Goal: Task Accomplishment & Management: Use online tool/utility

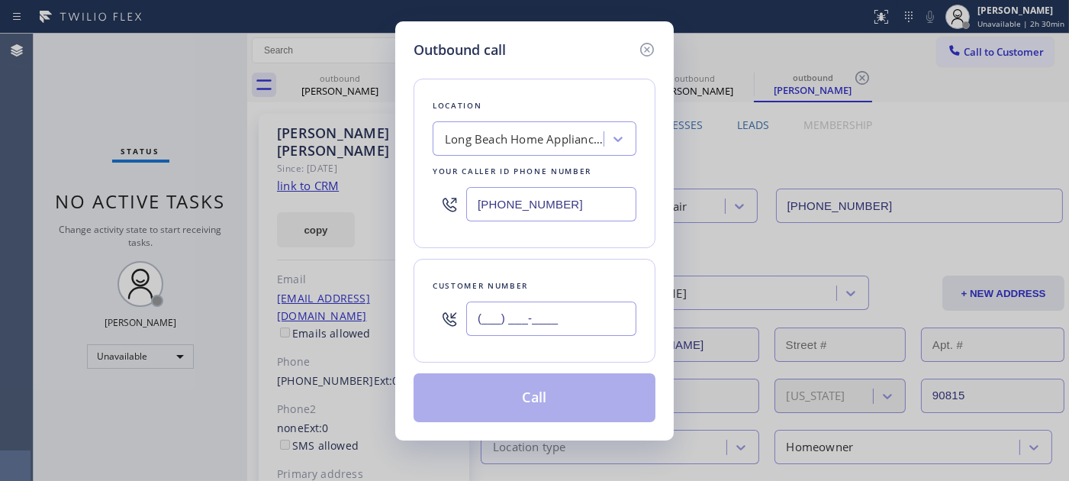
click at [545, 317] on input "(___) ___-____" at bounding box center [551, 318] width 170 height 34
paste input "310) 379-3507"
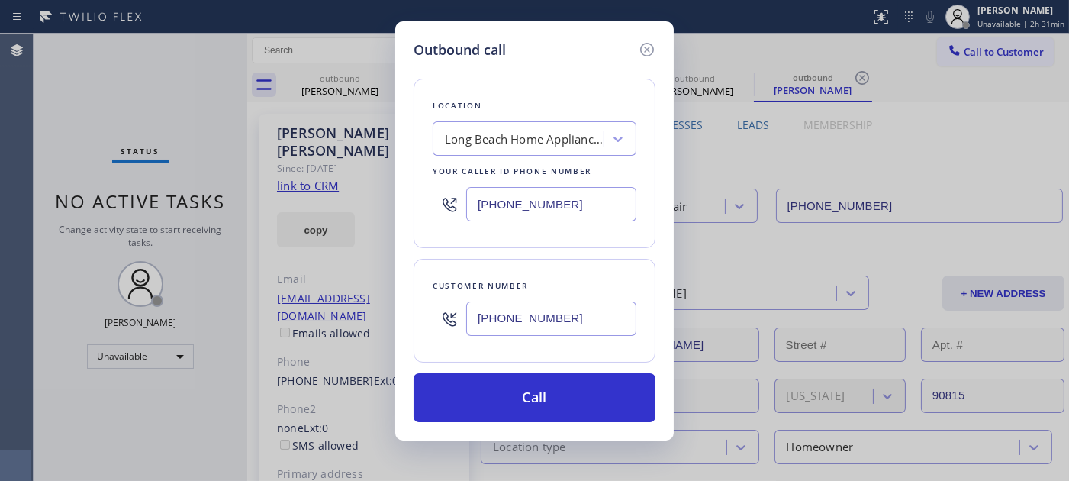
drag, startPoint x: 604, startPoint y: 328, endPoint x: 330, endPoint y: 272, distance: 280.4
click at [284, 303] on div "Outbound call Location [GEOGRAPHIC_DATA] Home Appliance Repair Your caller id p…" at bounding box center [534, 240] width 1069 height 481
paste input "925) 487-6093"
type input "[PHONE_NUMBER]"
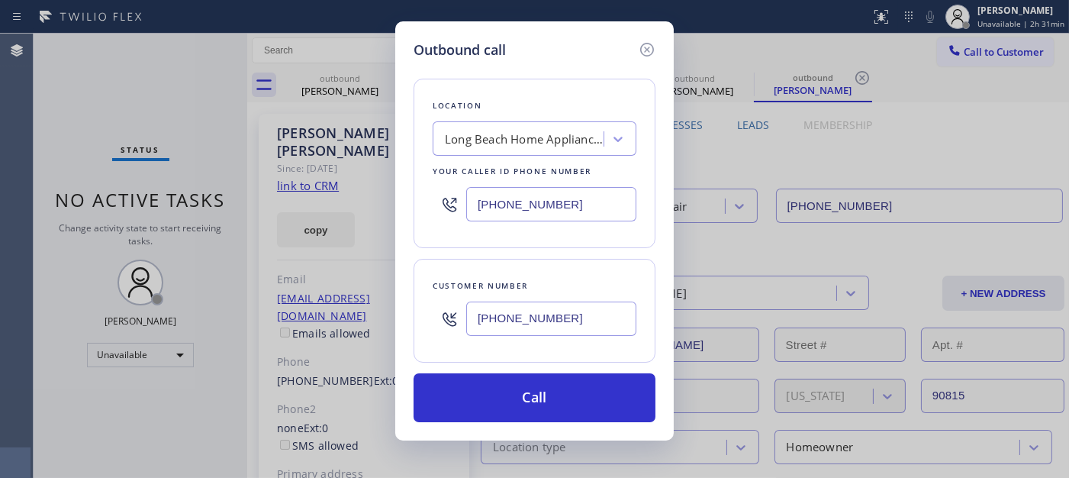
drag, startPoint x: 367, startPoint y: 211, endPoint x: 355, endPoint y: 211, distance: 12.2
click at [357, 211] on div "Outbound call Location [GEOGRAPHIC_DATA] Home Appliance Repair Your caller id p…" at bounding box center [534, 239] width 1069 height 478
paste input "877) 748-5179"
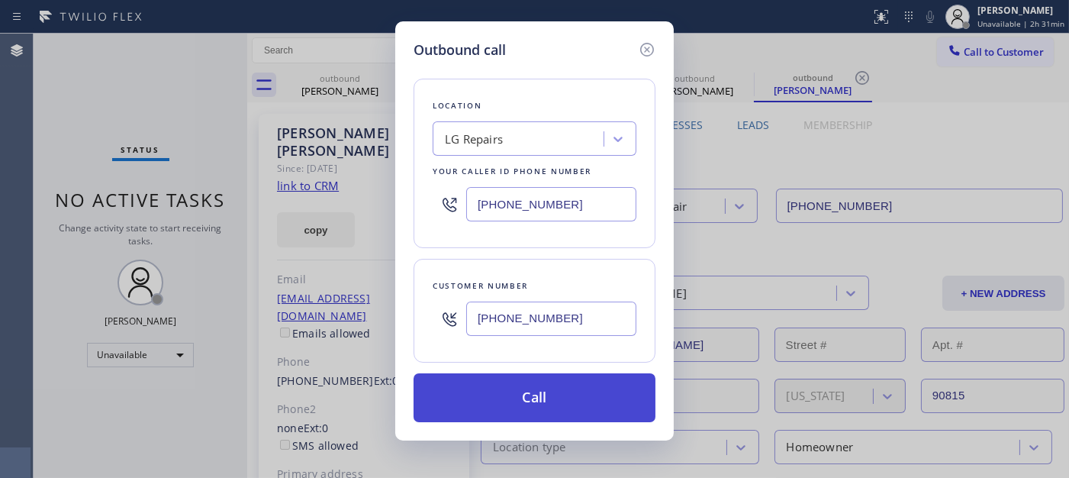
type input "[PHONE_NUMBER]"
click at [585, 393] on button "Call" at bounding box center [535, 397] width 242 height 49
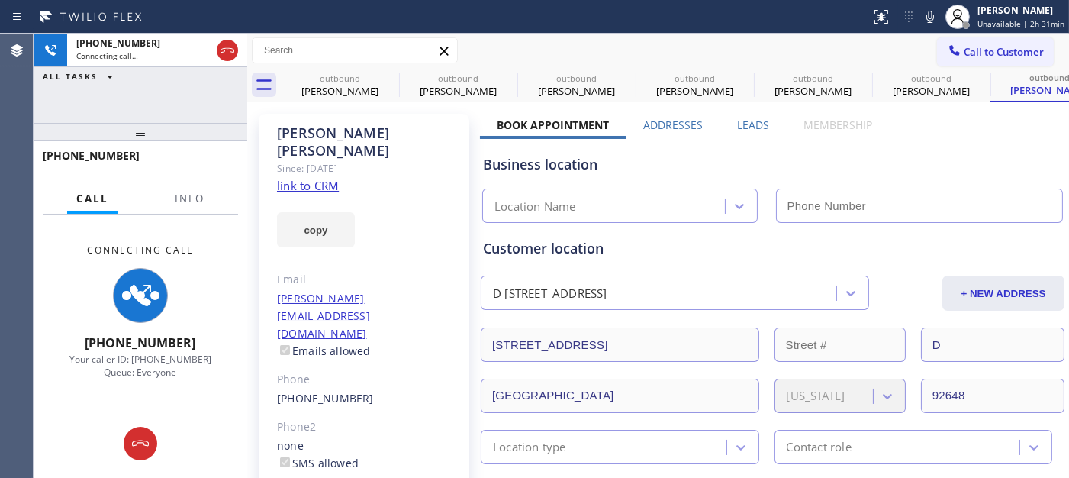
type input "[PHONE_NUMBER]"
drag, startPoint x: 926, startPoint y: 20, endPoint x: 764, endPoint y: 53, distance: 165.9
click at [926, 20] on icon at bounding box center [930, 17] width 18 height 18
click at [388, 79] on icon at bounding box center [389, 78] width 14 height 14
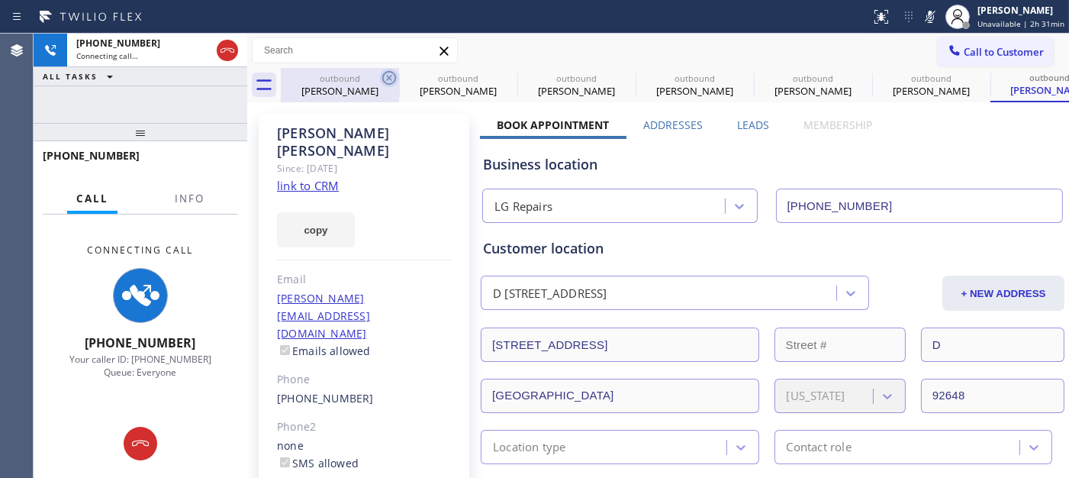
click at [0, 0] on icon at bounding box center [0, 0] width 0 height 0
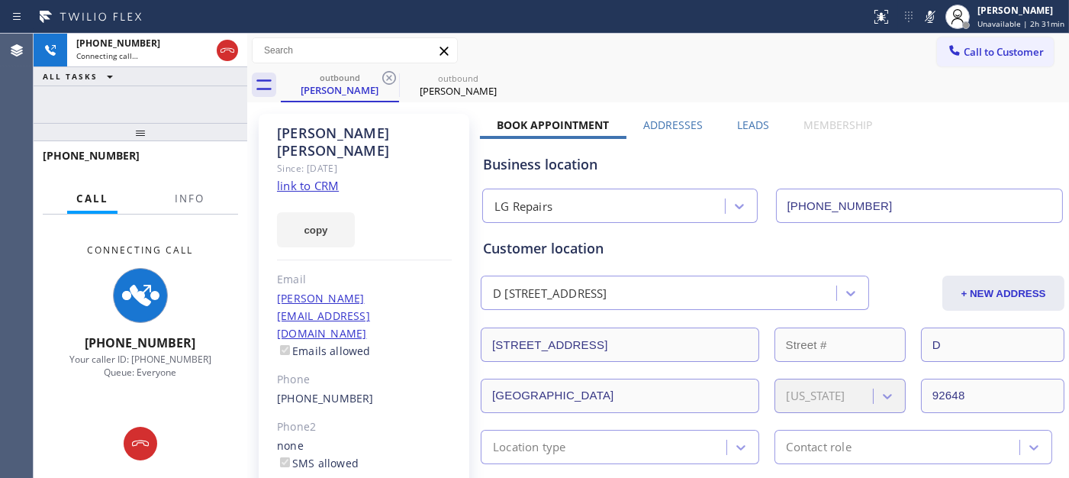
type input "[PHONE_NUMBER]"
click at [388, 79] on icon at bounding box center [389, 78] width 14 height 14
click at [557, 51] on div "Call to Customer Outbound call Location LG Repairs Your caller id phone number …" at bounding box center [658, 50] width 822 height 27
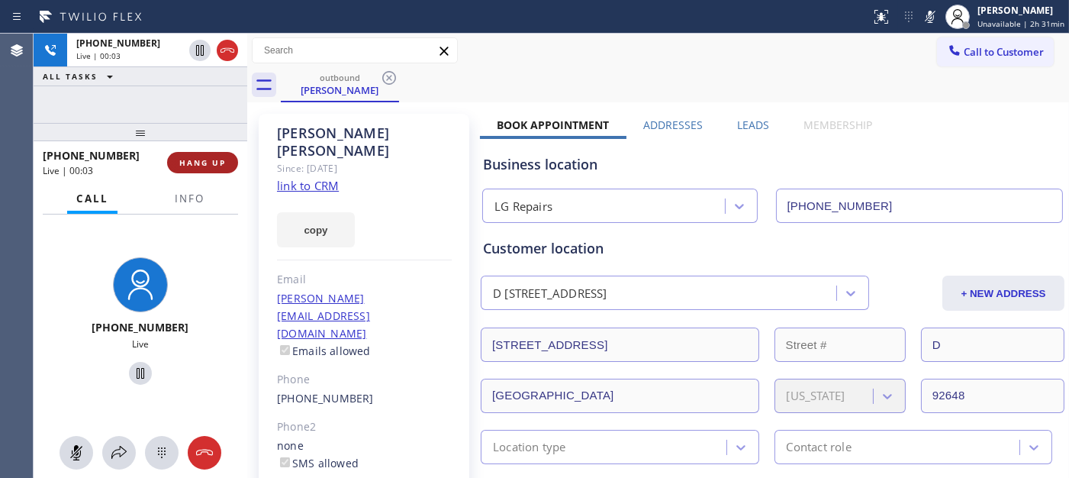
click at [225, 172] on button "HANG UP" at bounding box center [202, 162] width 71 height 21
click at [224, 169] on button "HANG UP" at bounding box center [202, 162] width 71 height 21
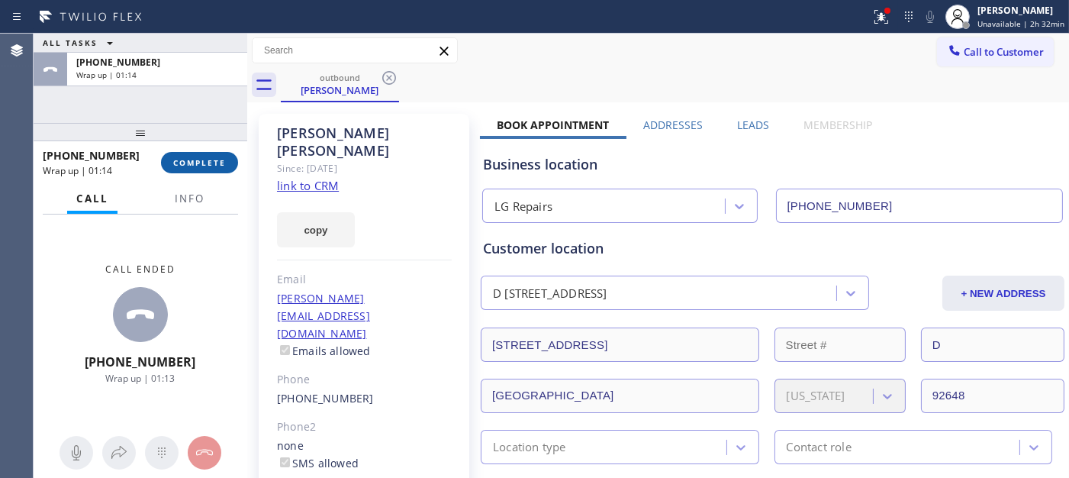
click at [185, 166] on span "COMPLETE" at bounding box center [199, 162] width 53 height 11
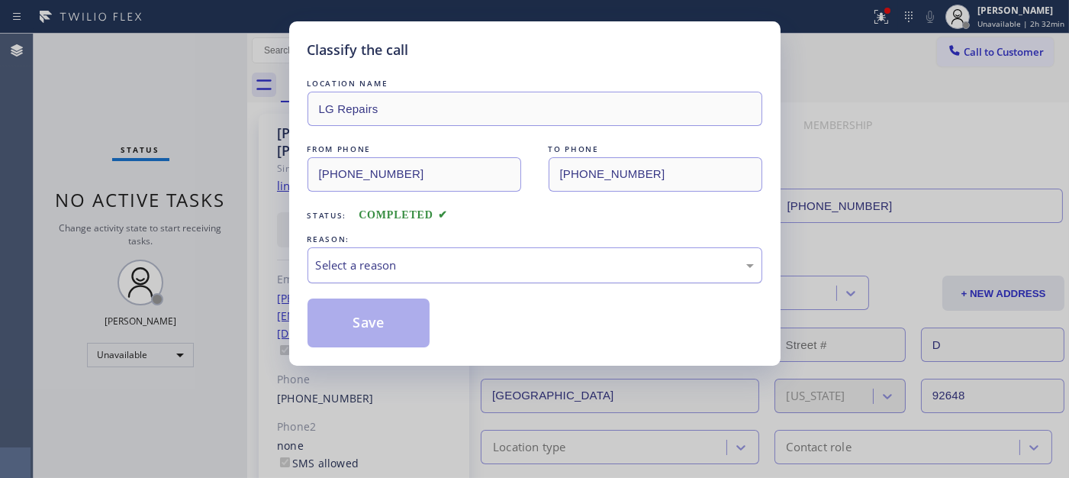
click at [401, 268] on div "Select a reason" at bounding box center [535, 265] width 438 height 18
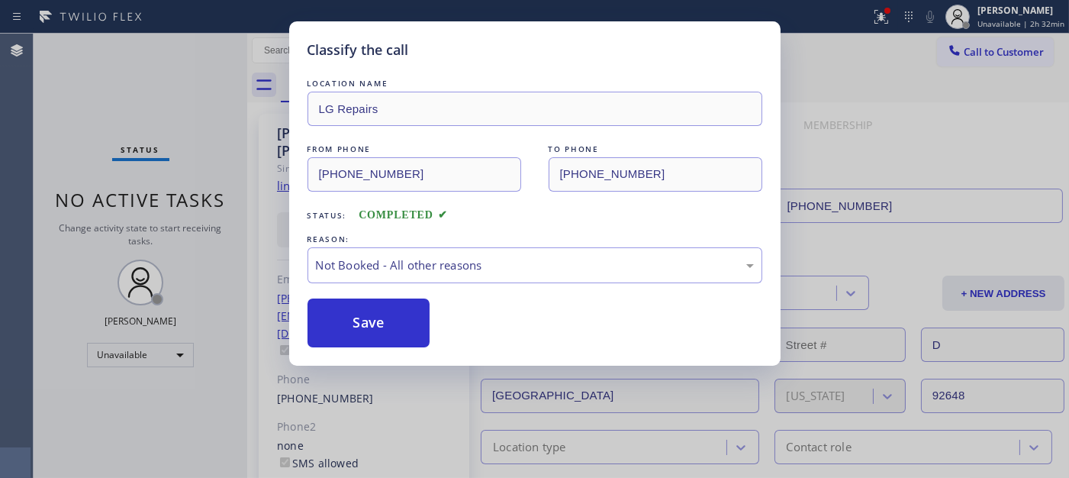
click at [375, 322] on button "Save" at bounding box center [368, 322] width 123 height 49
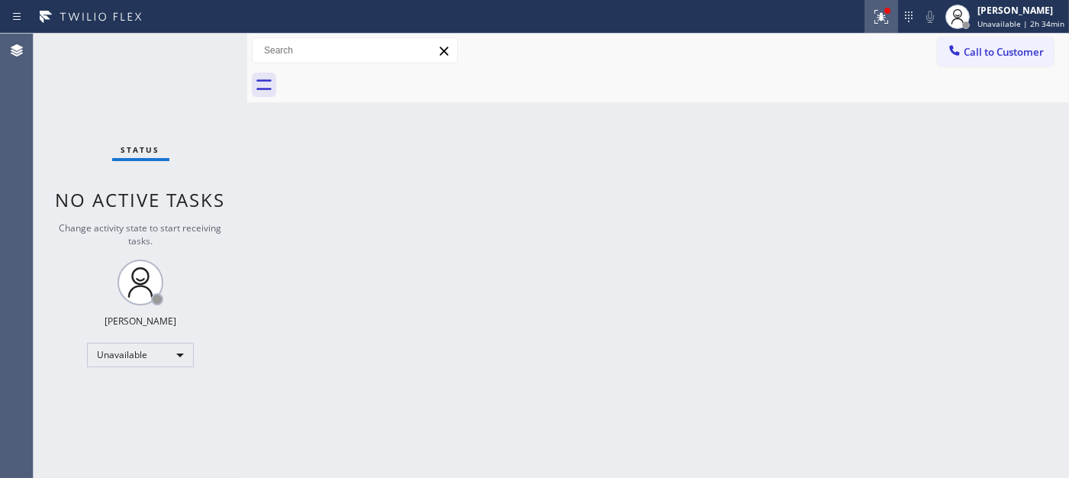
click at [890, 19] on icon at bounding box center [881, 17] width 18 height 18
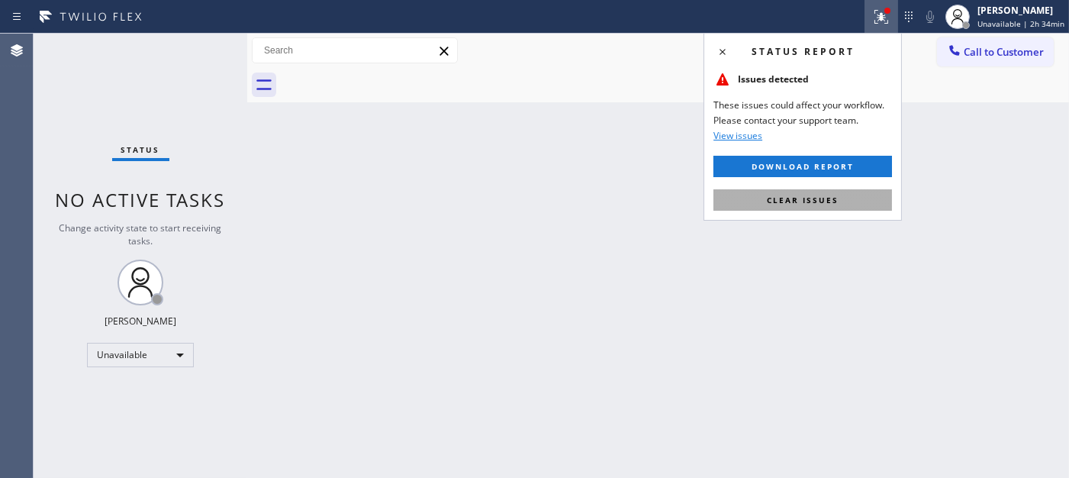
click at [794, 199] on span "Clear issues" at bounding box center [803, 200] width 72 height 11
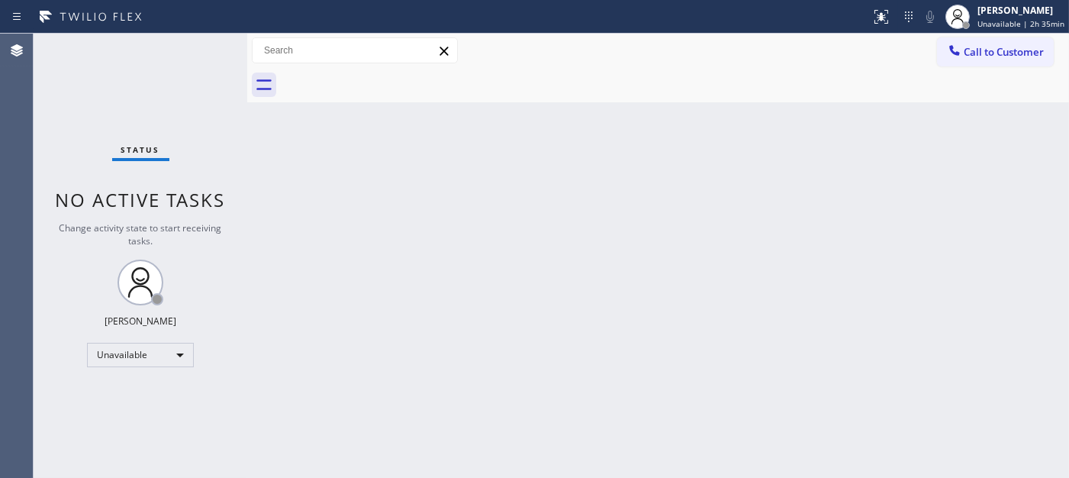
click at [595, 158] on div "Back to Dashboard Change Sender ID Customers Technicians Select a contact Outbo…" at bounding box center [658, 256] width 822 height 444
click at [537, 125] on div "Back to Dashboard Change Sender ID Customers Technicians Select a contact Outbo…" at bounding box center [658, 256] width 822 height 444
click at [524, 153] on div "Back to Dashboard Change Sender ID Customers Technicians Select a contact Outbo…" at bounding box center [658, 256] width 822 height 444
click at [962, 55] on div at bounding box center [954, 52] width 18 height 18
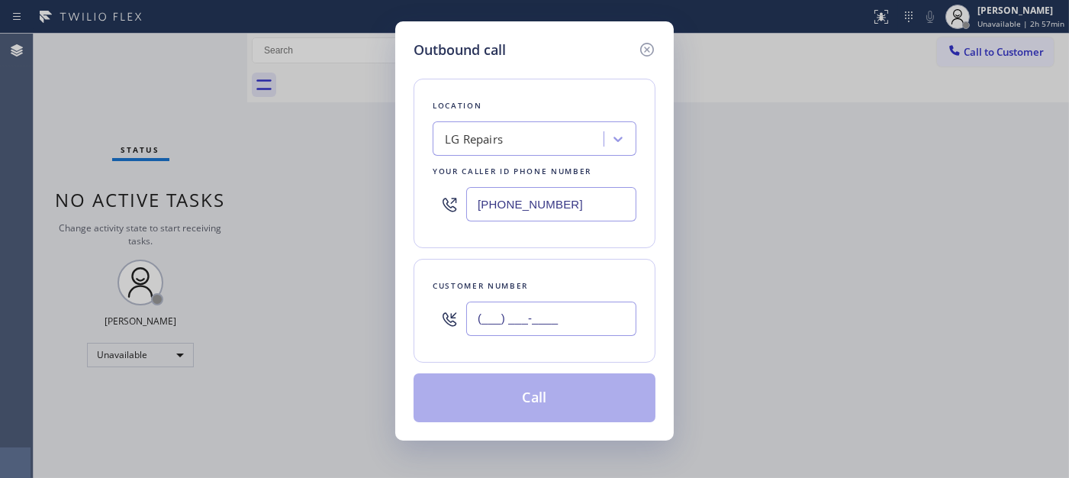
click at [570, 333] on input "(___) ___-____" at bounding box center [551, 318] width 170 height 34
paste input "408) 315-3523"
type input "[PHONE_NUMBER]"
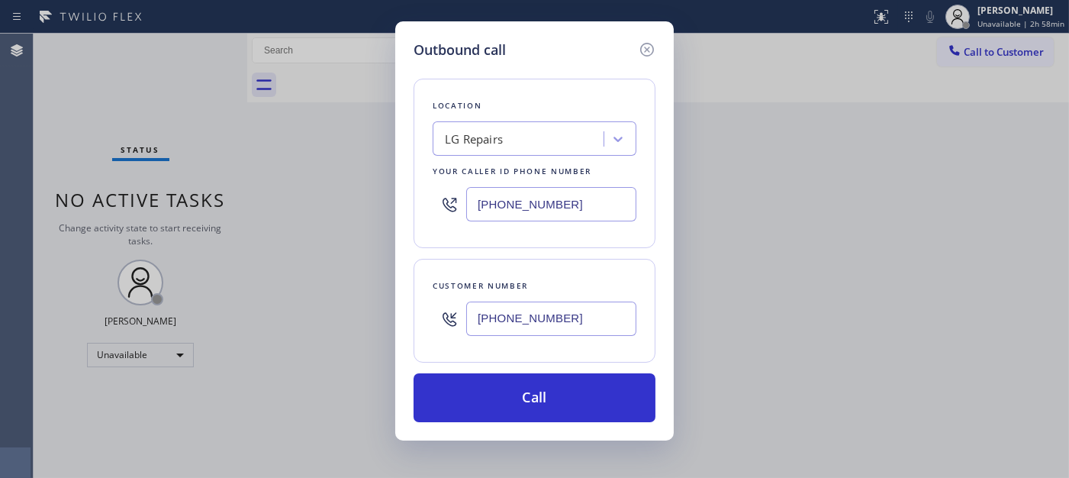
drag, startPoint x: 513, startPoint y: 202, endPoint x: 382, endPoint y: 200, distance: 131.2
click at [382, 200] on div "Outbound call Location LG Repairs Your caller id phone number [PHONE_NUMBER] Cu…" at bounding box center [534, 239] width 1069 height 478
paste input "44) 462-8198"
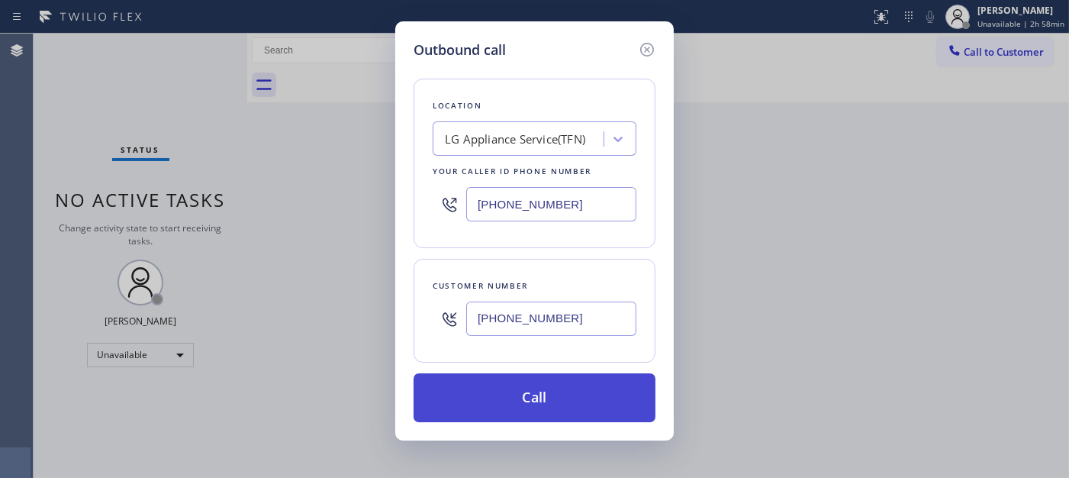
type input "[PHONE_NUMBER]"
click at [575, 391] on button "Call" at bounding box center [535, 397] width 242 height 49
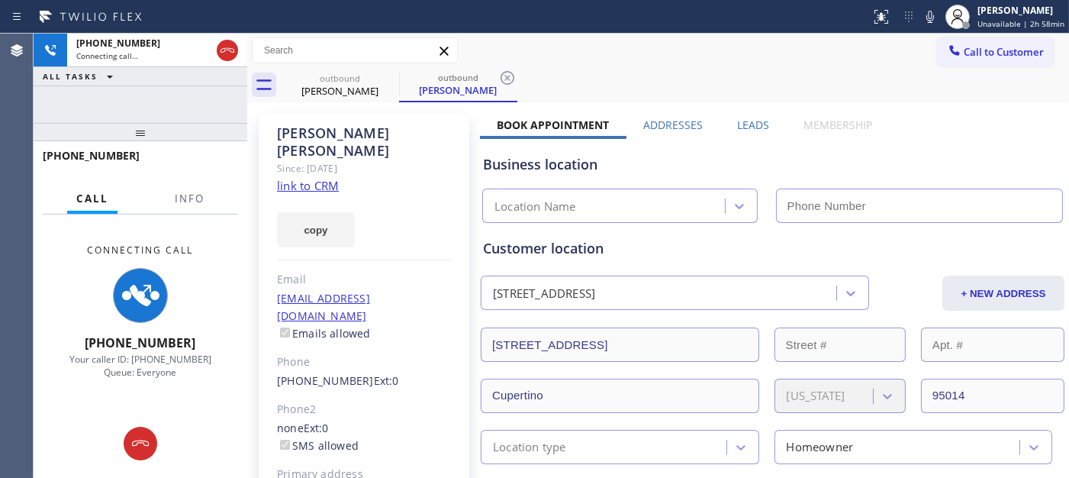
type input "[PHONE_NUMBER]"
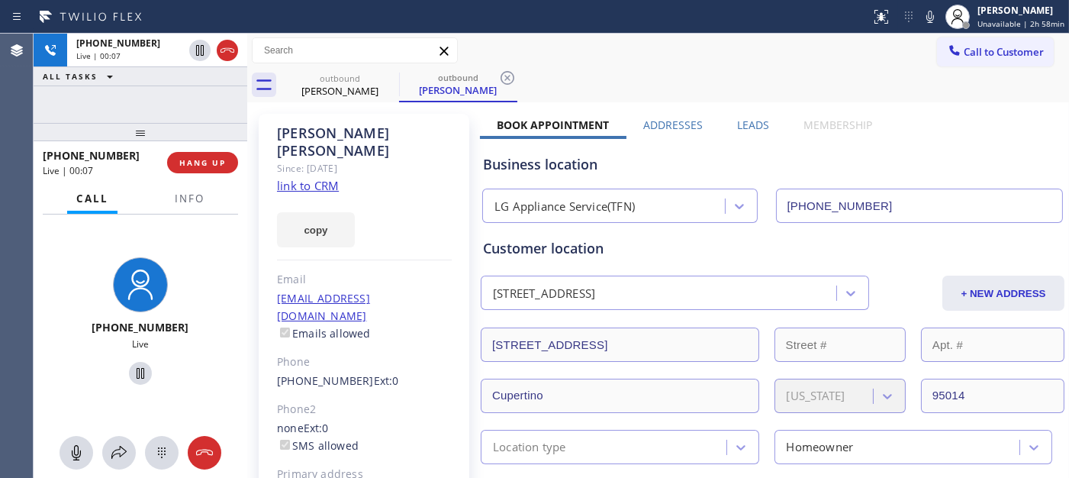
drag, startPoint x: 210, startPoint y: 146, endPoint x: 210, endPoint y: 156, distance: 9.2
click at [210, 147] on div "[PHONE_NUMBER] Live | 00:07 HANG UP" at bounding box center [140, 163] width 195 height 40
click at [210, 156] on button "HANG UP" at bounding box center [202, 162] width 71 height 21
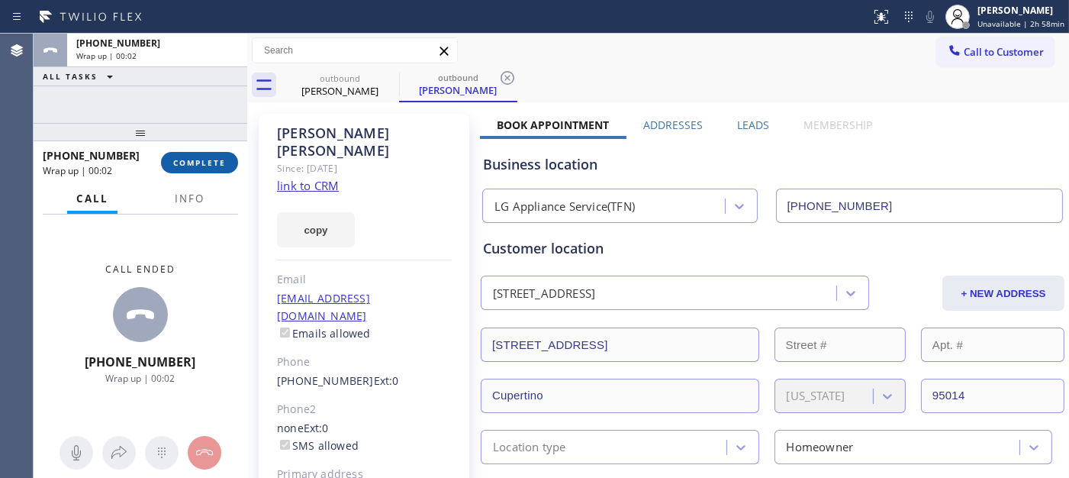
click at [211, 157] on span "COMPLETE" at bounding box center [199, 162] width 53 height 11
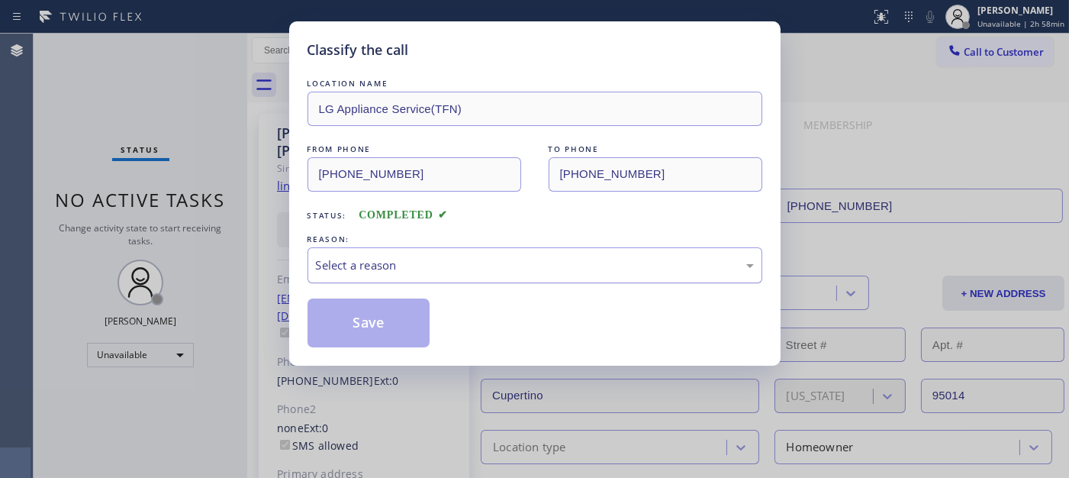
click at [455, 272] on div "Select a reason" at bounding box center [535, 265] width 438 height 18
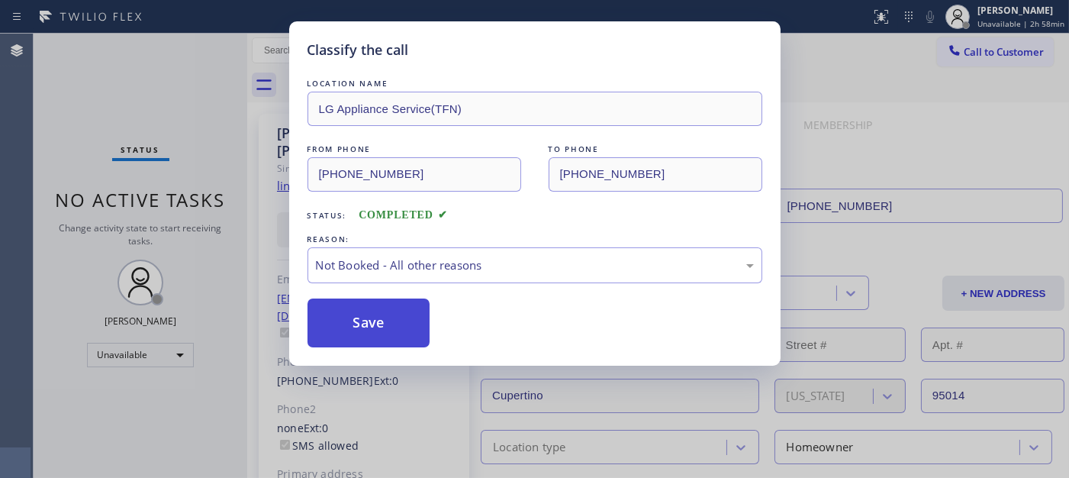
click at [361, 319] on button "Save" at bounding box center [368, 322] width 123 height 49
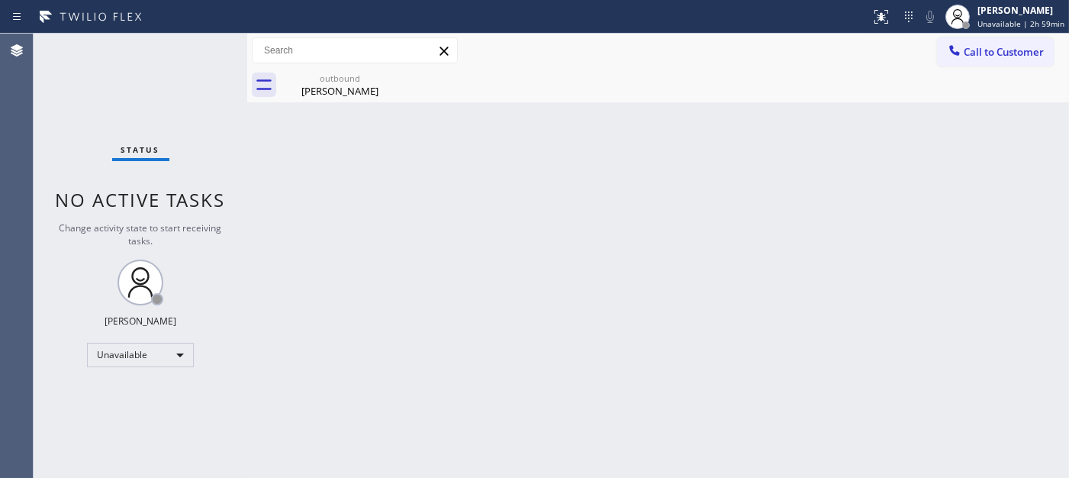
click at [993, 47] on span "Call to Customer" at bounding box center [1004, 52] width 80 height 14
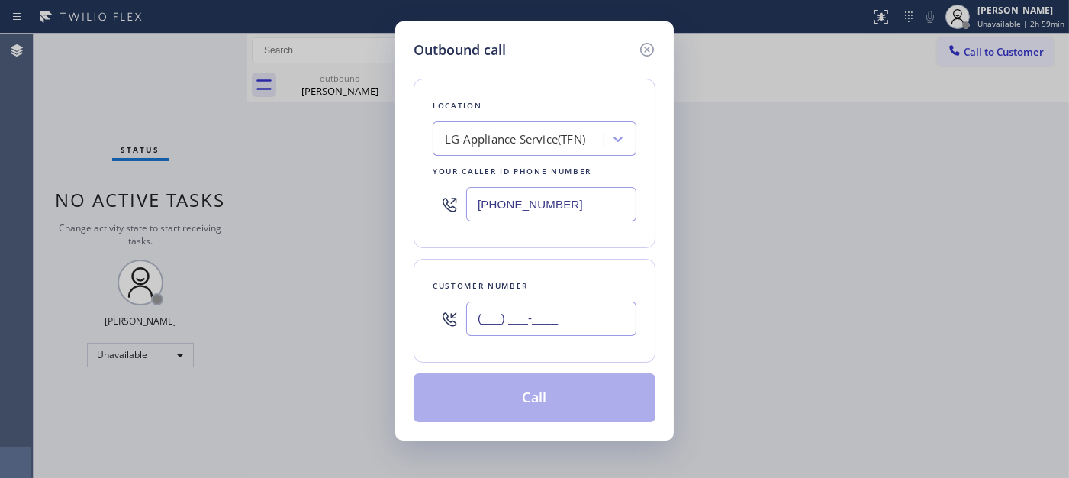
click at [589, 327] on input "(___) ___-____" at bounding box center [551, 318] width 170 height 34
paste input "310) 459-6811"
type input "[PHONE_NUMBER]"
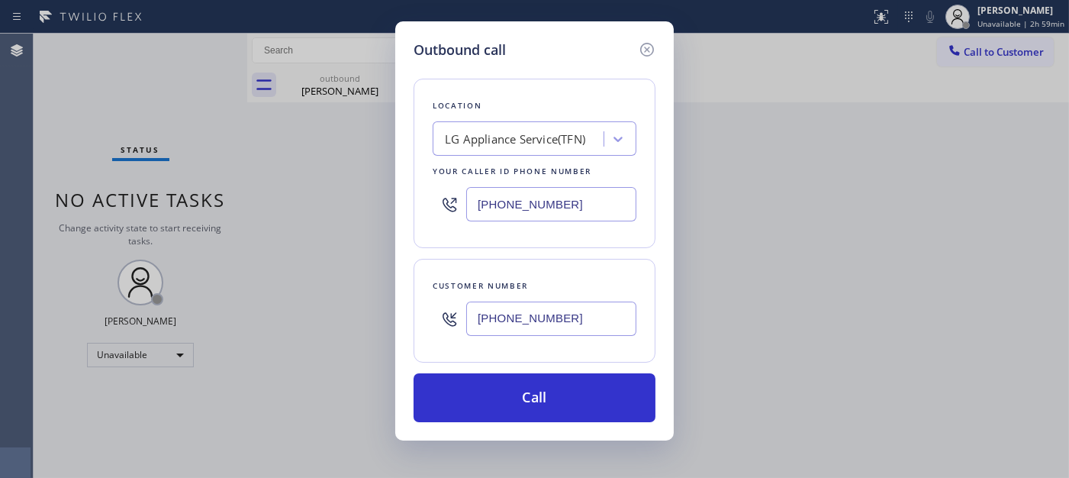
drag, startPoint x: 582, startPoint y: 202, endPoint x: 398, endPoint y: 203, distance: 183.9
click at [398, 203] on div "Outbound call Location LG Appliance Service(TFN) Your caller id phone number [P…" at bounding box center [534, 230] width 278 height 419
paste input "55) 731-4952"
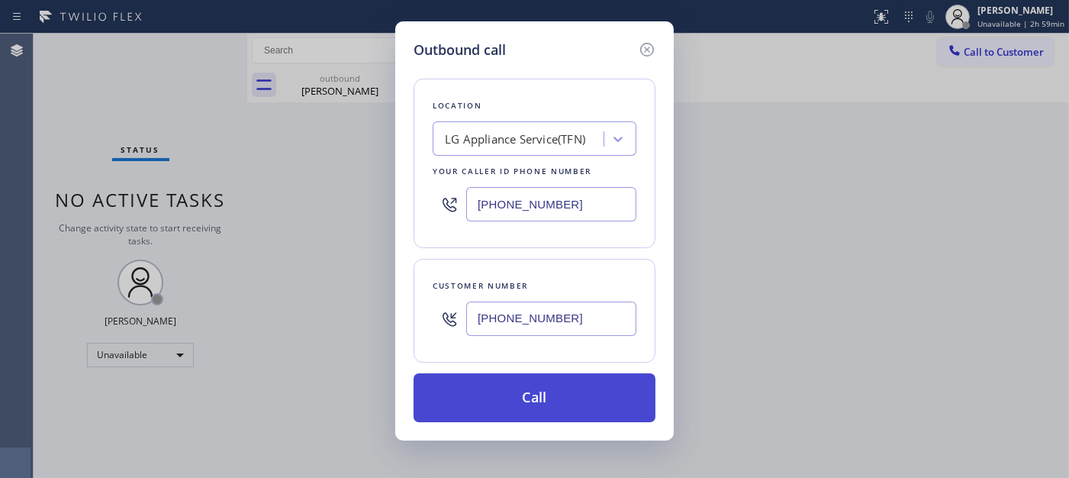
type input "[PHONE_NUMBER]"
click at [576, 394] on button "Call" at bounding box center [535, 397] width 242 height 49
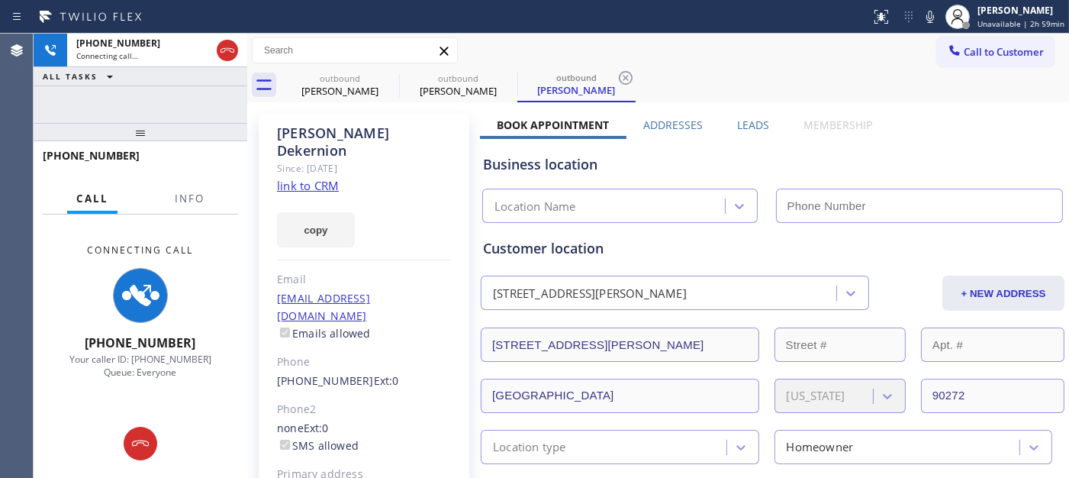
type input "[PHONE_NUMBER]"
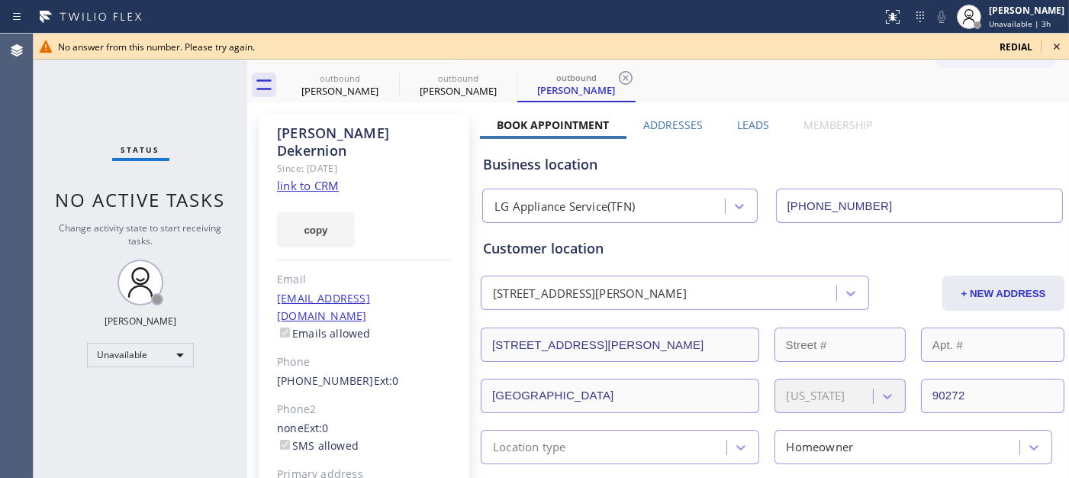
click at [1008, 43] on span "redial" at bounding box center [1015, 46] width 33 height 13
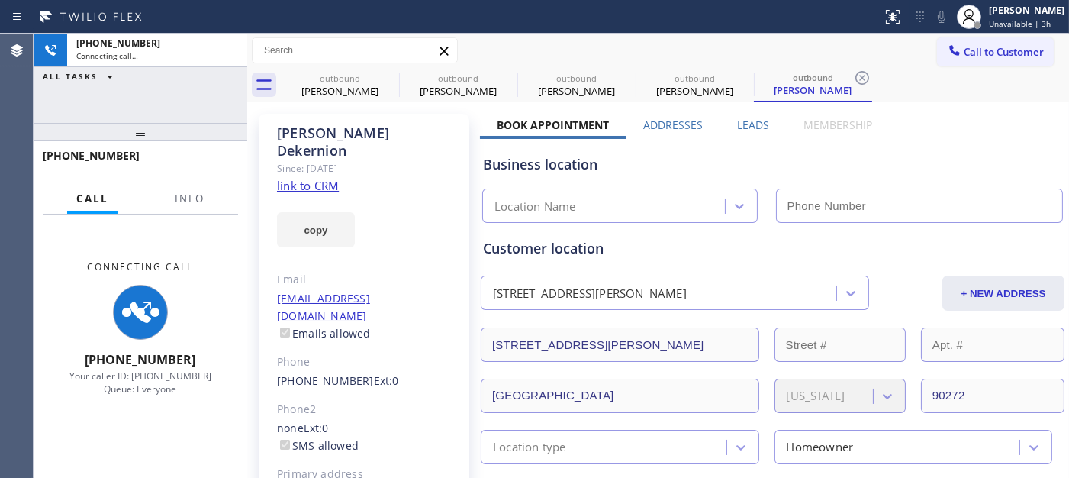
type input "[PHONE_NUMBER]"
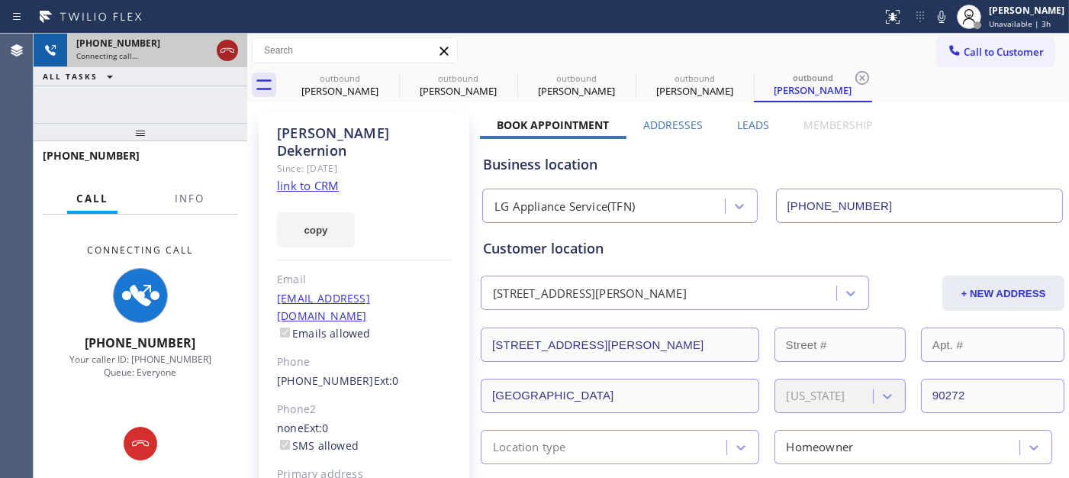
click at [225, 40] on button at bounding box center [227, 50] width 21 height 21
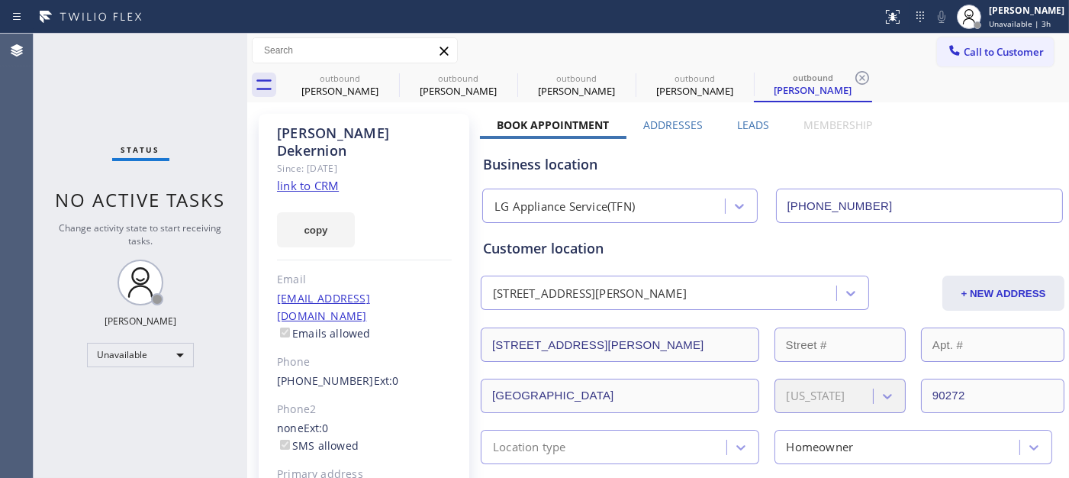
click at [225, 40] on div "Status No active tasks Change activity state to start receiving tasks. [PERSON_…" at bounding box center [141, 256] width 214 height 444
click at [981, 56] on span "Call to Customer" at bounding box center [1004, 52] width 80 height 14
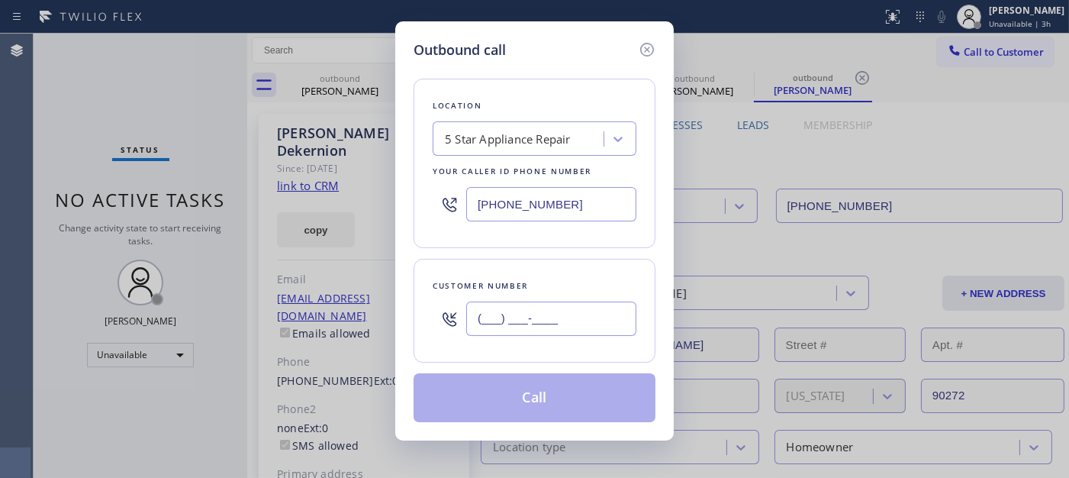
click at [576, 323] on input "(___) ___-____" at bounding box center [551, 318] width 170 height 34
paste input "925) 623-6400"
type input "[PHONE_NUMBER]"
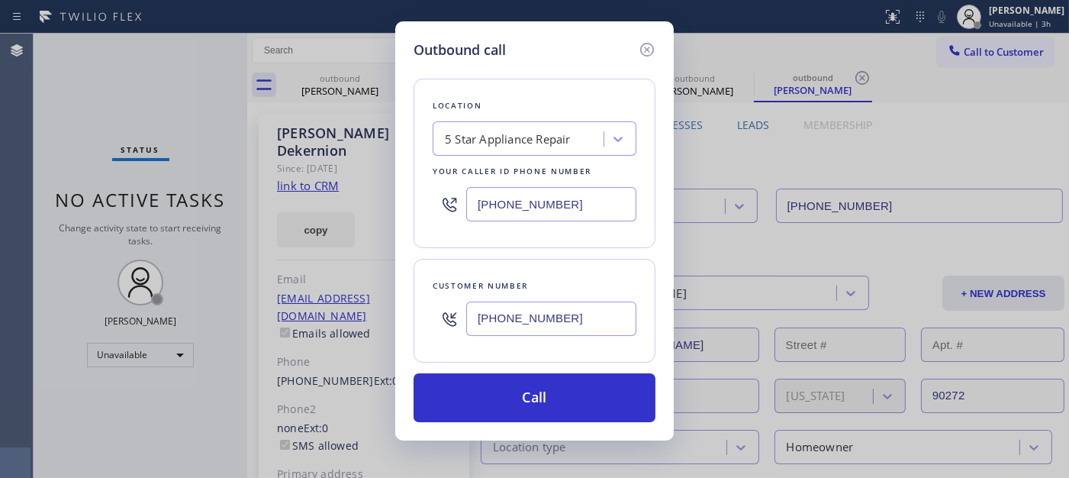
drag, startPoint x: 570, startPoint y: 195, endPoint x: 380, endPoint y: 201, distance: 190.0
click at [380, 201] on div "Outbound call Location 5 Star Appliance Repair Your caller id phone number [PHO…" at bounding box center [534, 239] width 1069 height 478
paste input "442) 300-9689"
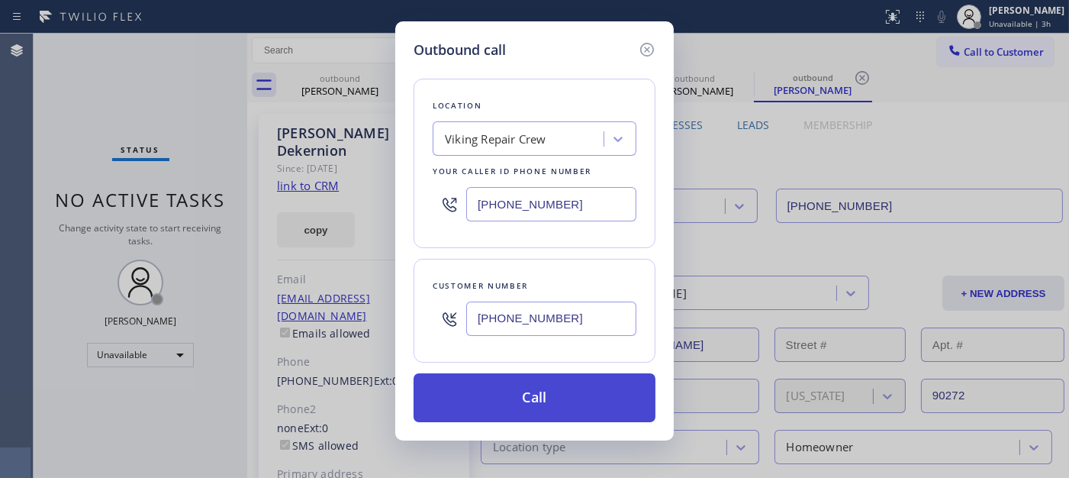
type input "[PHONE_NUMBER]"
click at [567, 401] on button "Call" at bounding box center [535, 397] width 242 height 49
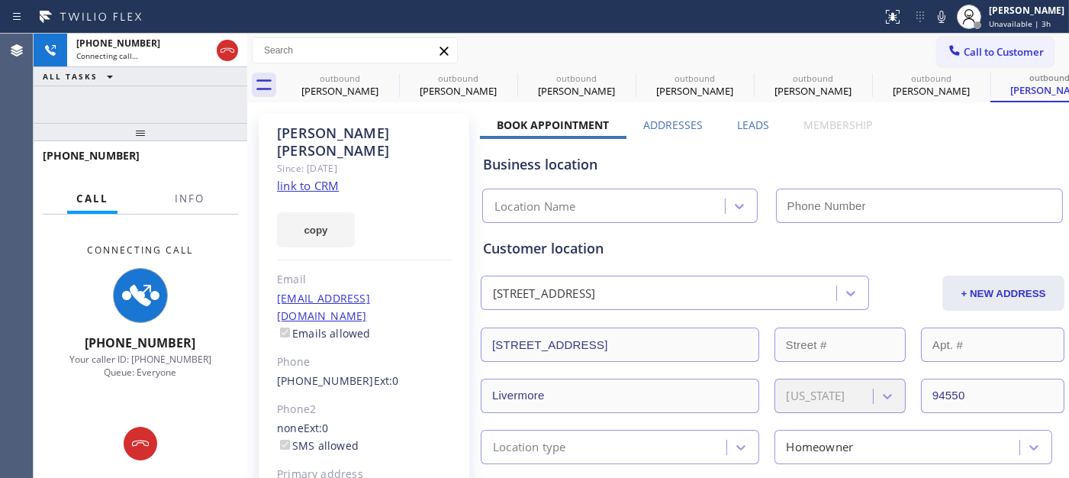
type input "[PHONE_NUMBER]"
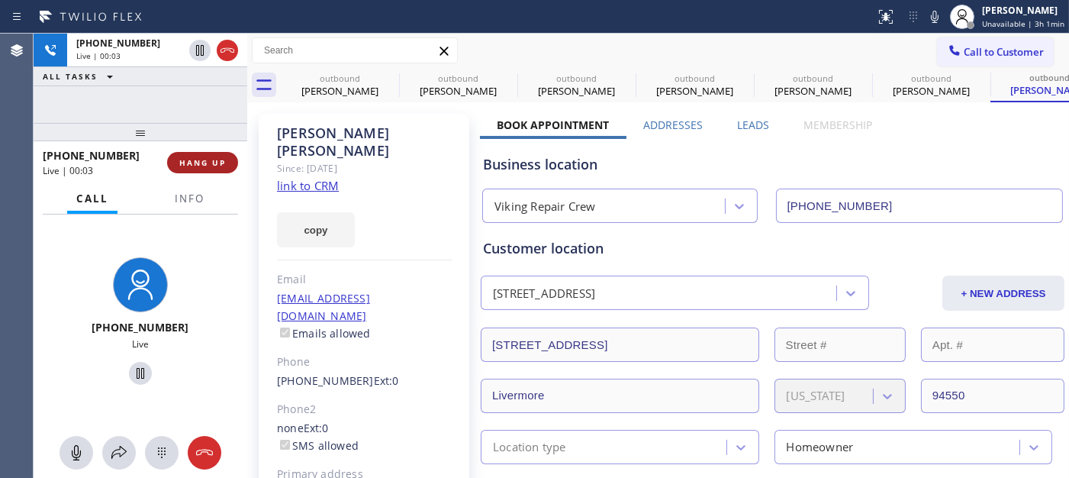
click at [201, 158] on span "HANG UP" at bounding box center [202, 162] width 47 height 11
click at [224, 157] on span "HANG UP" at bounding box center [202, 162] width 47 height 11
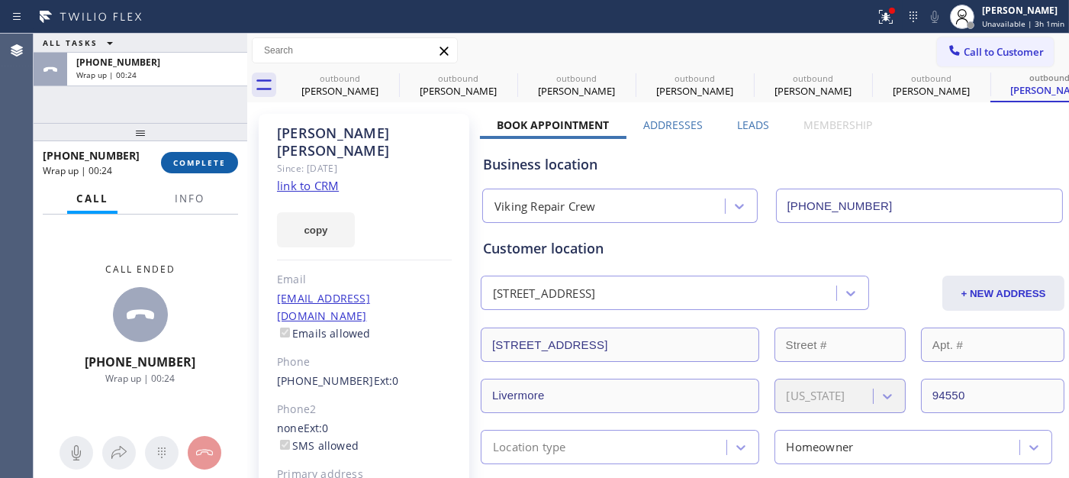
click at [211, 157] on span "COMPLETE" at bounding box center [199, 162] width 53 height 11
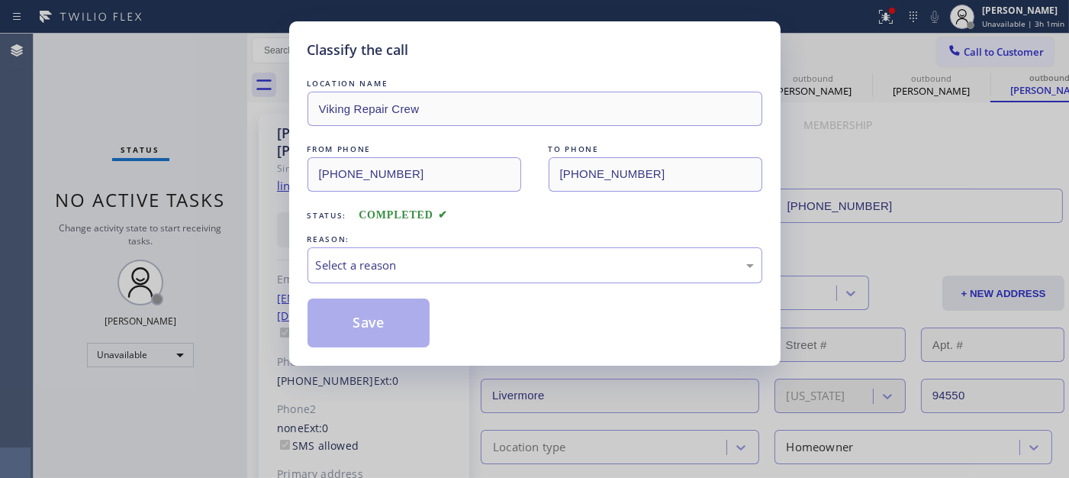
click at [407, 239] on div "REASON:" at bounding box center [534, 239] width 455 height 16
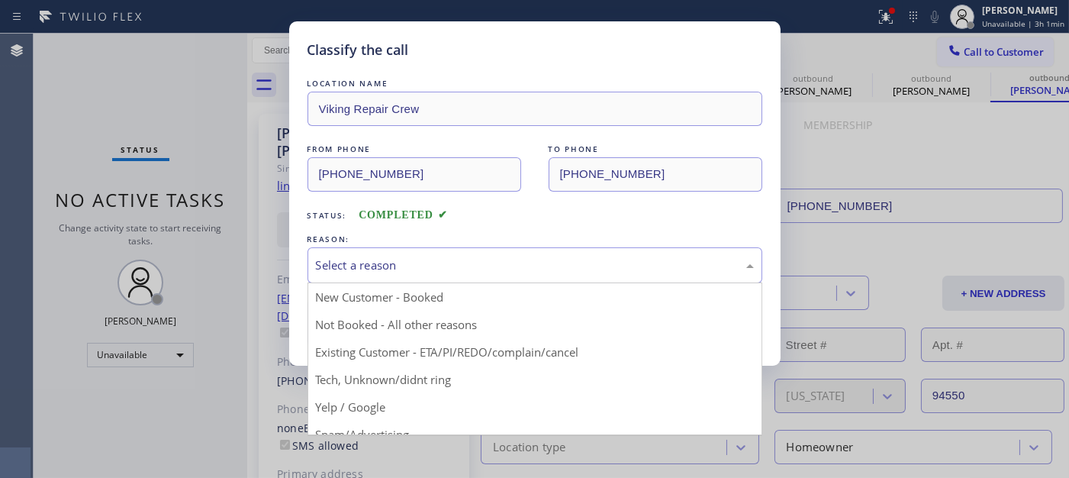
click at [418, 247] on div "Select a reason" at bounding box center [534, 265] width 455 height 36
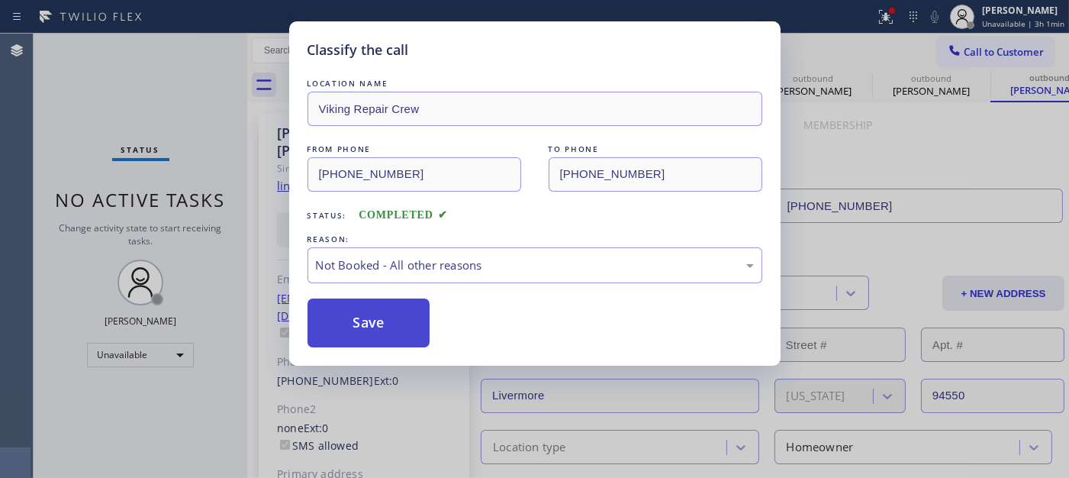
click at [392, 320] on button "Save" at bounding box center [368, 322] width 123 height 49
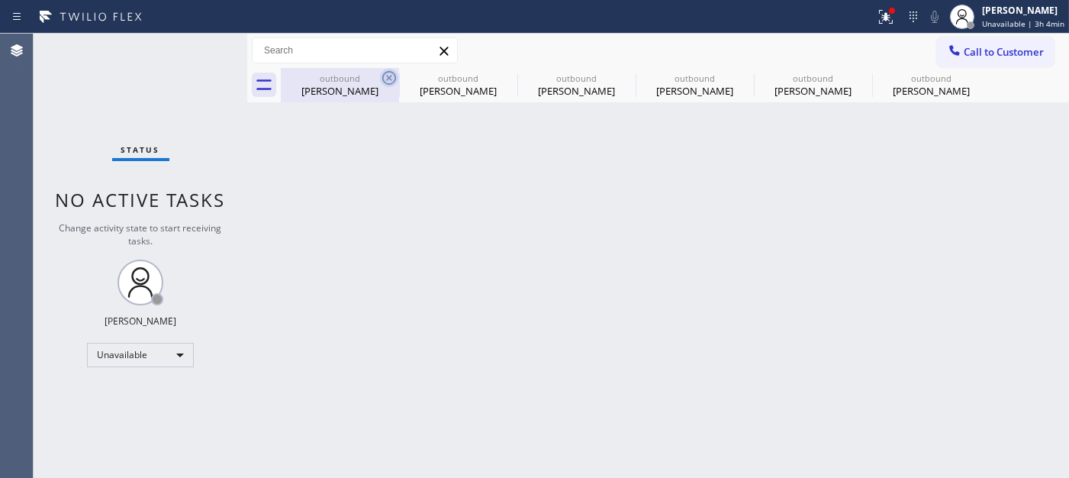
click at [389, 76] on icon at bounding box center [389, 78] width 18 height 18
type input "[PHONE_NUMBER]"
click at [0, 0] on icon at bounding box center [0, 0] width 0 height 0
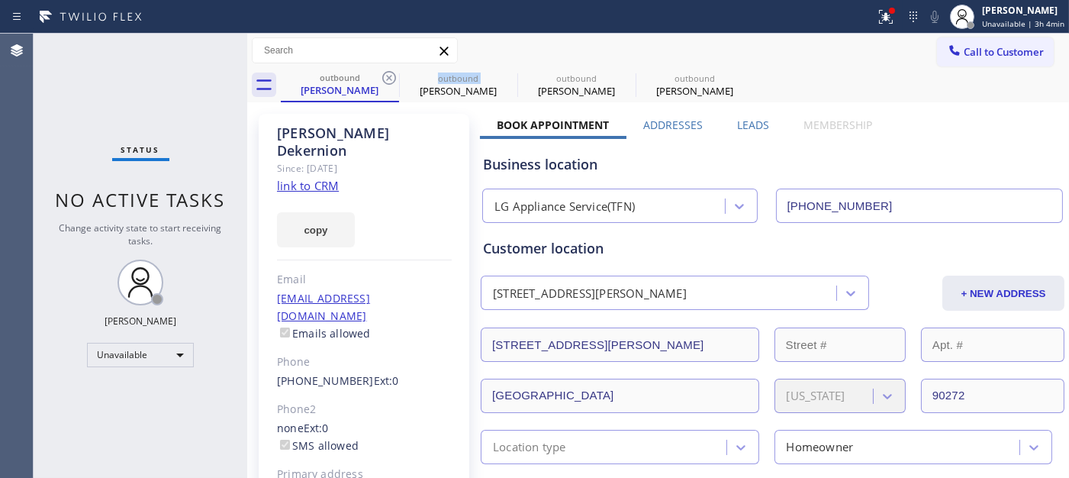
click at [389, 76] on icon at bounding box center [389, 78] width 18 height 18
type input "[PHONE_NUMBER]"
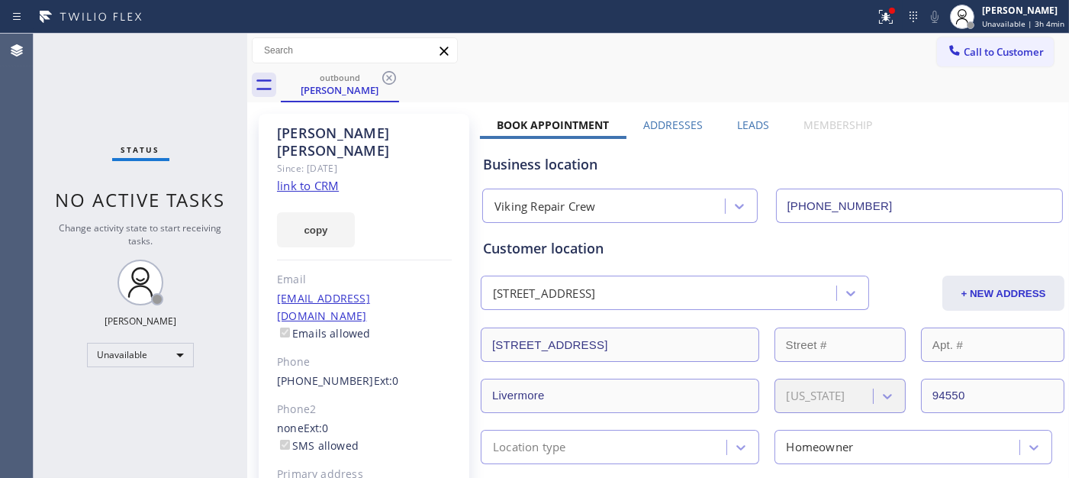
click at [389, 76] on icon at bounding box center [389, 78] width 18 height 18
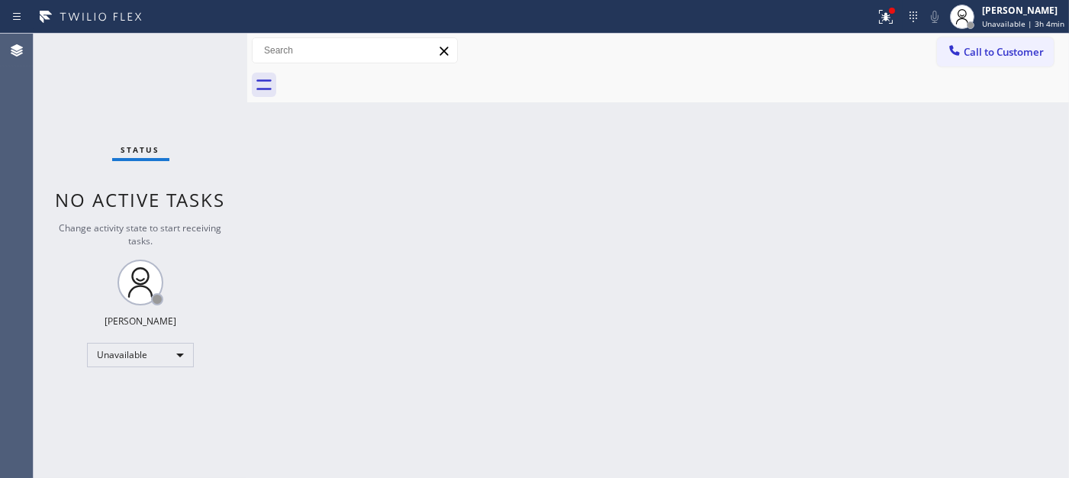
click at [389, 76] on div at bounding box center [675, 85] width 788 height 34
click at [882, 17] on icon at bounding box center [886, 17] width 18 height 18
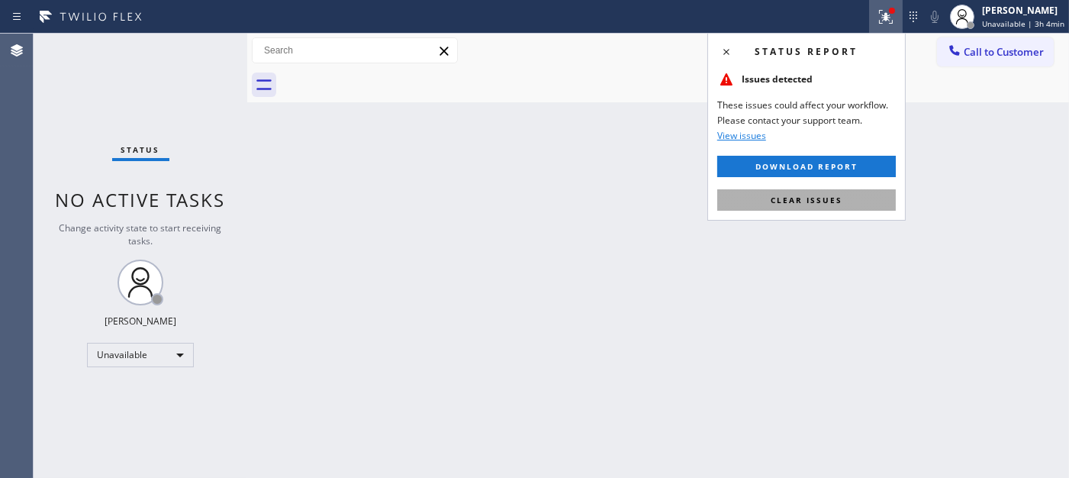
click at [790, 195] on span "Clear issues" at bounding box center [807, 200] width 72 height 11
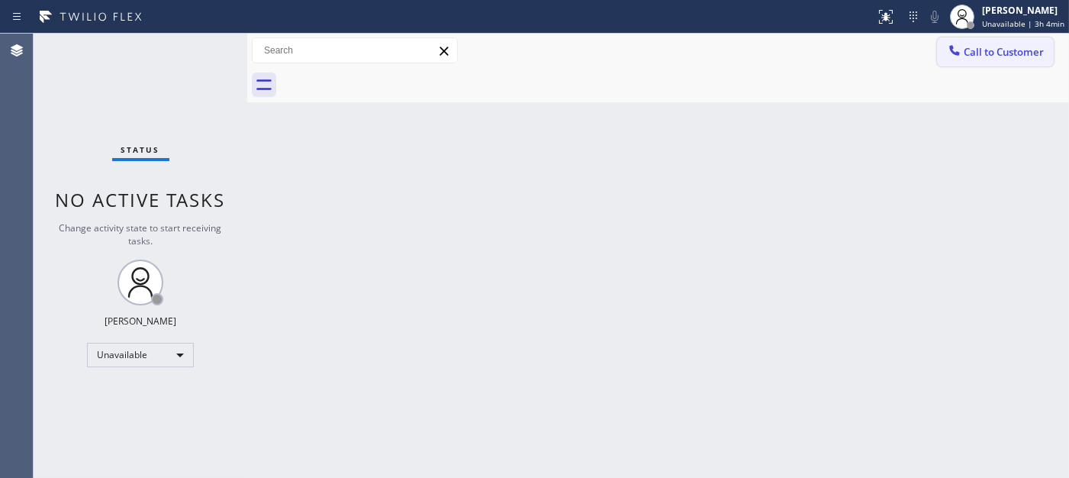
click at [985, 59] on button "Call to Customer" at bounding box center [995, 51] width 117 height 29
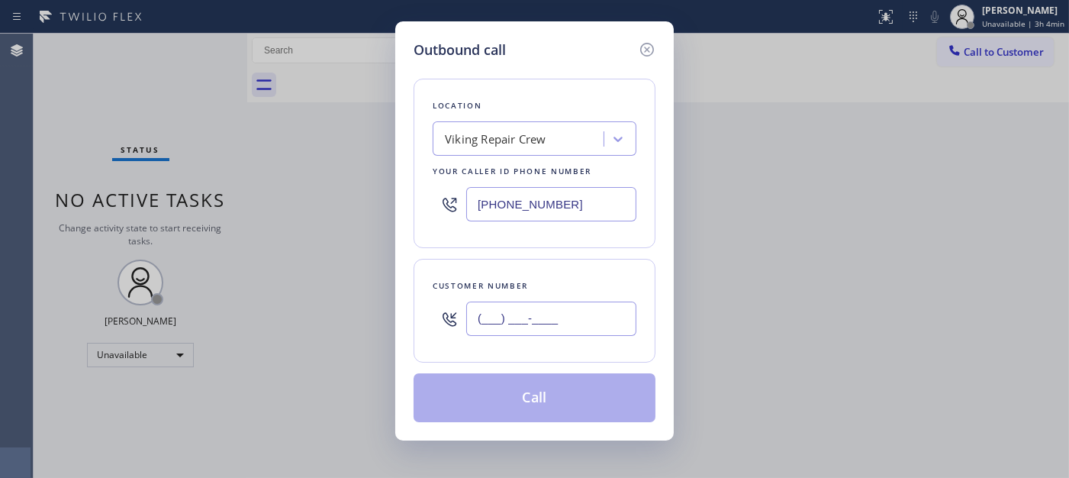
click at [572, 310] on input "(___) ___-____" at bounding box center [551, 318] width 170 height 34
paste input "415) 377-0803"
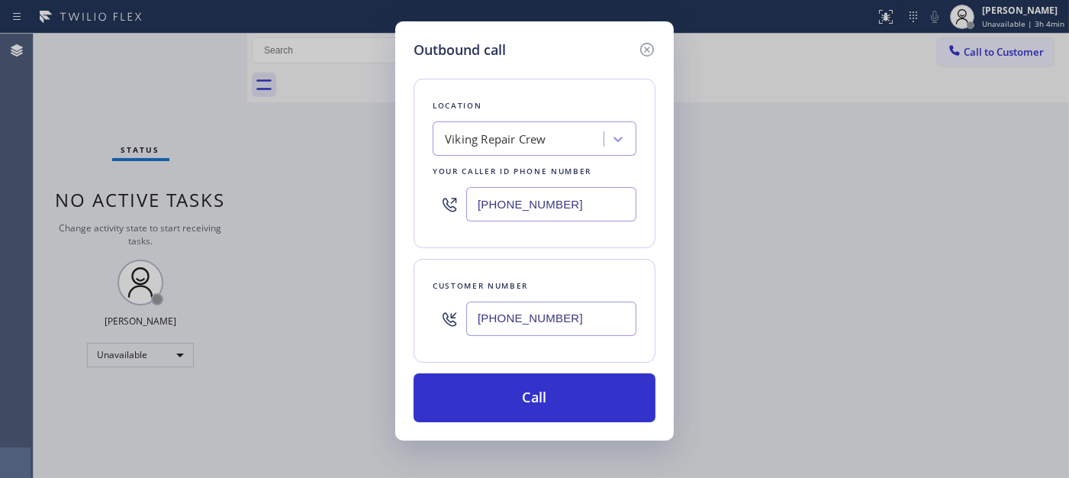
type input "[PHONE_NUMBER]"
click at [576, 214] on input "[PHONE_NUMBER]" at bounding box center [551, 204] width 170 height 34
click at [447, 199] on div "[PHONE_NUMBER]" at bounding box center [535, 204] width 204 height 50
paste input "15) 649-9440"
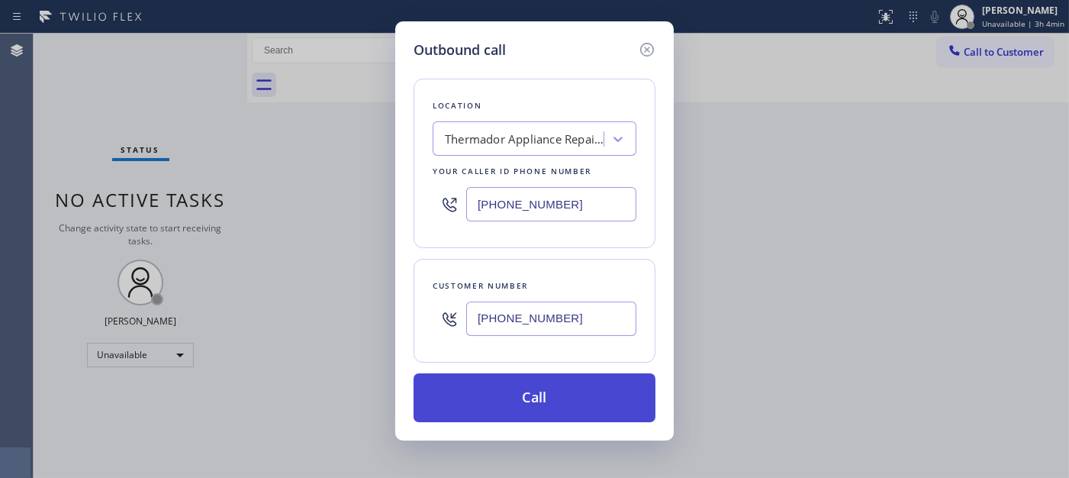
type input "[PHONE_NUMBER]"
click at [584, 399] on button "Call" at bounding box center [535, 397] width 242 height 49
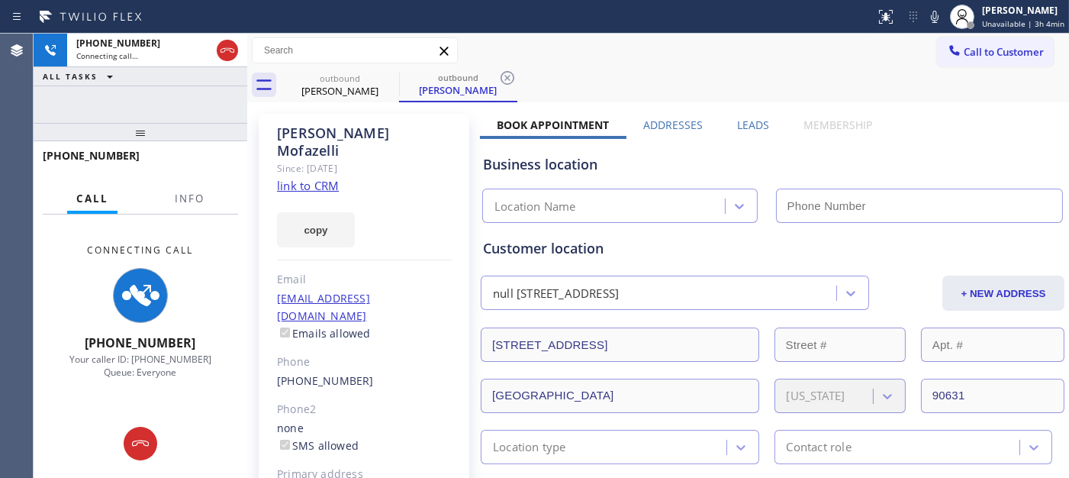
type input "[PHONE_NUMBER]"
drag, startPoint x: 938, startPoint y: 8, endPoint x: 829, endPoint y: 54, distance: 118.6
click at [938, 8] on icon at bounding box center [934, 17] width 18 height 18
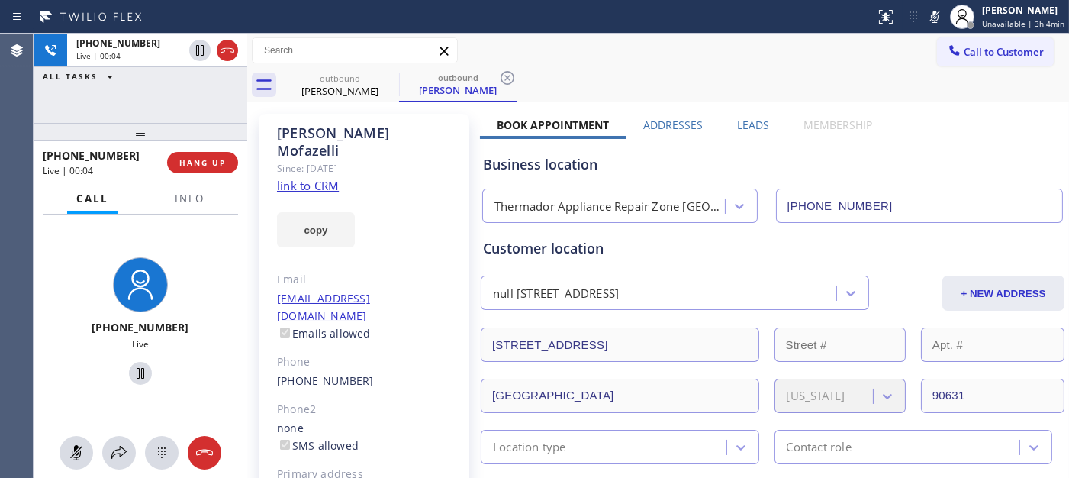
drag, startPoint x: 935, startPoint y: 21, endPoint x: 919, endPoint y: 28, distance: 17.1
click at [935, 21] on icon at bounding box center [934, 17] width 18 height 18
drag, startPoint x: 192, startPoint y: 121, endPoint x: 257, endPoint y: 93, distance: 70.4
click at [192, 123] on div at bounding box center [141, 132] width 214 height 18
drag, startPoint x: 117, startPoint y: 140, endPoint x: 146, endPoint y: 73, distance: 72.4
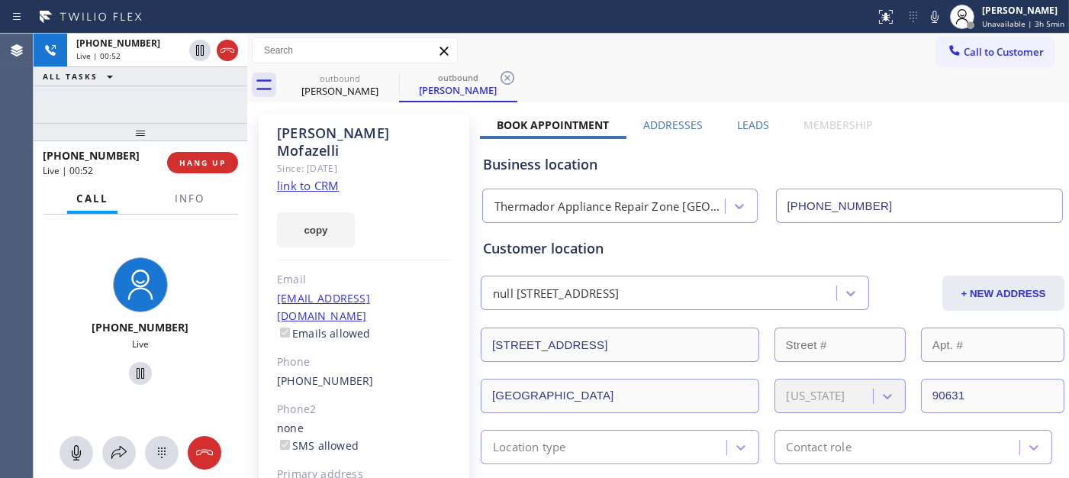
click at [135, 82] on div "[PHONE_NUMBER] Live | 00:52 ALL TASKS ALL TASKS ACTIVE TASKS TASKS IN WRAP UP […" at bounding box center [141, 256] width 214 height 444
click at [195, 166] on span "HANG UP" at bounding box center [202, 162] width 47 height 11
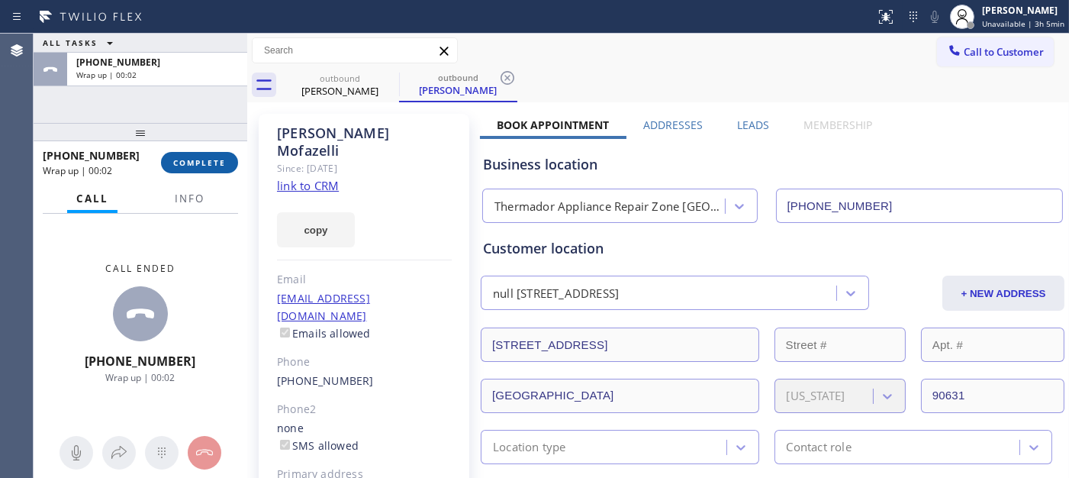
click at [195, 166] on span "COMPLETE" at bounding box center [199, 162] width 53 height 11
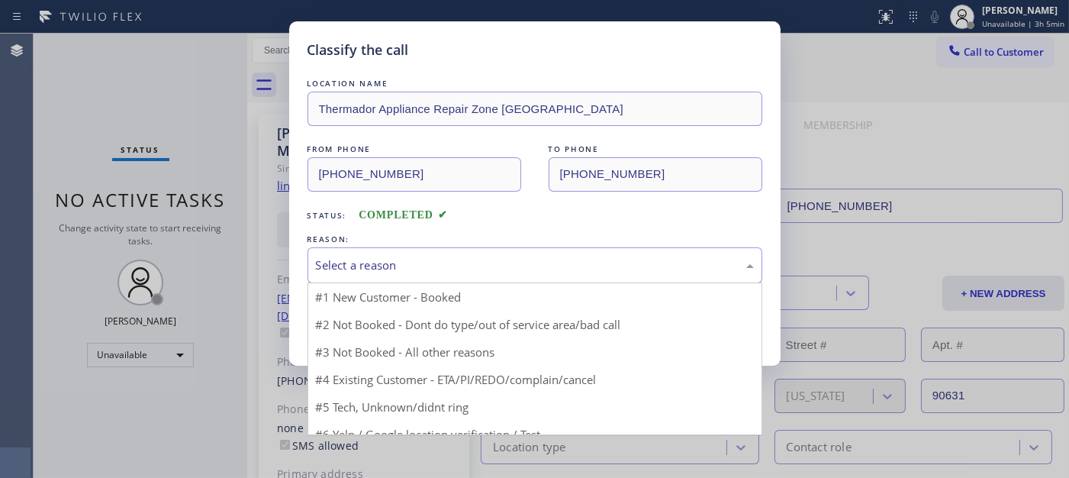
click at [381, 272] on div "Select a reason" at bounding box center [535, 265] width 438 height 18
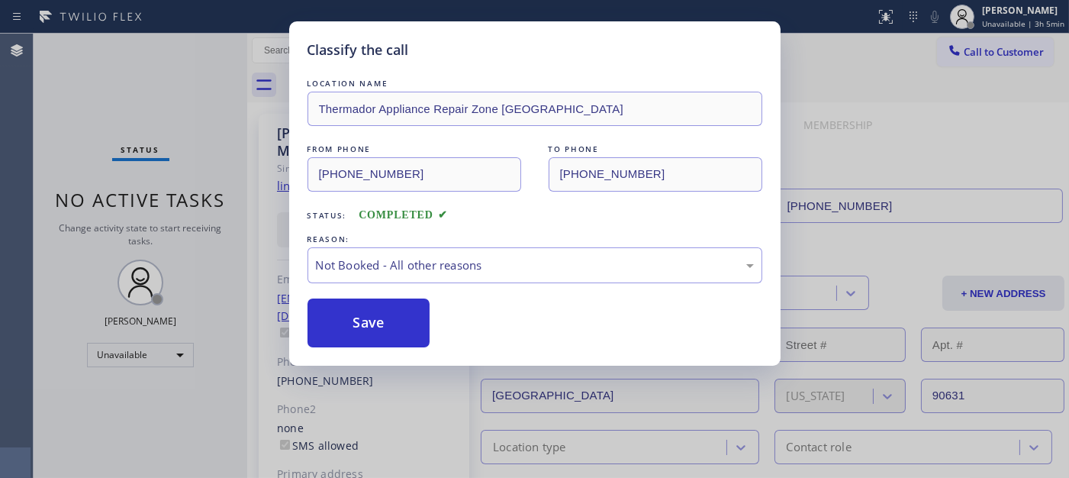
click at [346, 320] on button "Save" at bounding box center [368, 322] width 123 height 49
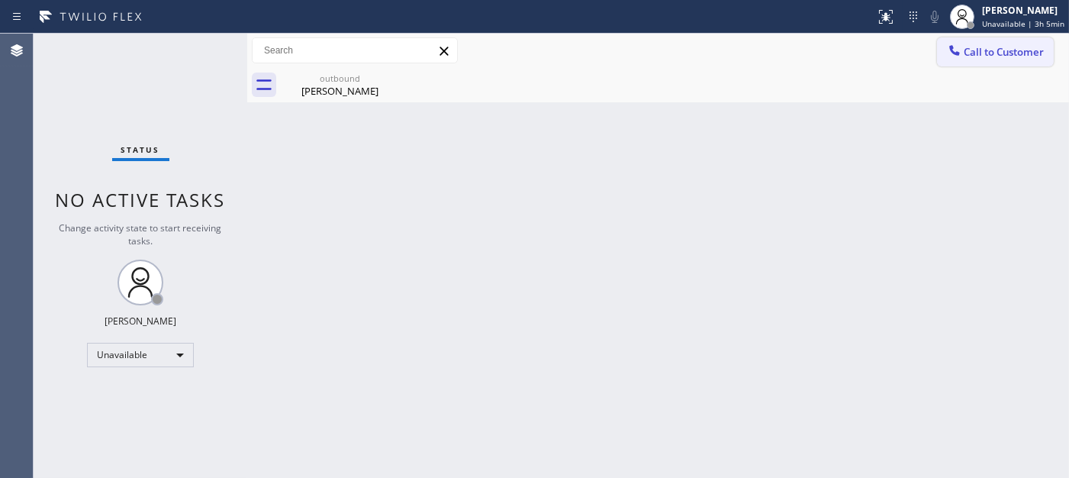
click at [1002, 53] on span "Call to Customer" at bounding box center [1004, 52] width 80 height 14
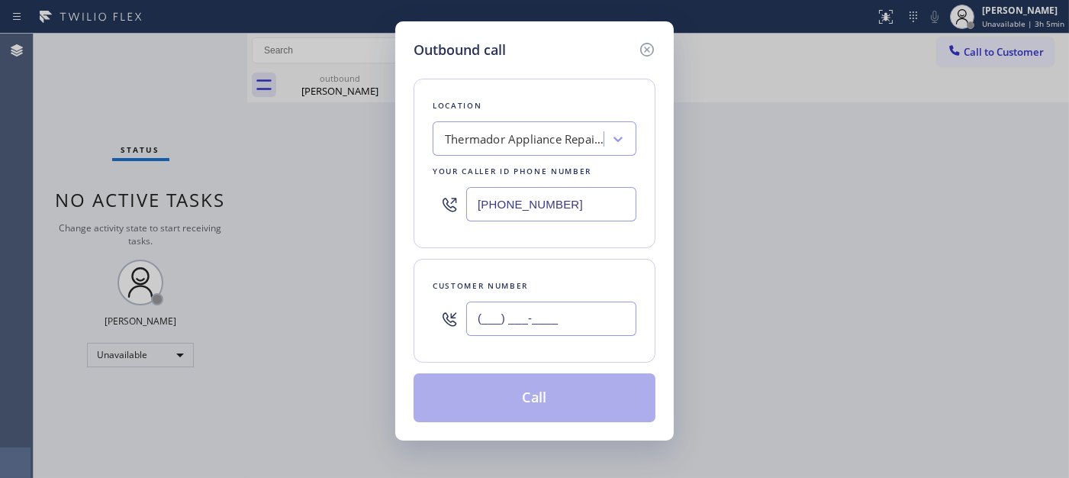
drag, startPoint x: 619, startPoint y: 305, endPoint x: 607, endPoint y: 310, distance: 13.0
click at [609, 309] on input "(___) ___-____" at bounding box center [551, 318] width 170 height 34
paste input "text"
type input "(___) ___-____"
click at [483, 314] on input "(___) ___-____" at bounding box center [551, 318] width 170 height 34
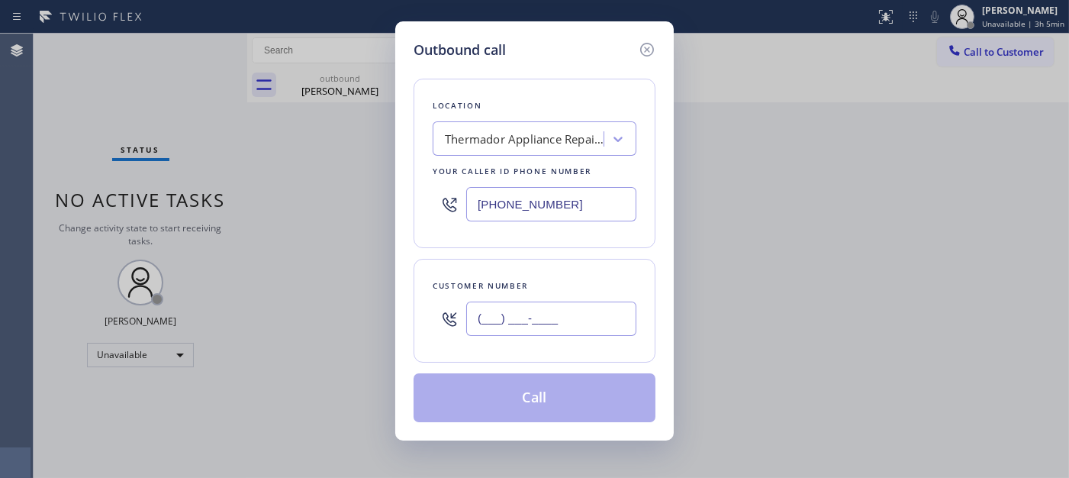
paste input "310) 701-4906"
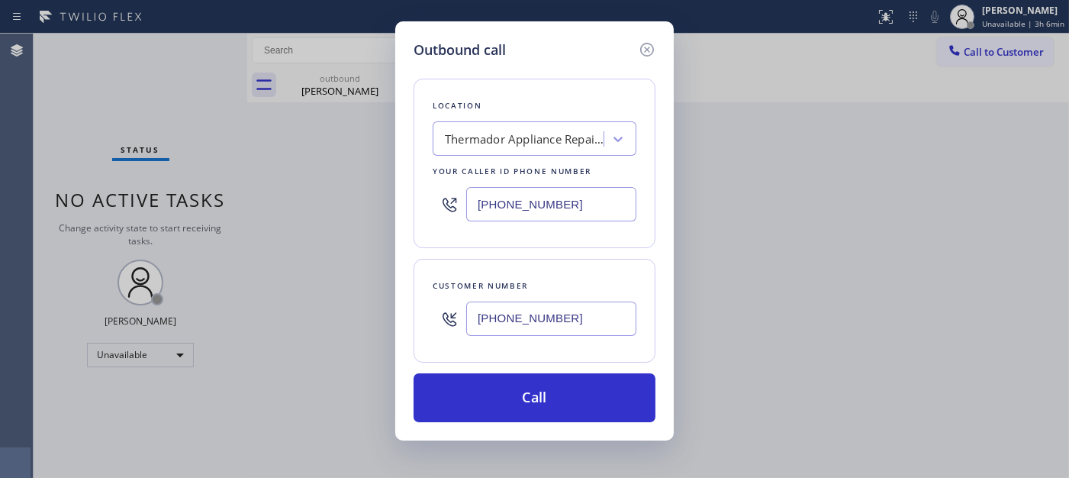
type input "[PHONE_NUMBER]"
click at [240, 172] on div "Outbound call Location Thermador Appliance Repair Zone [GEOGRAPHIC_DATA] Your c…" at bounding box center [534, 239] width 1069 height 478
paste input "08) 741-91"
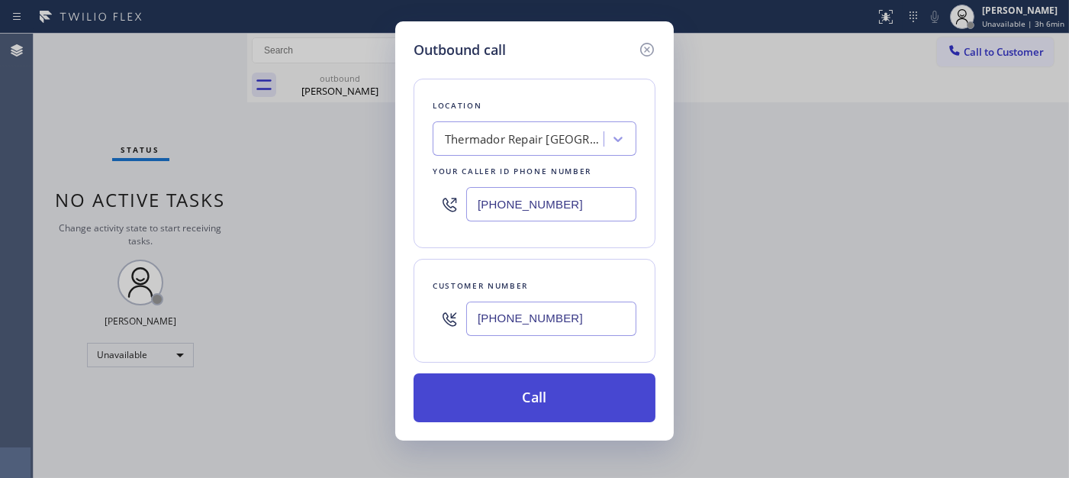
type input "[PHONE_NUMBER]"
click at [550, 392] on button "Call" at bounding box center [535, 397] width 242 height 49
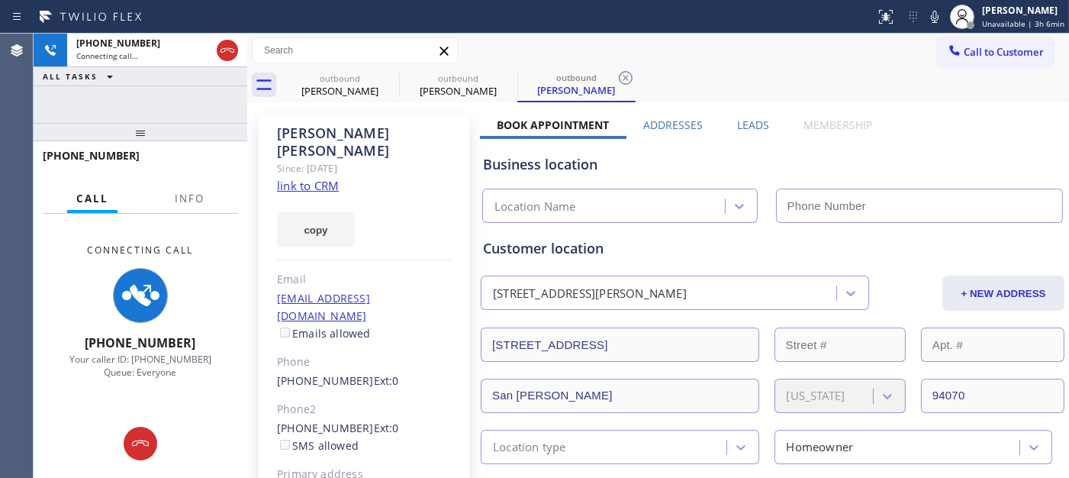
type input "[PHONE_NUMBER]"
click at [195, 116] on div "[PHONE_NUMBER] Connecting call… ALL TASKS ALL TASKS ACTIVE TASKS TASKS IN WRAP …" at bounding box center [141, 256] width 214 height 444
drag, startPoint x: 220, startPoint y: 124, endPoint x: 217, endPoint y: 88, distance: 35.2
click at [217, 99] on div "[PHONE_NUMBER] Connecting call… ALL TASKS ALL TASKS ACTIVE TASKS TASKS IN WRAP …" at bounding box center [141, 256] width 214 height 444
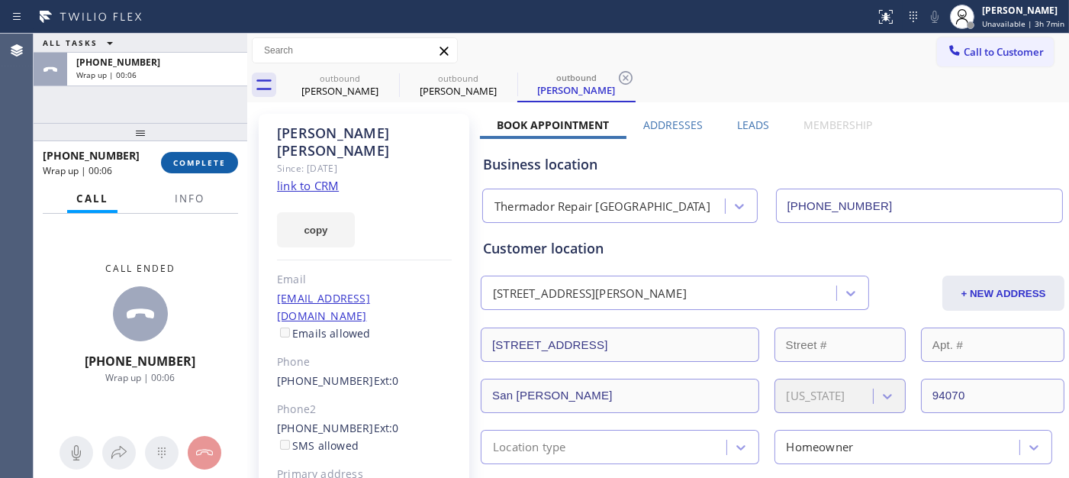
click at [169, 168] on button "COMPLETE" at bounding box center [199, 162] width 77 height 21
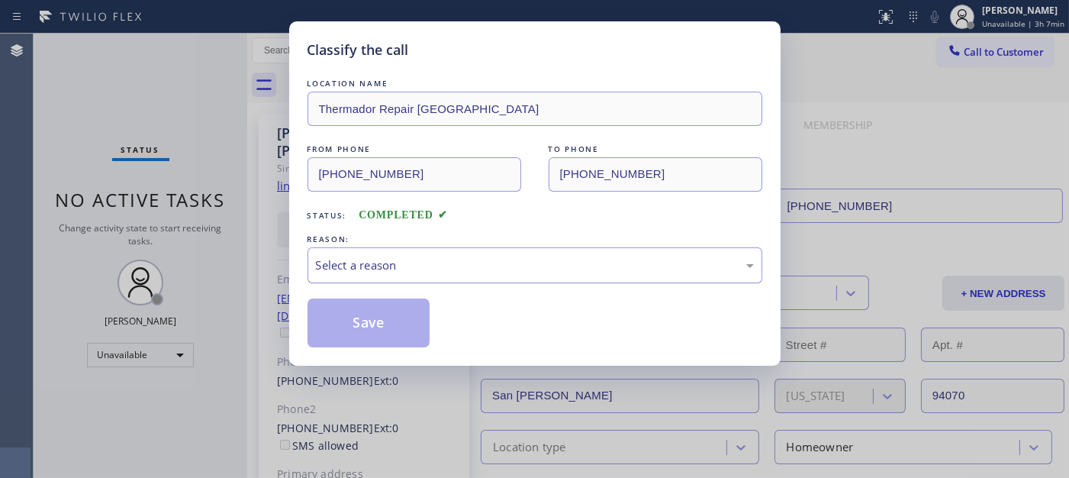
drag, startPoint x: 461, startPoint y: 265, endPoint x: 454, endPoint y: 271, distance: 8.7
click at [459, 265] on div "Select a reason" at bounding box center [535, 265] width 438 height 18
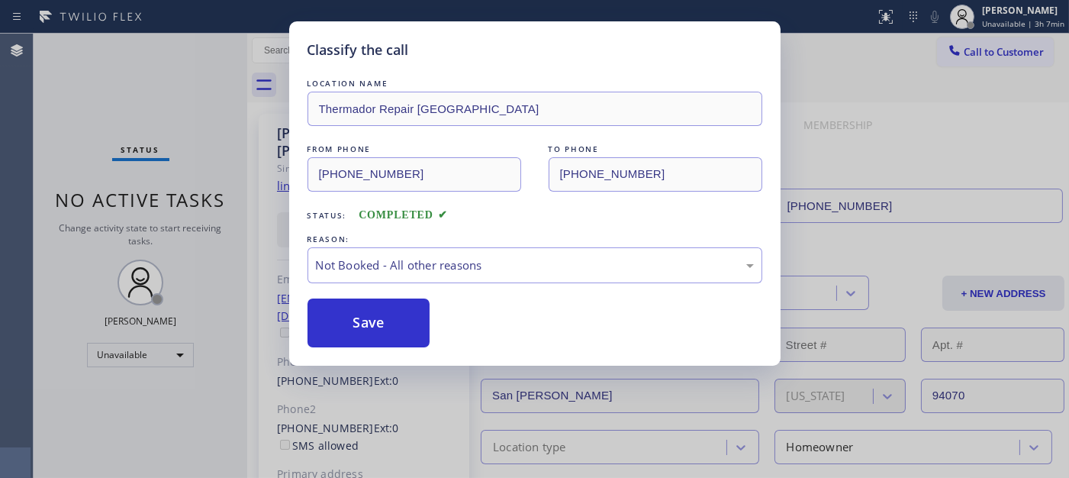
click at [362, 326] on button "Save" at bounding box center [368, 322] width 123 height 49
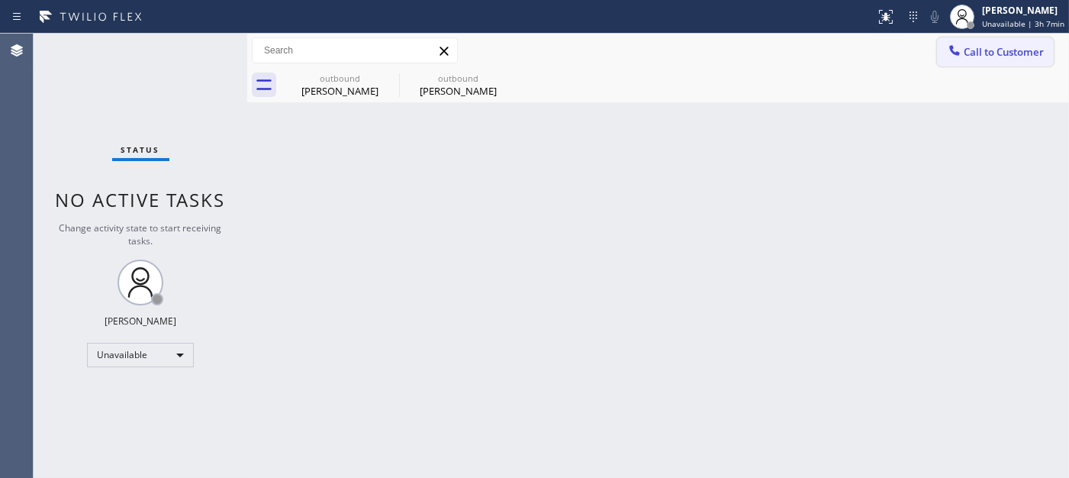
click at [973, 40] on button "Call to Customer" at bounding box center [995, 51] width 117 height 29
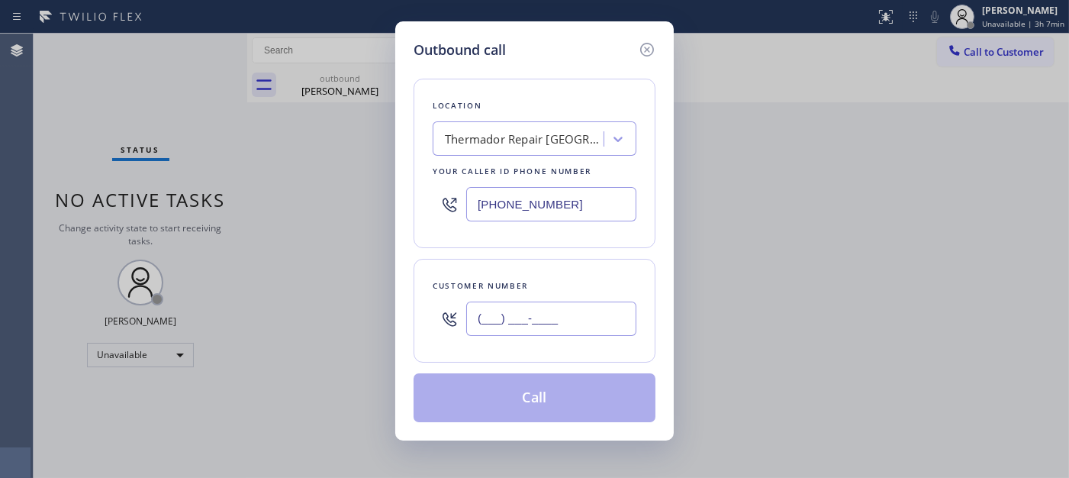
drag, startPoint x: 545, startPoint y: 333, endPoint x: 569, endPoint y: 291, distance: 48.5
click at [543, 336] on input "(___) ___-____" at bounding box center [551, 318] width 170 height 34
paste input "949) 422-0244"
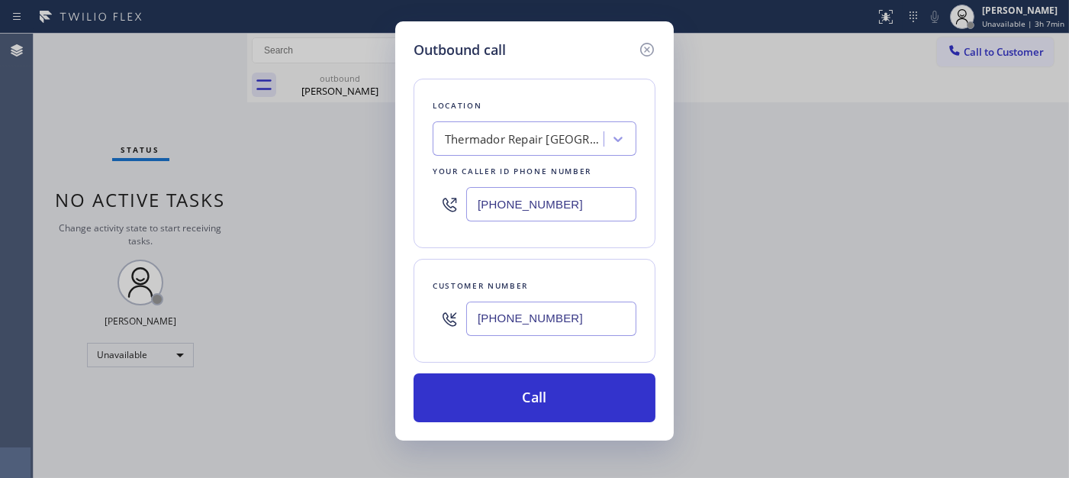
type input "[PHONE_NUMBER]"
click at [334, 211] on div "Outbound call Location Thermador Repair [GEOGRAPHIC_DATA] Your caller id phone …" at bounding box center [534, 239] width 1069 height 478
paste input "949) 523-322"
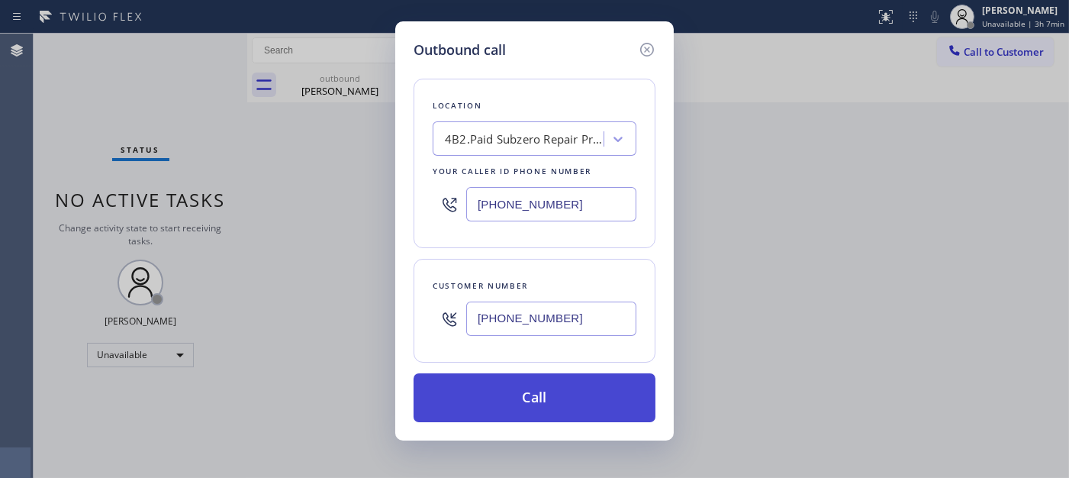
type input "[PHONE_NUMBER]"
click at [547, 391] on button "Call" at bounding box center [535, 397] width 242 height 49
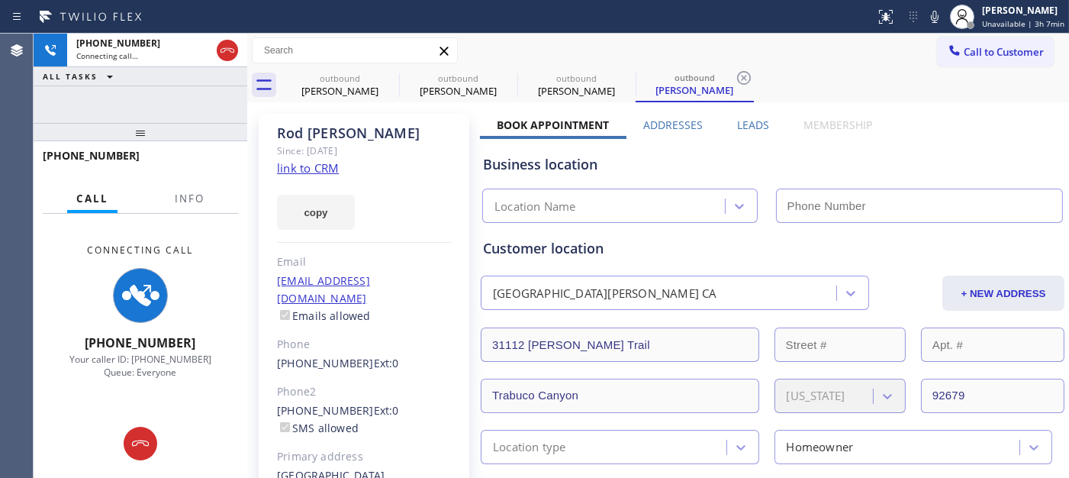
type input "[PHONE_NUMBER]"
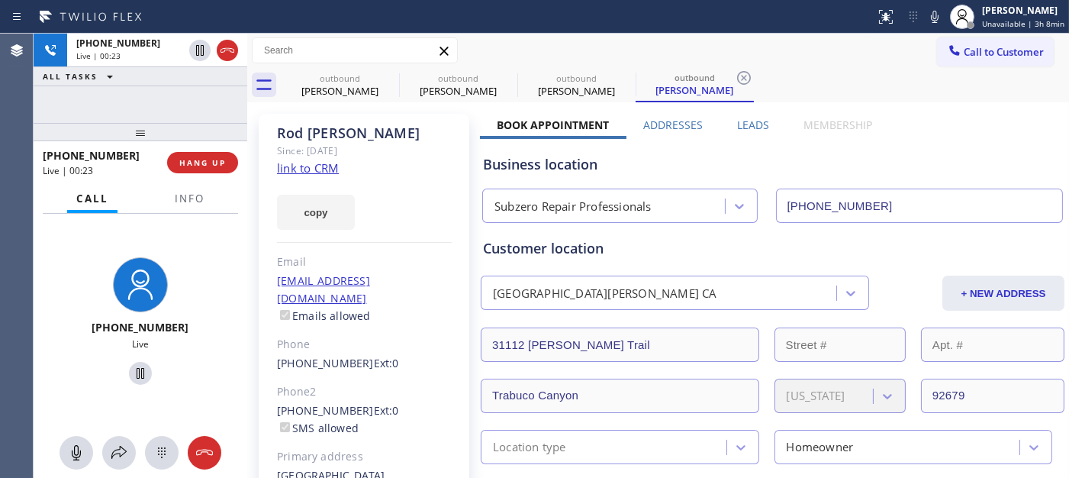
click at [216, 149] on div "[PHONE_NUMBER] Live | 00:23 HANG UP" at bounding box center [140, 163] width 195 height 40
click at [216, 157] on span "HANG UP" at bounding box center [202, 162] width 47 height 11
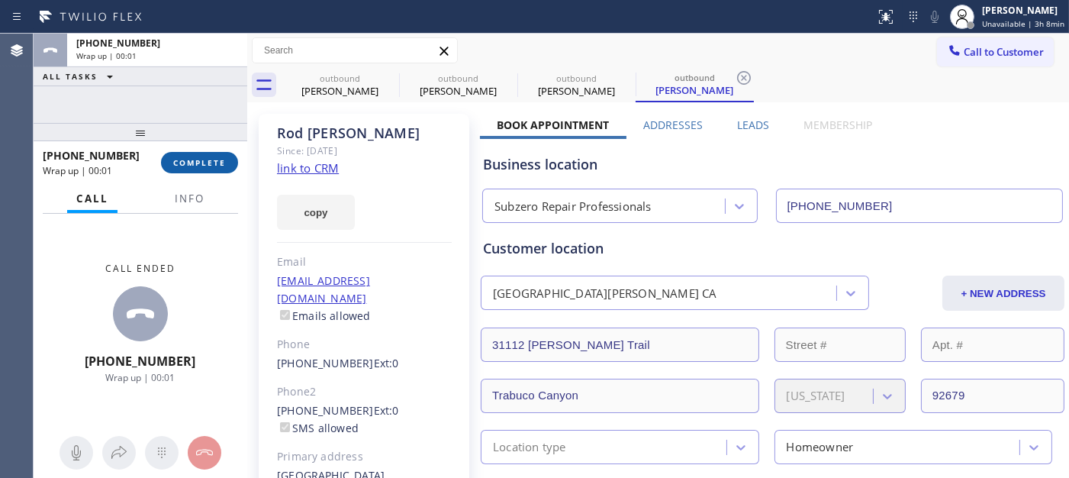
click at [216, 157] on span "COMPLETE" at bounding box center [199, 162] width 53 height 11
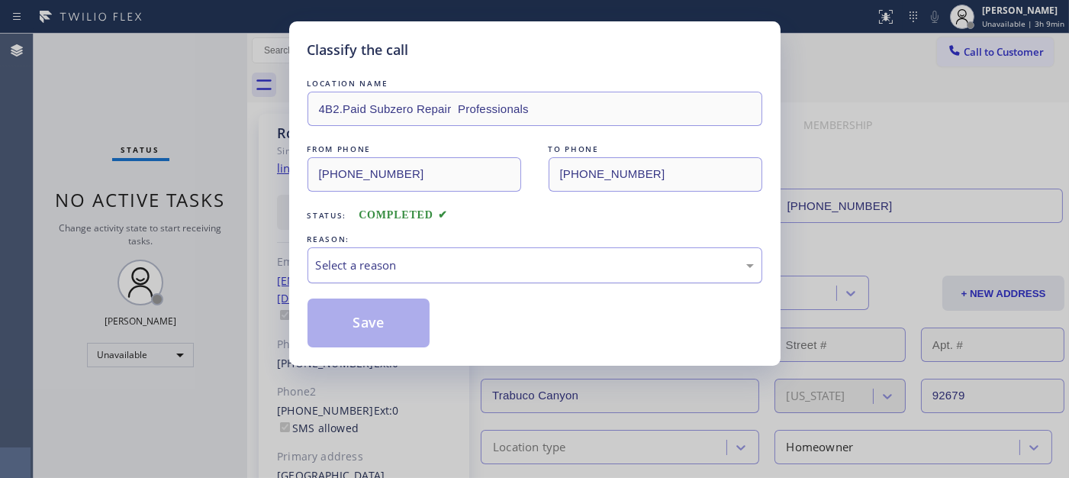
click at [439, 258] on div "Select a reason" at bounding box center [535, 265] width 438 height 18
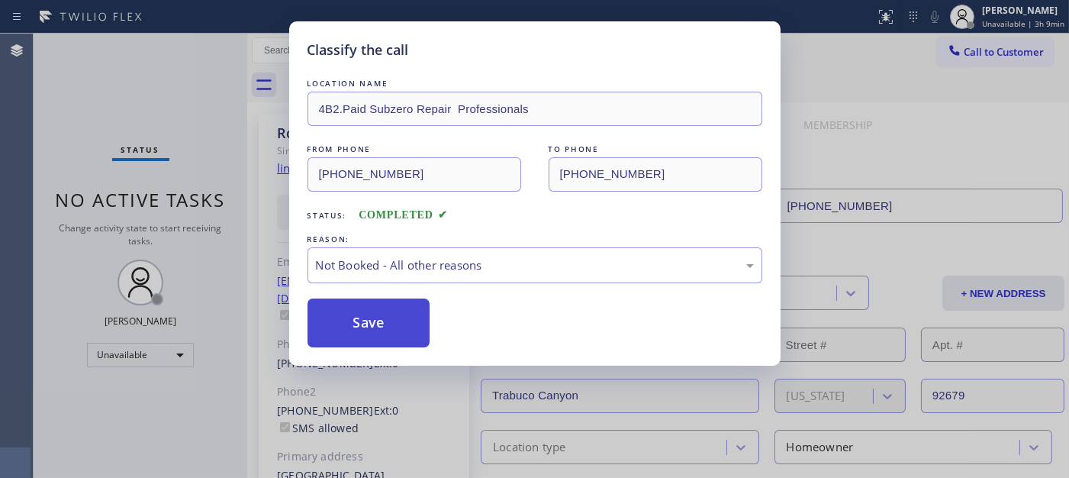
click at [401, 321] on button "Save" at bounding box center [368, 322] width 123 height 49
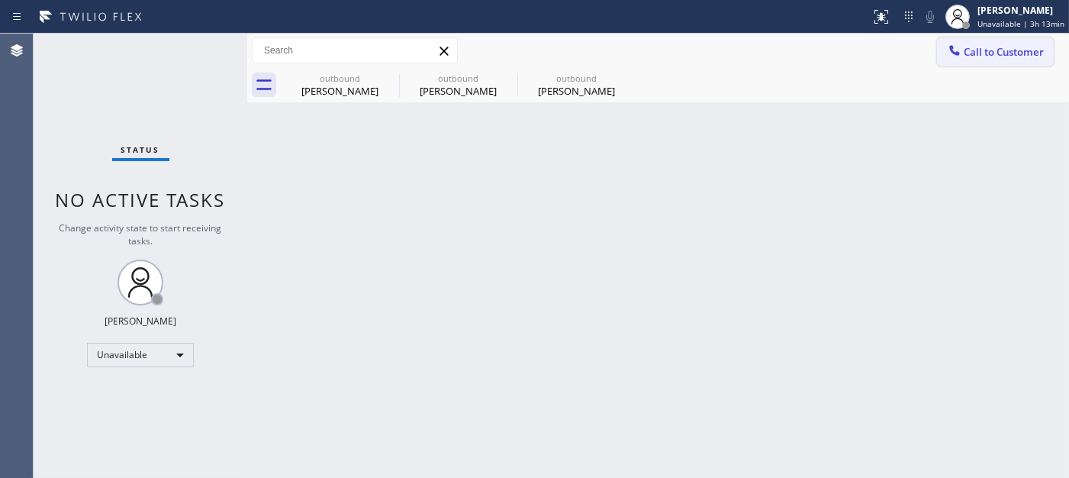
click at [993, 53] on span "Call to Customer" at bounding box center [1004, 52] width 80 height 14
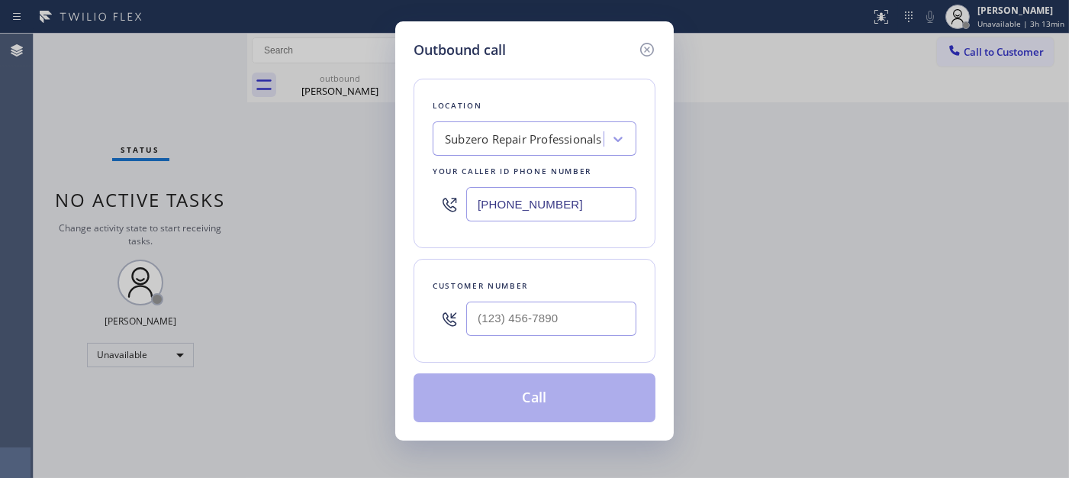
drag, startPoint x: 526, startPoint y: 295, endPoint x: 521, endPoint y: 305, distance: 11.3
click at [523, 301] on div "Customer number" at bounding box center [535, 311] width 242 height 104
click at [514, 309] on input "(___) ___-____" at bounding box center [551, 318] width 170 height 34
paste input "917) 705-0901"
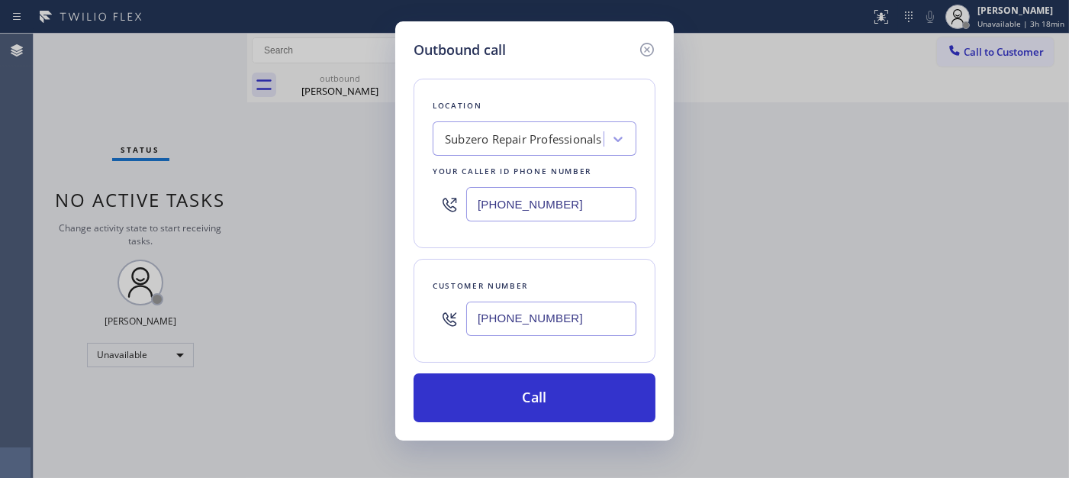
drag, startPoint x: 567, startPoint y: 334, endPoint x: 468, endPoint y: 317, distance: 100.7
click at [468, 317] on input "[PHONE_NUMBER]" at bounding box center [551, 318] width 170 height 34
paste input "25) 784-0257"
type input "[PHONE_NUMBER]"
drag, startPoint x: 568, startPoint y: 199, endPoint x: 464, endPoint y: 229, distance: 107.9
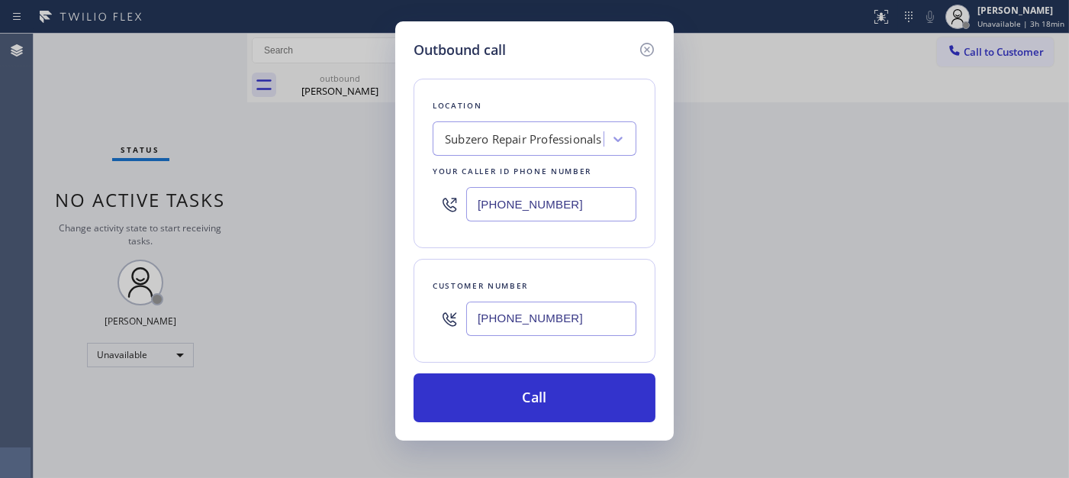
click at [383, 214] on div "Outbound call Location Subzero Repair Professionals Your caller id phone number…" at bounding box center [534, 239] width 1069 height 478
paste input "25) 281-2228"
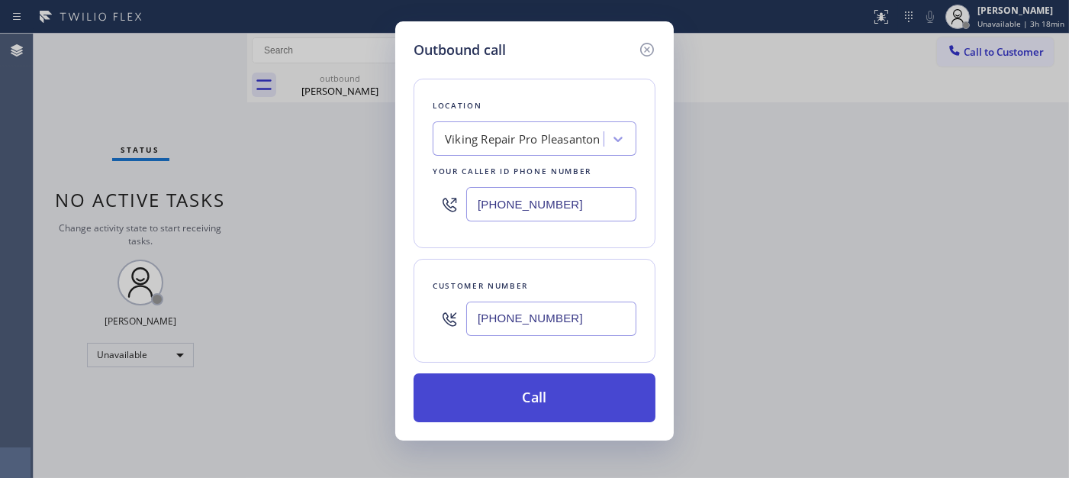
type input "[PHONE_NUMBER]"
click at [601, 386] on button "Call" at bounding box center [535, 397] width 242 height 49
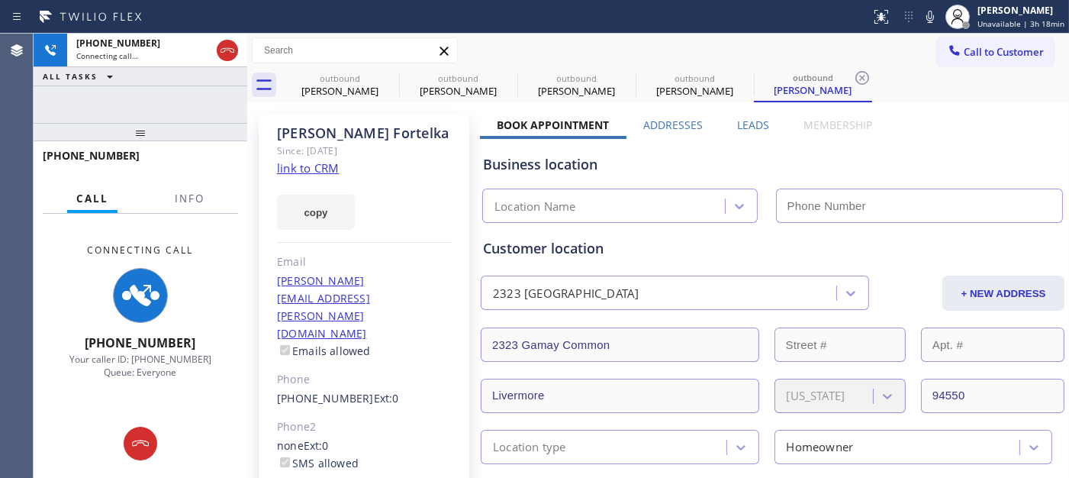
type input "[PHONE_NUMBER]"
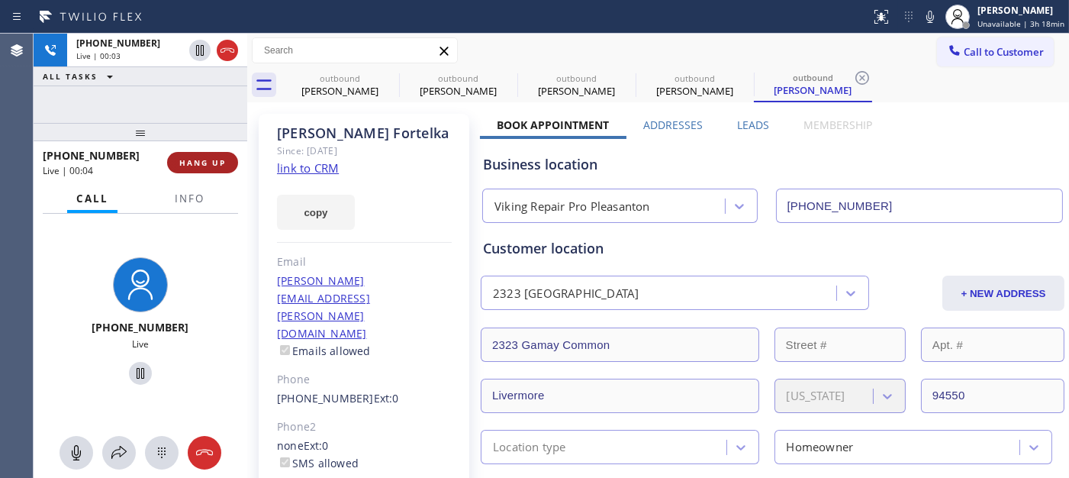
click at [233, 161] on button "HANG UP" at bounding box center [202, 162] width 71 height 21
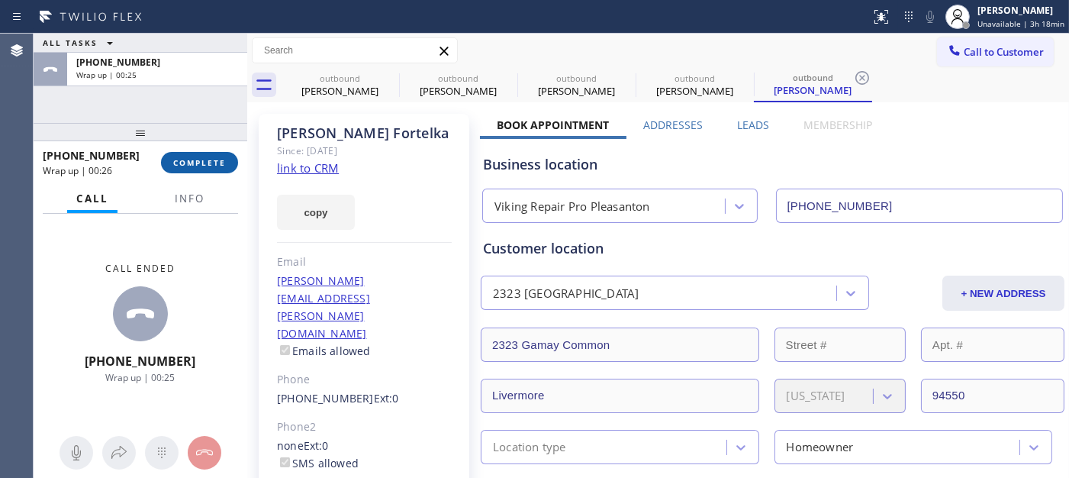
click at [189, 161] on span "COMPLETE" at bounding box center [199, 162] width 53 height 11
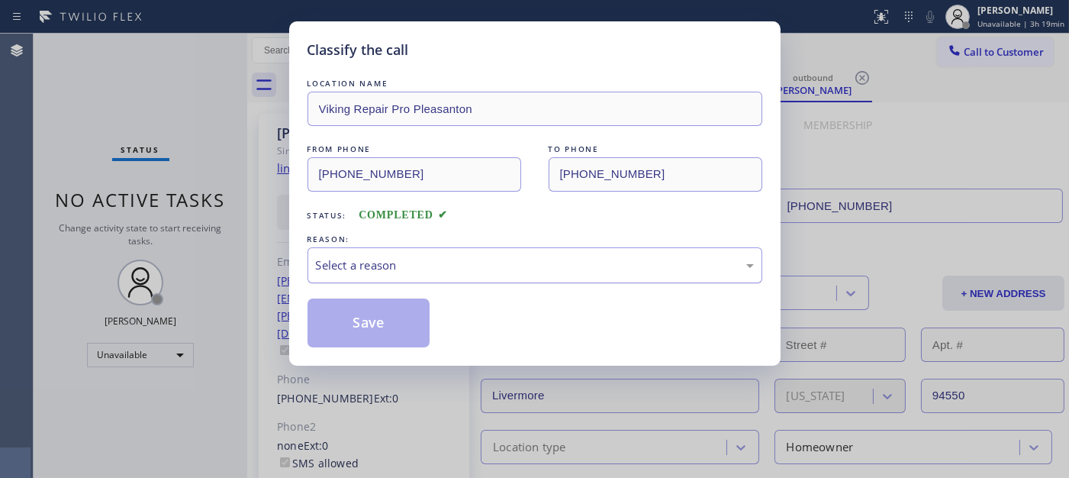
click at [433, 262] on div "Select a reason" at bounding box center [535, 265] width 438 height 18
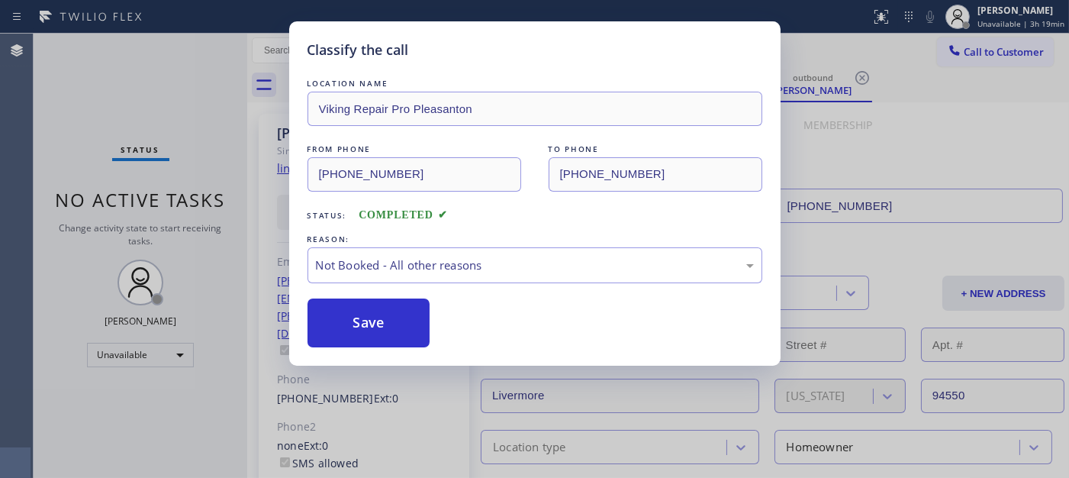
click at [362, 317] on button "Save" at bounding box center [368, 322] width 123 height 49
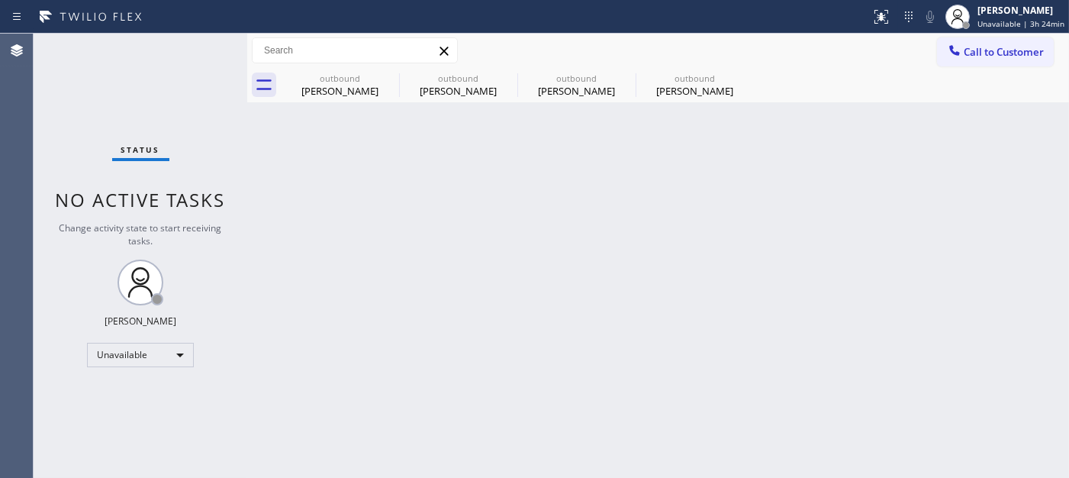
click at [1002, 49] on span "Call to Customer" at bounding box center [1004, 52] width 80 height 14
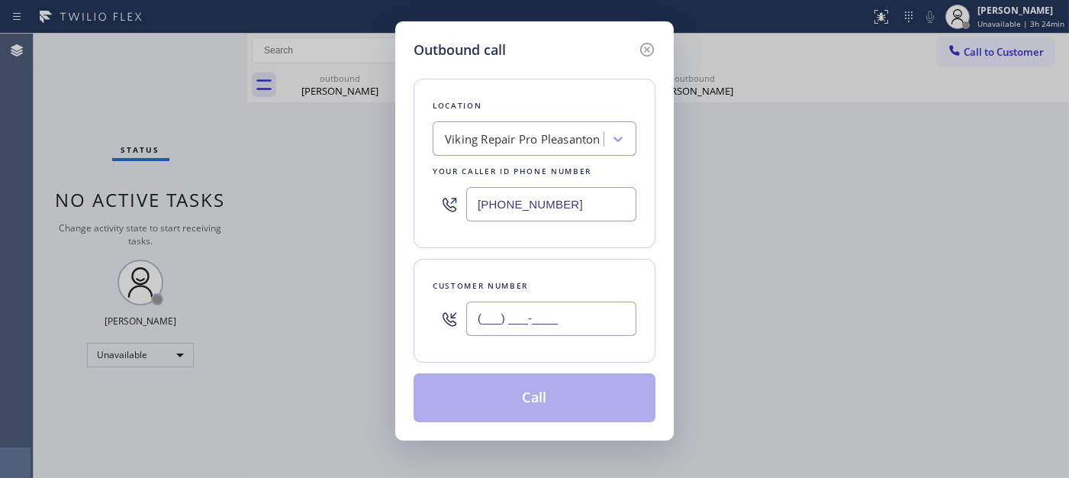
click at [542, 317] on input "(___) ___-____" at bounding box center [551, 318] width 170 height 34
paste input "323) 359-1839"
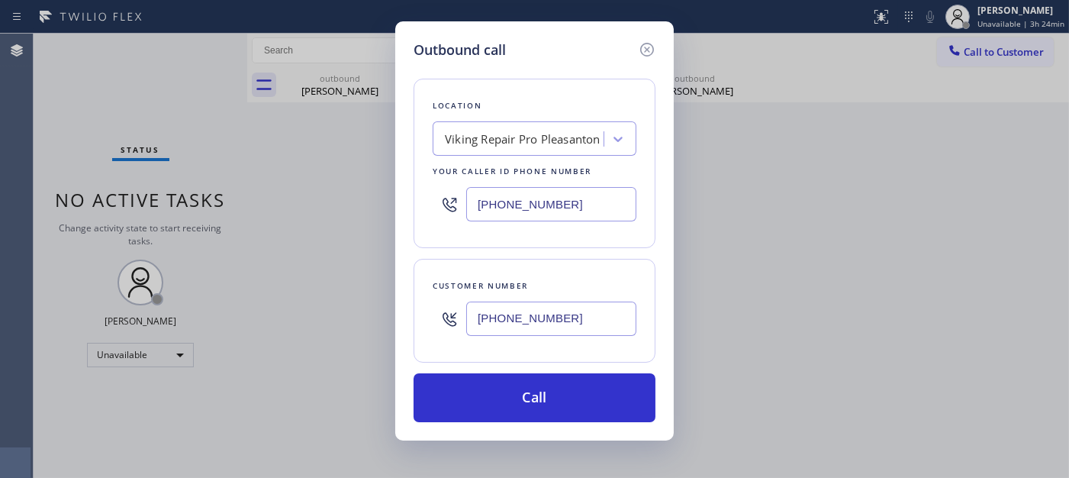
type input "[PHONE_NUMBER]"
drag, startPoint x: 477, startPoint y: 202, endPoint x: 501, endPoint y: 246, distance: 49.9
click at [410, 210] on div "Outbound call Location Viking Repair Pro [GEOGRAPHIC_DATA] Your caller id phone…" at bounding box center [534, 230] width 278 height 419
paste input "323) 716-1621"
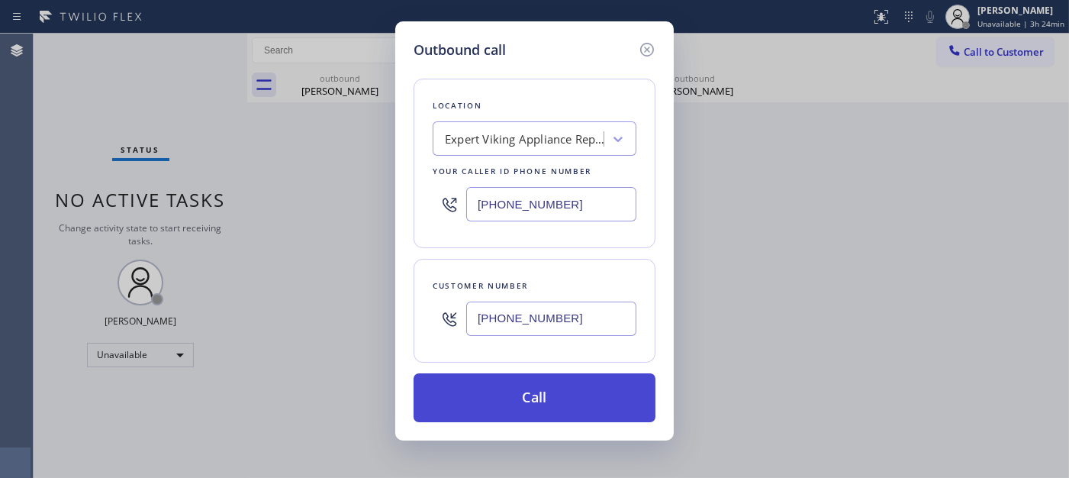
type input "[PHONE_NUMBER]"
click at [565, 397] on button "Call" at bounding box center [535, 397] width 242 height 49
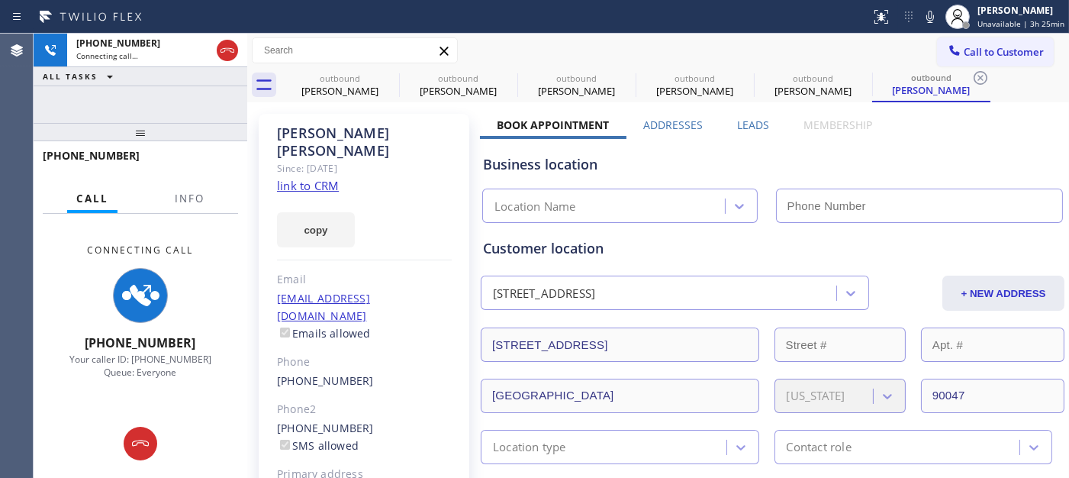
type input "[PHONE_NUMBER]"
drag, startPoint x: 169, startPoint y: 127, endPoint x: 165, endPoint y: 85, distance: 42.2
click at [165, 88] on div "[PHONE_NUMBER] Connecting call… ALL TASKS ALL TASKS ACTIVE TASKS TASKS IN WRAP …" at bounding box center [141, 256] width 214 height 444
click at [937, 13] on icon at bounding box center [930, 17] width 18 height 18
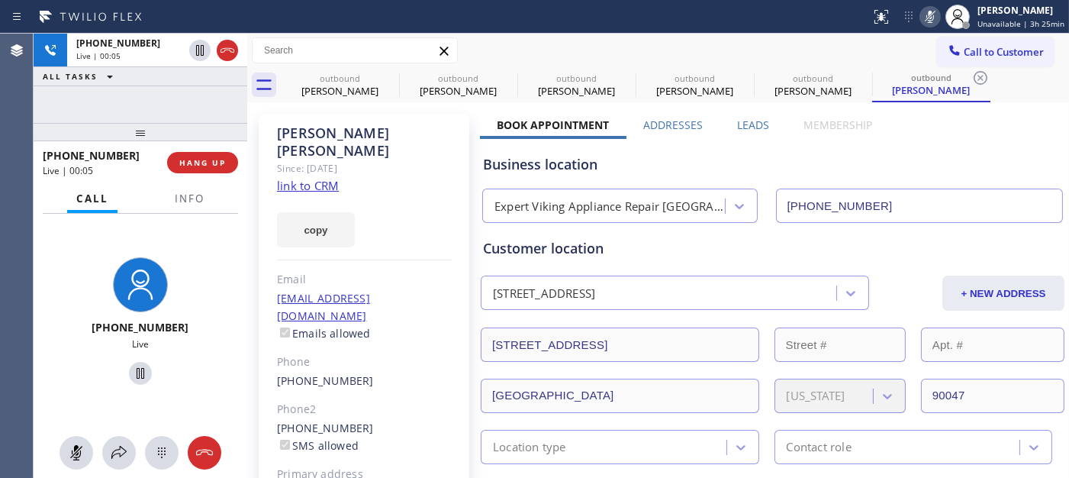
click at [931, 16] on icon at bounding box center [930, 17] width 8 height 12
click at [189, 155] on button "HANG UP" at bounding box center [202, 162] width 71 height 21
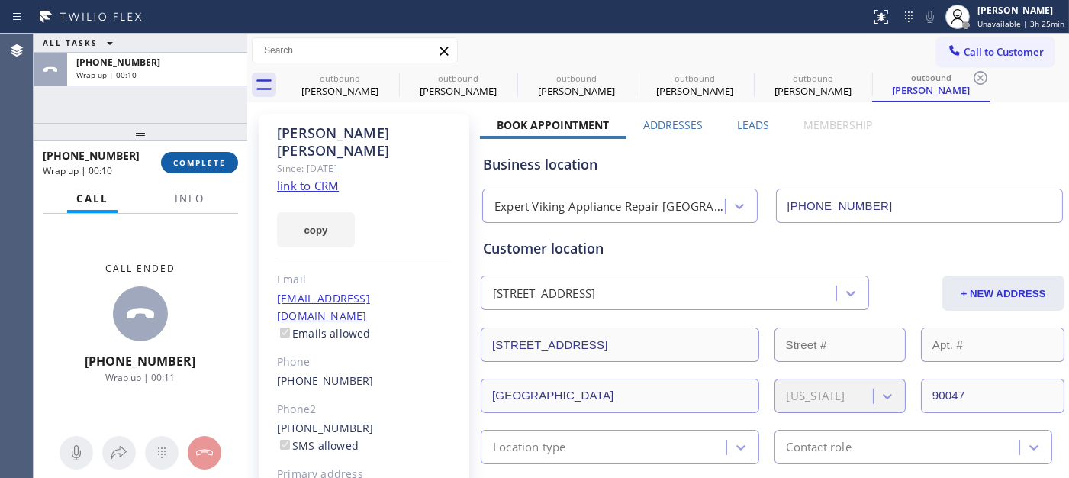
click at [171, 170] on button "COMPLETE" at bounding box center [199, 162] width 77 height 21
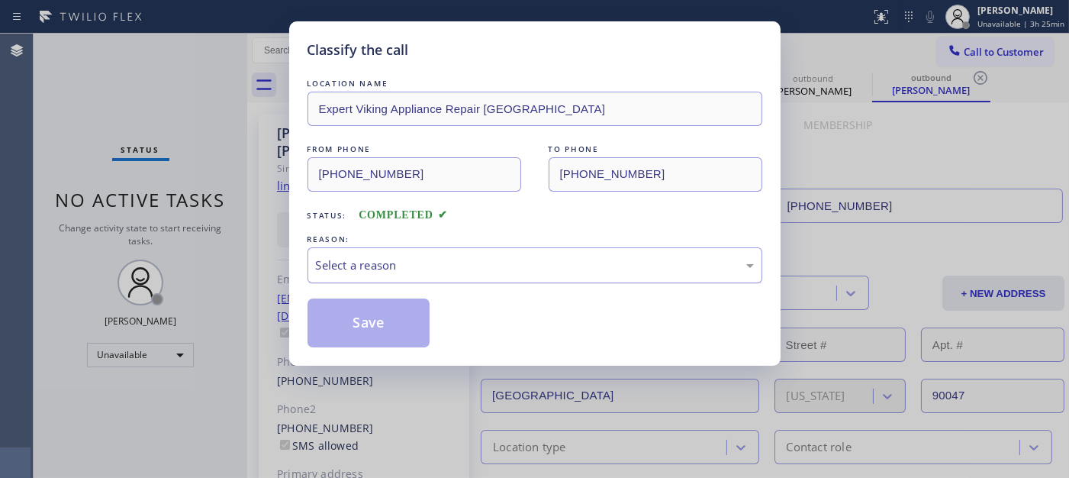
click at [381, 267] on div "Select a reason" at bounding box center [535, 265] width 438 height 18
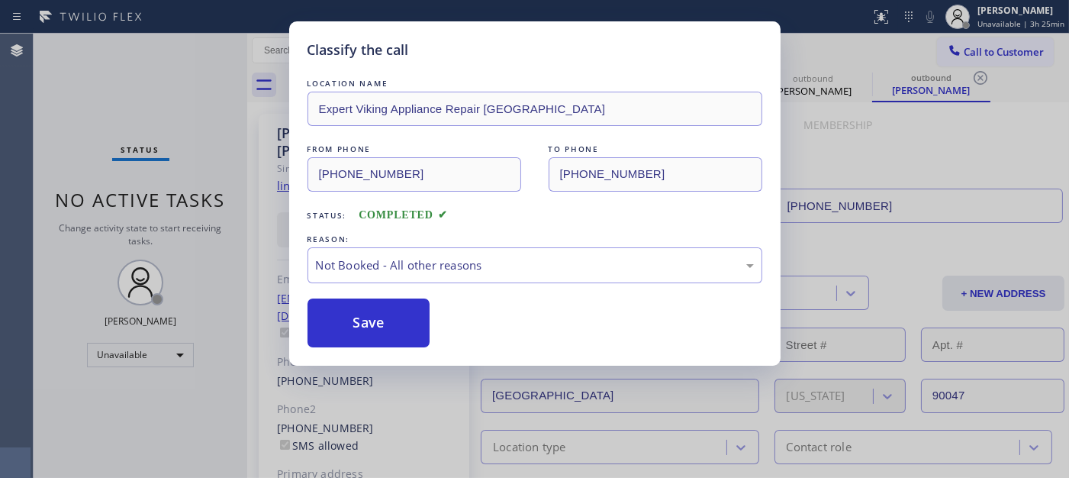
click at [362, 317] on button "Save" at bounding box center [368, 322] width 123 height 49
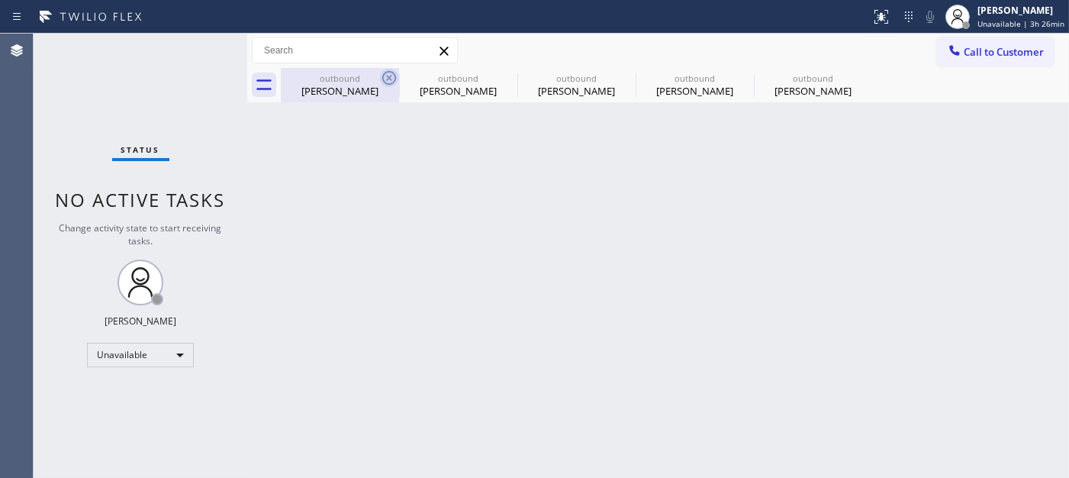
click at [391, 79] on icon at bounding box center [389, 78] width 18 height 18
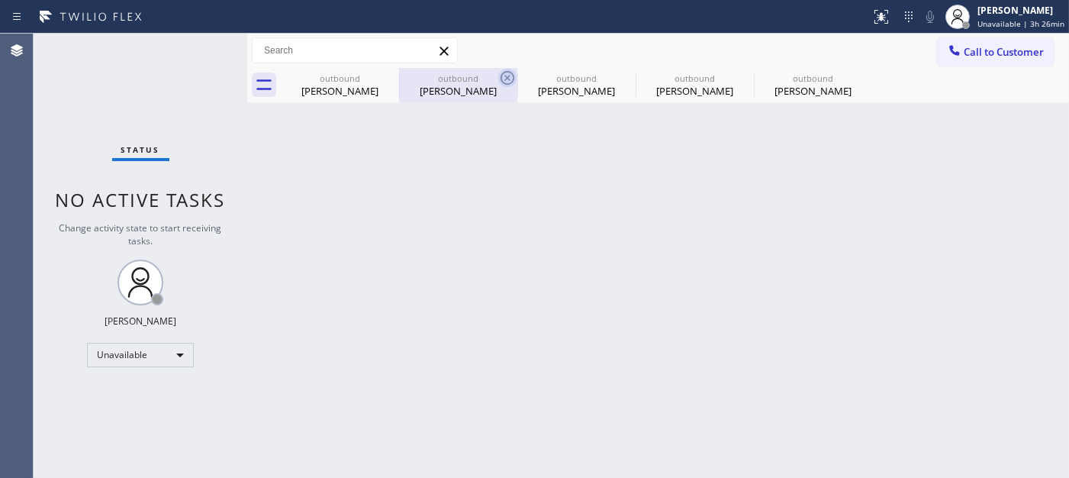
type input "[PHONE_NUMBER]"
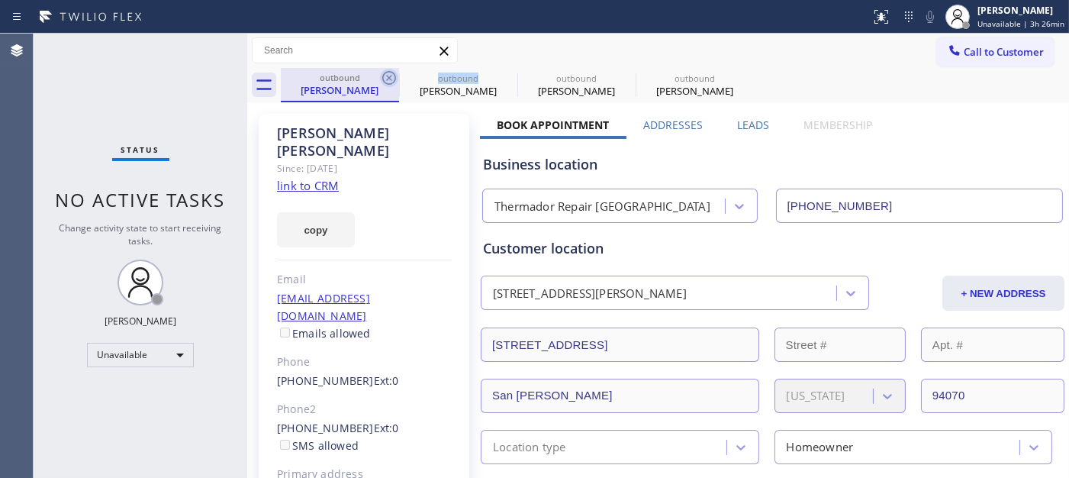
click at [391, 78] on icon at bounding box center [389, 78] width 18 height 18
type input "[PHONE_NUMBER]"
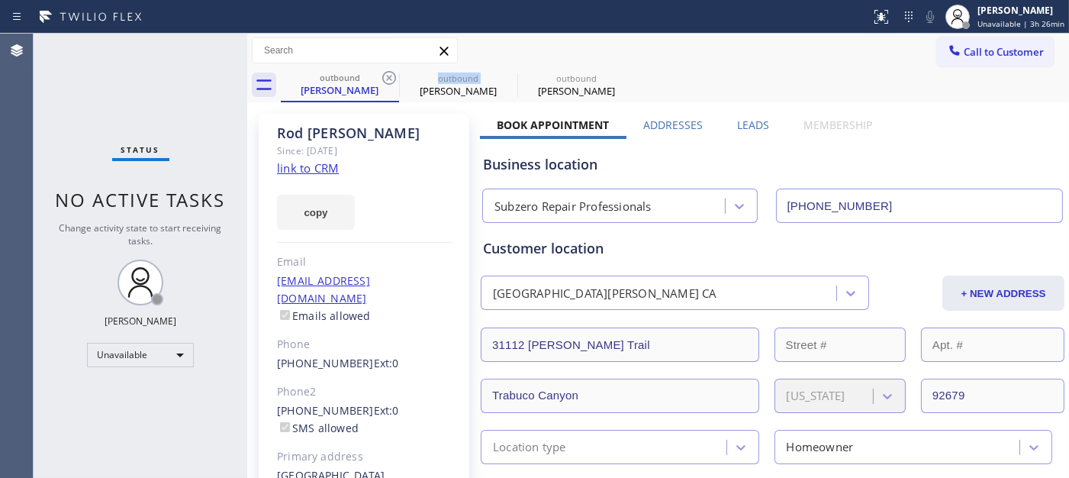
click at [391, 78] on icon at bounding box center [389, 78] width 18 height 18
type input "[PHONE_NUMBER]"
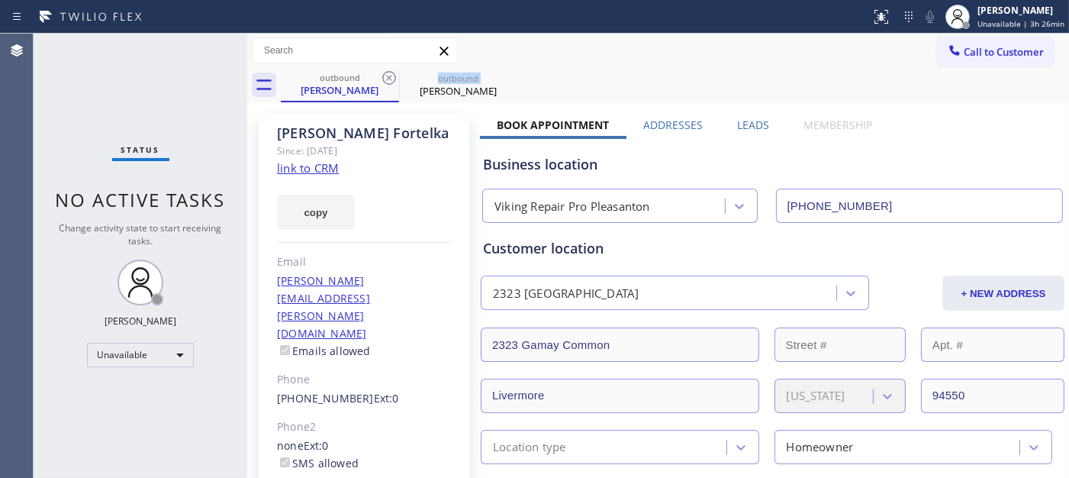
click at [391, 78] on icon at bounding box center [389, 78] width 18 height 18
type input "[PHONE_NUMBER]"
click at [0, 0] on icon at bounding box center [0, 0] width 0 height 0
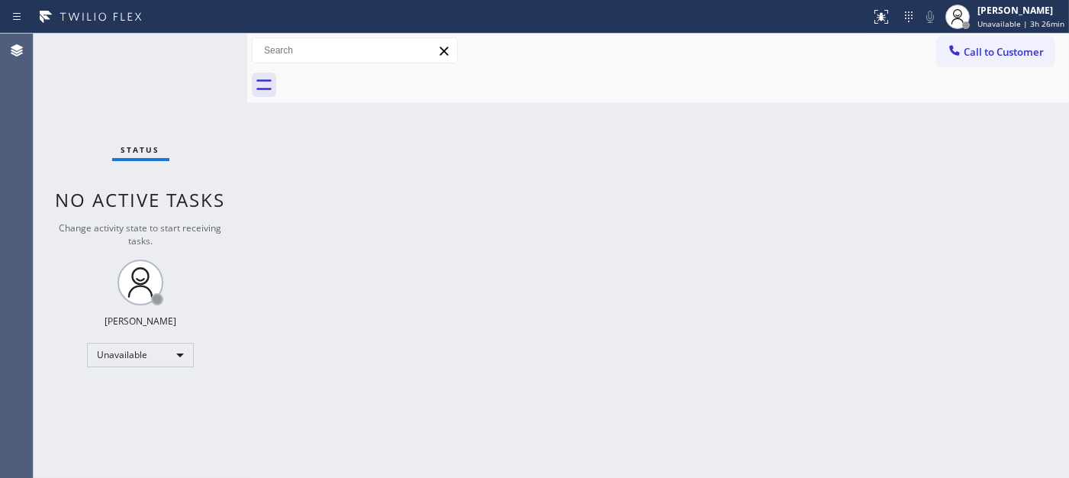
click at [391, 78] on div at bounding box center [675, 85] width 788 height 34
click at [997, 50] on span "Call to Customer" at bounding box center [1004, 52] width 80 height 14
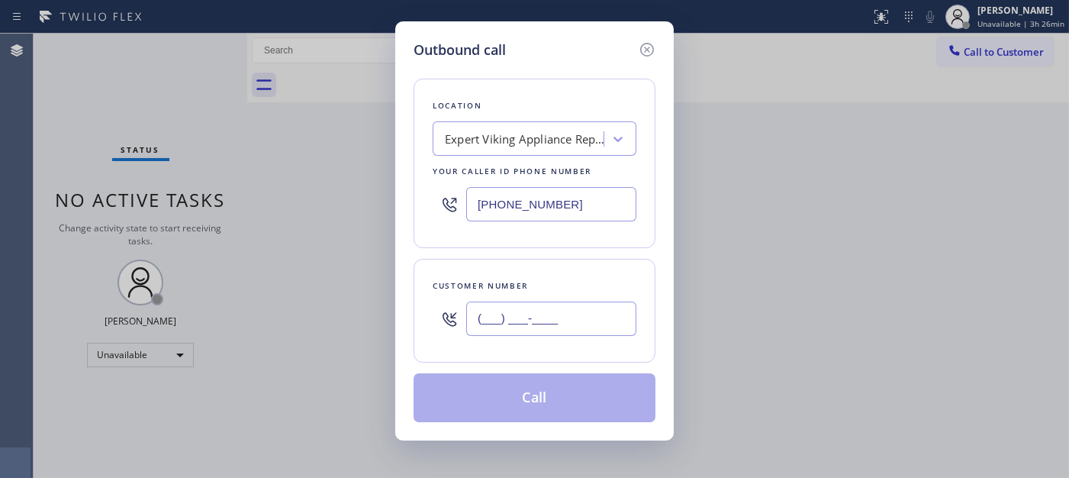
click at [569, 308] on input "(___) ___-____" at bounding box center [551, 318] width 170 height 34
paste input "917) 340-4342"
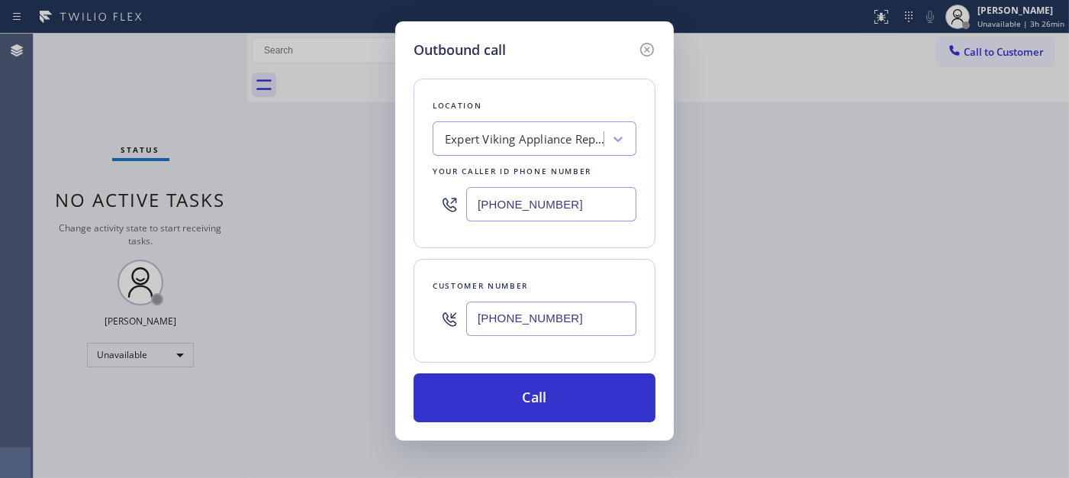
type input "[PHONE_NUMBER]"
click at [341, 204] on div "Outbound call Location Expert Viking Appliance Repair [GEOGRAPHIC_DATA] Your ca…" at bounding box center [534, 239] width 1069 height 478
paste input "47) 284-6179"
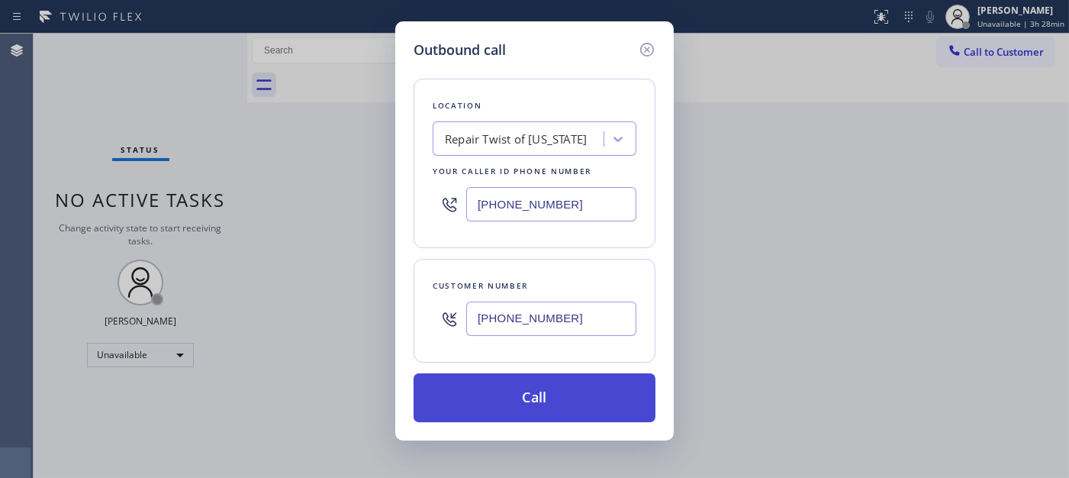
type input "[PHONE_NUMBER]"
click at [572, 391] on button "Call" at bounding box center [535, 397] width 242 height 49
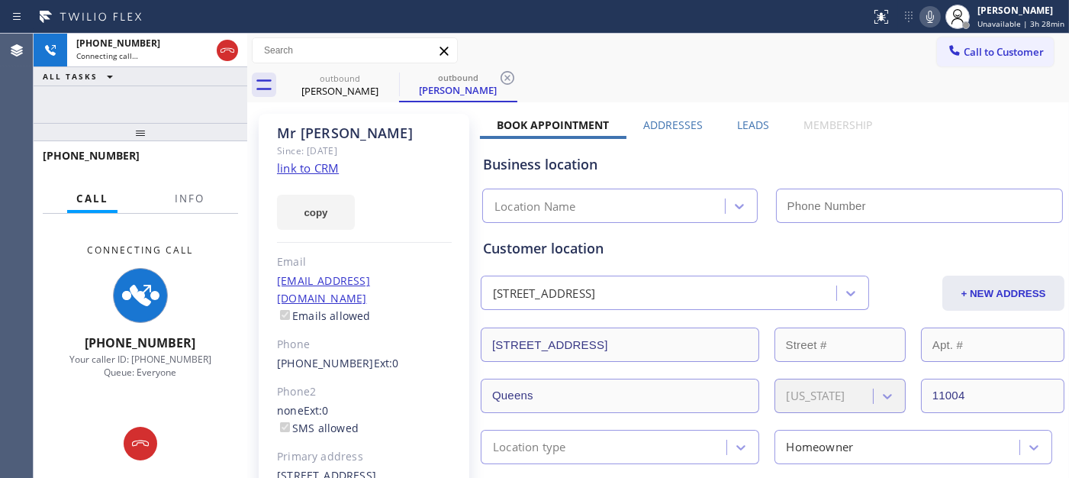
click at [939, 8] on icon at bounding box center [930, 17] width 18 height 18
type input "[PHONE_NUMBER]"
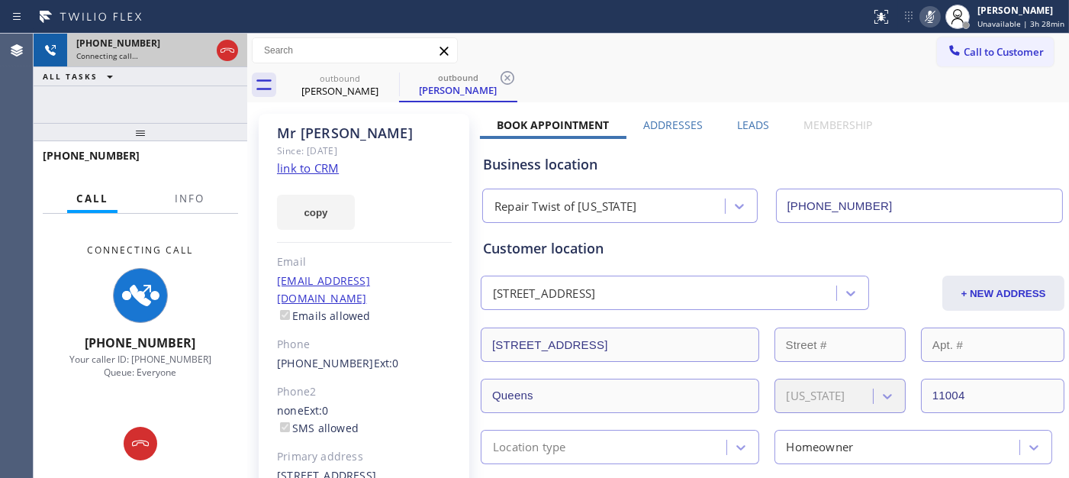
click at [240, 50] on div at bounding box center [227, 51] width 27 height 34
click at [234, 50] on icon at bounding box center [227, 50] width 18 height 18
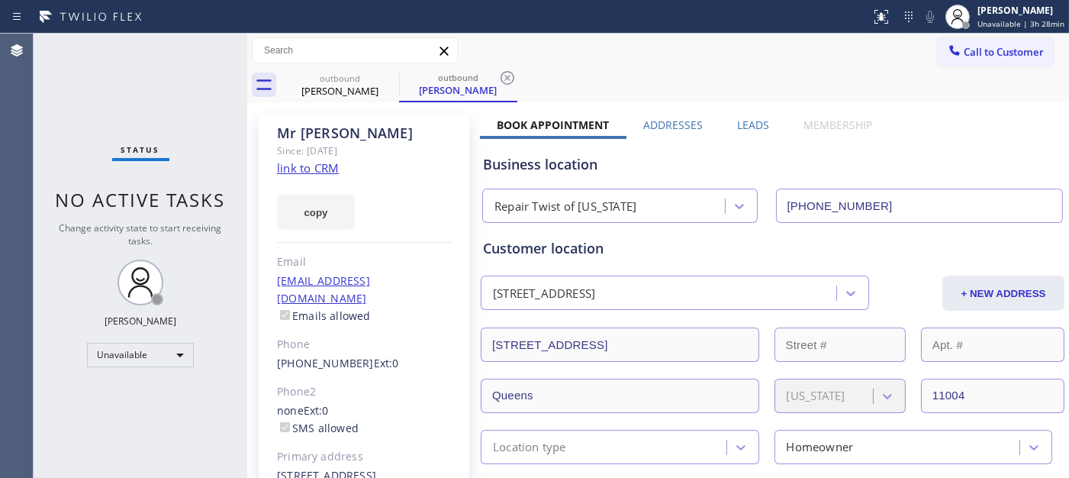
drag, startPoint x: 1000, startPoint y: 43, endPoint x: 849, endPoint y: 162, distance: 192.3
click at [999, 43] on button "Call to Customer" at bounding box center [995, 51] width 117 height 29
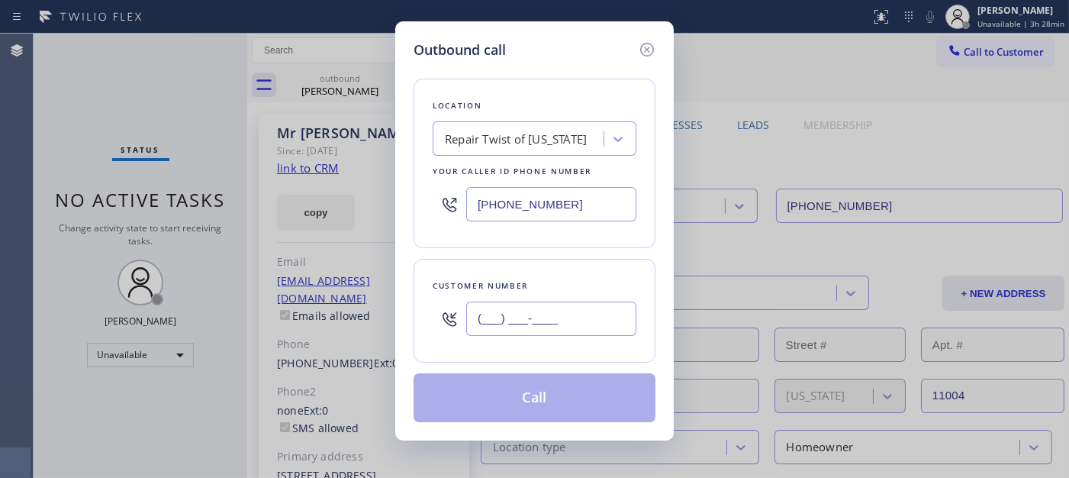
click at [551, 314] on input "(___) ___-____" at bounding box center [551, 318] width 170 height 34
paste input "480) 296-1943"
type input "[PHONE_NUMBER]"
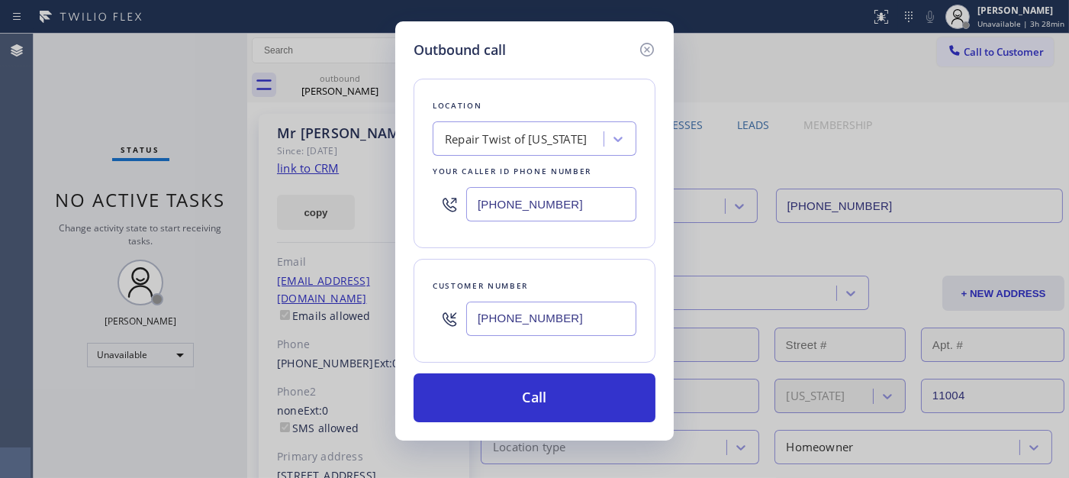
drag, startPoint x: 587, startPoint y: 191, endPoint x: 368, endPoint y: 174, distance: 220.4
click at [368, 174] on div "Outbound call Location Repair Twist of [US_STATE] Your caller id phone number […" at bounding box center [534, 239] width 1069 height 478
paste input "855) 731-4952"
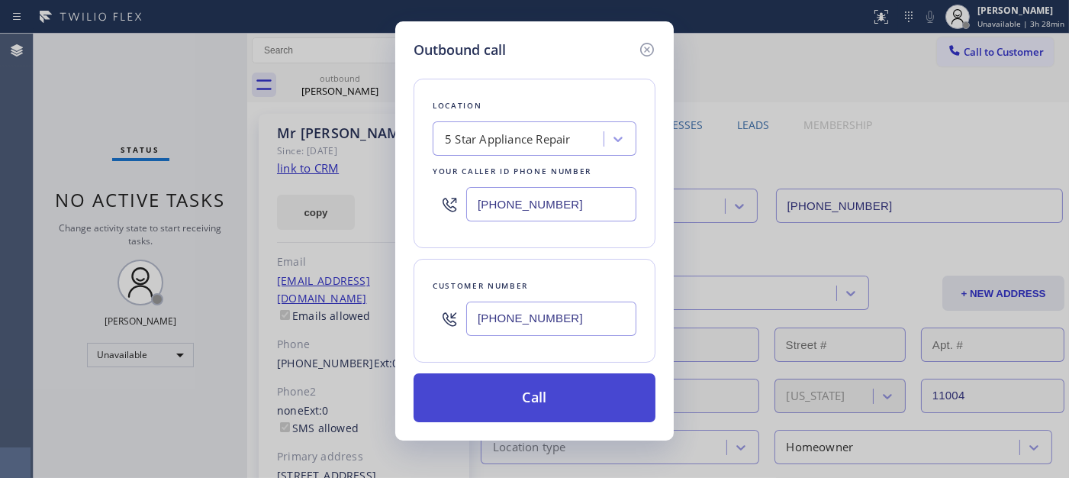
type input "[PHONE_NUMBER]"
click at [610, 407] on button "Call" at bounding box center [535, 397] width 242 height 49
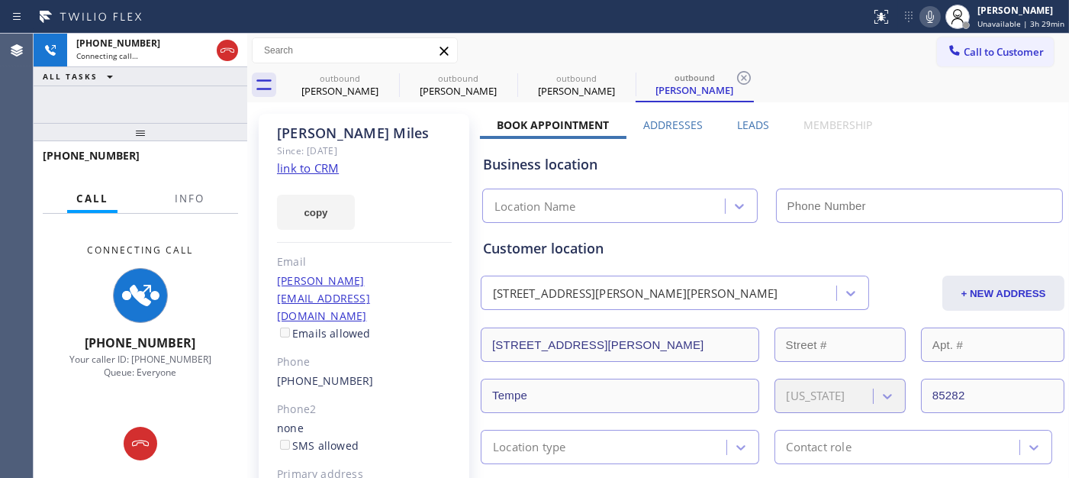
click at [936, 21] on icon at bounding box center [930, 17] width 18 height 18
type input "[PHONE_NUMBER]"
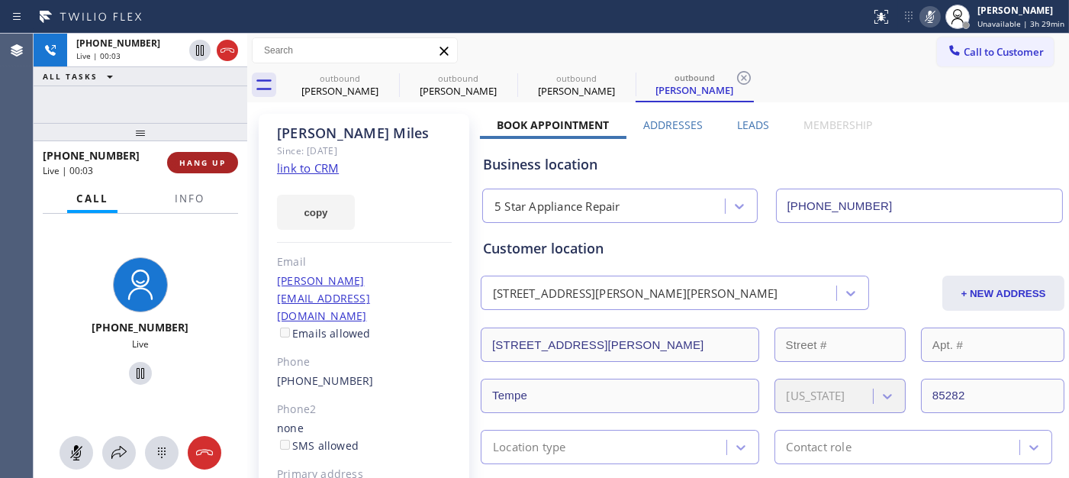
click at [194, 157] on span "HANG UP" at bounding box center [202, 162] width 47 height 11
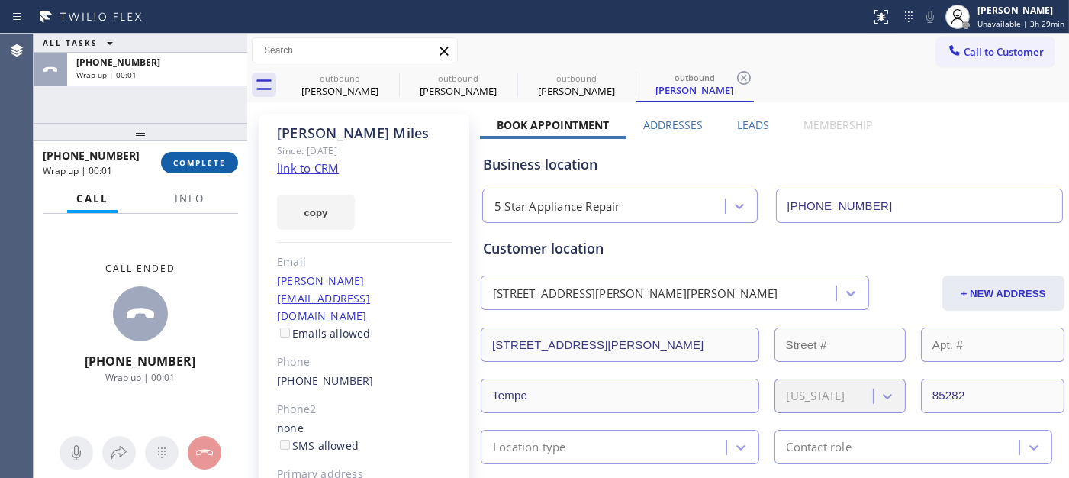
click at [194, 157] on span "COMPLETE" at bounding box center [199, 162] width 53 height 11
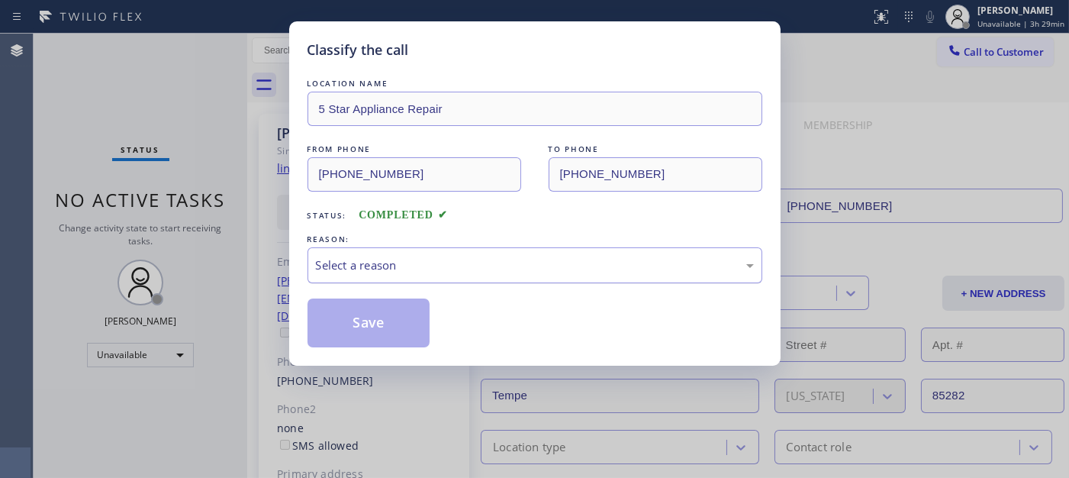
click at [436, 272] on div "Select a reason" at bounding box center [535, 265] width 438 height 18
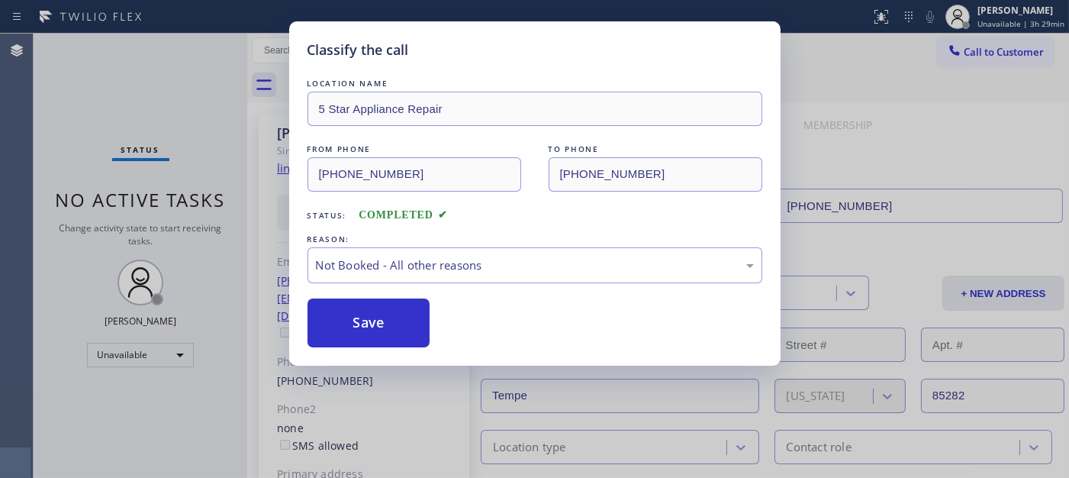
click at [362, 325] on button "Save" at bounding box center [368, 322] width 123 height 49
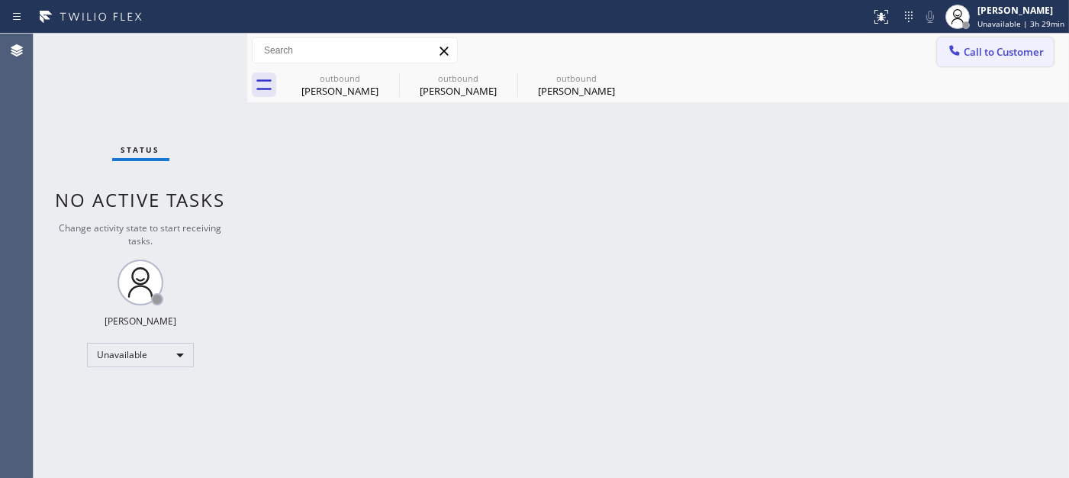
click at [993, 53] on span "Call to Customer" at bounding box center [1004, 52] width 80 height 14
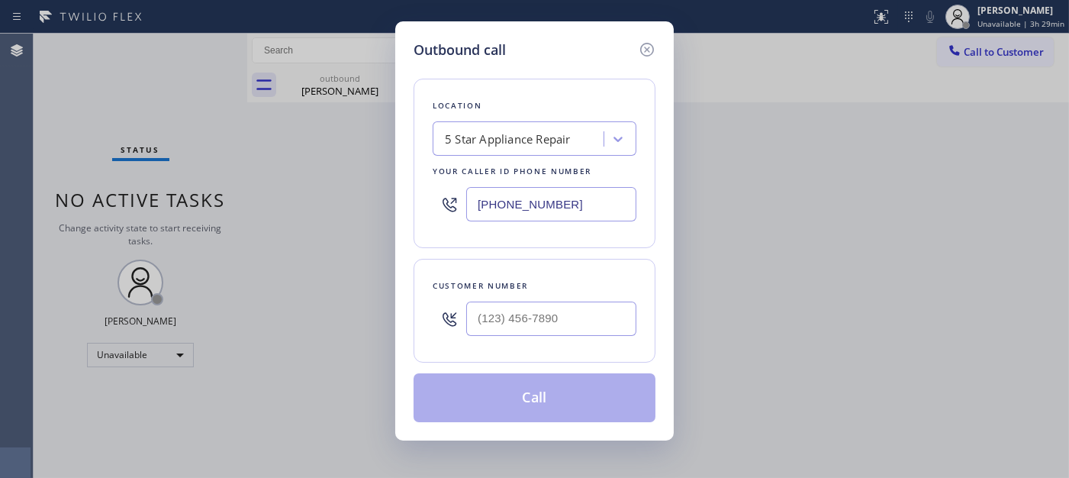
click at [545, 336] on div at bounding box center [551, 319] width 170 height 50
click at [581, 348] on div "Customer number" at bounding box center [535, 311] width 242 height 104
click at [593, 298] on div at bounding box center [551, 319] width 170 height 50
click at [597, 306] on input "(___) ___-____" at bounding box center [551, 318] width 170 height 34
paste input "480) 686-0023"
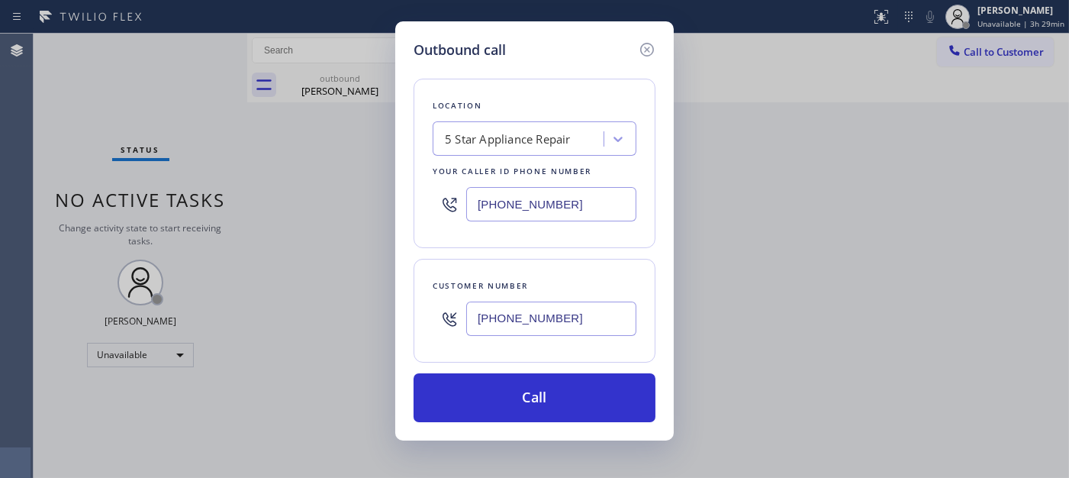
type input "[PHONE_NUMBER]"
drag, startPoint x: 557, startPoint y: 227, endPoint x: 510, endPoint y: 221, distance: 47.7
click at [510, 221] on div "[PHONE_NUMBER]" at bounding box center [535, 204] width 204 height 50
drag, startPoint x: 580, startPoint y: 204, endPoint x: 415, endPoint y: 204, distance: 164.8
click at [415, 204] on div "Location 5 Star Appliance Repair Your caller id phone number [PHONE_NUMBER]" at bounding box center [535, 163] width 242 height 169
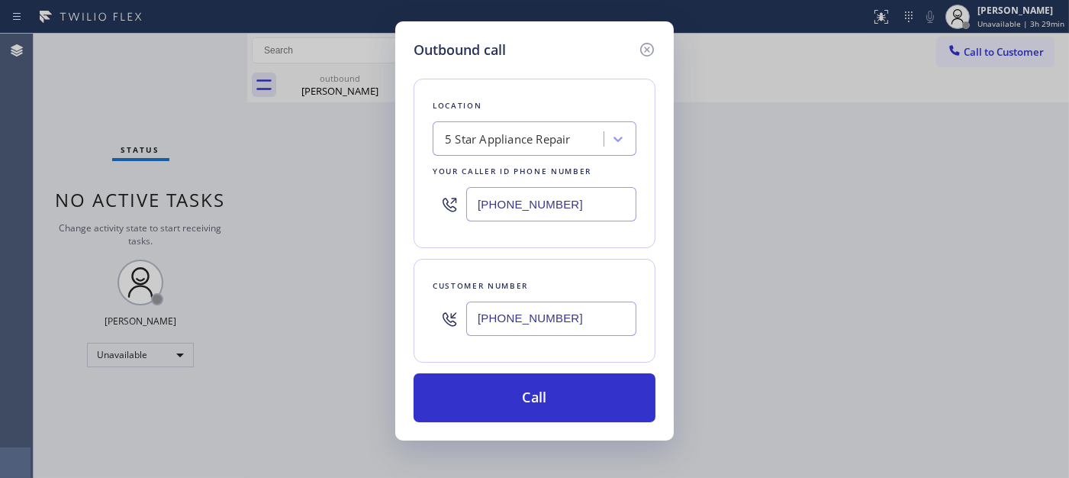
paste input "480) 685-8517"
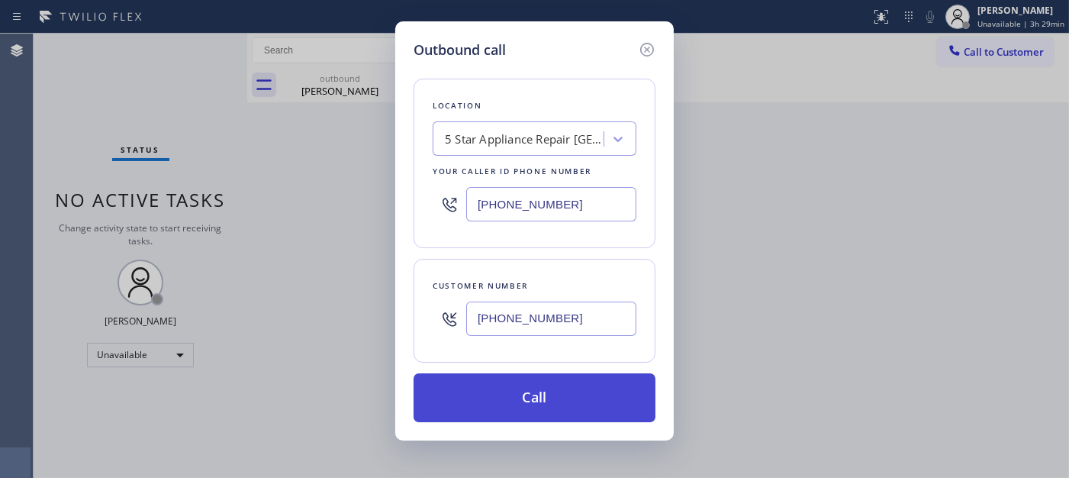
type input "[PHONE_NUMBER]"
click at [598, 387] on button "Call" at bounding box center [535, 397] width 242 height 49
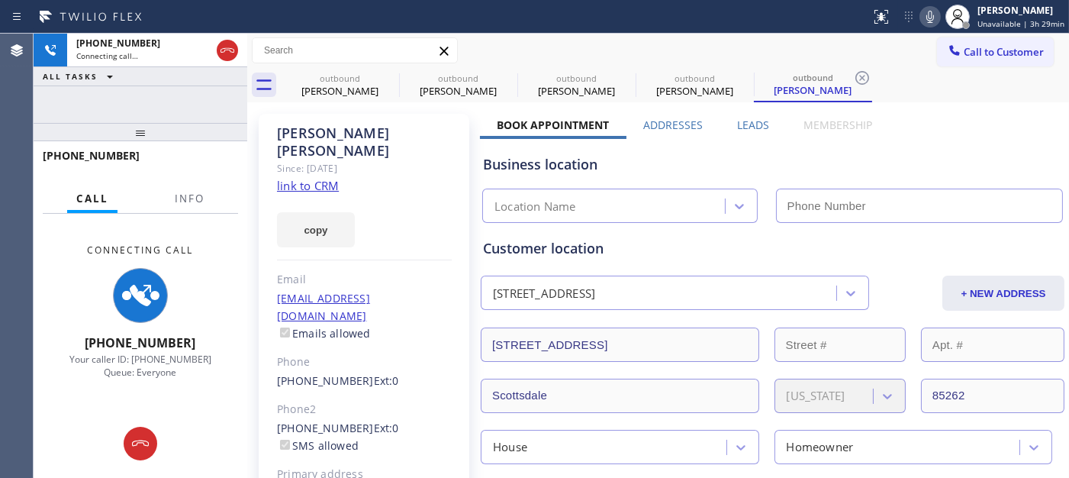
type input "[PHONE_NUMBER]"
click at [937, 8] on icon at bounding box center [930, 17] width 18 height 18
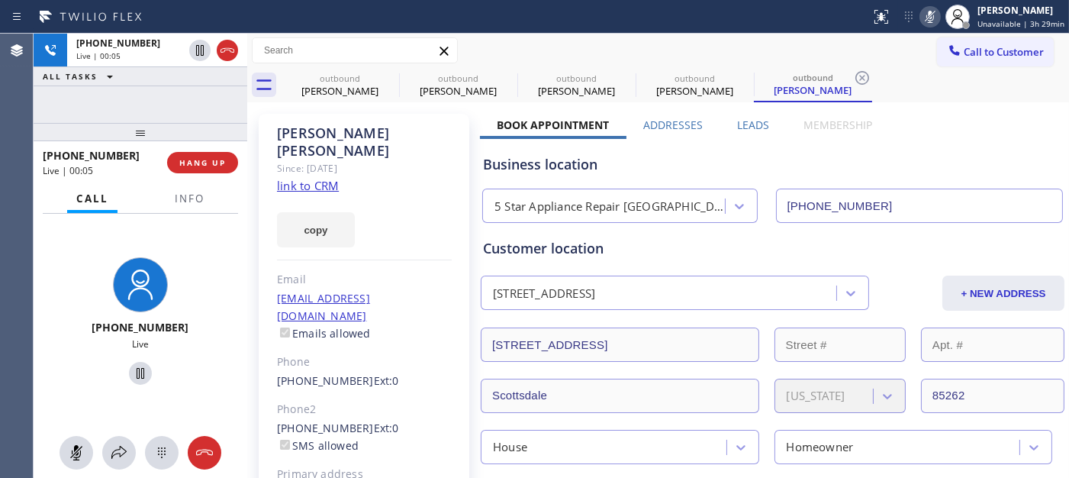
click at [933, 15] on icon at bounding box center [930, 17] width 18 height 18
drag, startPoint x: 179, startPoint y: 135, endPoint x: 197, endPoint y: 2, distance: 133.9
click at [171, 105] on div "[PHONE_NUMBER] Live | 00:49 ALL TASKS ALL TASKS ACTIVE TASKS TASKS IN WRAP UP […" at bounding box center [141, 255] width 214 height 443
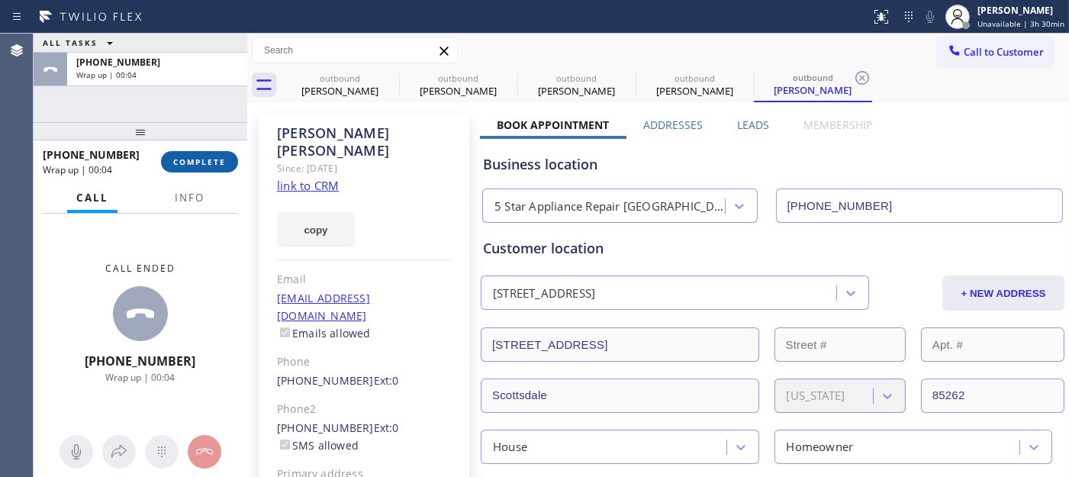
click at [220, 161] on span "COMPLETE" at bounding box center [199, 161] width 53 height 11
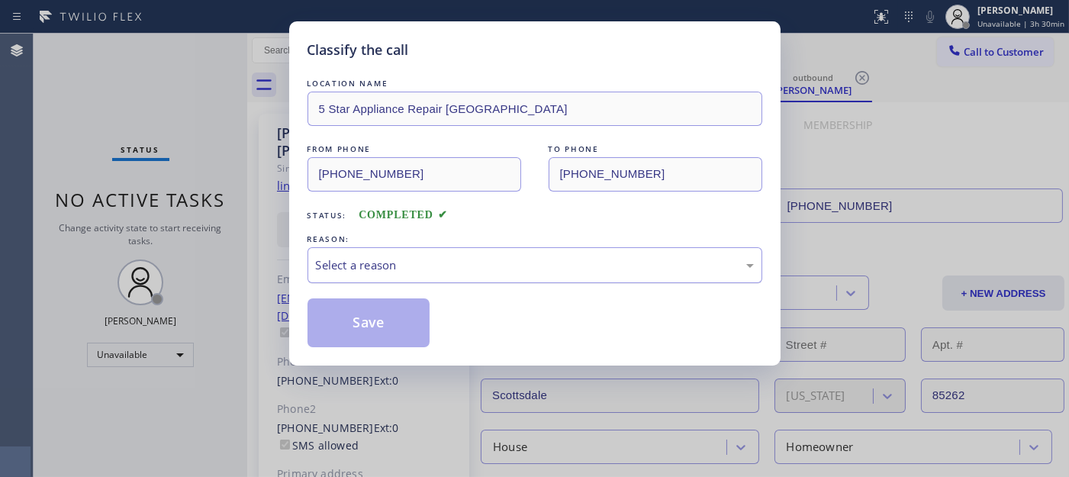
click at [384, 264] on div "Select a reason" at bounding box center [535, 265] width 438 height 18
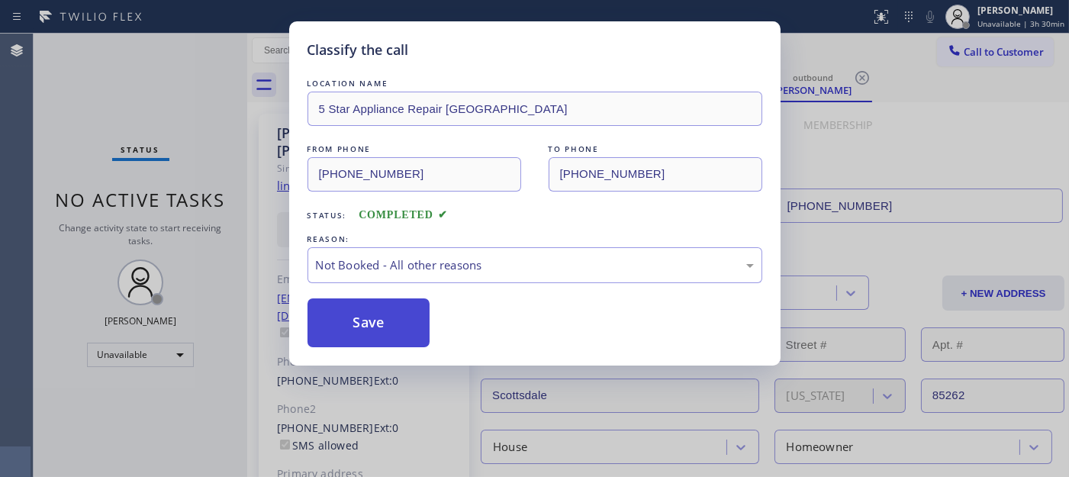
click at [406, 329] on button "Save" at bounding box center [368, 322] width 123 height 49
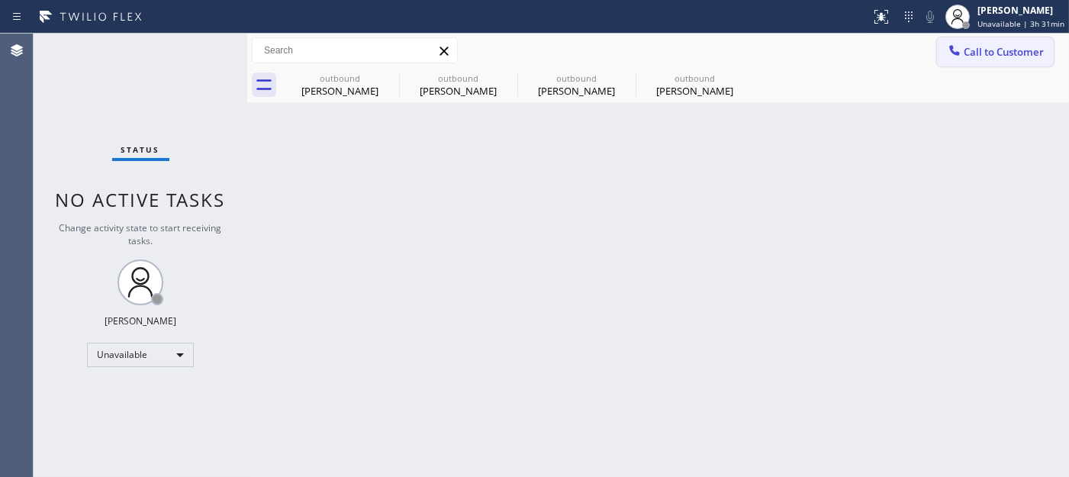
click at [967, 47] on span "Call to Customer" at bounding box center [1004, 52] width 80 height 14
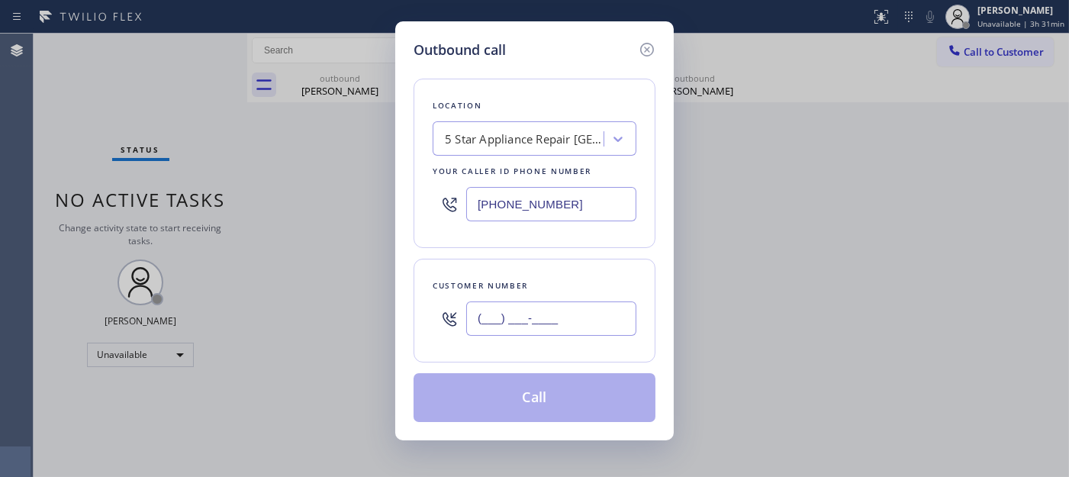
click at [542, 317] on input "(___) ___-____" at bounding box center [551, 318] width 170 height 34
paste input "305) 301-9449"
type input "[PHONE_NUMBER]"
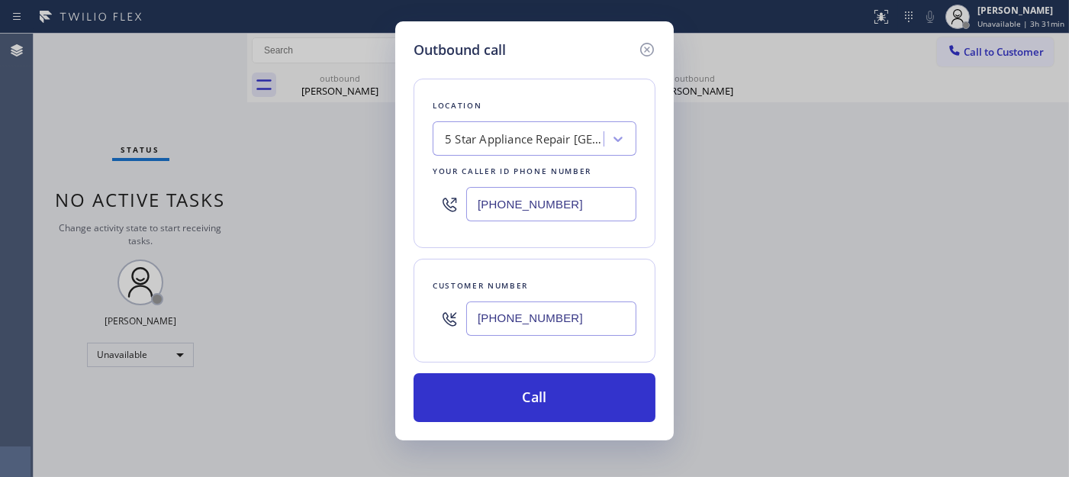
click at [340, 208] on div "Outbound call Location 5 Star Appliance Repair [GEOGRAPHIC_DATA] Your caller id…" at bounding box center [534, 238] width 1069 height 477
paste input "888) 927-3174"
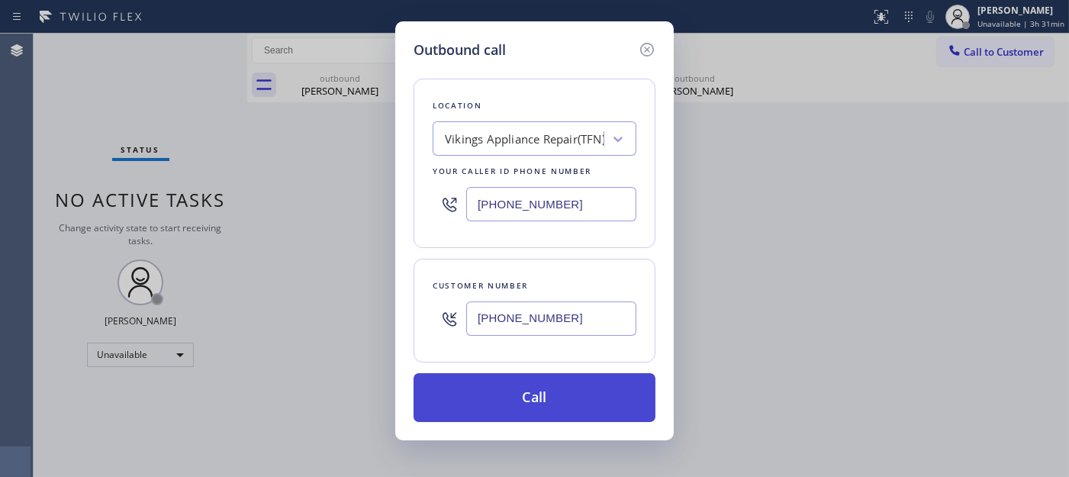
type input "[PHONE_NUMBER]"
click at [576, 379] on button "Call" at bounding box center [535, 397] width 242 height 49
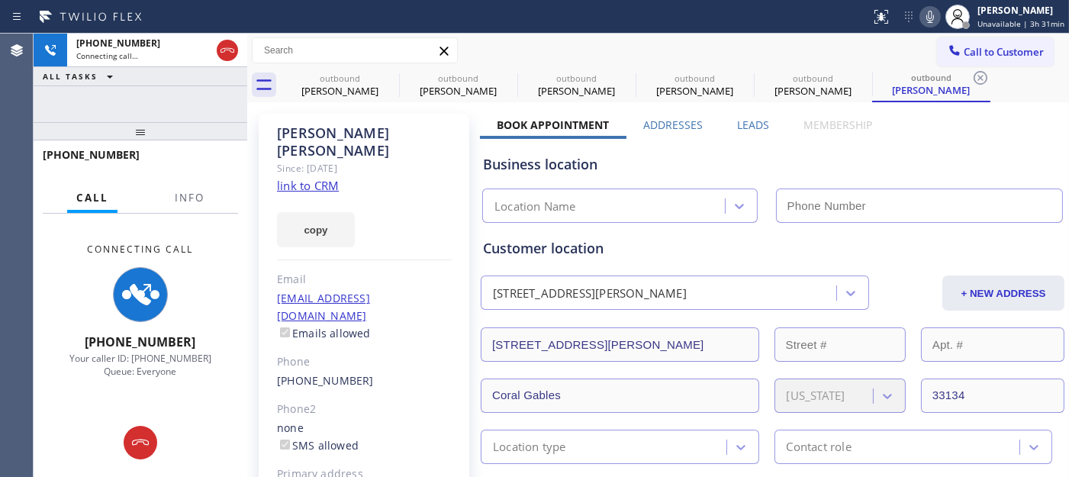
click at [938, 18] on icon at bounding box center [930, 17] width 18 height 18
type input "[PHONE_NUMBER]"
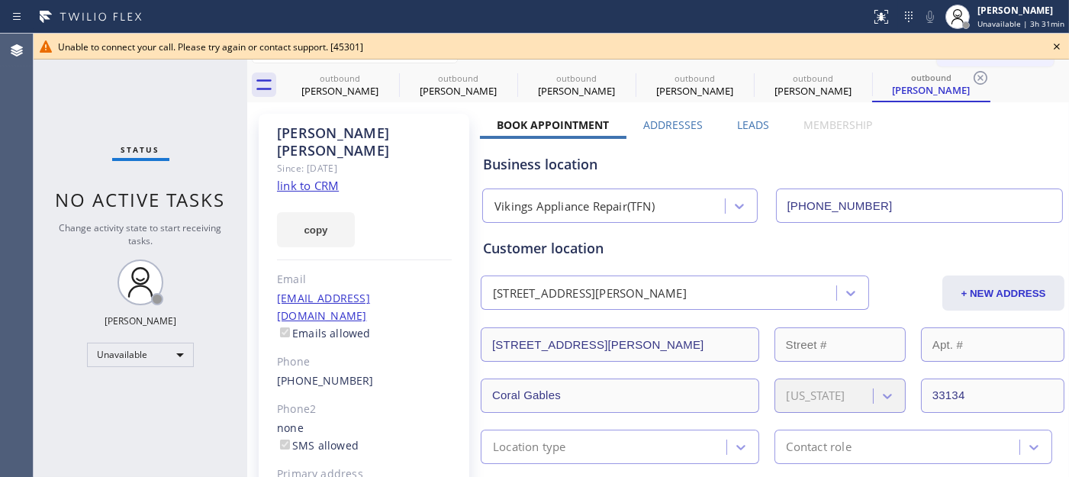
click at [1051, 41] on icon at bounding box center [1056, 46] width 18 height 18
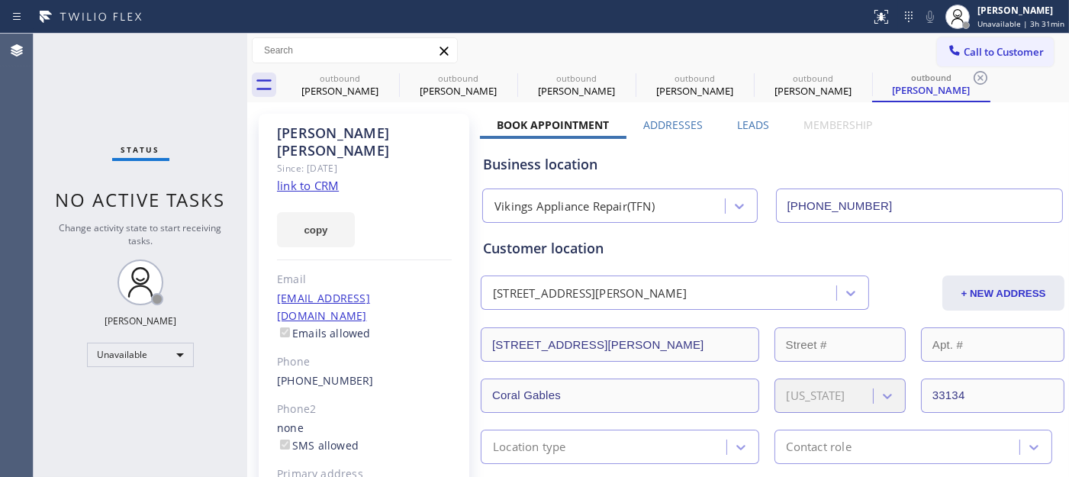
click at [1028, 43] on button "Call to Customer" at bounding box center [995, 51] width 117 height 29
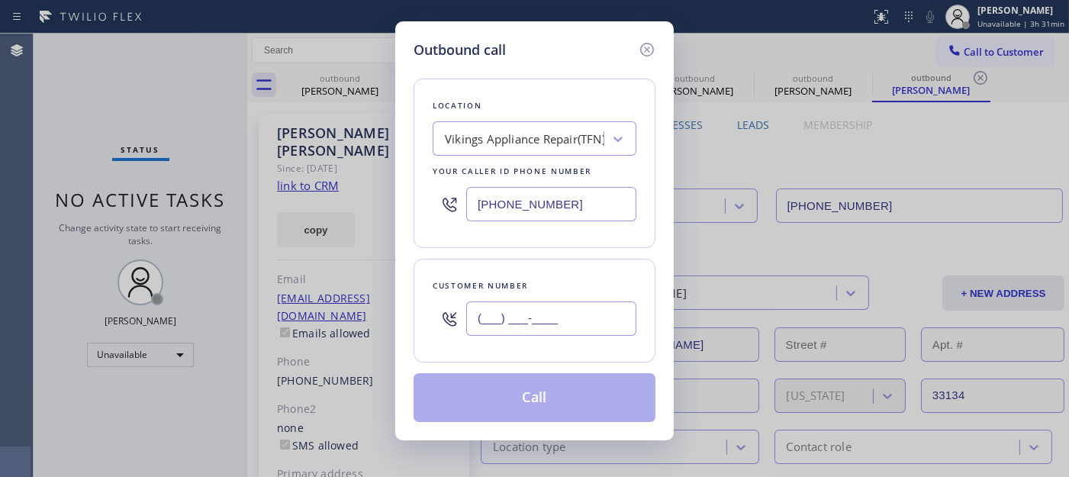
paste input "917) 856-9637"
click at [569, 319] on input "(___) ___-____" at bounding box center [551, 318] width 170 height 34
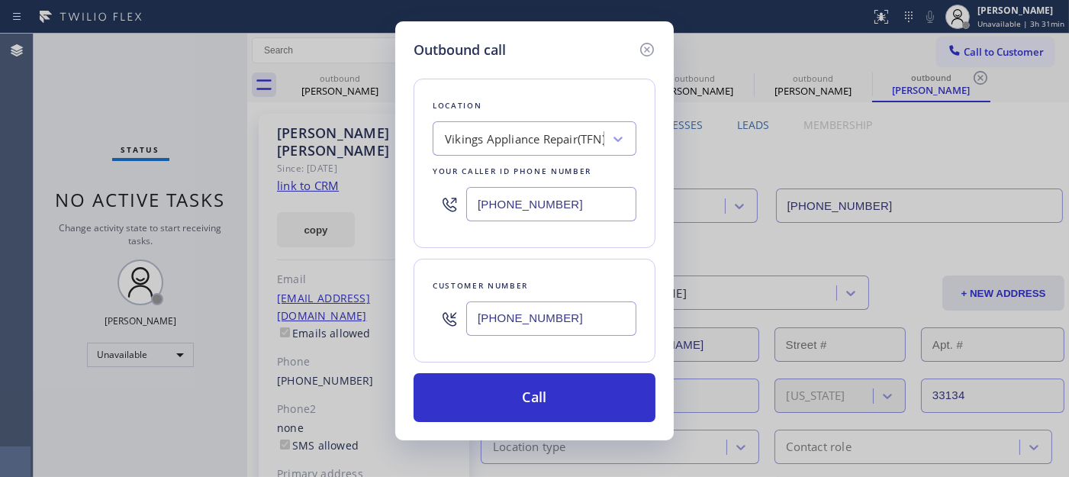
type input "[PHONE_NUMBER]"
drag, startPoint x: 570, startPoint y: 197, endPoint x: 384, endPoint y: 214, distance: 186.9
click at [385, 214] on div "Outbound call Location Vikings Appliance Repair(TFN) Your caller id phone numbe…" at bounding box center [534, 238] width 1069 height 477
paste input "626) 469-7417"
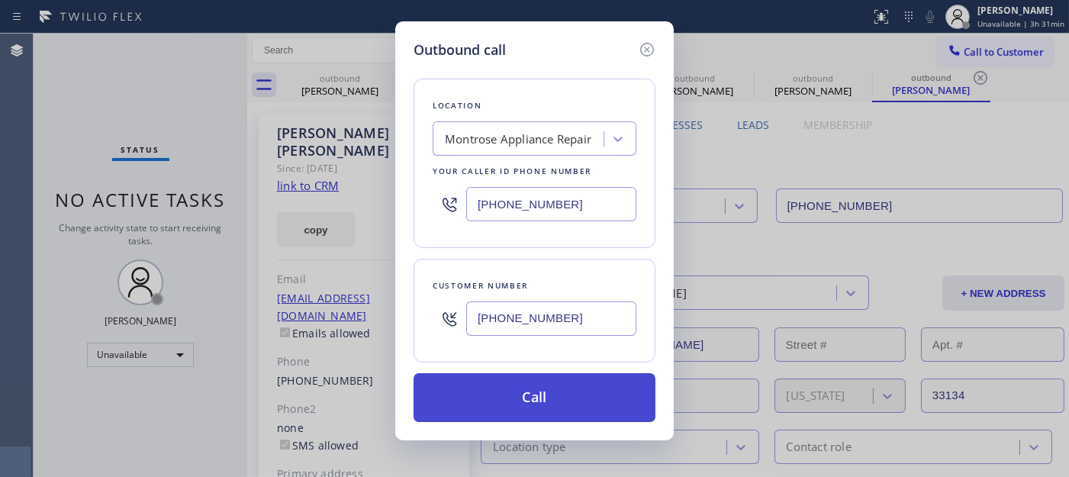
type input "[PHONE_NUMBER]"
click at [565, 384] on button "Call" at bounding box center [535, 397] width 242 height 49
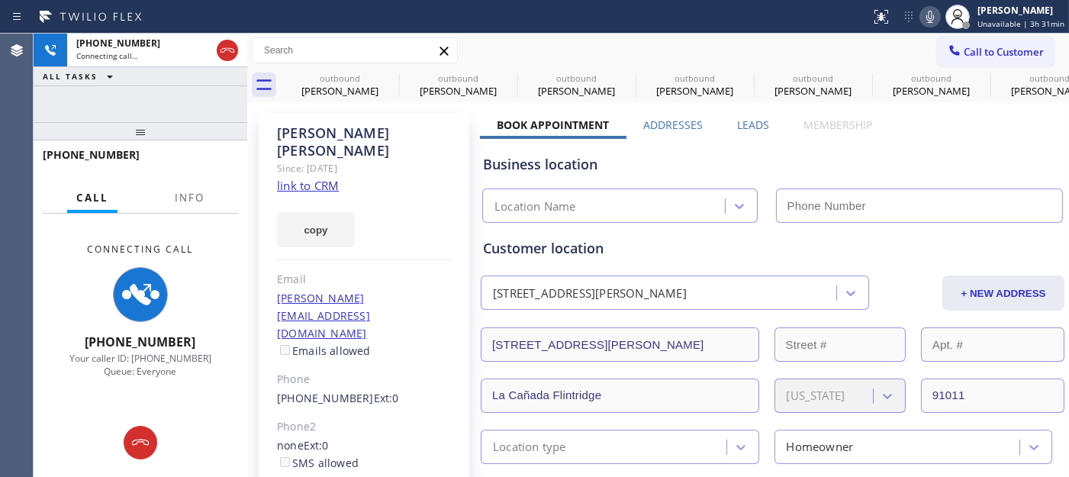
type input "[PHONE_NUMBER]"
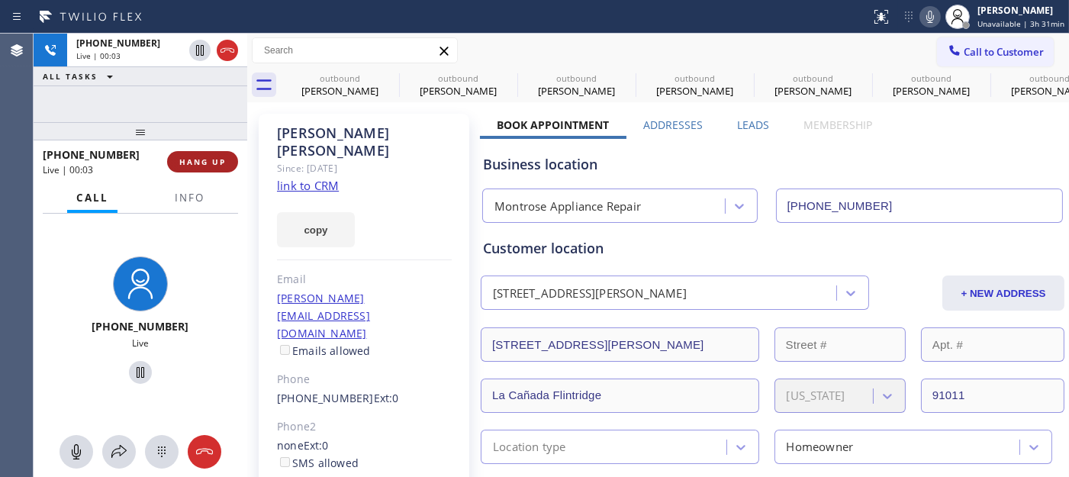
click at [180, 164] on span "HANG UP" at bounding box center [202, 161] width 47 height 11
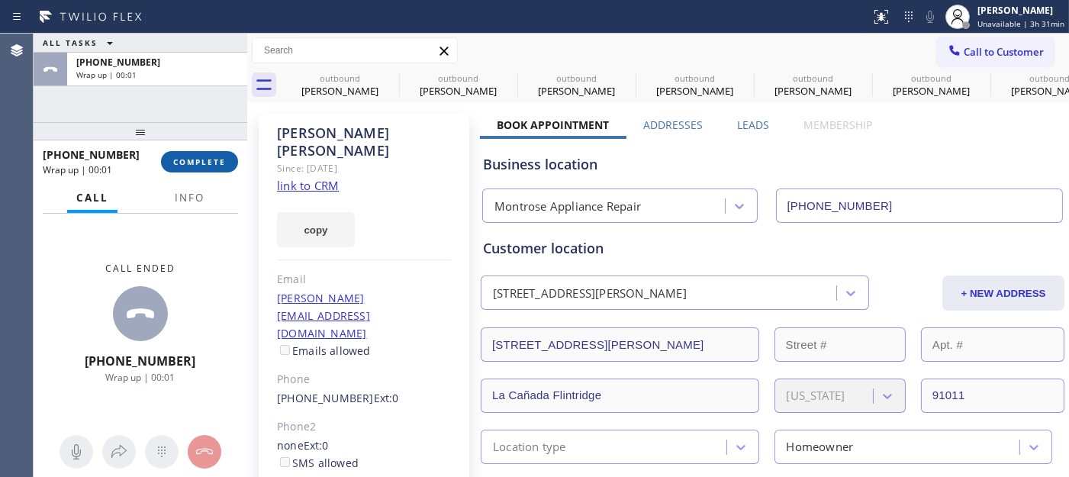
click at [180, 164] on span "COMPLETE" at bounding box center [199, 161] width 53 height 11
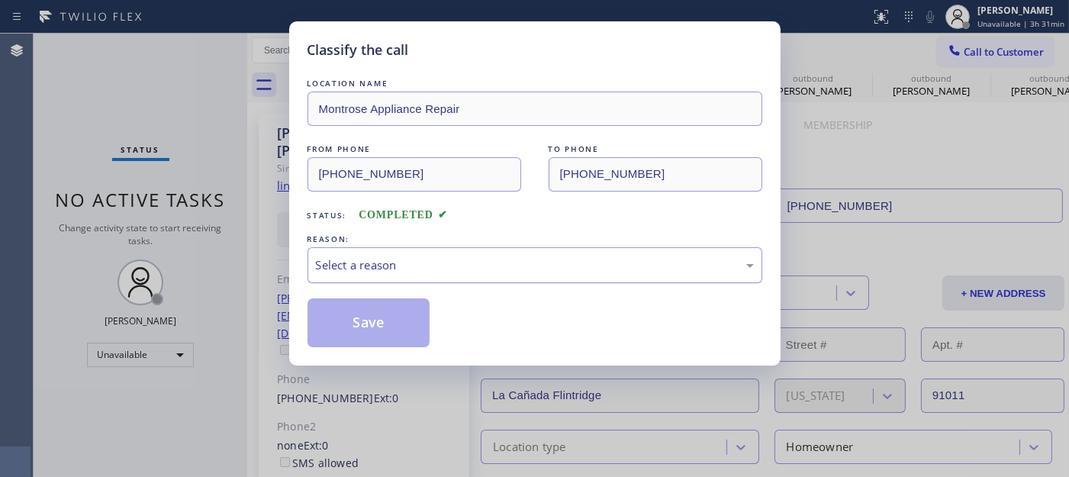
click at [383, 282] on div "Select a reason" at bounding box center [534, 265] width 455 height 36
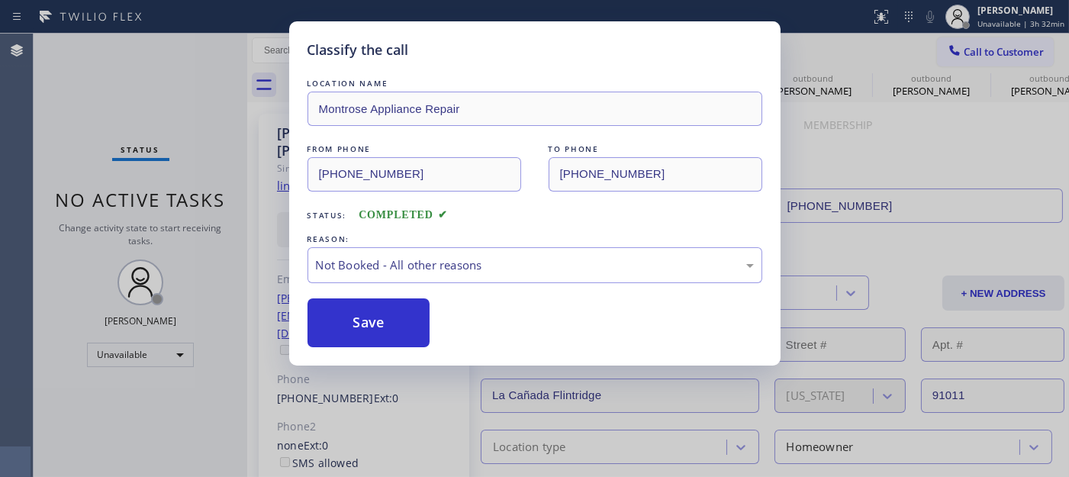
click at [374, 323] on button "Save" at bounding box center [368, 322] width 123 height 49
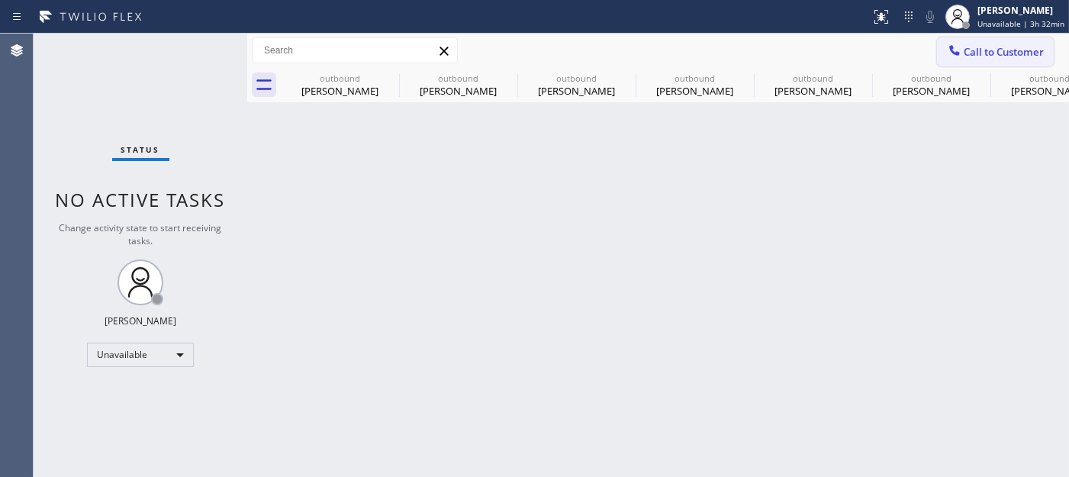
click at [980, 56] on span "Call to Customer" at bounding box center [1004, 52] width 80 height 14
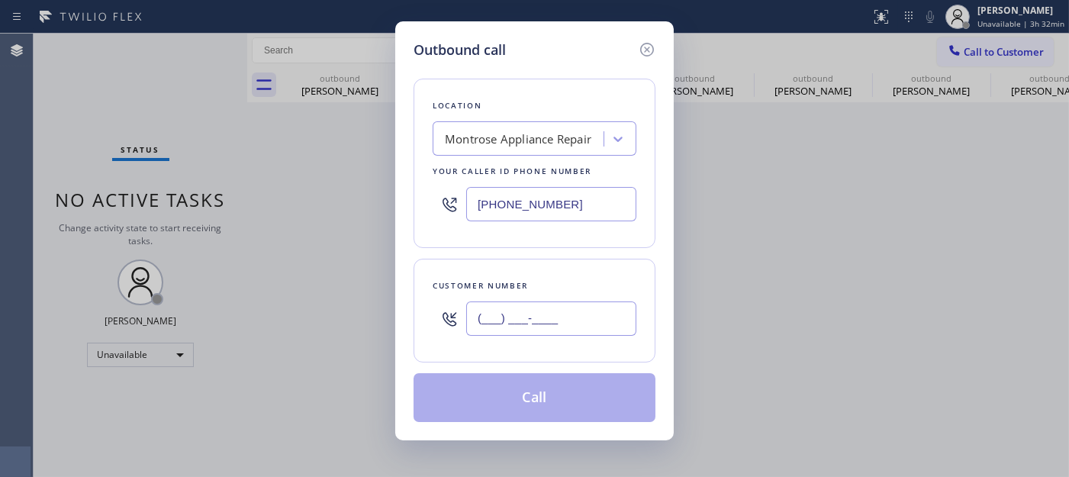
click at [548, 306] on input "(___) ___-____" at bounding box center [551, 318] width 170 height 34
paste input "516) 220-2321"
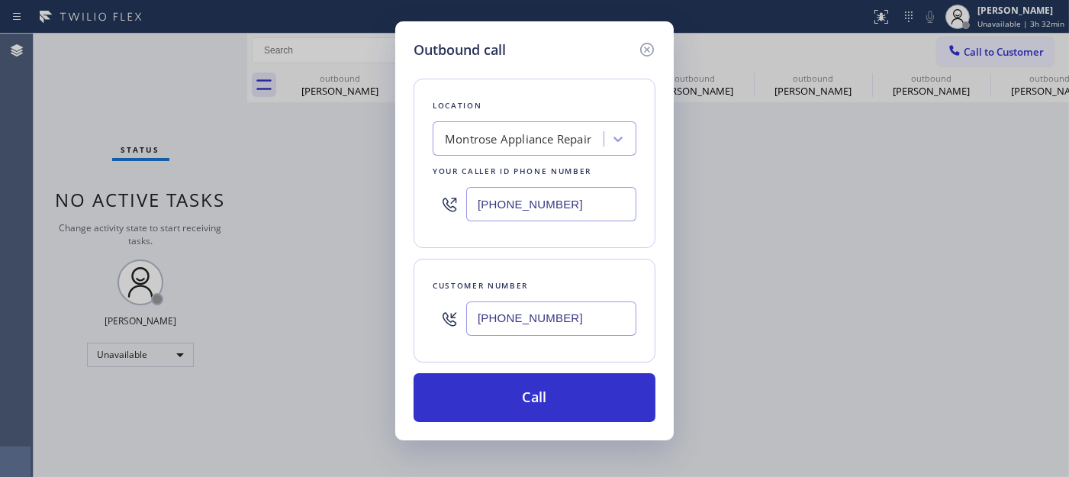
type input "[PHONE_NUMBER]"
drag, startPoint x: 581, startPoint y: 204, endPoint x: 403, endPoint y: 204, distance: 177.8
click at [395, 204] on div "Outbound call Location [GEOGRAPHIC_DATA] Appliance Repair Your caller id phone …" at bounding box center [534, 230] width 278 height 419
paste input "917) 935-4352"
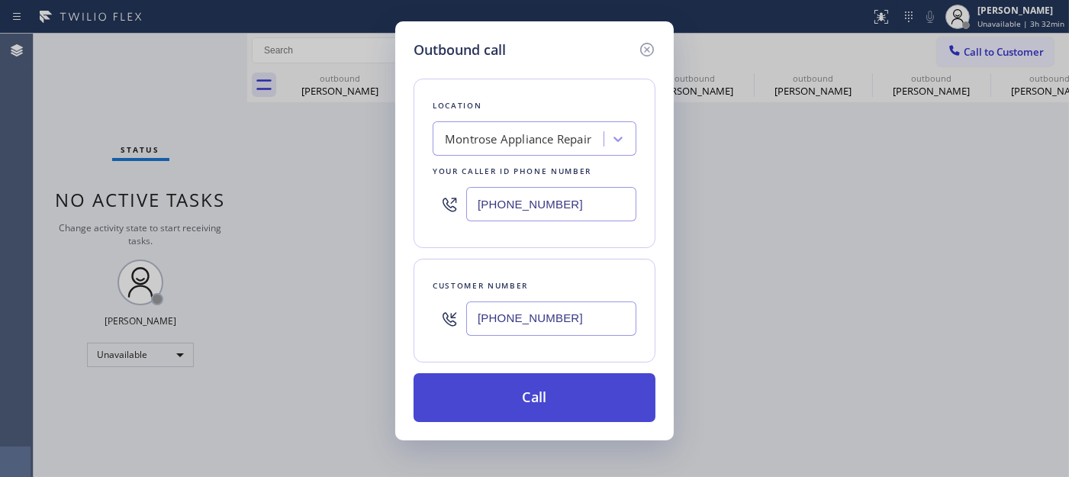
type input "[PHONE_NUMBER]"
click at [609, 394] on button "Call" at bounding box center [535, 397] width 242 height 49
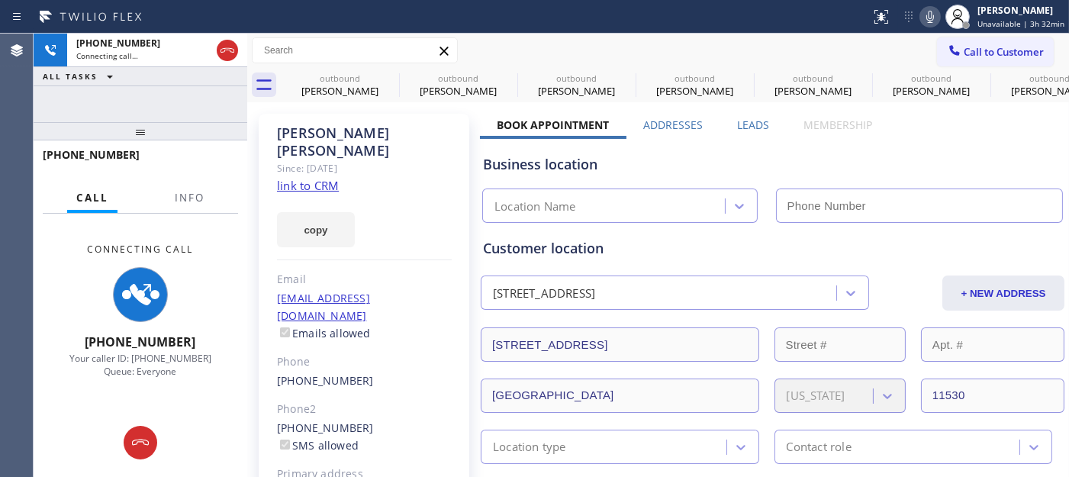
type input "[PHONE_NUMBER]"
click at [738, 203] on icon at bounding box center [739, 205] width 15 height 15
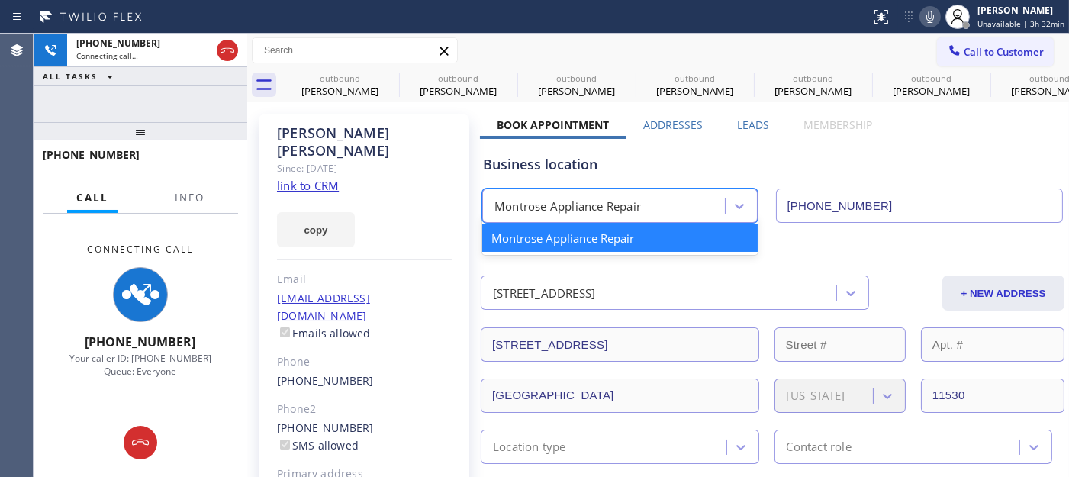
click at [653, 201] on div "Montrose Appliance Repair" at bounding box center [606, 206] width 238 height 27
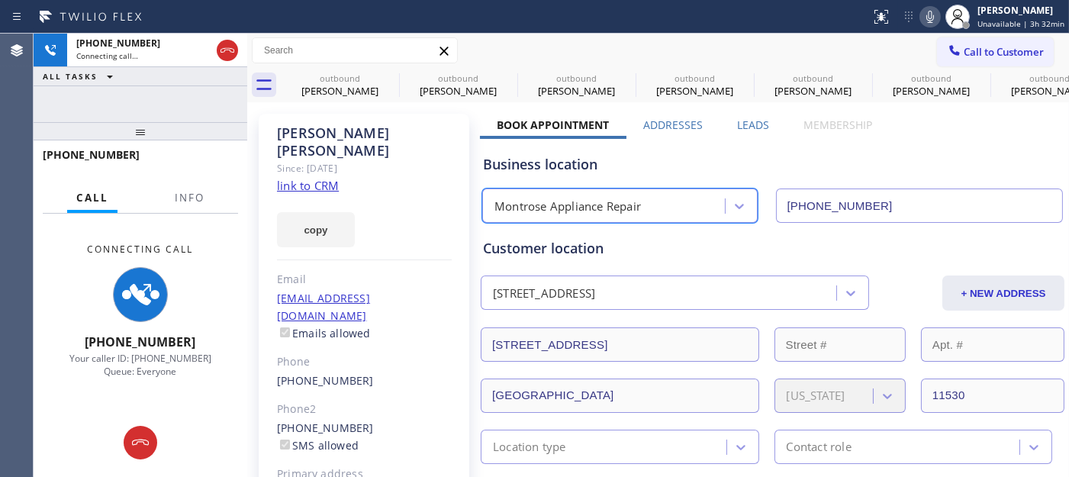
drag, startPoint x: 234, startPoint y: 52, endPoint x: 427, endPoint y: 8, distance: 198.0
click at [234, 52] on icon at bounding box center [227, 50] width 18 height 18
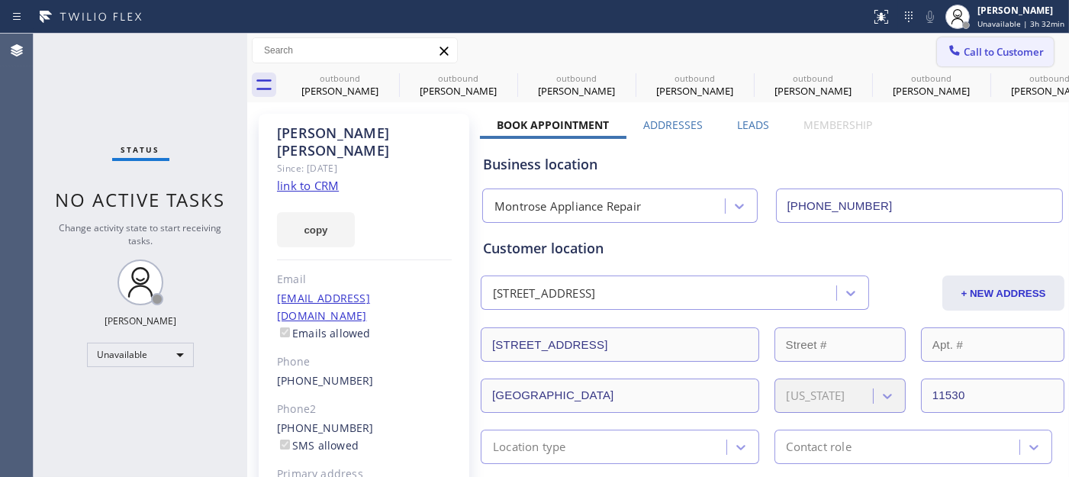
click at [980, 49] on span "Call to Customer" at bounding box center [1004, 52] width 80 height 14
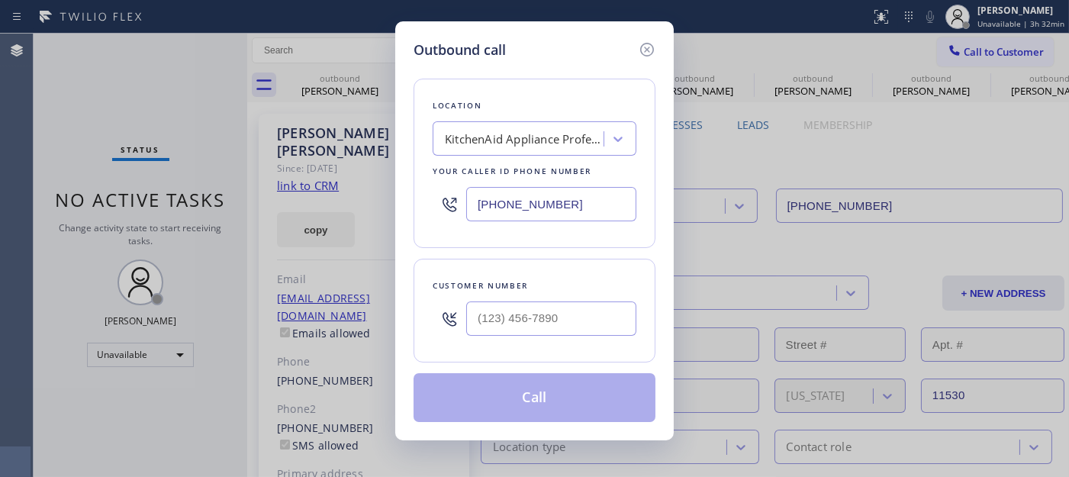
drag, startPoint x: 615, startPoint y: 195, endPoint x: 433, endPoint y: 197, distance: 181.6
click at [433, 197] on div "[PHONE_NUMBER]" at bounding box center [535, 204] width 204 height 50
paste input "text"
type input "[PHONE_NUMBER]"
drag, startPoint x: 574, startPoint y: 324, endPoint x: 422, endPoint y: 319, distance: 152.7
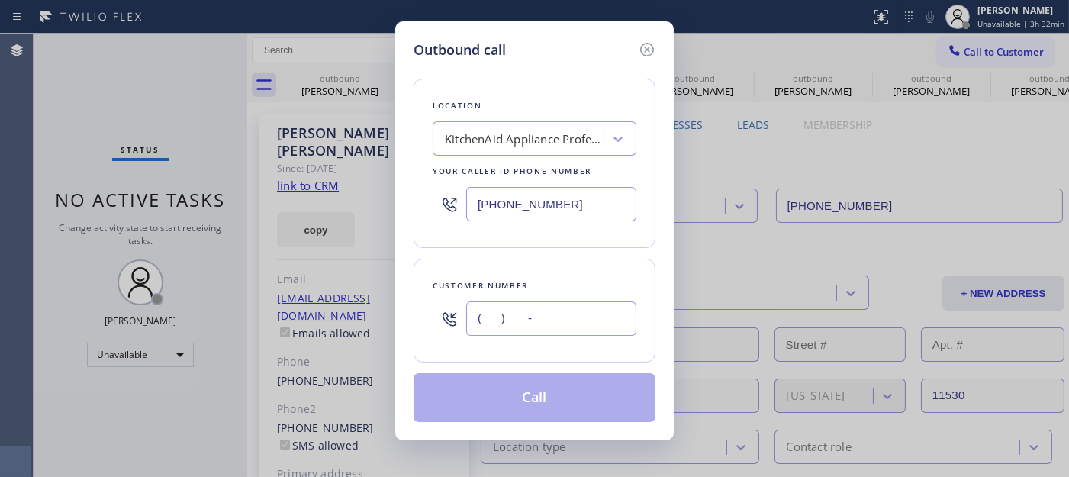
click at [440, 319] on div "(___) ___-____" at bounding box center [535, 319] width 204 height 50
paste input "516) 220-2321"
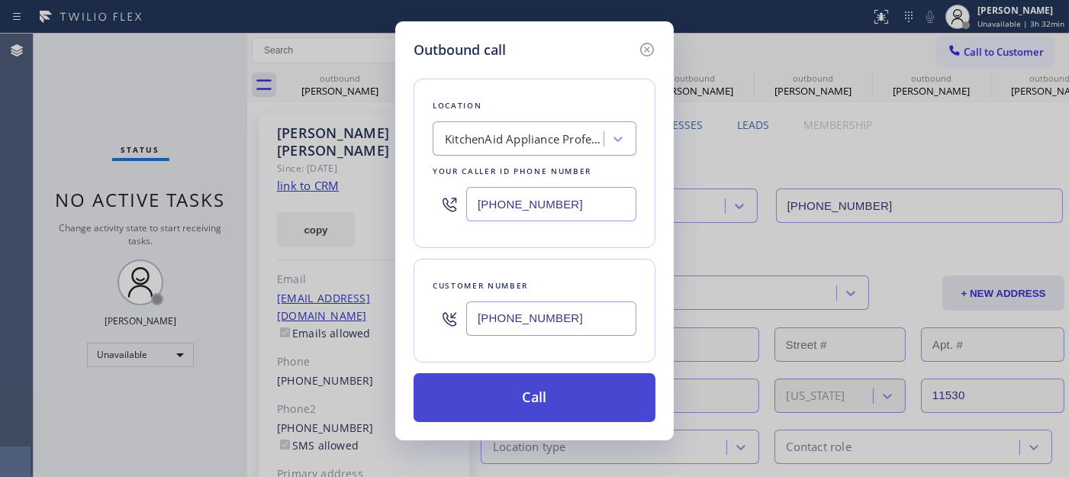
type input "[PHONE_NUMBER]"
click at [562, 402] on button "Call" at bounding box center [535, 397] width 242 height 49
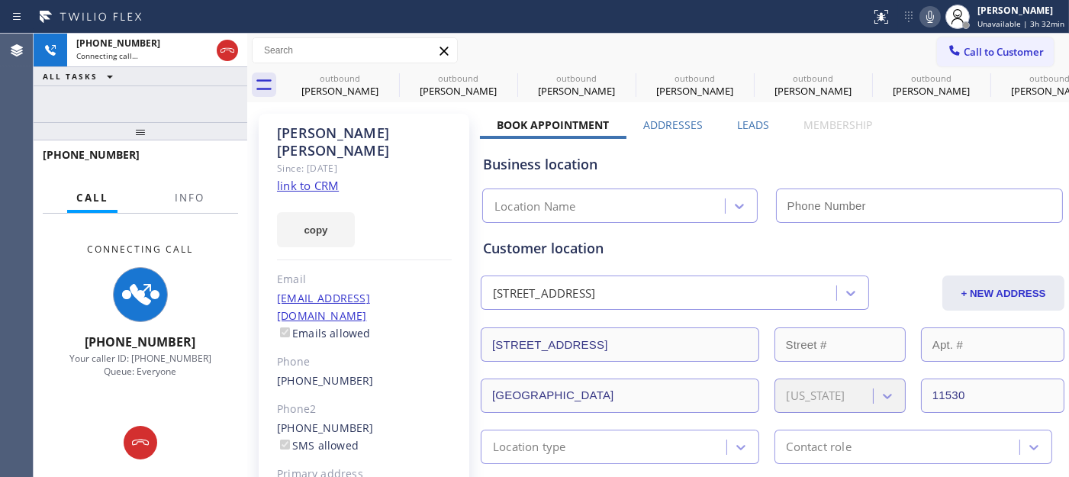
type input "[PHONE_NUMBER]"
click at [927, 16] on icon at bounding box center [930, 17] width 18 height 18
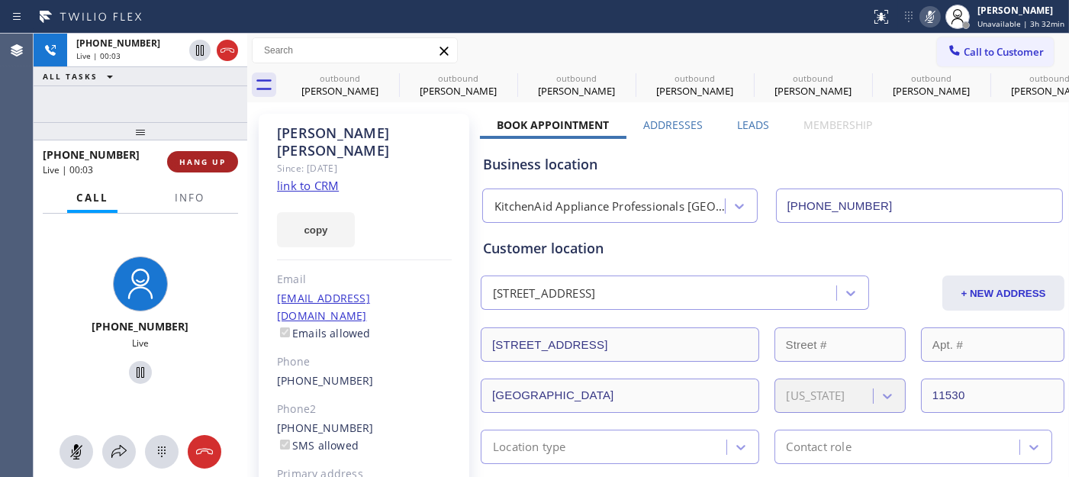
click at [212, 161] on span "HANG UP" at bounding box center [202, 161] width 47 height 11
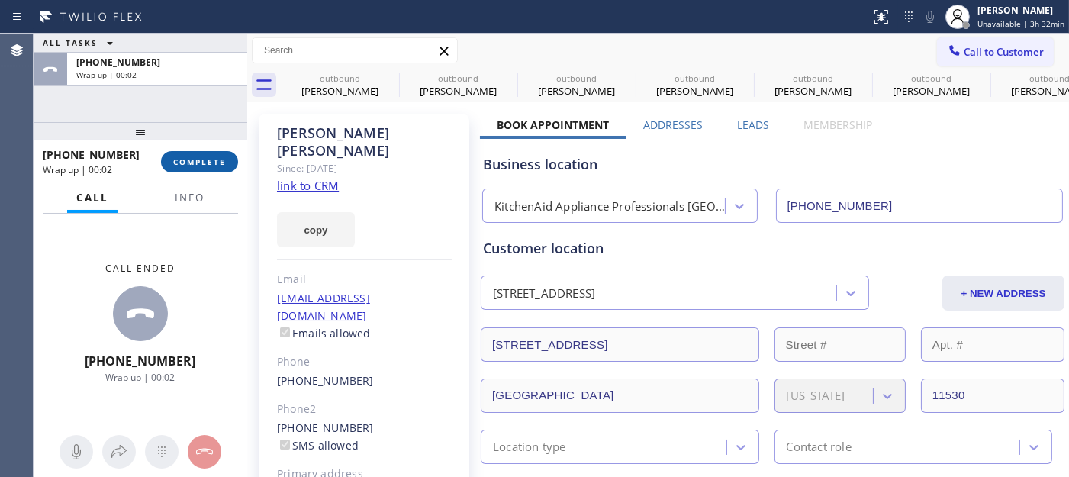
click at [212, 161] on span "COMPLETE" at bounding box center [199, 161] width 53 height 11
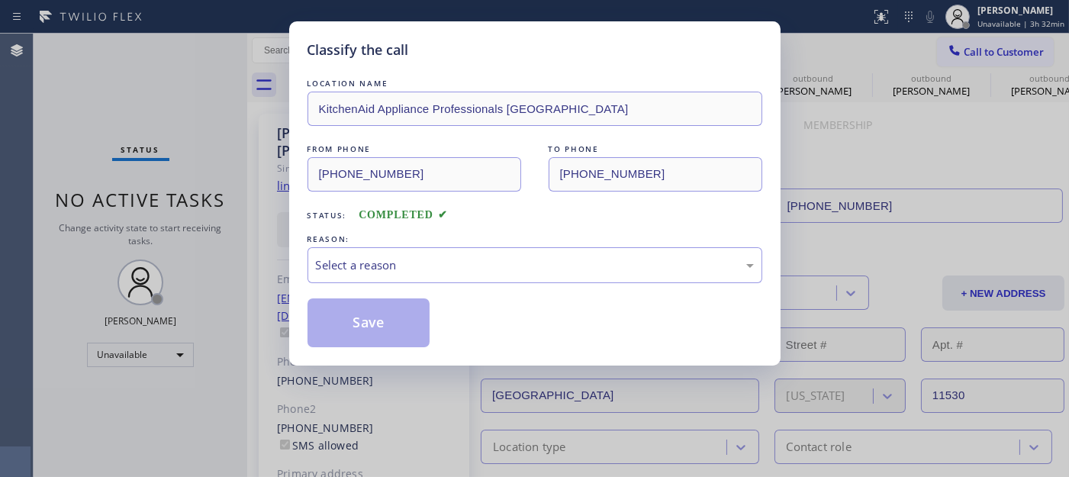
click at [488, 242] on div "REASON:" at bounding box center [534, 239] width 455 height 16
drag, startPoint x: 470, startPoint y: 262, endPoint x: 460, endPoint y: 272, distance: 14.6
click at [468, 263] on div "Select a reason" at bounding box center [535, 265] width 438 height 18
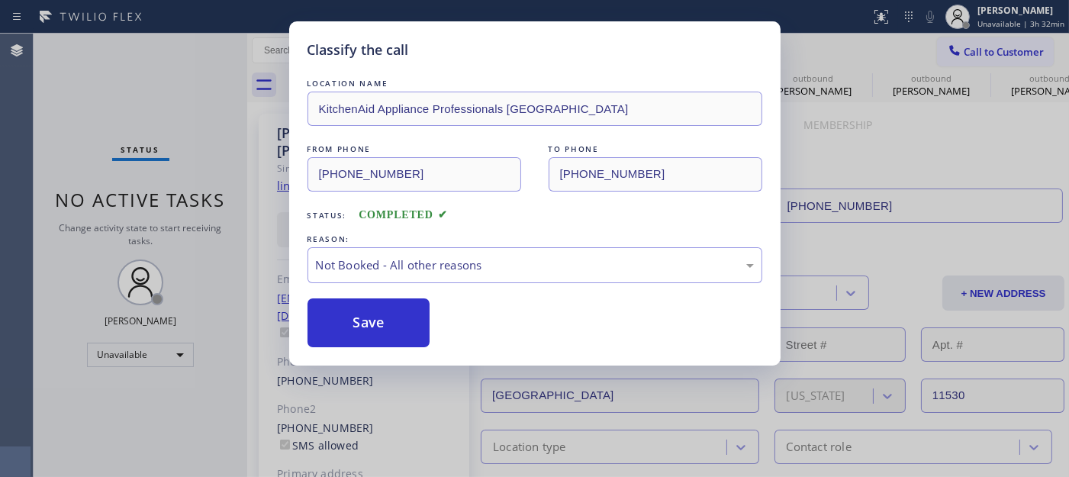
click at [392, 315] on button "Save" at bounding box center [368, 322] width 123 height 49
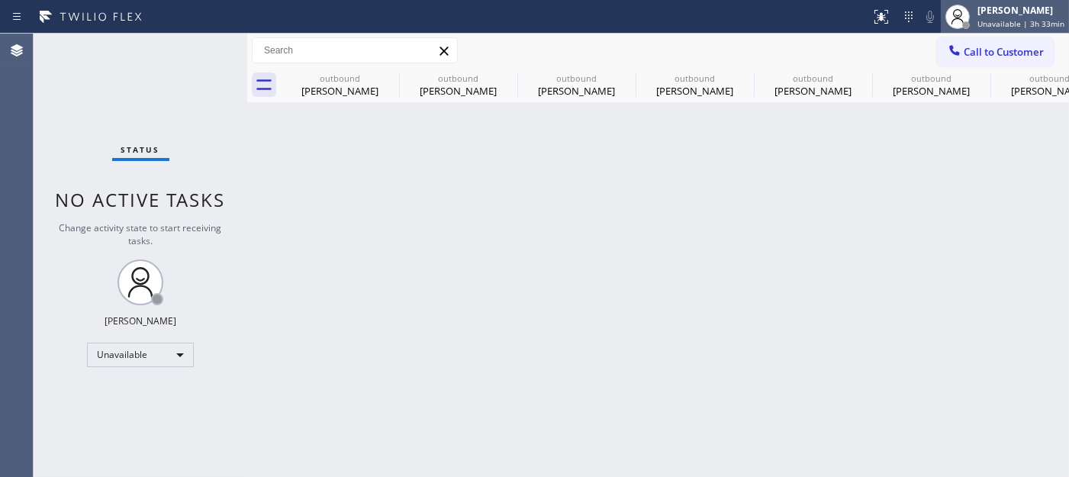
click at [949, 28] on div at bounding box center [958, 17] width 34 height 34
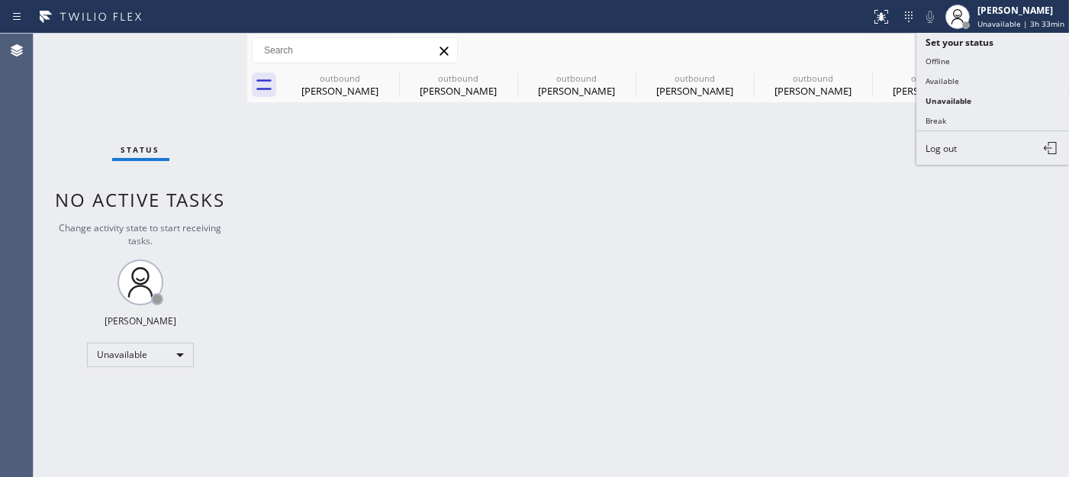
drag, startPoint x: 806, startPoint y: 50, endPoint x: 943, endPoint y: 51, distance: 137.3
click at [809, 52] on div "Call to Customer Outbound call Location KitchenAid Appliance Professionals [GEO…" at bounding box center [658, 50] width 822 height 27
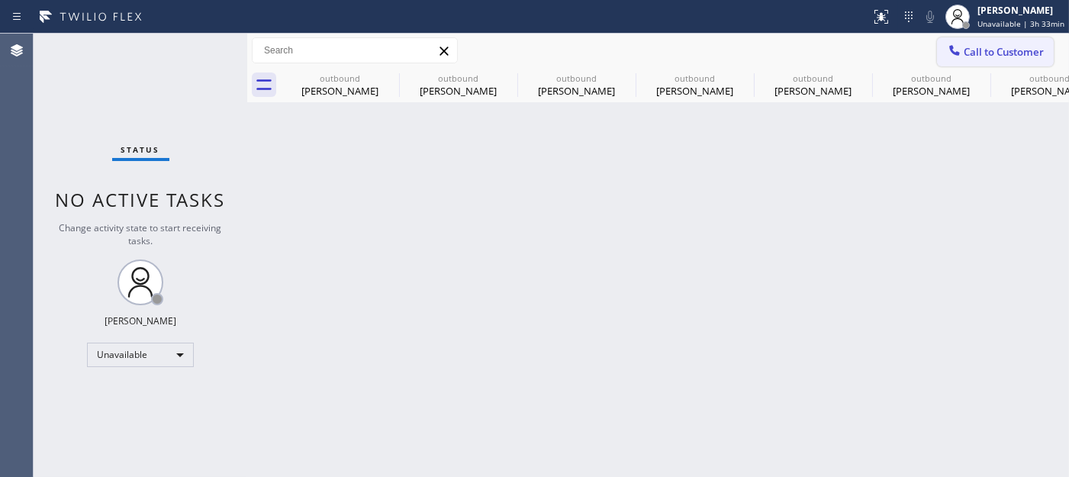
click at [981, 51] on span "Call to Customer" at bounding box center [1004, 52] width 80 height 14
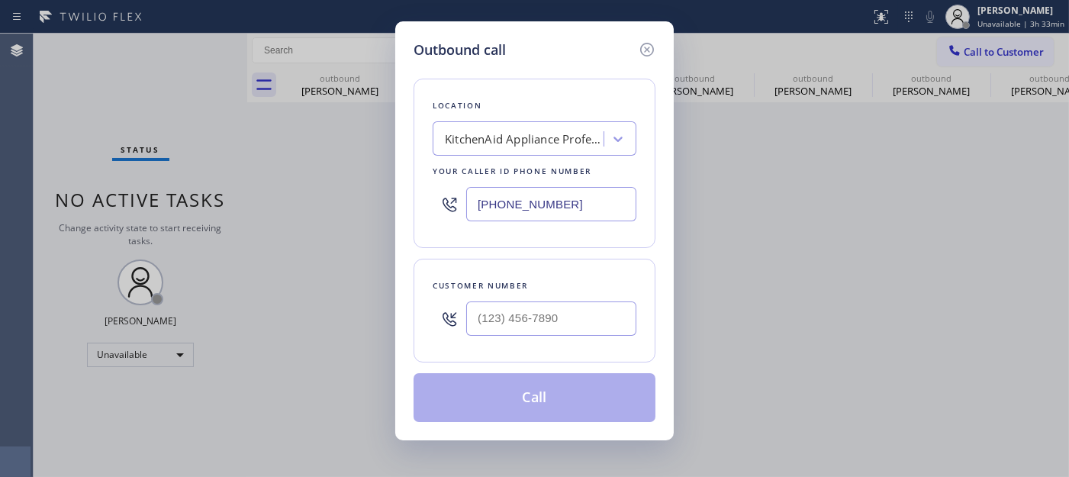
drag, startPoint x: 555, startPoint y: 296, endPoint x: 529, endPoint y: 321, distance: 35.6
click at [552, 299] on div at bounding box center [551, 319] width 170 height 50
click at [529, 321] on input "(___) ___-____" at bounding box center [551, 318] width 170 height 34
paste input "626) 497-7911"
type input "[PHONE_NUMBER]"
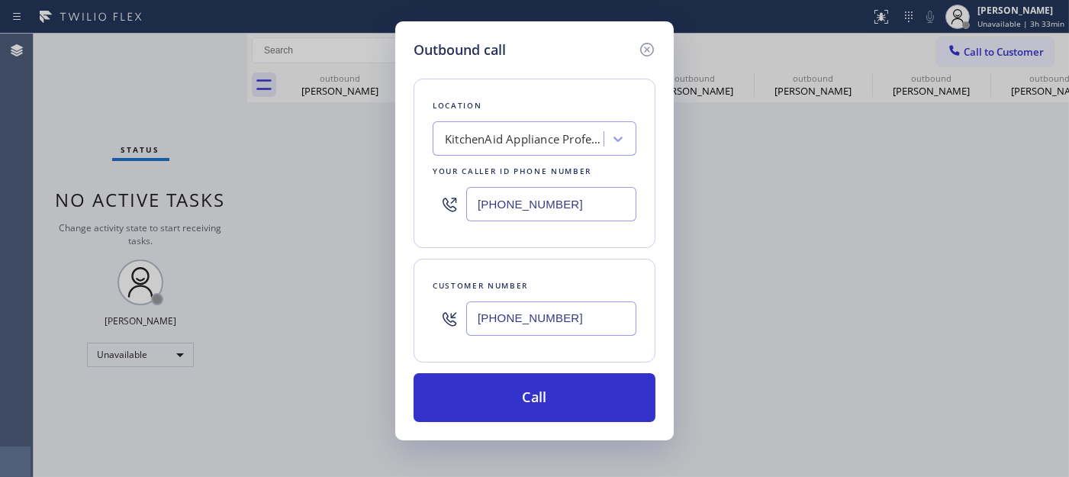
drag, startPoint x: 517, startPoint y: 210, endPoint x: 430, endPoint y: 211, distance: 87.0
click at [430, 211] on div "Location KitchenAid Appliance Professionals [GEOGRAPHIC_DATA] Your caller id ph…" at bounding box center [535, 163] width 242 height 169
paste input "571) 520-9427"
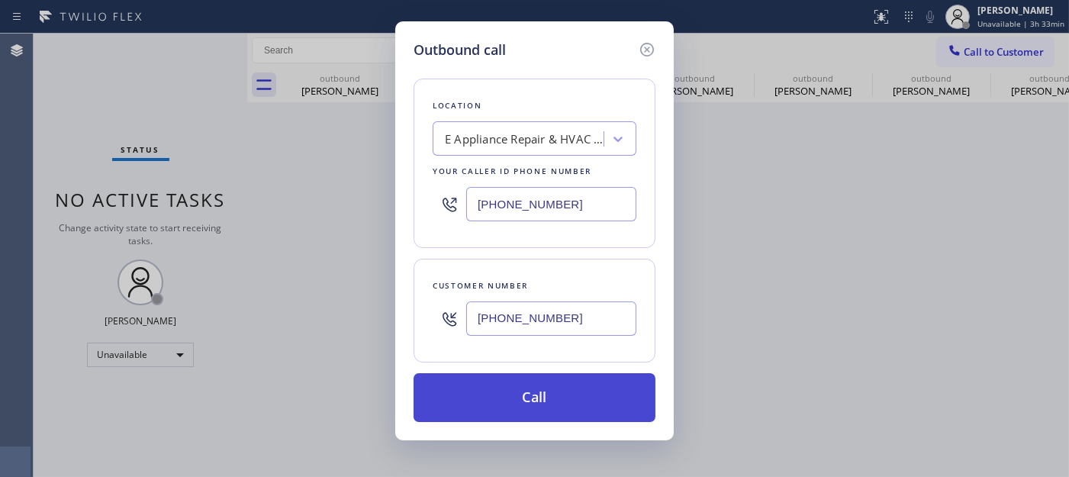
type input "[PHONE_NUMBER]"
click at [594, 387] on button "Call" at bounding box center [535, 397] width 242 height 49
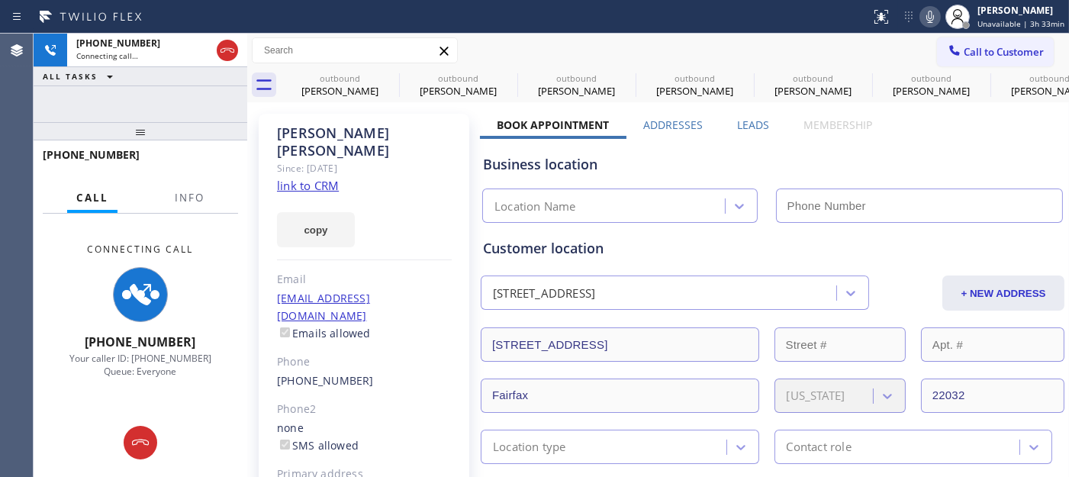
type input "[PHONE_NUMBER]"
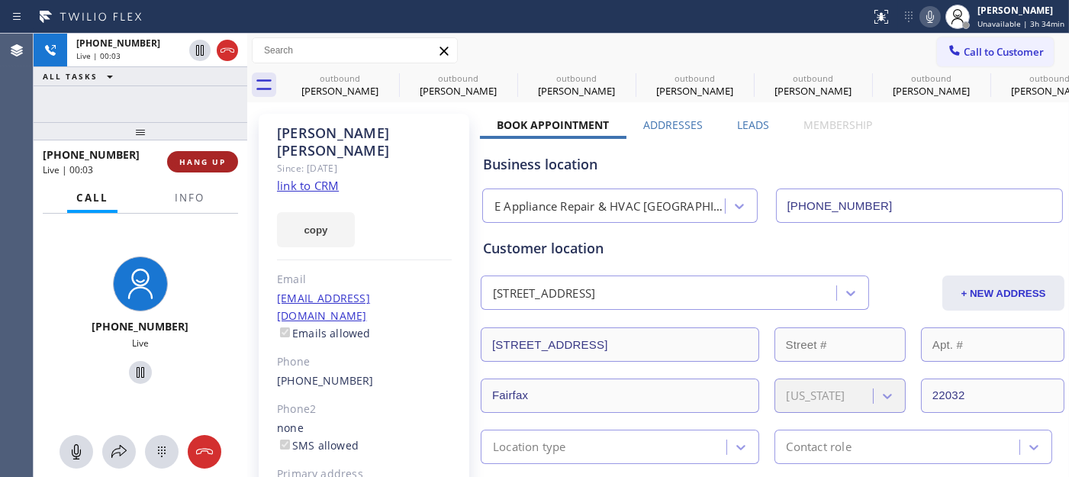
click at [198, 156] on span "HANG UP" at bounding box center [202, 161] width 47 height 11
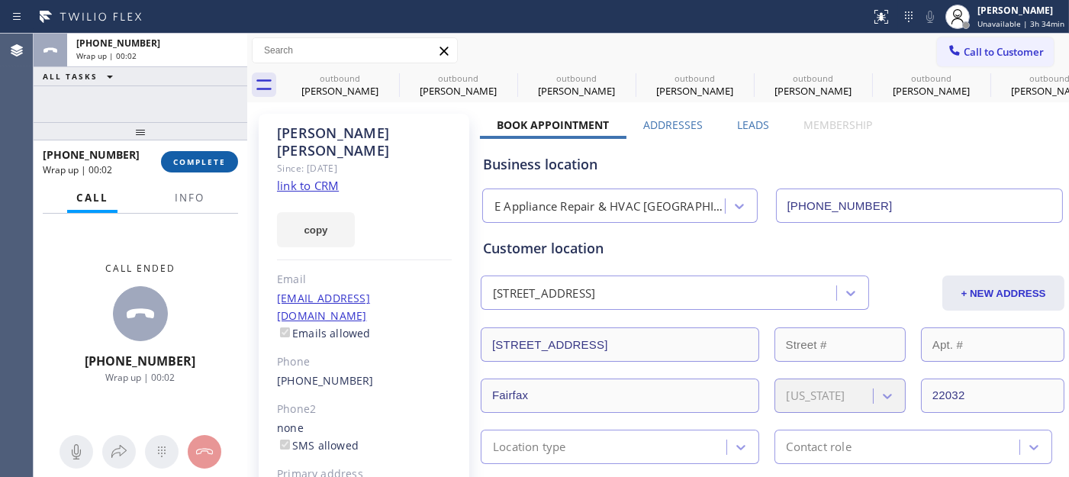
click at [198, 156] on span "COMPLETE" at bounding box center [199, 161] width 53 height 11
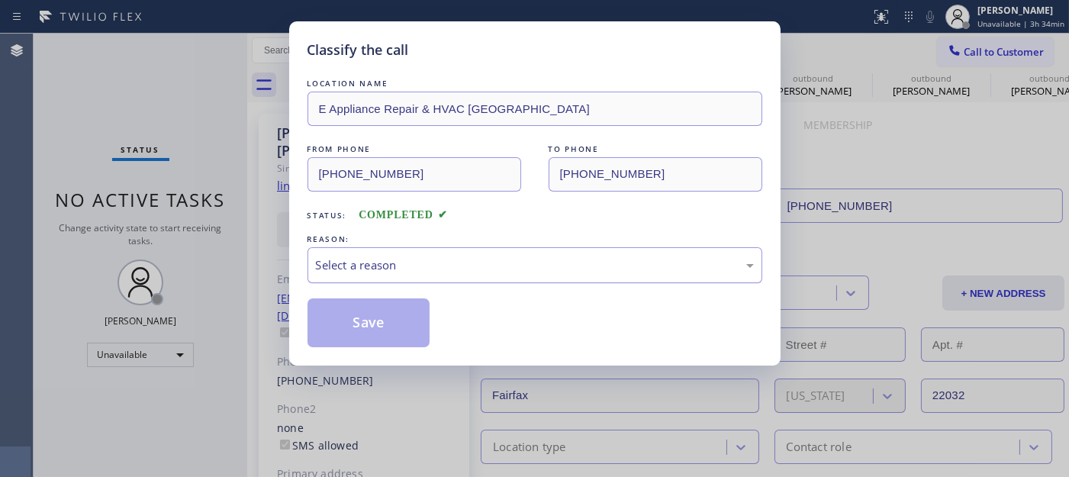
click at [455, 256] on div "Select a reason" at bounding box center [535, 265] width 438 height 18
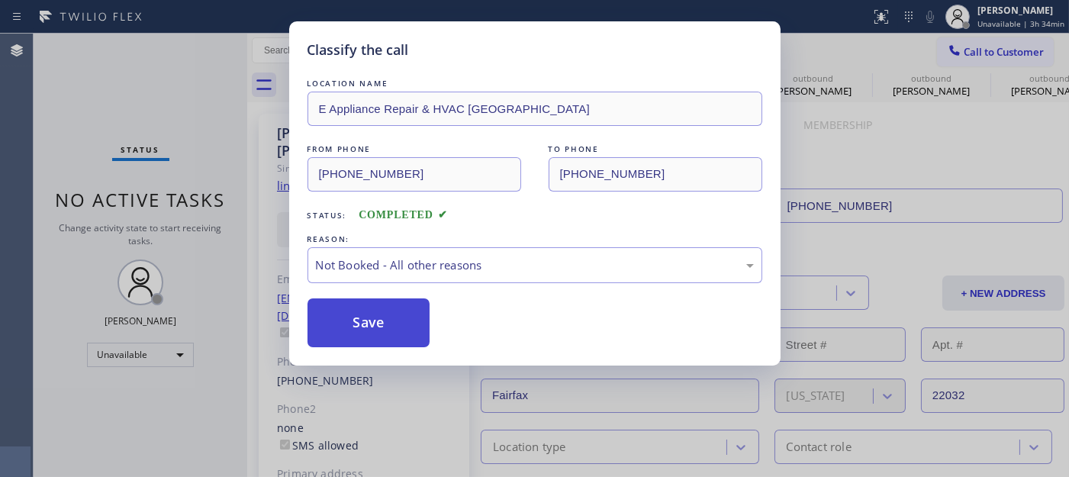
click at [365, 317] on button "Save" at bounding box center [368, 322] width 123 height 49
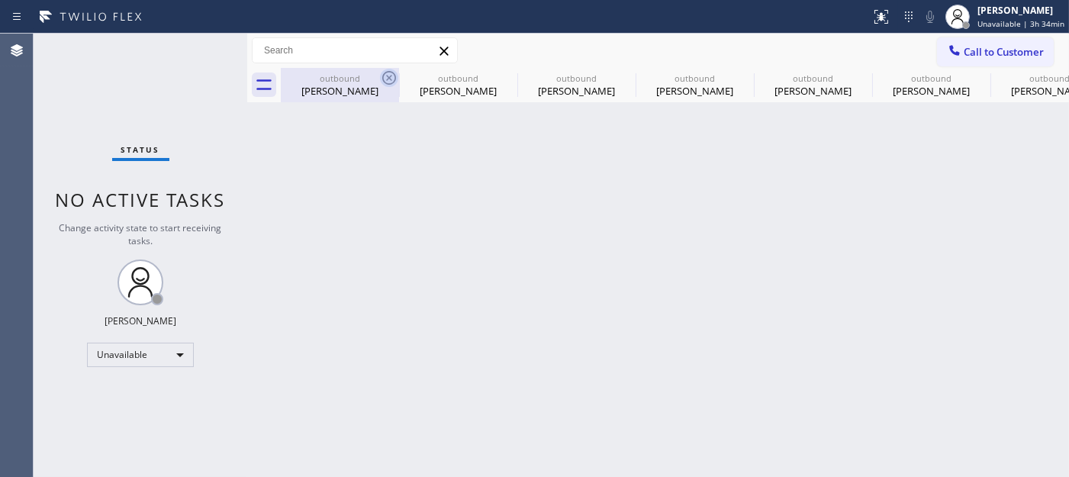
click at [392, 73] on icon at bounding box center [389, 78] width 18 height 18
click at [0, 0] on icon at bounding box center [0, 0] width 0 height 0
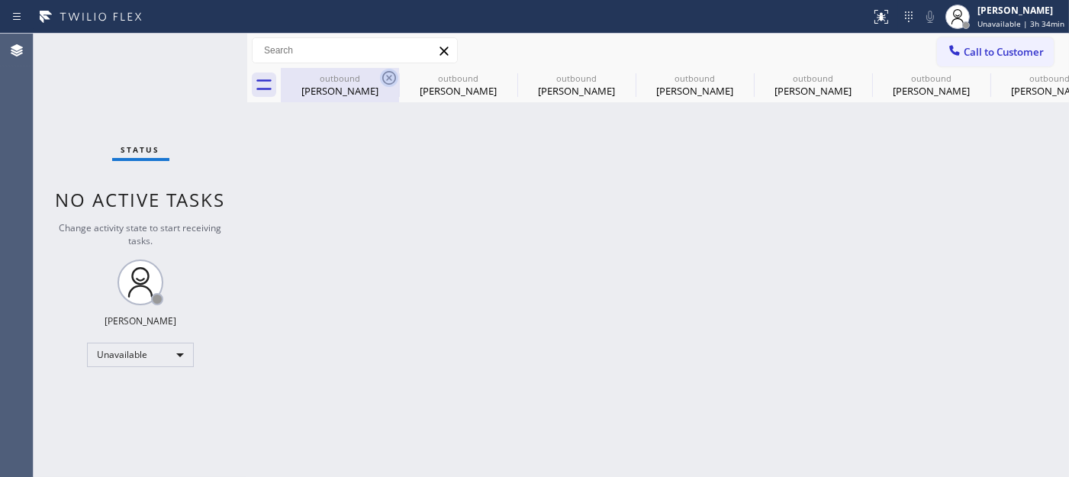
click at [0, 0] on icon at bounding box center [0, 0] width 0 height 0
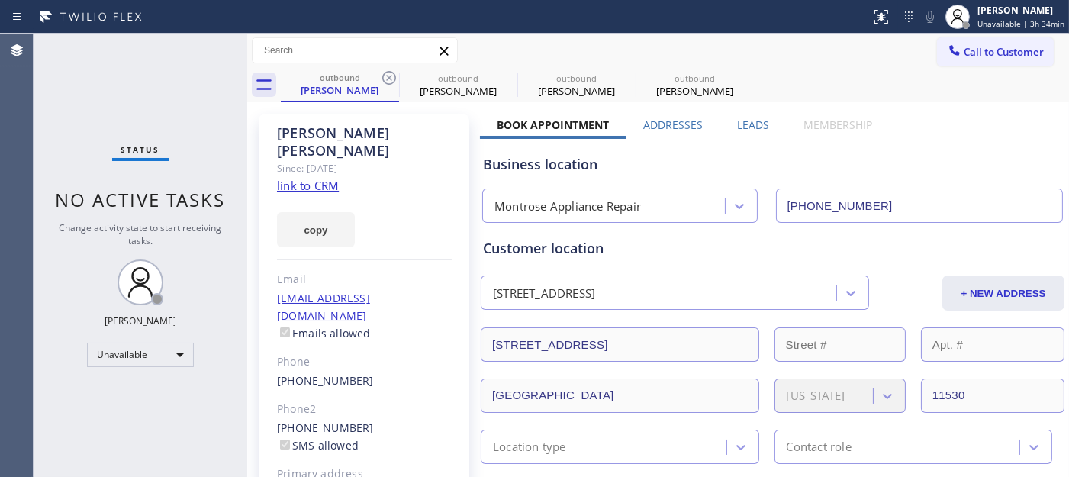
click at [392, 73] on icon at bounding box center [389, 78] width 18 height 18
click at [0, 0] on icon at bounding box center [0, 0] width 0 height 0
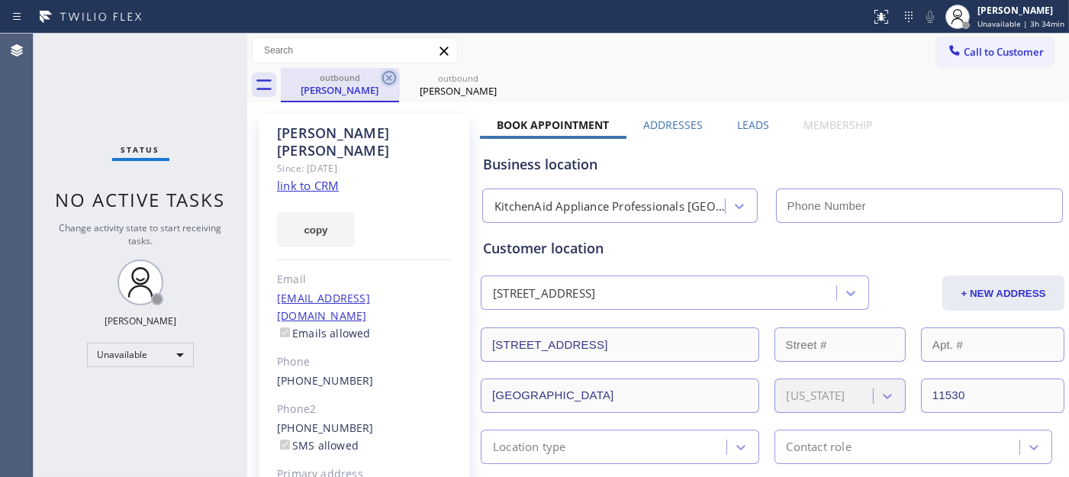
click at [391, 73] on icon at bounding box center [389, 78] width 18 height 18
click at [0, 0] on icon at bounding box center [0, 0] width 0 height 0
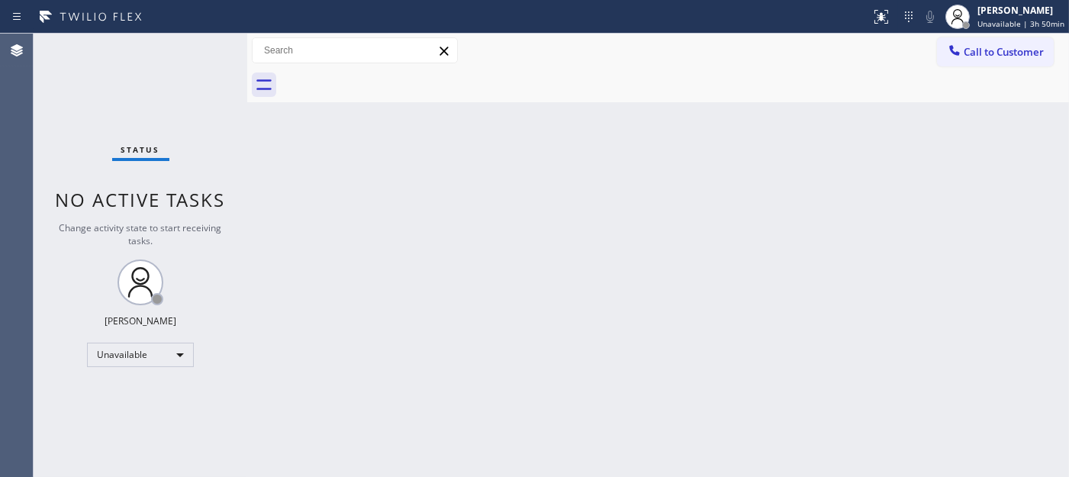
drag, startPoint x: 990, startPoint y: 54, endPoint x: 773, endPoint y: 185, distance: 252.9
click at [988, 54] on span "Call to Customer" at bounding box center [1004, 52] width 80 height 14
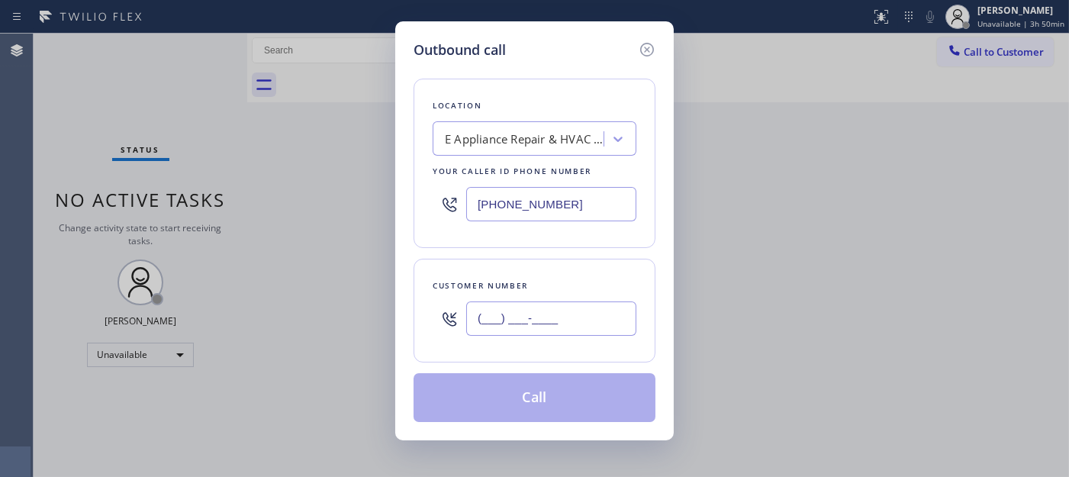
click at [507, 303] on input "(___) ___-____" at bounding box center [551, 318] width 170 height 34
paste input "626) 901-0367"
type input "[PHONE_NUMBER]"
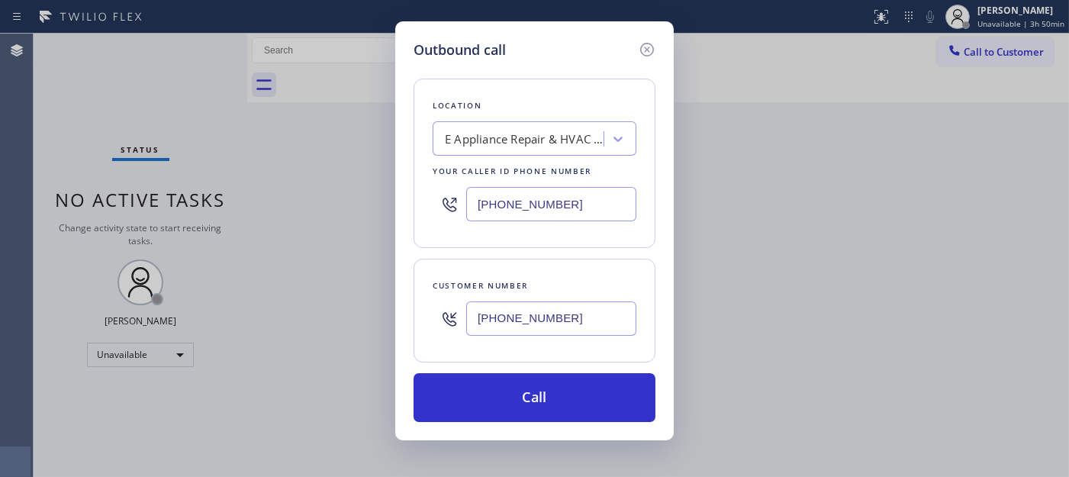
drag, startPoint x: 585, startPoint y: 203, endPoint x: 433, endPoint y: 204, distance: 152.6
click at [436, 204] on div "[PHONE_NUMBER]" at bounding box center [535, 204] width 204 height 50
paste input "323) 310-0103"
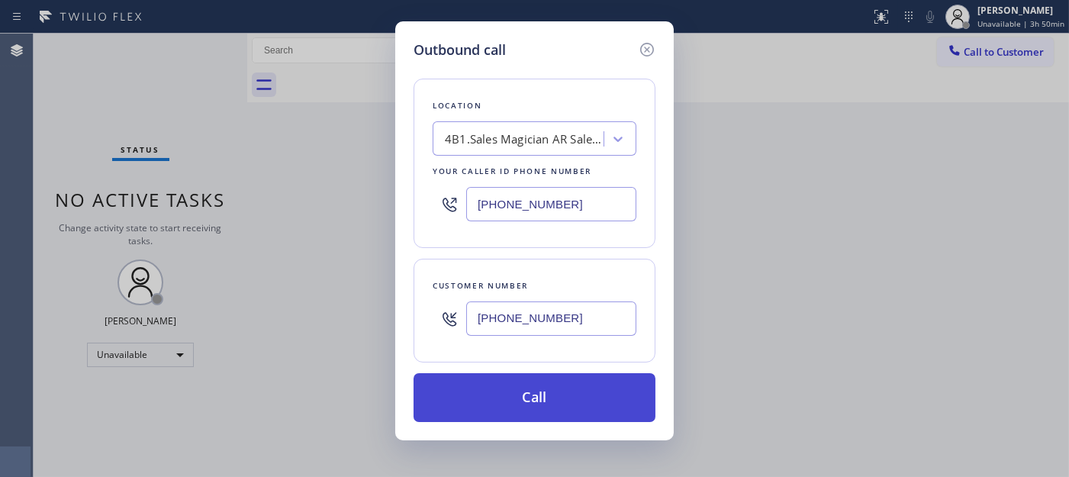
type input "[PHONE_NUMBER]"
click at [580, 392] on button "Call" at bounding box center [535, 397] width 242 height 49
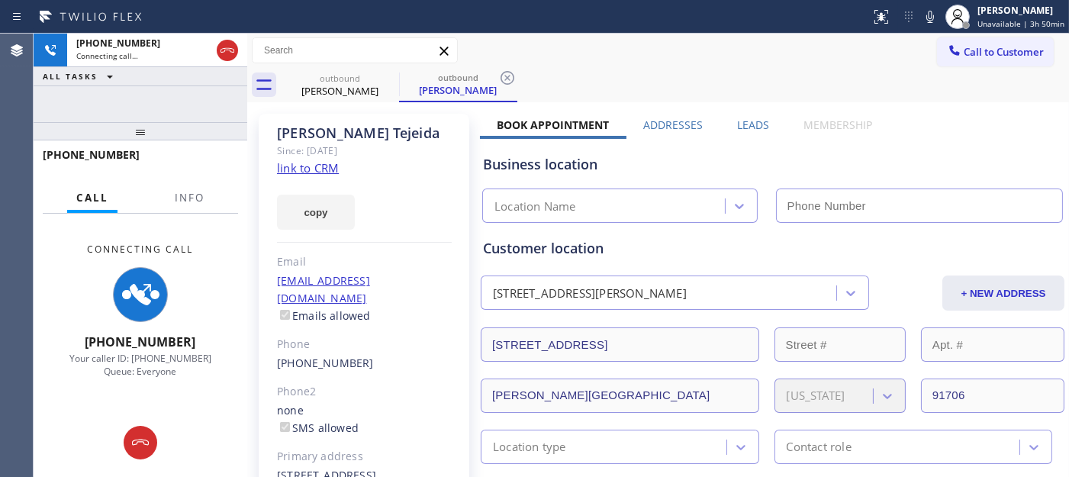
drag, startPoint x: 925, startPoint y: 18, endPoint x: 909, endPoint y: 100, distance: 83.0
click at [925, 18] on icon at bounding box center [930, 17] width 18 height 18
type input "[PHONE_NUMBER]"
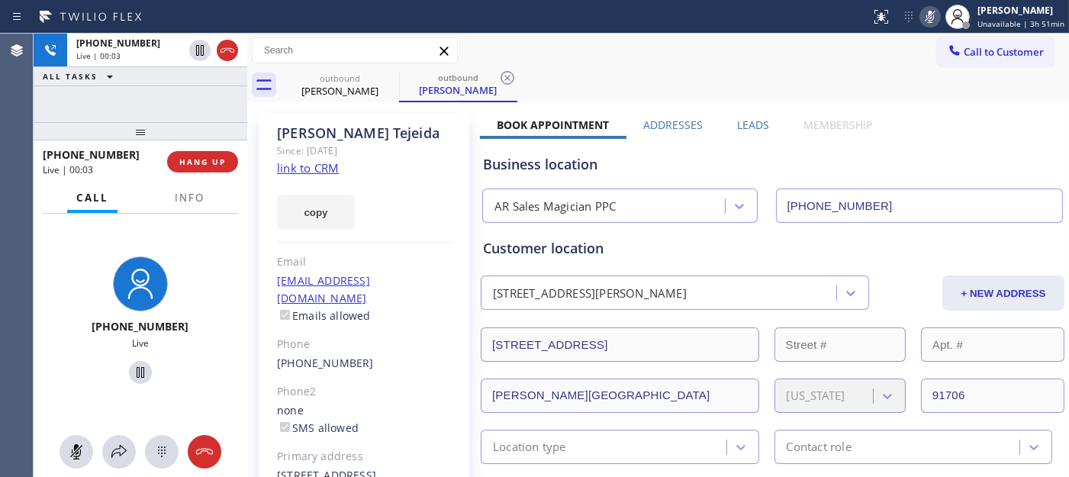
click at [934, 11] on icon at bounding box center [930, 17] width 8 height 12
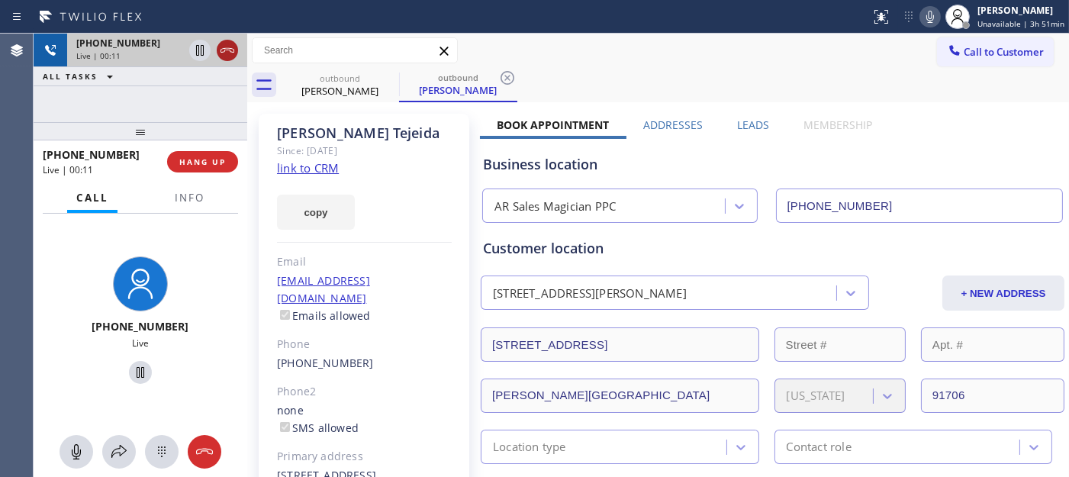
drag, startPoint x: 197, startPoint y: 125, endPoint x: 217, endPoint y: 58, distance: 70.0
click at [197, 102] on div "[PHONE_NUMBER] Live | 00:11 ALL TASKS ALL TASKS ACTIVE TASKS TASKS IN WRAP UP […" at bounding box center [141, 255] width 214 height 443
drag, startPoint x: 220, startPoint y: 122, endPoint x: 220, endPoint y: 92, distance: 29.8
click at [220, 95] on div "[PHONE_NUMBER] Live | 00:21 ALL TASKS ALL TASKS ACTIVE TASKS TASKS IN WRAP UP […" at bounding box center [141, 255] width 214 height 443
drag, startPoint x: 109, startPoint y: 138, endPoint x: 114, endPoint y: 92, distance: 46.8
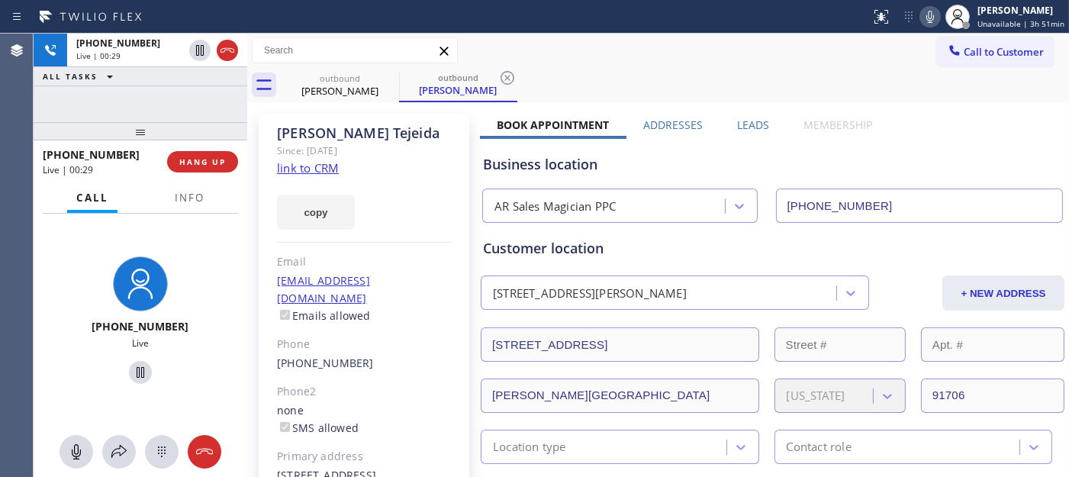
click at [114, 92] on div "[PHONE_NUMBER] Live | 00:29 ALL TASKS ALL TASKS ACTIVE TASKS TASKS IN WRAP UP […" at bounding box center [141, 255] width 214 height 443
drag, startPoint x: 196, startPoint y: 121, endPoint x: 237, endPoint y: 80, distance: 57.2
click at [188, 103] on div "[PHONE_NUMBER] Live | 00:38 ALL TASKS ALL TASKS ACTIVE TASKS TASKS IN WRAP UP […" at bounding box center [141, 255] width 214 height 443
drag, startPoint x: 211, startPoint y: 122, endPoint x: 207, endPoint y: 112, distance: 10.6
click at [208, 114] on div "[PHONE_NUMBER] Live | 00:40 ALL TASKS ALL TASKS ACTIVE TASKS TASKS IN WRAP UP […" at bounding box center [141, 255] width 214 height 443
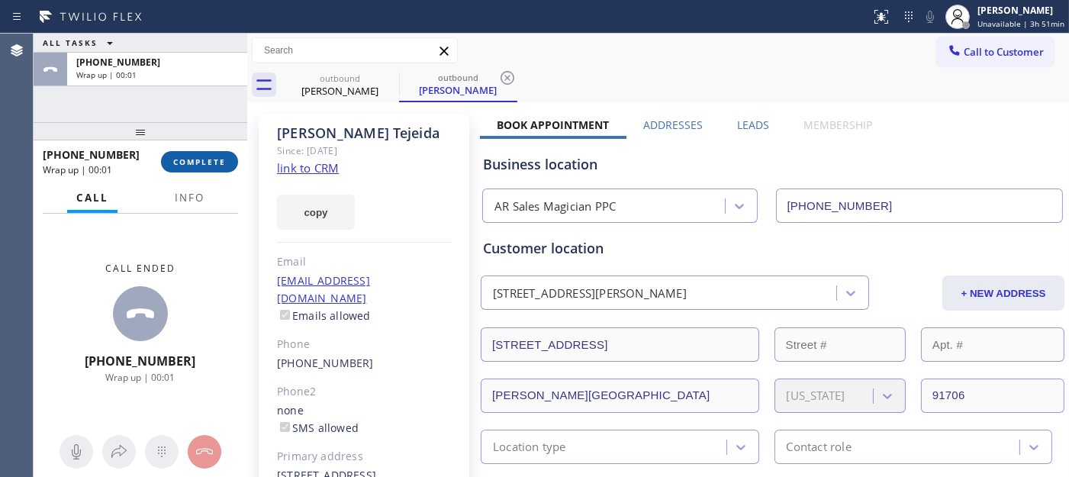
click at [212, 162] on span "COMPLETE" at bounding box center [199, 161] width 53 height 11
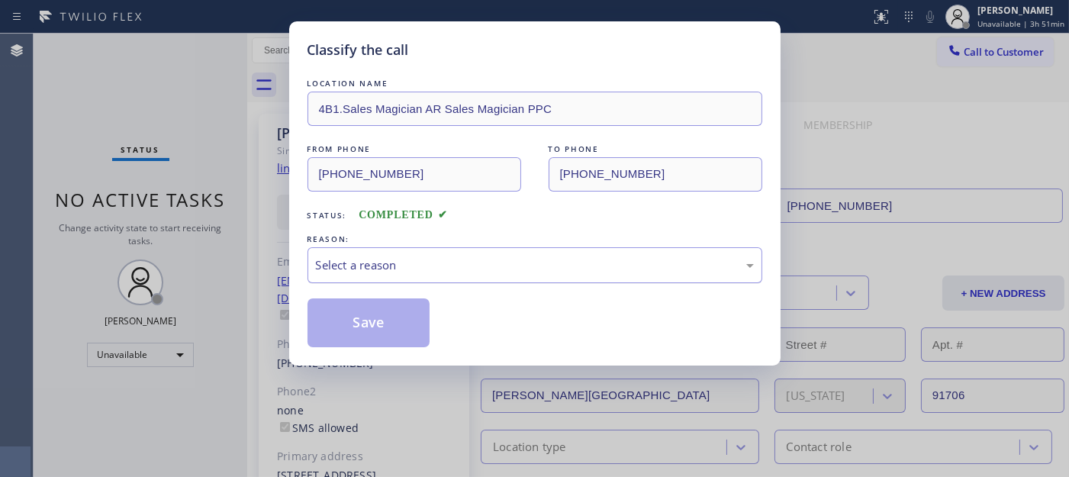
click at [446, 275] on div "Select a reason" at bounding box center [534, 265] width 455 height 36
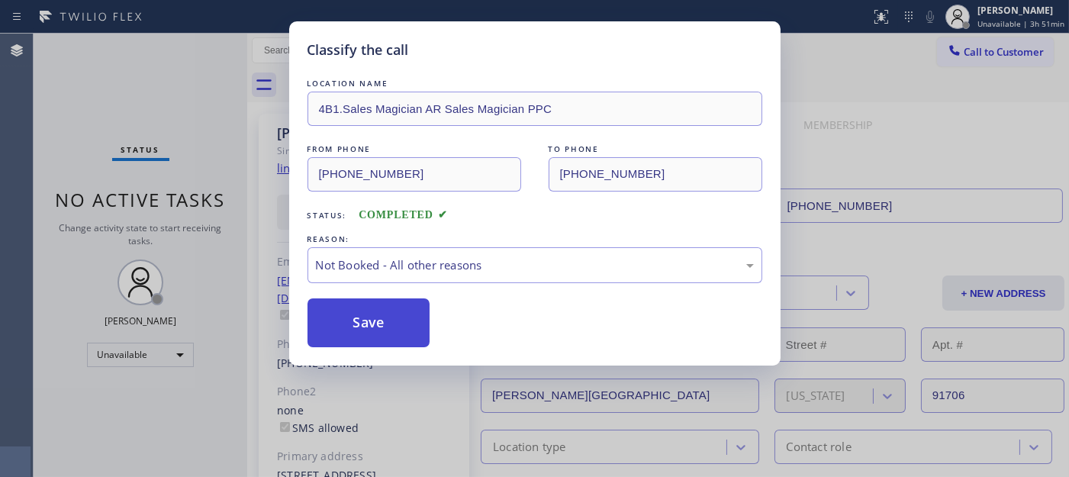
click at [353, 320] on button "Save" at bounding box center [368, 322] width 123 height 49
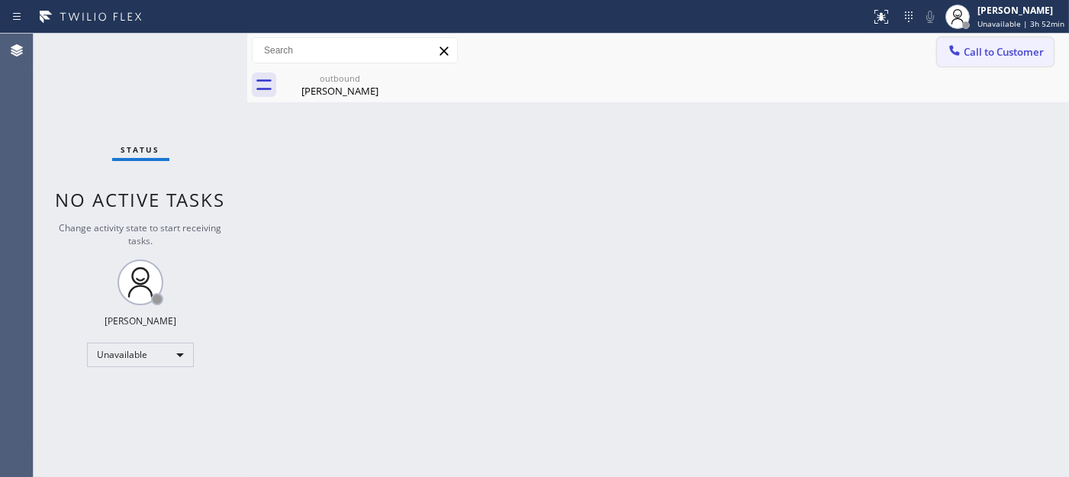
click at [984, 50] on span "Call to Customer" at bounding box center [1004, 52] width 80 height 14
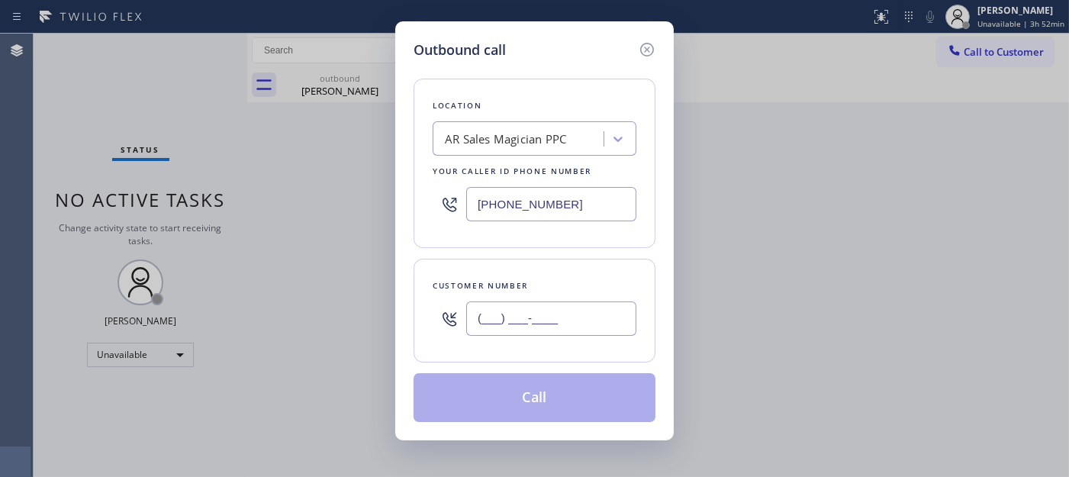
drag, startPoint x: 585, startPoint y: 310, endPoint x: 690, endPoint y: 184, distance: 163.6
click at [584, 311] on input "(___) ___-____" at bounding box center [551, 318] width 170 height 34
paste input "425) 442-7687"
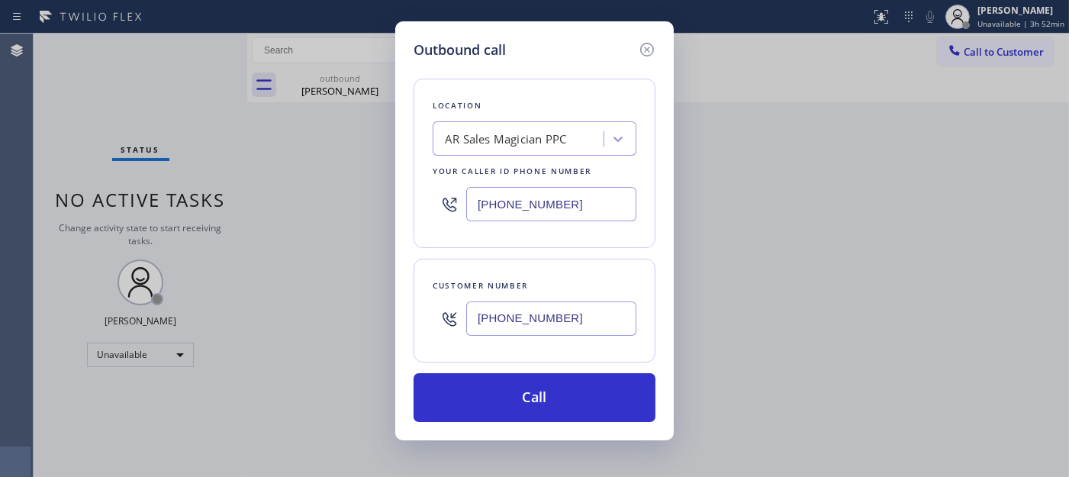
type input "[PHONE_NUMBER]"
drag, startPoint x: 568, startPoint y: 185, endPoint x: 449, endPoint y: 166, distance: 121.3
click at [449, 166] on div "Location AR Sales Magician PPC Your caller id phone number [PHONE_NUMBER]" at bounding box center [535, 163] width 242 height 169
drag, startPoint x: 583, startPoint y: 207, endPoint x: 365, endPoint y: 201, distance: 218.3
click at [376, 196] on div "Outbound call Location AR Sales Magician PPC Your caller id phone number [PHONE…" at bounding box center [534, 238] width 1069 height 477
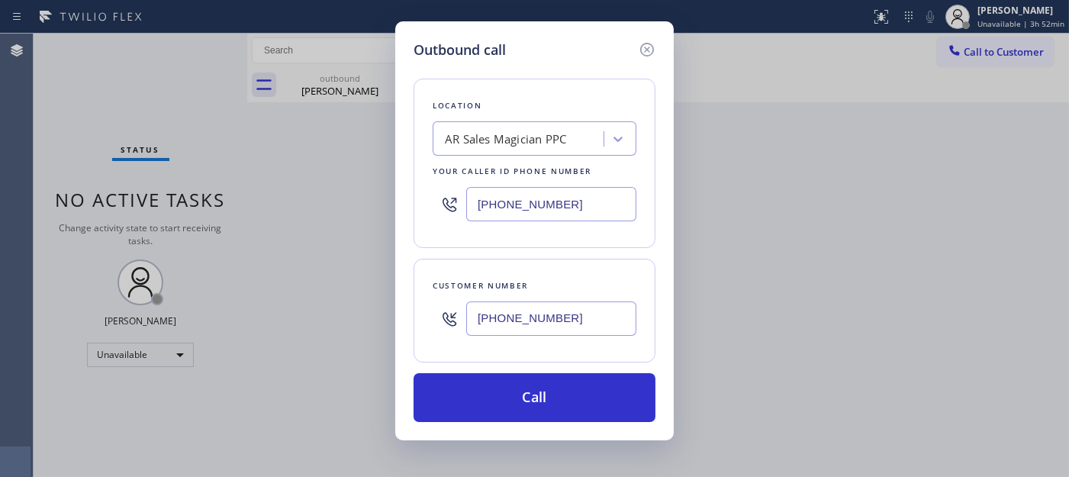
paste input "855) 731-4952"
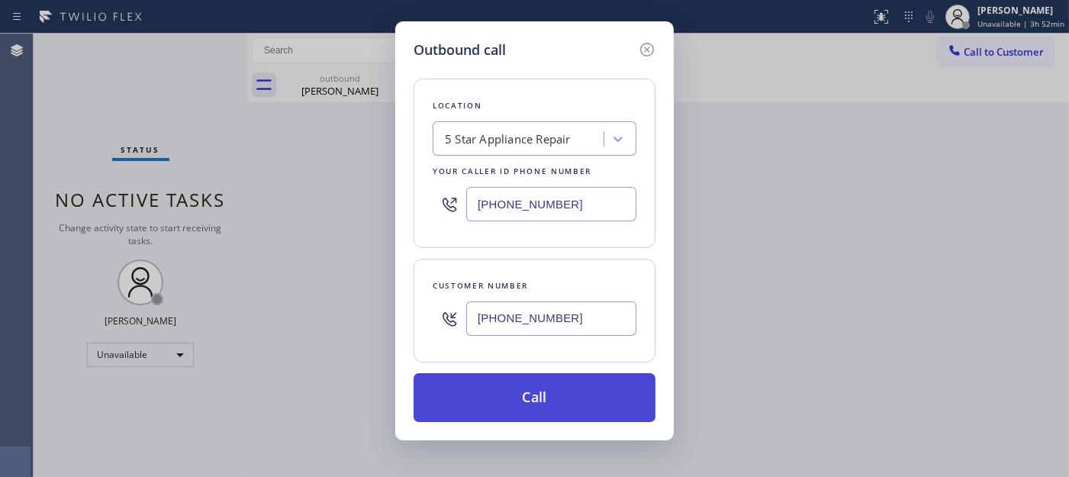
type input "[PHONE_NUMBER]"
click at [609, 383] on button "Call" at bounding box center [535, 397] width 242 height 49
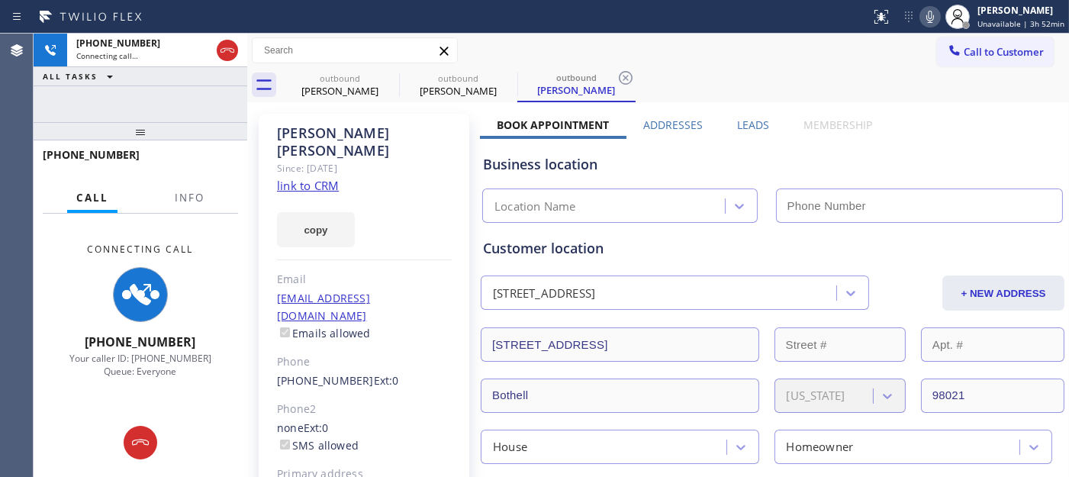
click at [928, 13] on icon at bounding box center [930, 17] width 18 height 18
type input "[PHONE_NUMBER]"
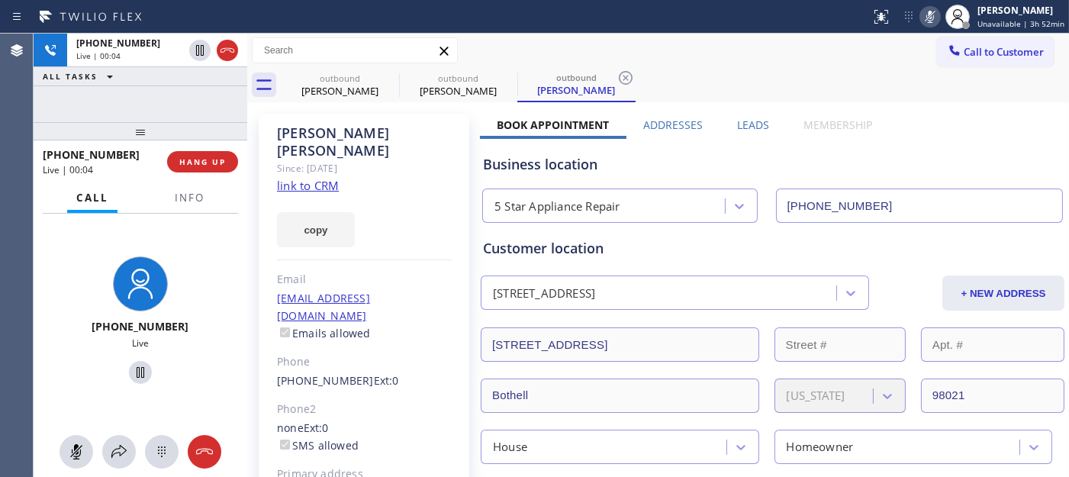
drag, startPoint x: 180, startPoint y: 132, endPoint x: 183, endPoint y: 66, distance: 65.7
click at [180, 89] on div "[PHONE_NUMBER] Live | 00:04 ALL TASKS ALL TASKS ACTIVE TASKS TASKS IN WRAP UP […" at bounding box center [141, 255] width 214 height 443
click at [214, 170] on button "HANG UP" at bounding box center [202, 161] width 71 height 21
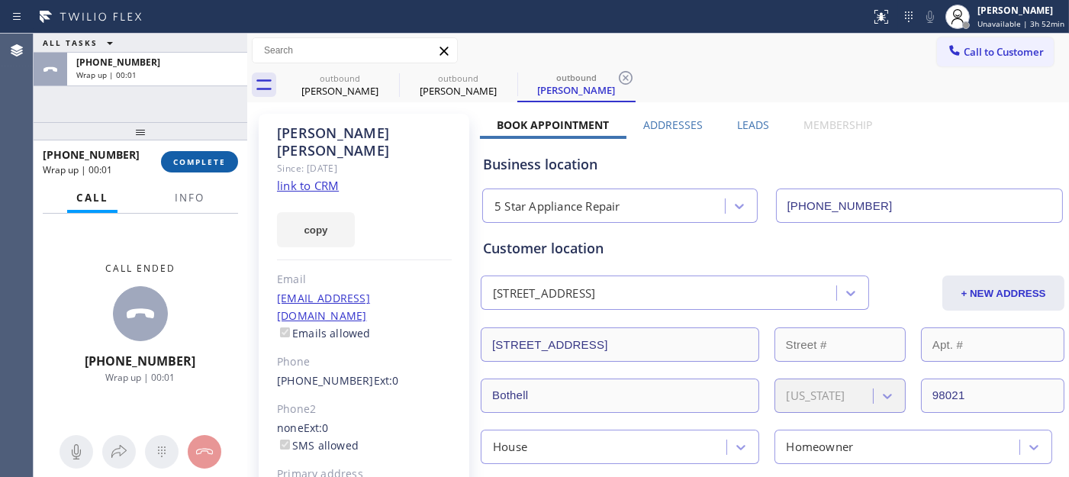
click at [214, 163] on span "COMPLETE" at bounding box center [199, 161] width 53 height 11
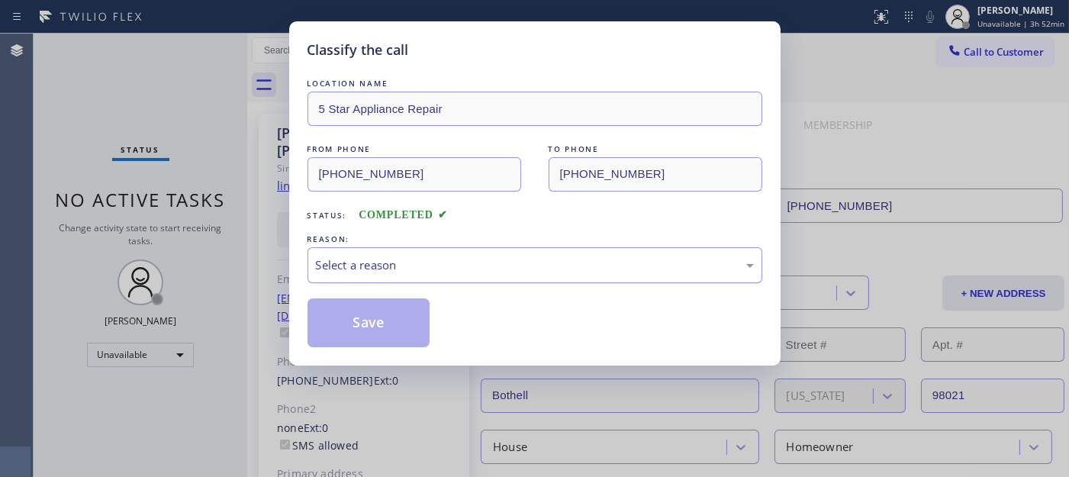
click at [417, 260] on div "Select a reason" at bounding box center [535, 265] width 438 height 18
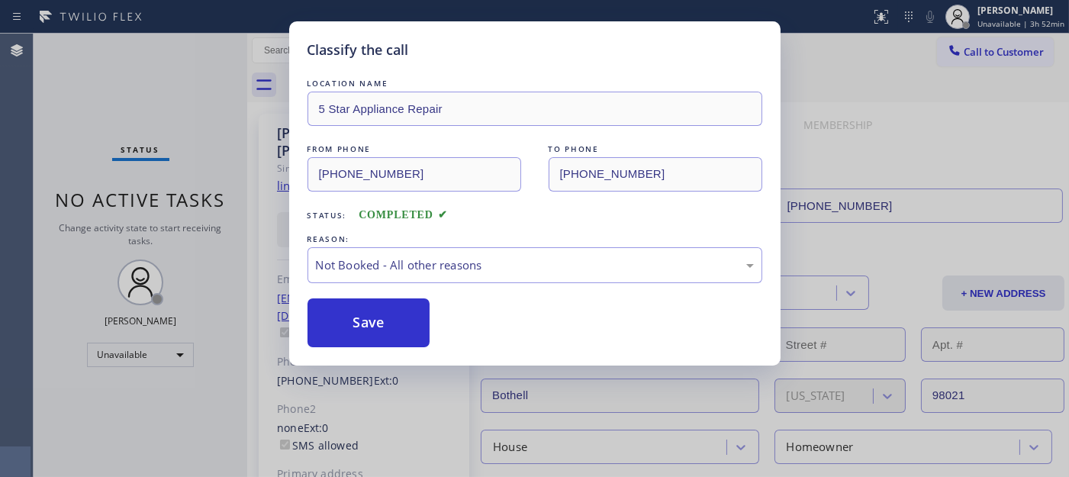
click at [368, 313] on button "Save" at bounding box center [368, 322] width 123 height 49
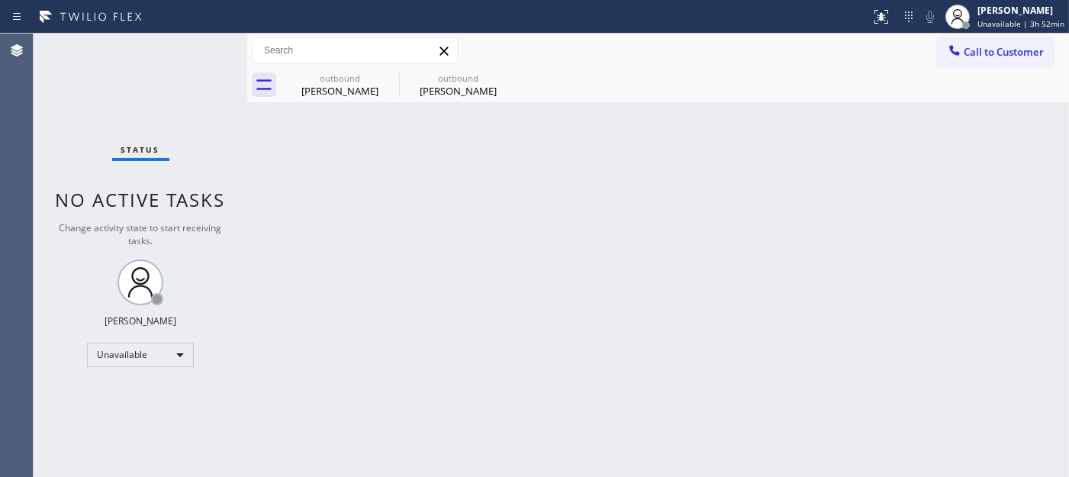
click at [987, 34] on div "Call to Customer Outbound call Location 5 Star Appliance Repair Your caller id …" at bounding box center [658, 51] width 822 height 34
drag, startPoint x: 1008, startPoint y: 37, endPoint x: 716, endPoint y: 208, distance: 338.5
click at [1004, 37] on button "Call to Customer" at bounding box center [995, 51] width 117 height 29
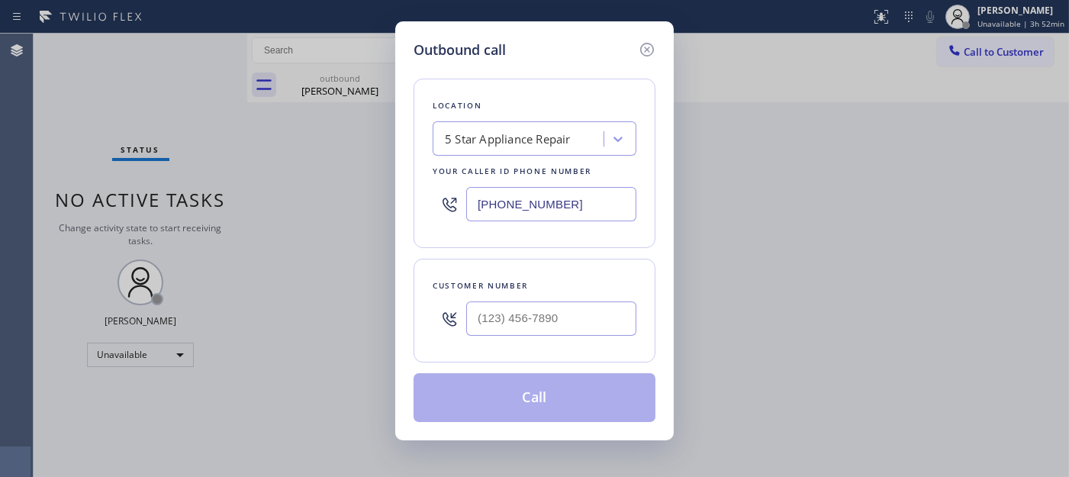
drag, startPoint x: 567, startPoint y: 279, endPoint x: 558, endPoint y: 292, distance: 15.4
click at [562, 285] on div "Customer number" at bounding box center [535, 286] width 204 height 16
click at [553, 299] on div at bounding box center [551, 319] width 170 height 50
click at [552, 321] on input "(___) ___-____" at bounding box center [551, 318] width 170 height 34
paste input "424) 610-1372"
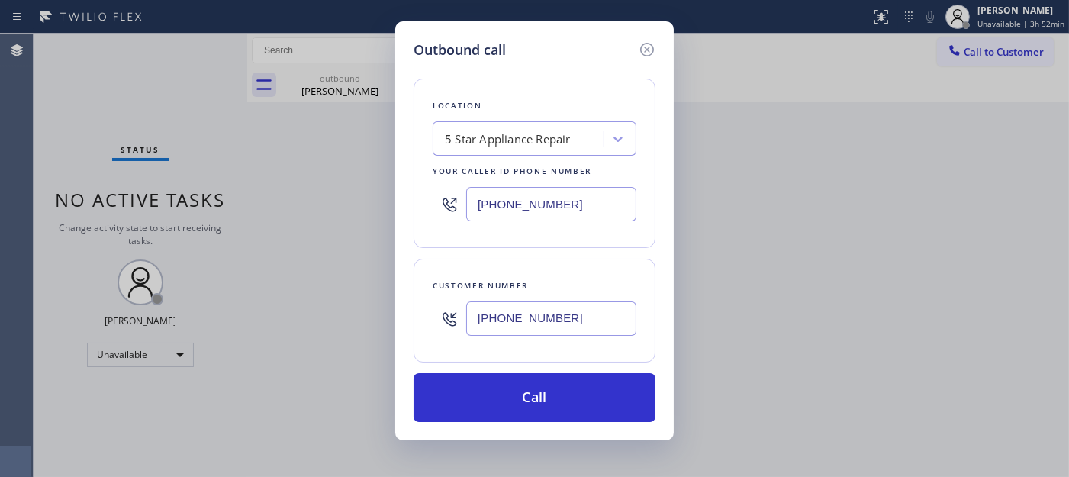
drag, startPoint x: 600, startPoint y: 328, endPoint x: 446, endPoint y: 296, distance: 157.4
click at [439, 321] on div "[PHONE_NUMBER]" at bounding box center [535, 319] width 204 height 50
paste input "818) 383-239"
type input "[PHONE_NUMBER]"
drag, startPoint x: 570, startPoint y: 210, endPoint x: 450, endPoint y: 230, distance: 121.4
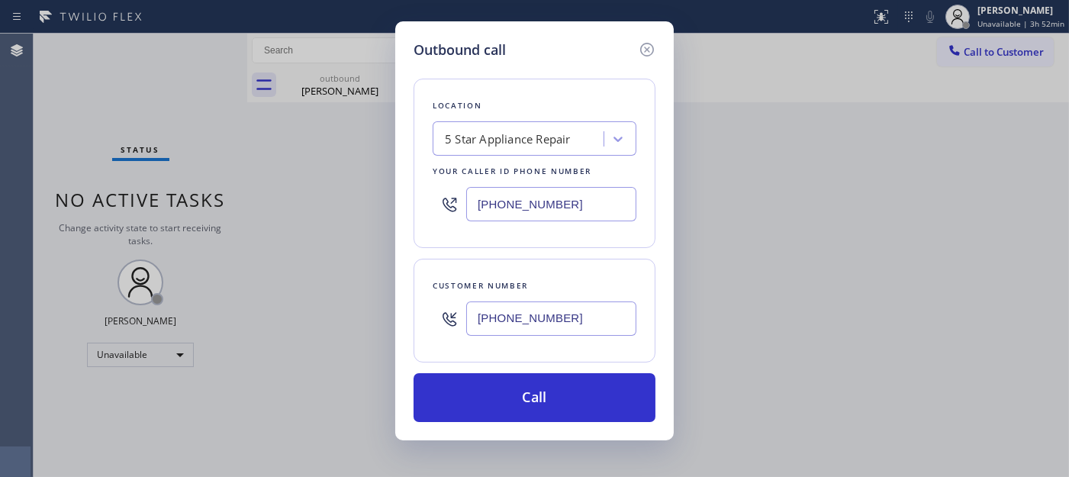
click at [356, 206] on div "Outbound call Location 5 Star Appliance Repair Your caller id phone number [PHO…" at bounding box center [534, 238] width 1069 height 477
paste input "480) 418-9915"
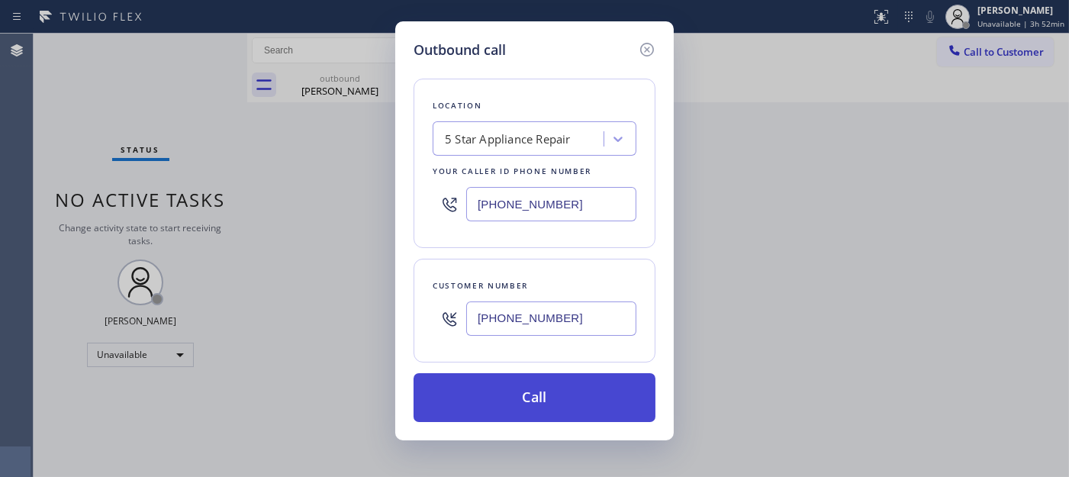
type input "[PHONE_NUMBER]"
click at [585, 385] on button "Call" at bounding box center [535, 397] width 242 height 49
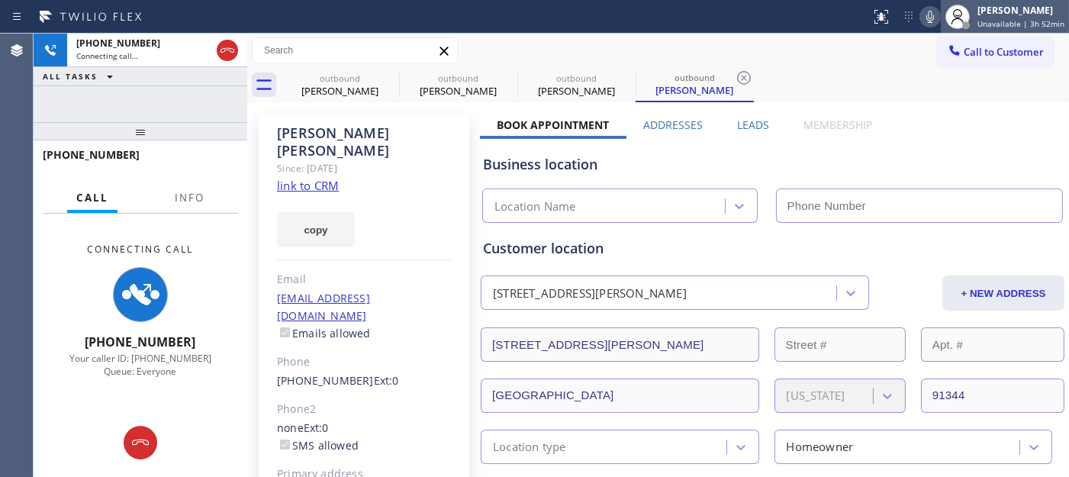
type input "[PHONE_NUMBER]"
drag, startPoint x: 925, startPoint y: 17, endPoint x: 855, endPoint y: 63, distance: 84.2
click at [925, 17] on icon at bounding box center [930, 17] width 18 height 18
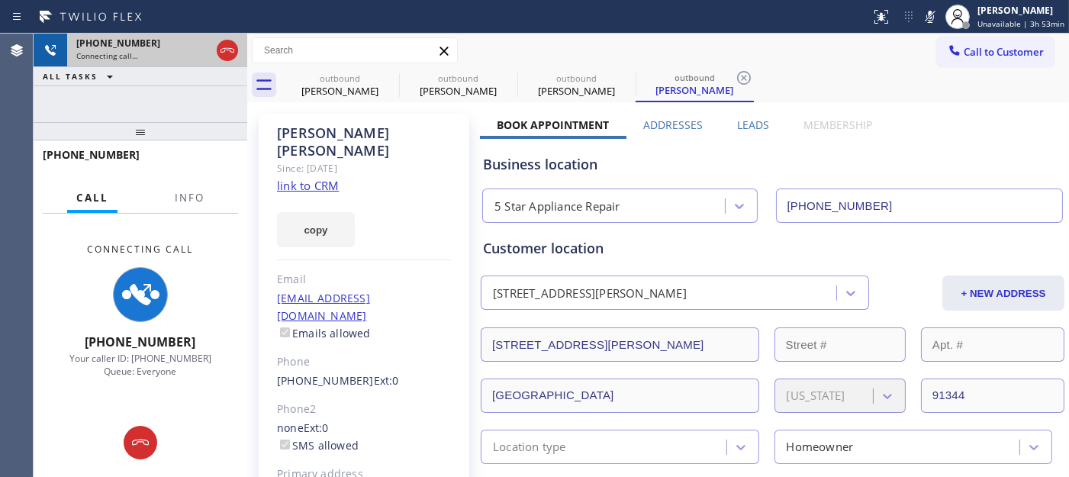
drag, startPoint x: 174, startPoint y: 113, endPoint x: 174, endPoint y: 50, distance: 63.3
click at [174, 86] on div "[PHONE_NUMBER] Connecting call… ALL TASKS ALL TASKS ACTIVE TASKS TASKS IN WRAP …" at bounding box center [141, 78] width 214 height 88
click at [233, 48] on icon at bounding box center [227, 50] width 18 height 18
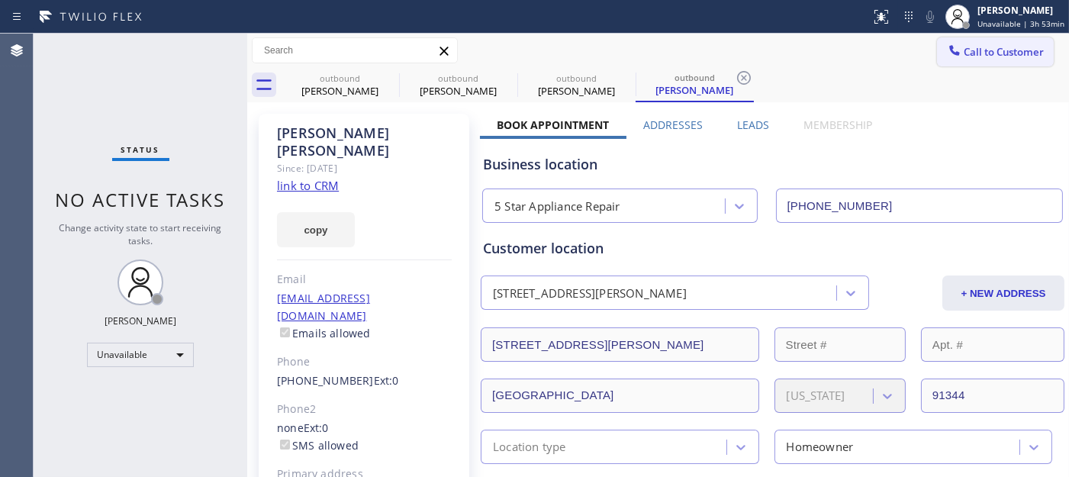
click at [1011, 60] on button "Call to Customer" at bounding box center [995, 51] width 117 height 29
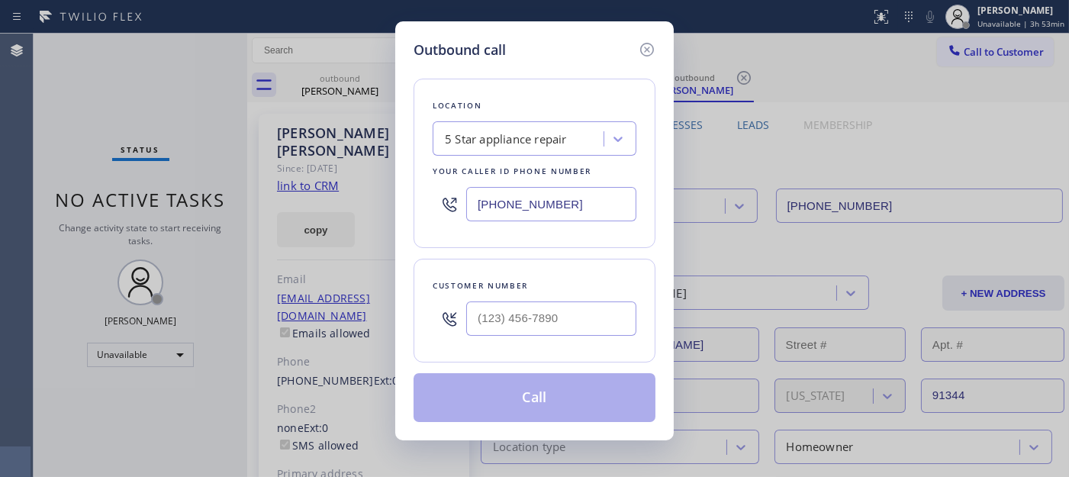
drag, startPoint x: 627, startPoint y: 299, endPoint x: 499, endPoint y: 348, distance: 137.2
click at [605, 315] on div at bounding box center [551, 319] width 170 height 50
click at [430, 345] on div "Customer number" at bounding box center [535, 311] width 242 height 104
click at [516, 304] on input "(___) ___-____" at bounding box center [551, 318] width 170 height 34
paste input "425) 530-0177"
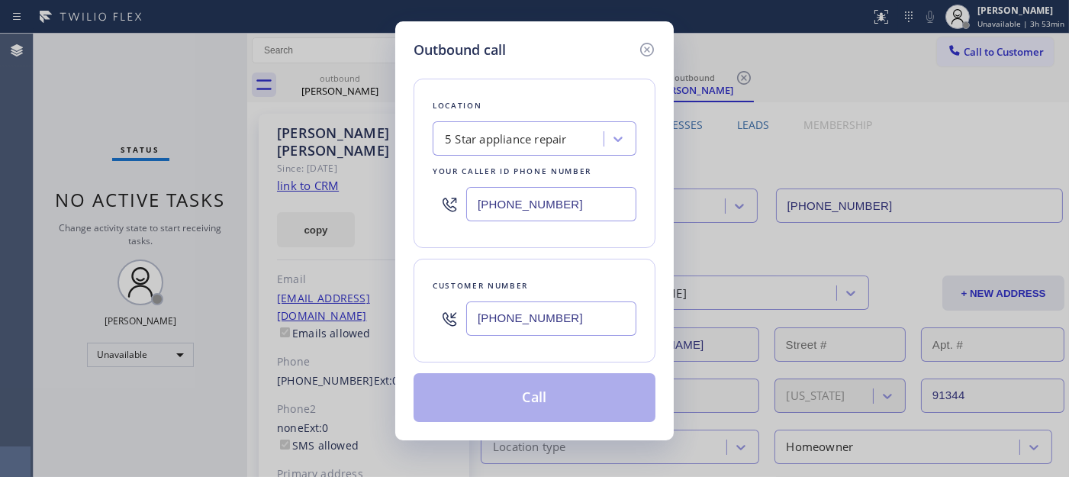
type input "[PHONE_NUMBER]"
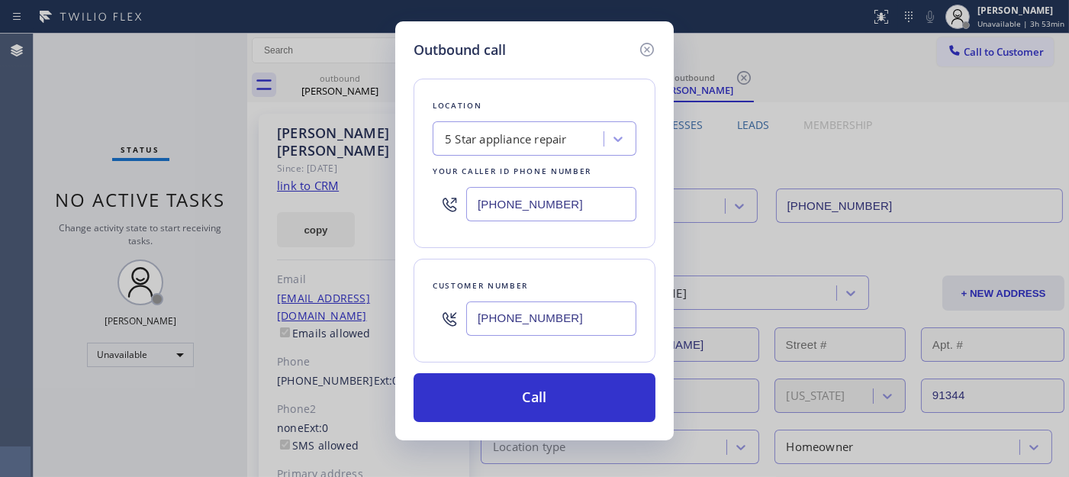
drag, startPoint x: 562, startPoint y: 201, endPoint x: 368, endPoint y: 224, distance: 195.0
click at [352, 222] on div "Outbound call Location 5 Star appliance repair Your caller id phone number [PHO…" at bounding box center [534, 238] width 1069 height 477
paste input "855) 213-9318"
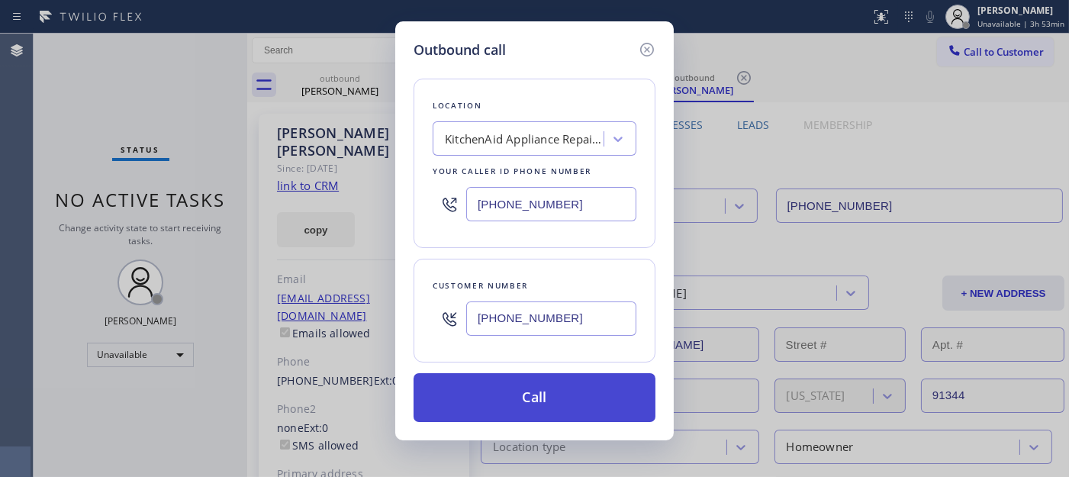
type input "[PHONE_NUMBER]"
click at [574, 388] on button "Call" at bounding box center [535, 397] width 242 height 49
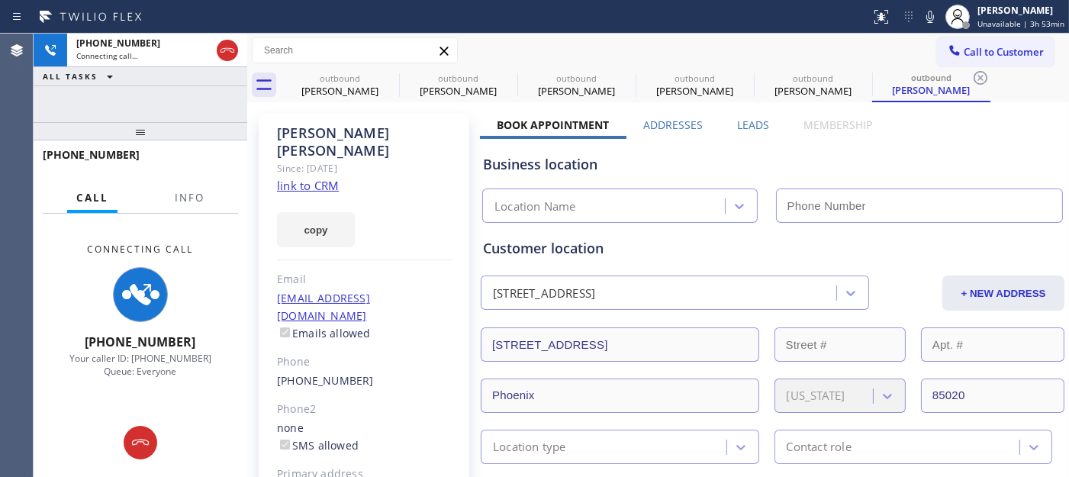
type input "[PHONE_NUMBER]"
click at [928, 12] on icon at bounding box center [930, 17] width 18 height 18
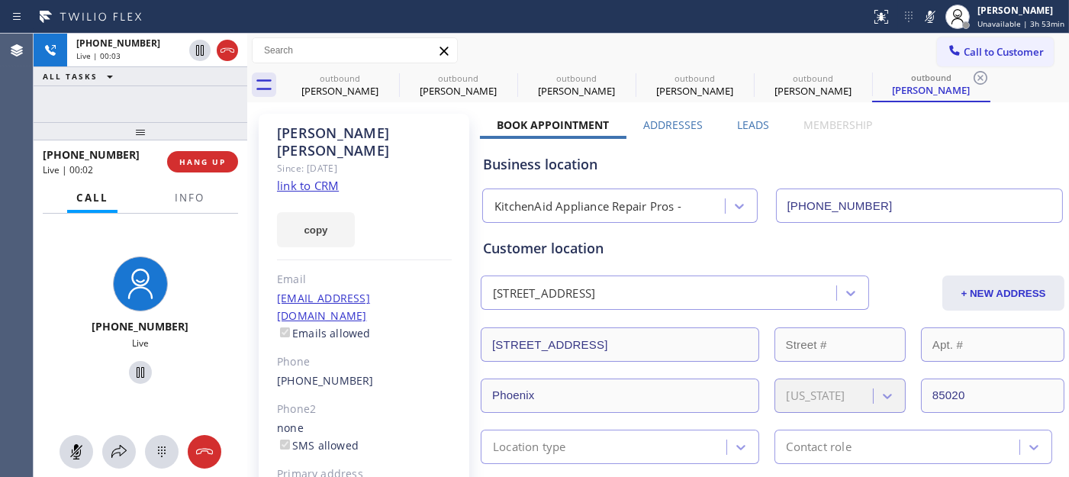
drag, startPoint x: 935, startPoint y: 18, endPoint x: 885, endPoint y: 37, distance: 53.8
click at [935, 18] on icon at bounding box center [930, 17] width 18 height 18
drag, startPoint x: 185, startPoint y: 130, endPoint x: 179, endPoint y: 98, distance: 33.4
click at [179, 105] on div "[PHONE_NUMBER] Live | 00:23 ALL TASKS ALL TASKS ACTIVE TASKS TASKS IN WRAP UP […" at bounding box center [141, 255] width 214 height 443
drag, startPoint x: 178, startPoint y: 132, endPoint x: 169, endPoint y: 94, distance: 39.1
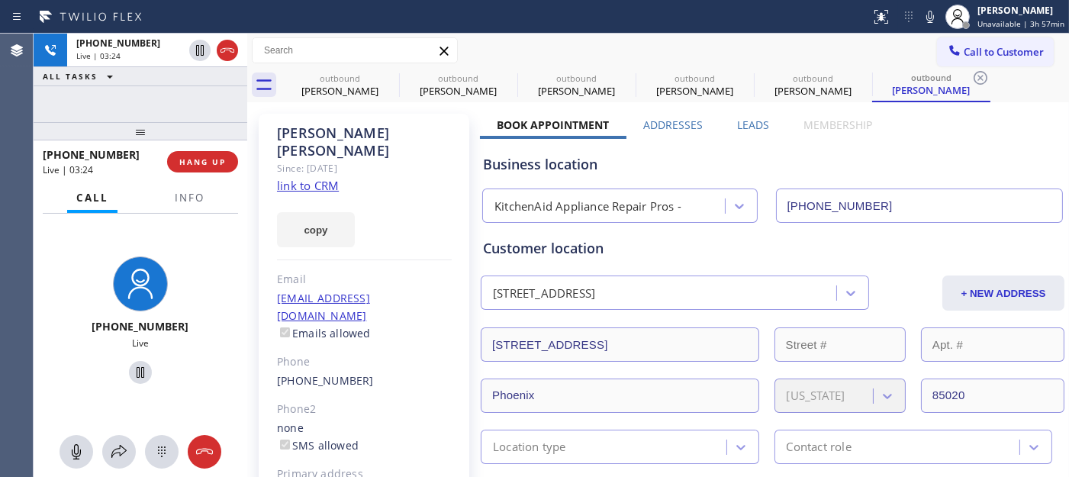
click at [177, 127] on div at bounding box center [141, 131] width 214 height 18
click at [233, 163] on button "HANG UP" at bounding box center [202, 161] width 71 height 21
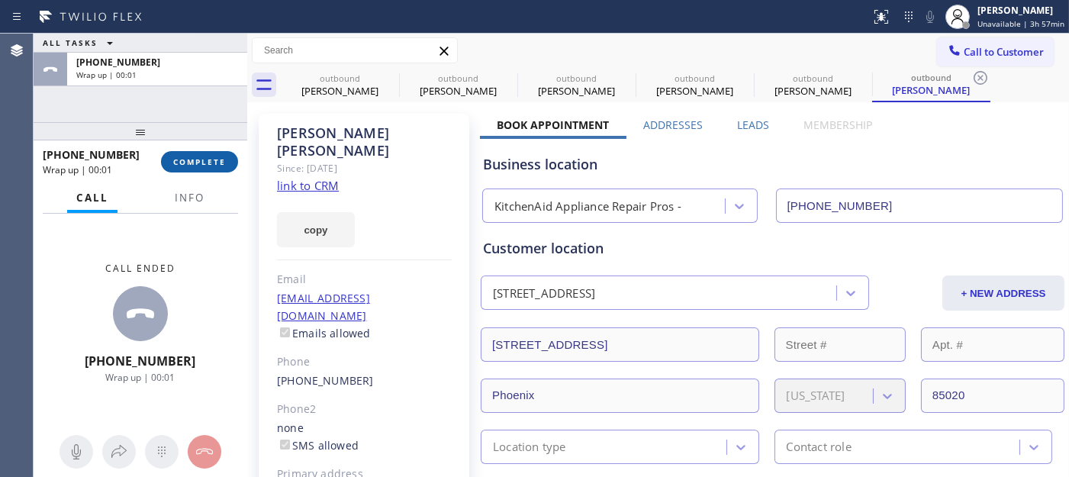
click at [233, 163] on button "COMPLETE" at bounding box center [199, 161] width 77 height 21
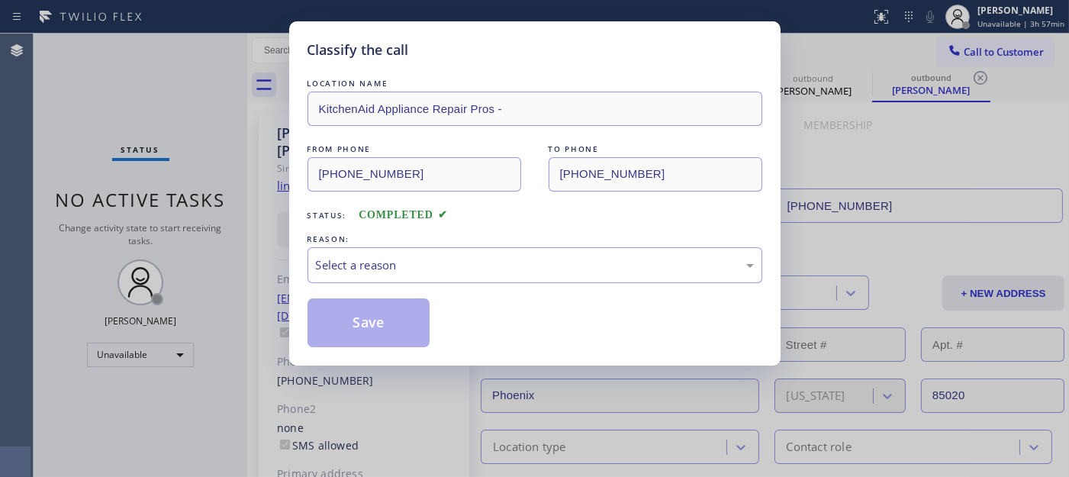
click at [390, 247] on div "Select a reason" at bounding box center [534, 265] width 455 height 36
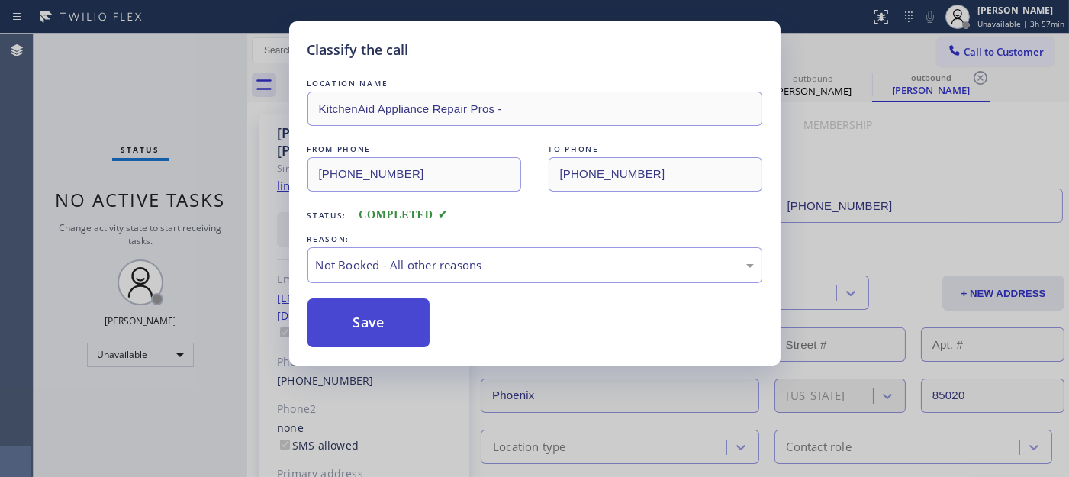
click at [383, 328] on button "Save" at bounding box center [368, 322] width 123 height 49
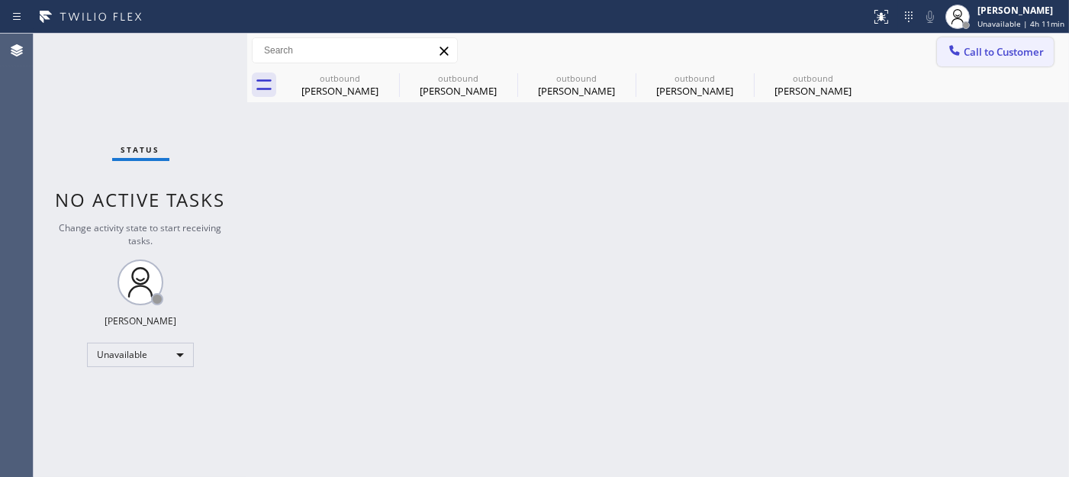
drag, startPoint x: 980, startPoint y: 32, endPoint x: 989, endPoint y: 46, distance: 16.1
click at [982, 33] on div "Status report No issues detected If you experience an issue, please download th…" at bounding box center [534, 238] width 1069 height 477
click at [972, 46] on span "Call to Customer" at bounding box center [1004, 52] width 80 height 14
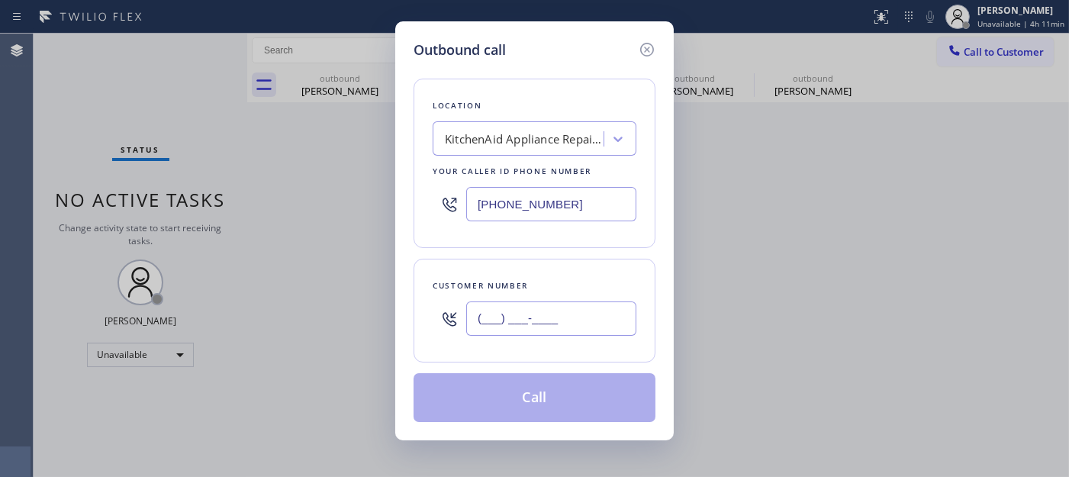
click at [523, 317] on input "(___) ___-____" at bounding box center [551, 318] width 170 height 34
paste input "520) 971-8989"
type input "[PHONE_NUMBER]"
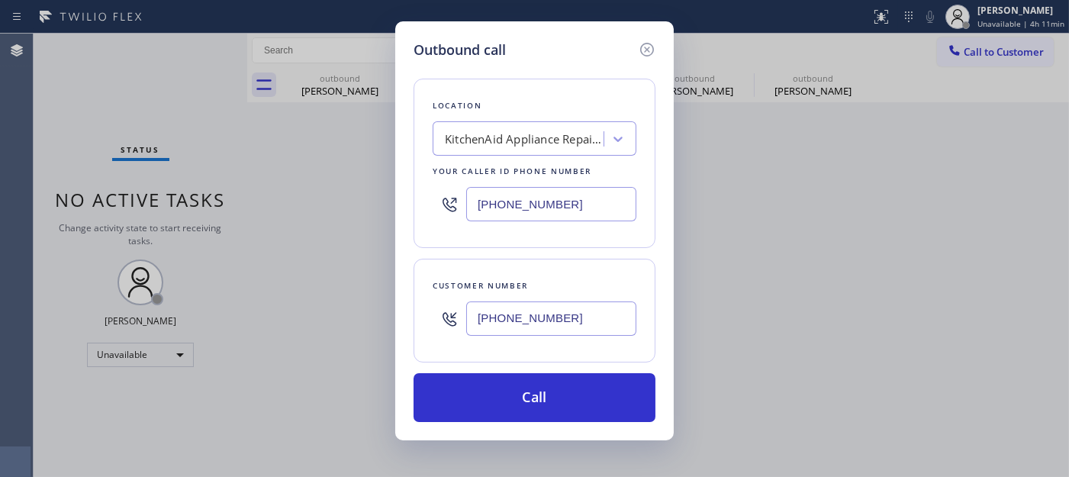
drag, startPoint x: 586, startPoint y: 212, endPoint x: 339, endPoint y: 211, distance: 247.2
click at [339, 211] on div "Outbound call Location KitchenAid Appliance Repair Pros - Your caller id phone …" at bounding box center [534, 238] width 1069 height 477
paste input "206) 203-2109"
type input "[PHONE_NUMBER]"
click at [611, 408] on button "Call" at bounding box center [535, 397] width 242 height 49
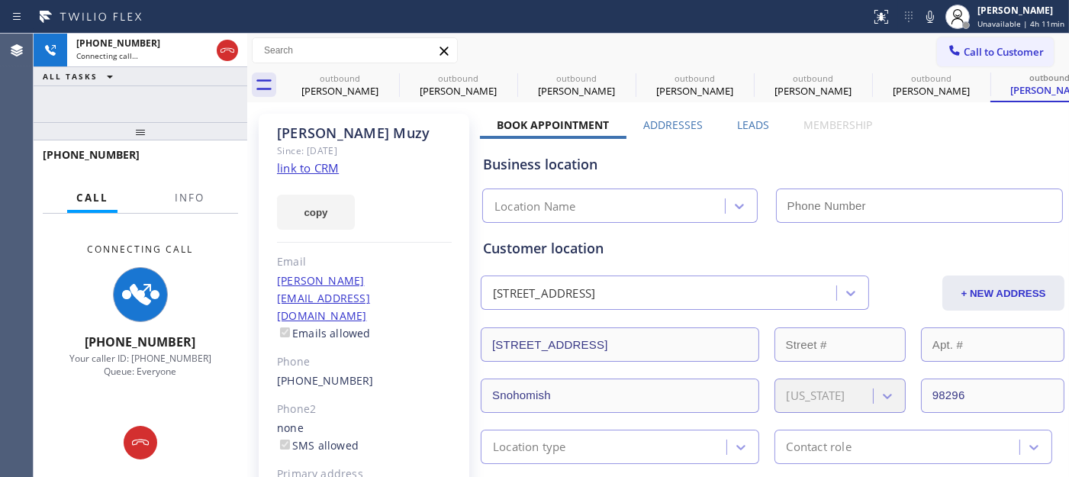
type input "[PHONE_NUMBER]"
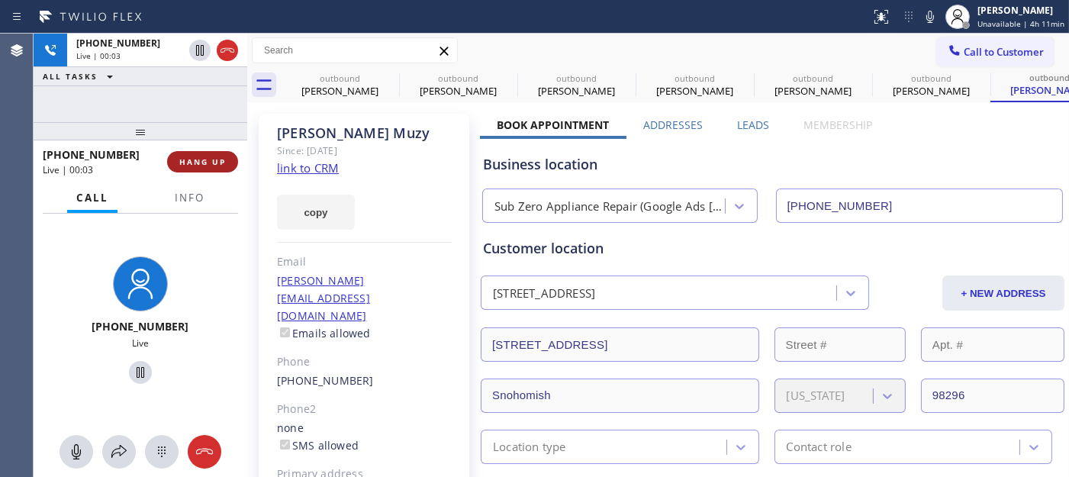
click at [197, 159] on span "HANG UP" at bounding box center [202, 161] width 47 height 11
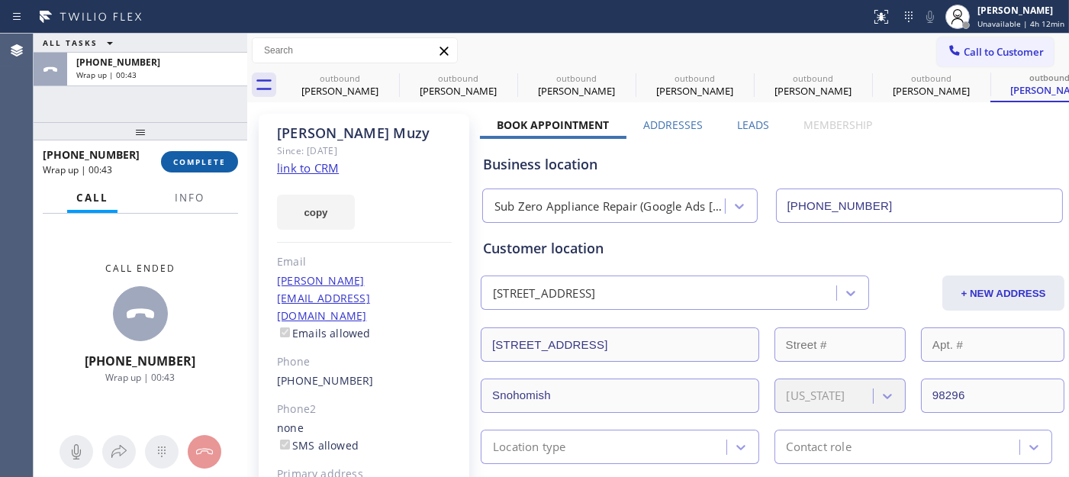
click at [196, 158] on span "COMPLETE" at bounding box center [199, 161] width 53 height 11
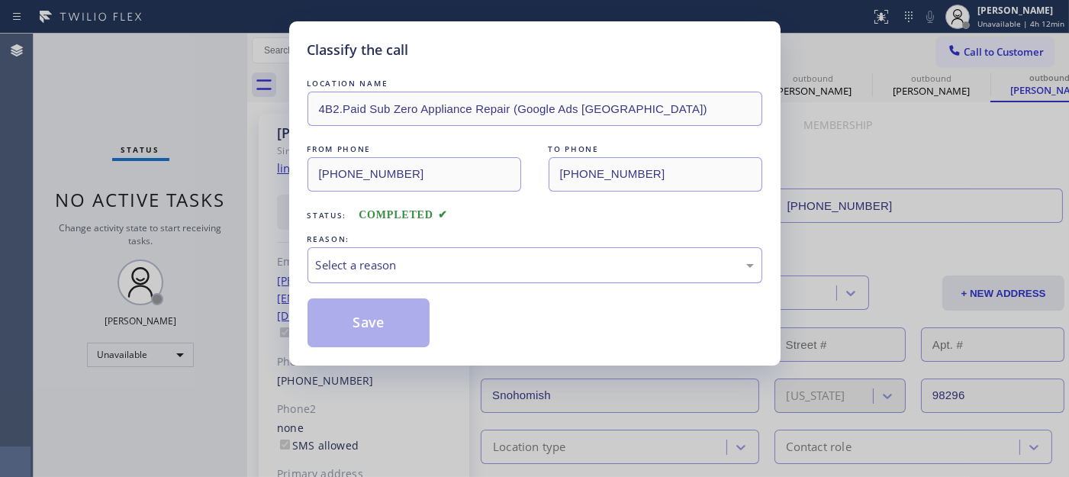
click at [372, 248] on div "Select a reason" at bounding box center [534, 265] width 455 height 36
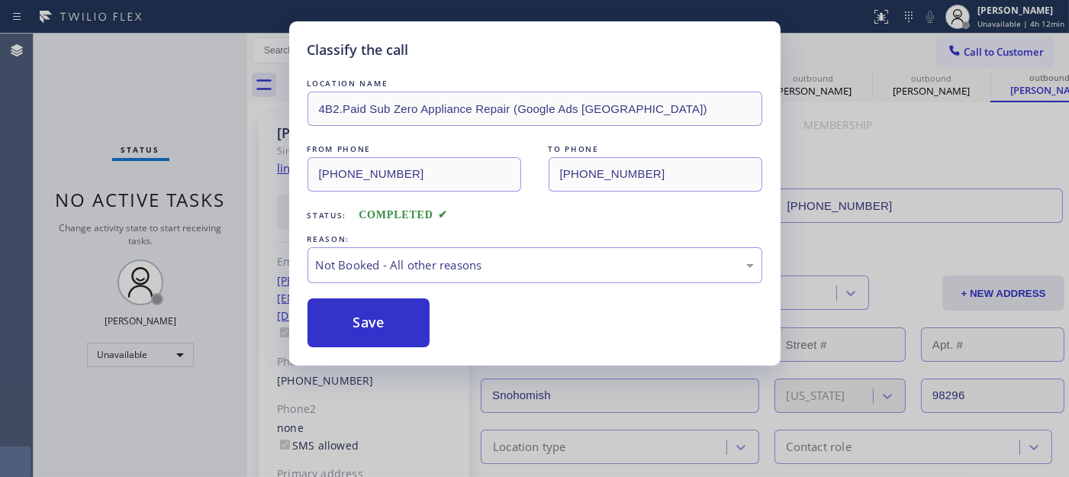
click at [345, 322] on button "Save" at bounding box center [368, 322] width 123 height 49
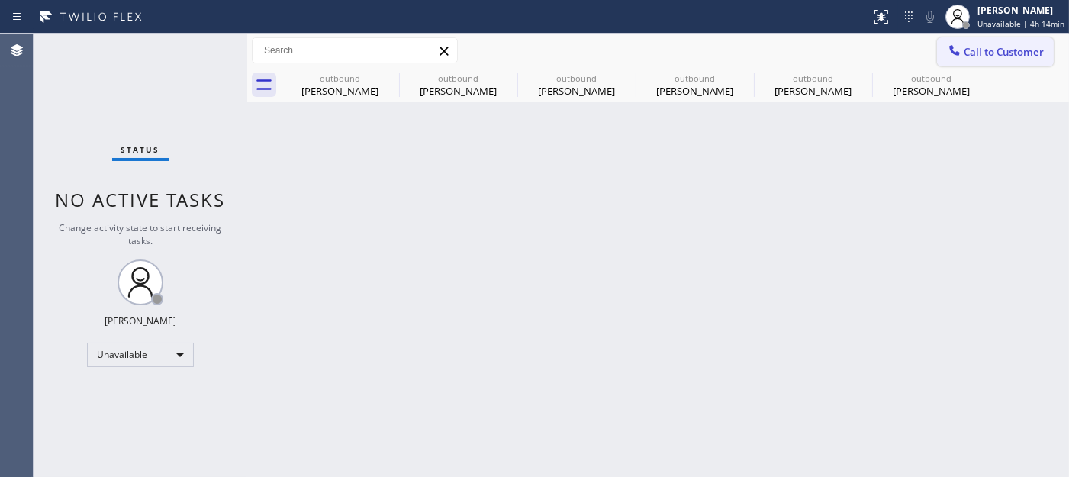
click at [992, 50] on span "Call to Customer" at bounding box center [1004, 52] width 80 height 14
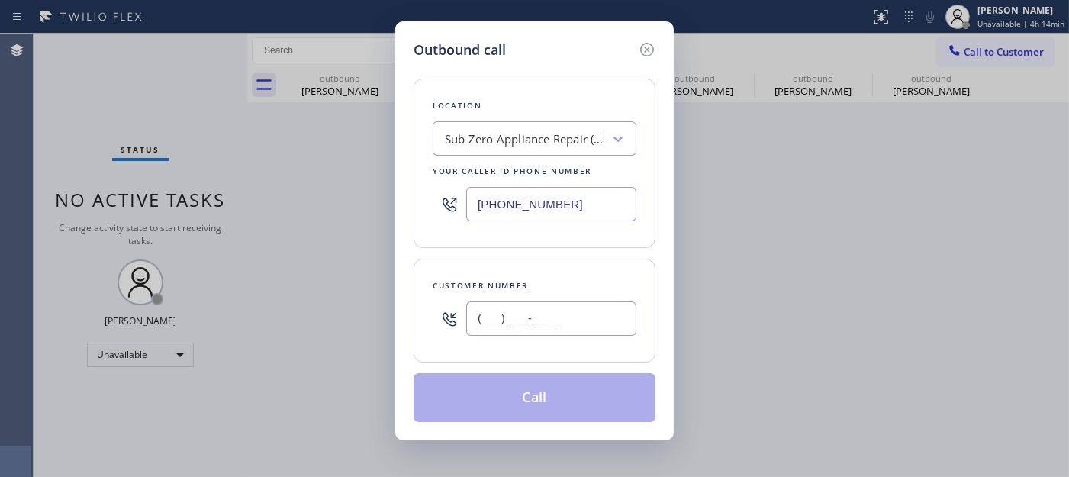
click at [475, 322] on input "(___) ___-____" at bounding box center [551, 318] width 170 height 34
paste input "678) 834-4559"
type input "[PHONE_NUMBER]"
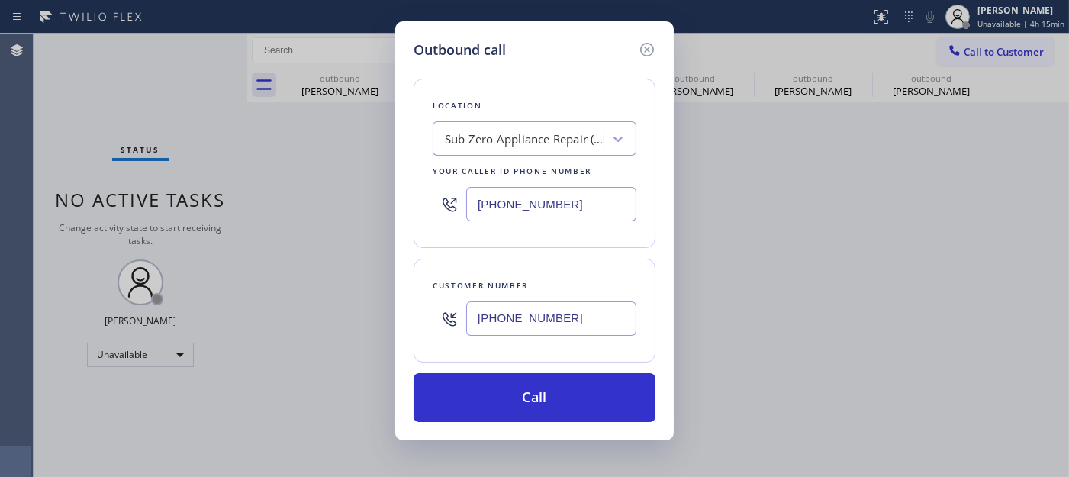
drag, startPoint x: 569, startPoint y: 206, endPoint x: 386, endPoint y: 204, distance: 183.1
click at [386, 204] on div "Outbound call Location Sub Zero Appliance Repair (Google Ads [GEOGRAPHIC_DATA])…" at bounding box center [534, 238] width 1069 height 477
paste input "323) 310-2185"
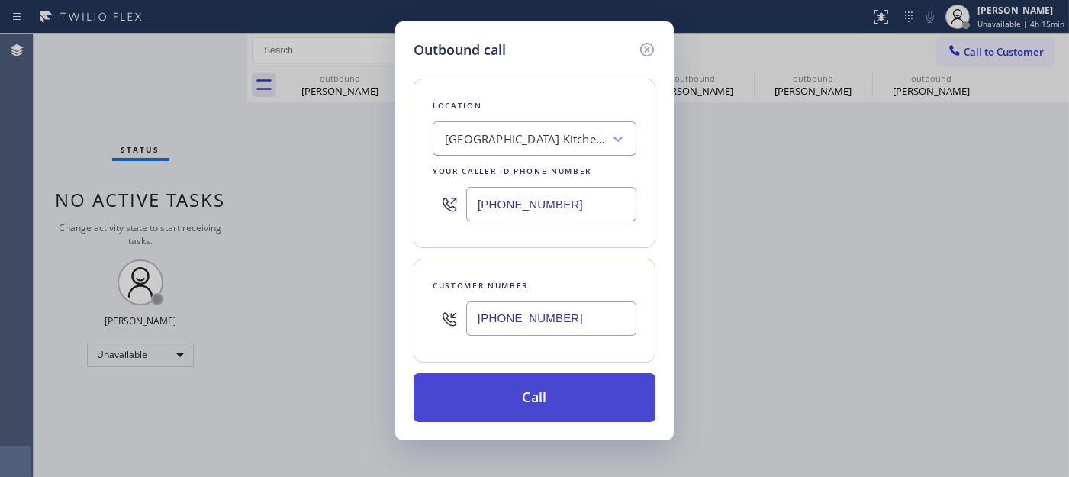
type input "[PHONE_NUMBER]"
click at [542, 404] on button "Call" at bounding box center [535, 397] width 242 height 49
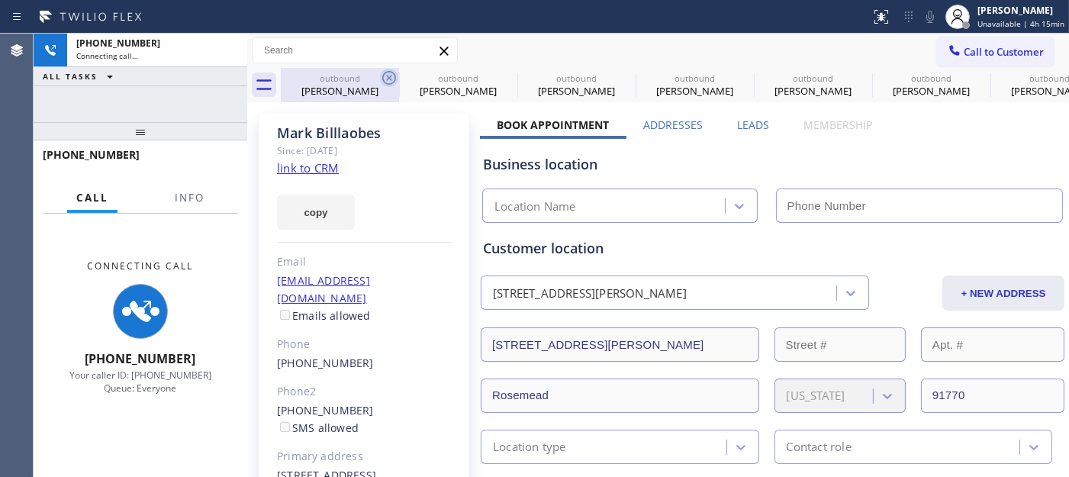
type input "[PHONE_NUMBER]"
click at [388, 76] on icon at bounding box center [389, 78] width 14 height 14
click at [0, 0] on icon at bounding box center [0, 0] width 0 height 0
type input "[PHONE_NUMBER]"
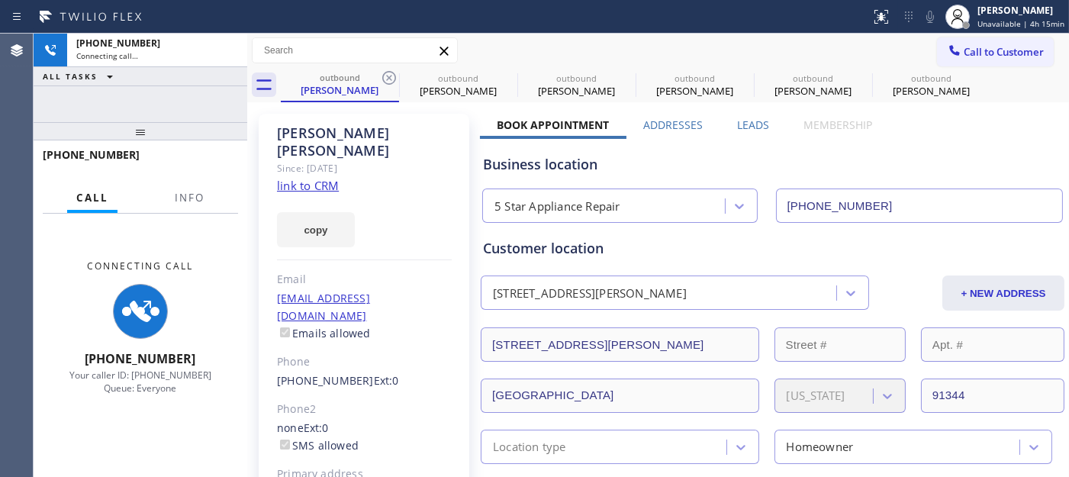
click at [388, 76] on icon at bounding box center [389, 78] width 14 height 14
type input "[PHONE_NUMBER]"
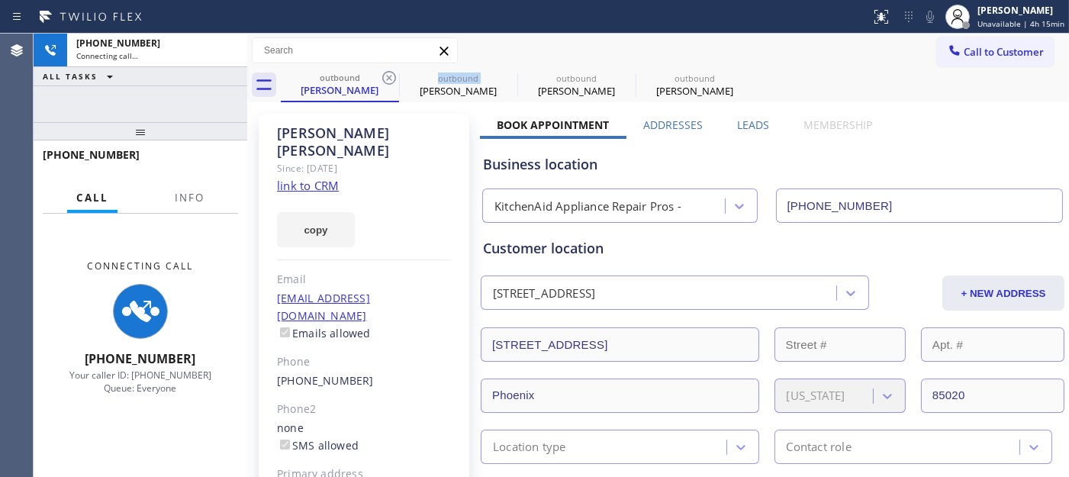
click at [388, 76] on icon at bounding box center [389, 78] width 14 height 14
type input "[PHONE_NUMBER]"
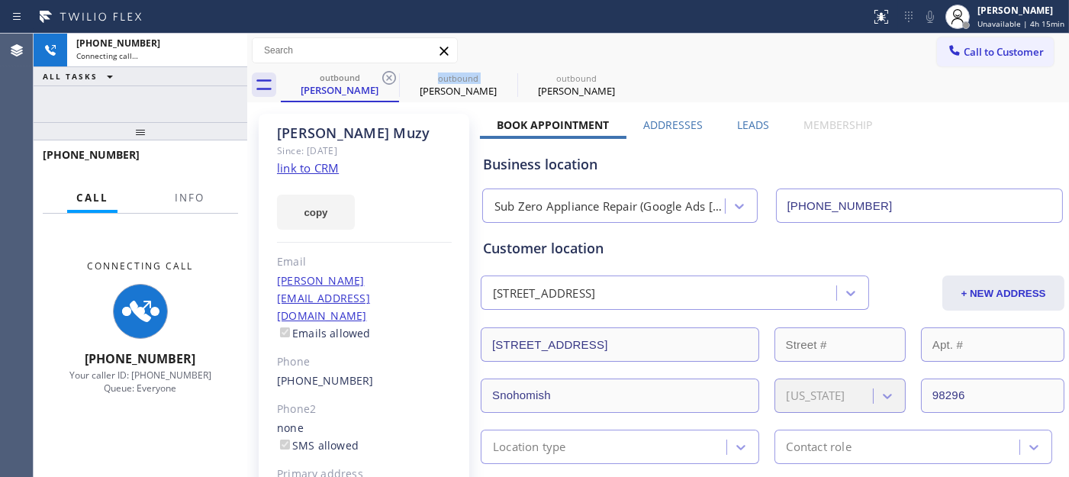
click at [388, 76] on icon at bounding box center [389, 78] width 14 height 14
type input "[PHONE_NUMBER]"
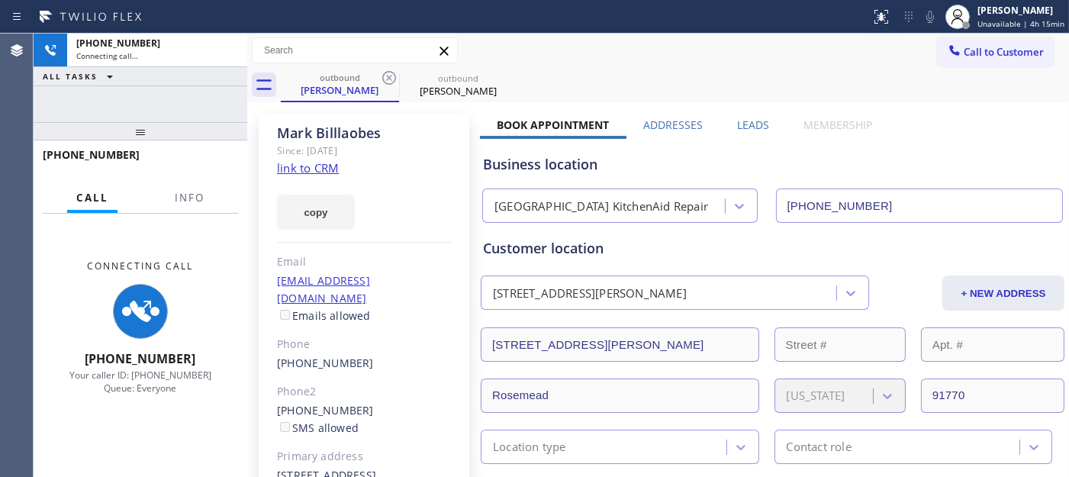
click at [695, 76] on div "outbound [PERSON_NAME] outbound [PERSON_NAME]" at bounding box center [675, 85] width 788 height 34
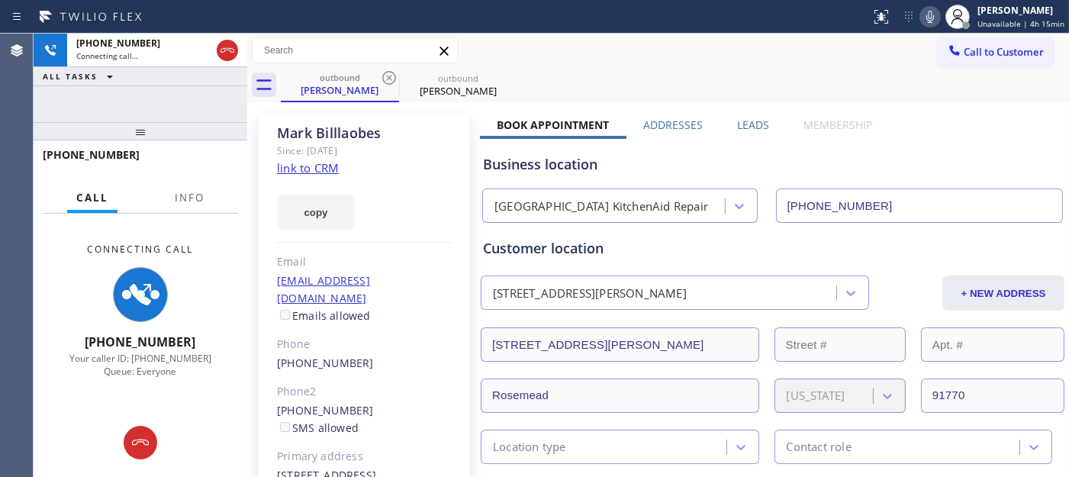
click at [939, 17] on icon at bounding box center [930, 17] width 18 height 18
click at [224, 47] on icon at bounding box center [227, 50] width 18 height 18
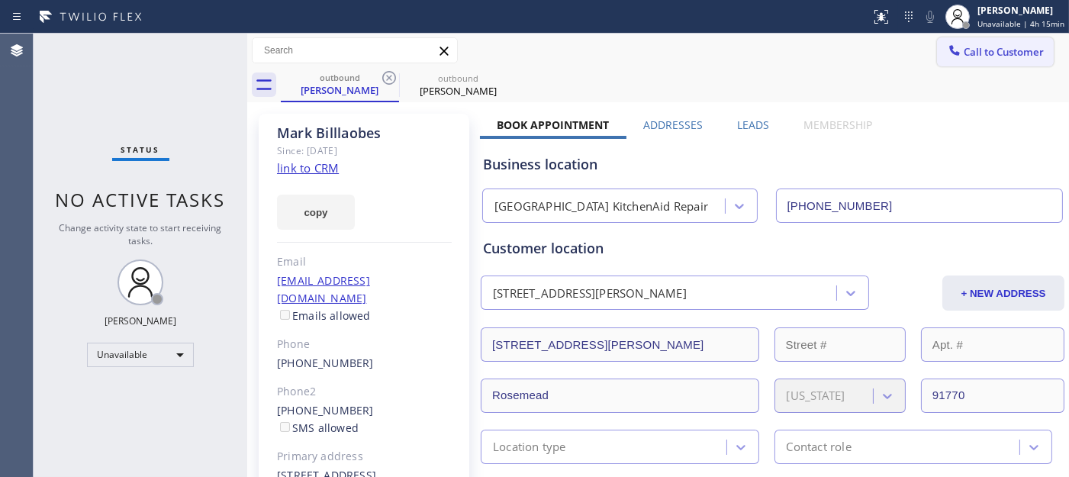
click at [983, 58] on span "Call to Customer" at bounding box center [1004, 52] width 80 height 14
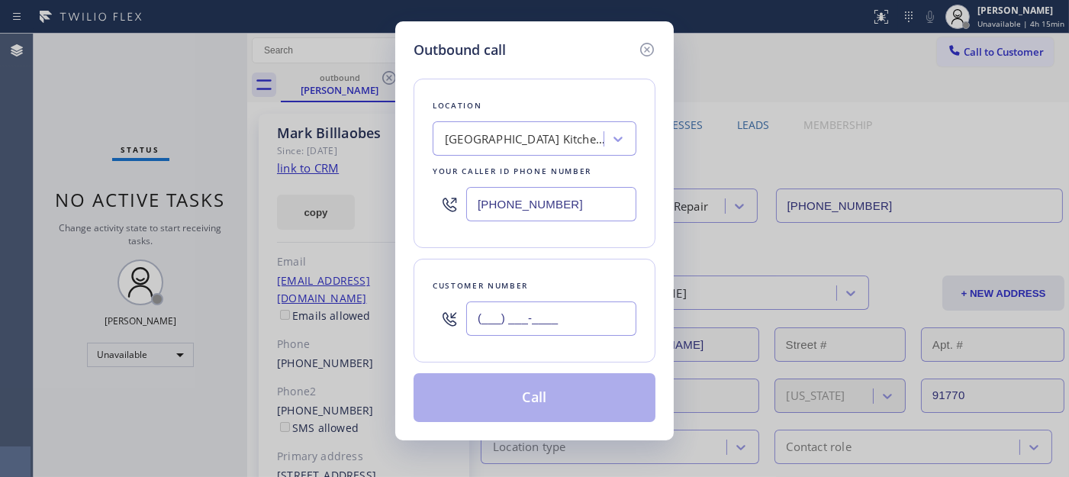
click at [487, 317] on input "(___) ___-____" at bounding box center [551, 318] width 170 height 34
paste input "760) 578-2062"
type input "[PHONE_NUMBER]"
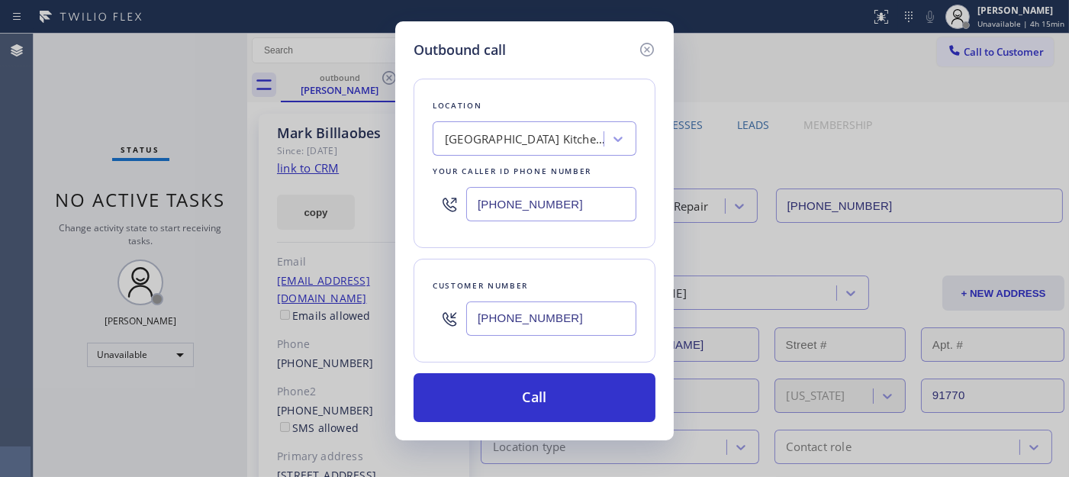
drag, startPoint x: 581, startPoint y: 185, endPoint x: 308, endPoint y: 185, distance: 272.4
click at [308, 185] on div "Outbound call Location [GEOGRAPHIC_DATA] KitchenAid Repair Your caller id phone…" at bounding box center [534, 238] width 1069 height 477
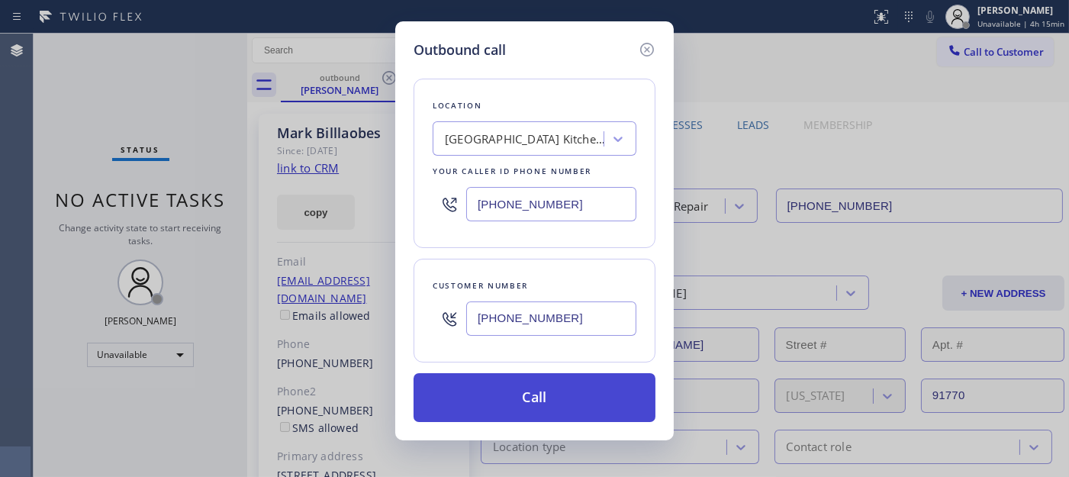
paste input "760) 452-3737"
type input "[PHONE_NUMBER]"
click at [614, 399] on button "Call" at bounding box center [535, 397] width 242 height 49
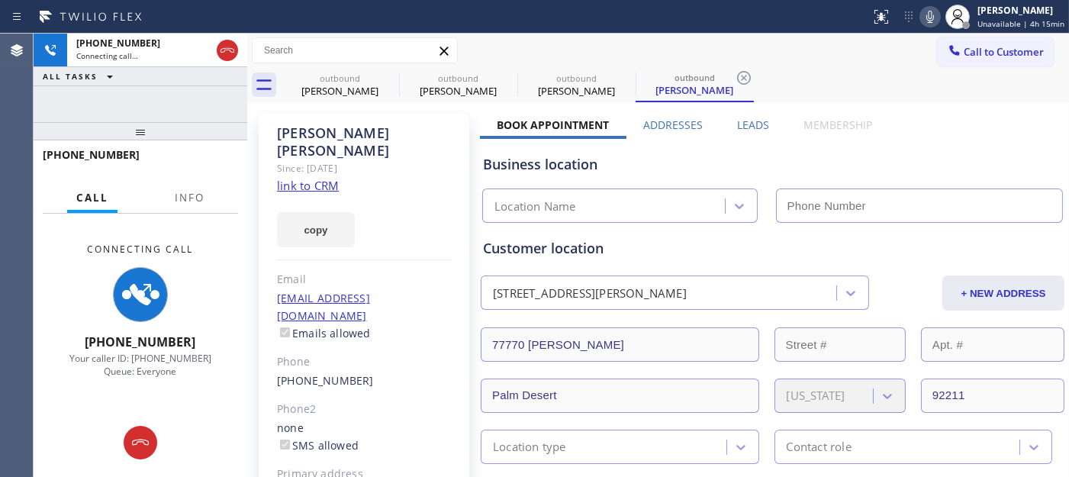
click at [938, 14] on icon at bounding box center [930, 17] width 18 height 18
type input "[PHONE_NUMBER]"
drag, startPoint x: 210, startPoint y: 133, endPoint x: 189, endPoint y: 78, distance: 58.7
click at [188, 87] on div "[PHONE_NUMBER] Connecting call… ALL TASKS ALL TASKS ACTIVE TASKS TASKS IN WRAP …" at bounding box center [141, 255] width 214 height 443
drag, startPoint x: 191, startPoint y: 126, endPoint x: 188, endPoint y: 89, distance: 36.7
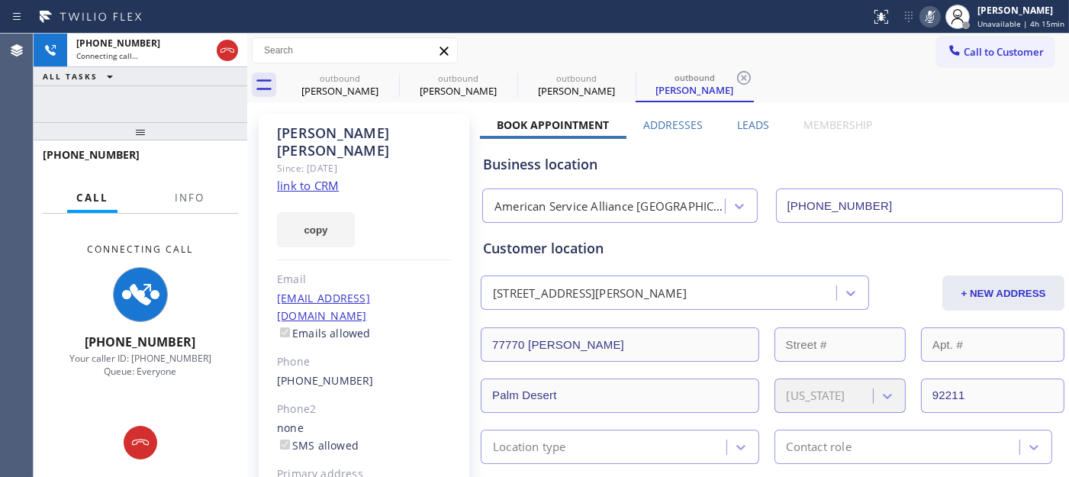
click at [189, 99] on div "[PHONE_NUMBER] Connecting call… ALL TASKS ALL TASKS ACTIVE TASKS TASKS IN WRAP …" at bounding box center [141, 255] width 214 height 443
click at [391, 73] on icon at bounding box center [389, 78] width 18 height 18
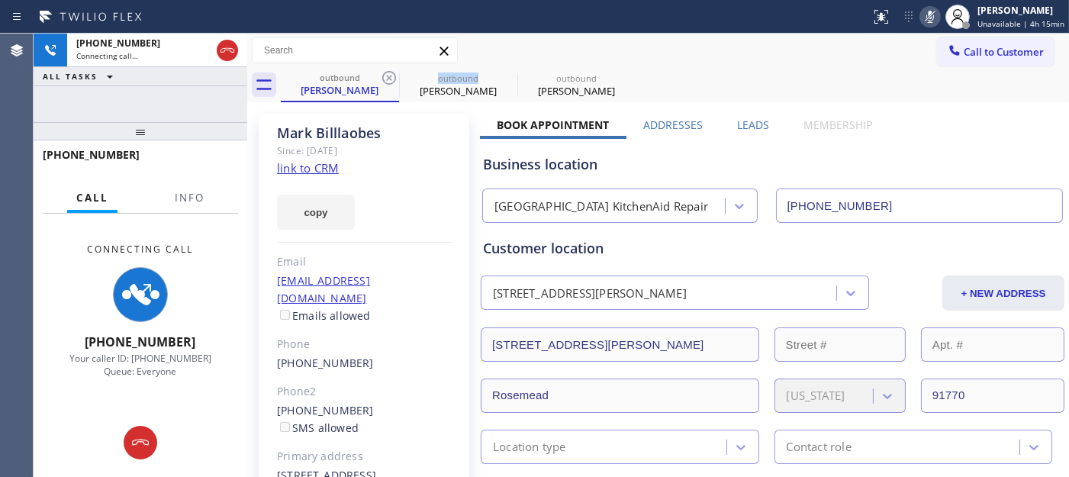
click at [391, 73] on icon at bounding box center [389, 78] width 18 height 18
type input "[PHONE_NUMBER]"
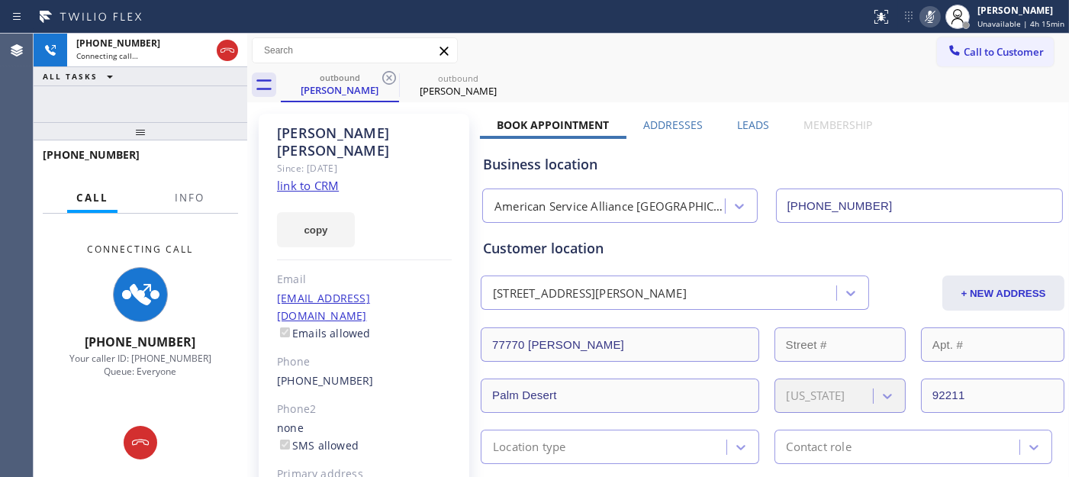
click at [681, 69] on div "outbound [PERSON_NAME] outbound [PERSON_NAME]" at bounding box center [675, 85] width 788 height 34
click at [230, 47] on icon at bounding box center [227, 50] width 18 height 18
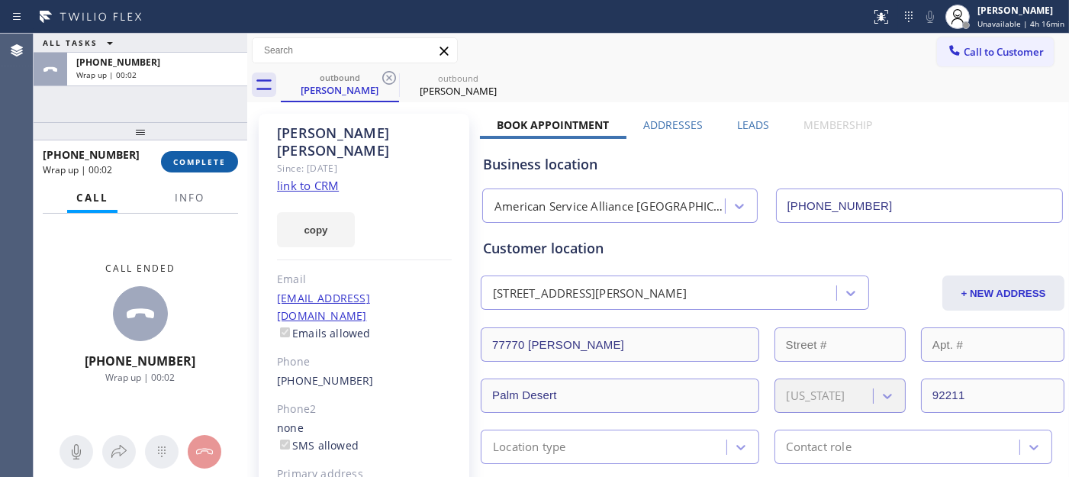
click at [216, 159] on span "COMPLETE" at bounding box center [199, 161] width 53 height 11
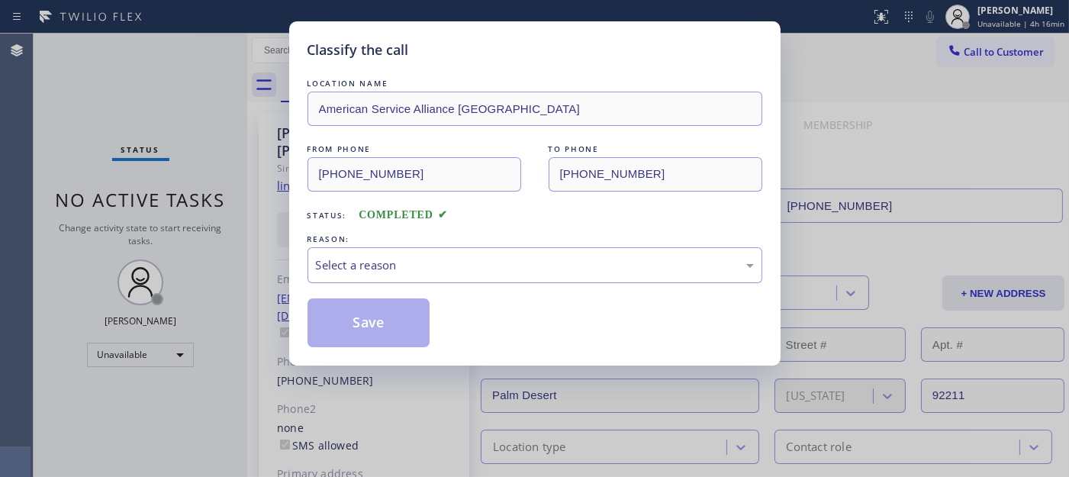
drag, startPoint x: 459, startPoint y: 233, endPoint x: 423, endPoint y: 285, distance: 62.6
click at [451, 247] on div "REASON: Select a reason" at bounding box center [534, 257] width 455 height 52
click at [417, 285] on div "LOCATION NAME American Service Alliance Palm Desert FROM PHONE [PHONE_NUMBER] T…" at bounding box center [534, 212] width 455 height 272
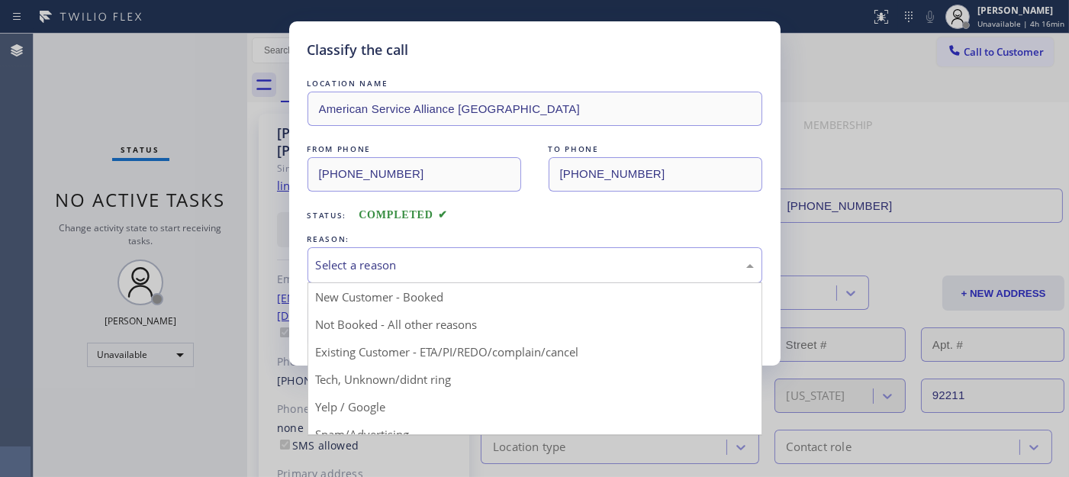
click at [450, 272] on div "Select a reason" at bounding box center [535, 265] width 438 height 18
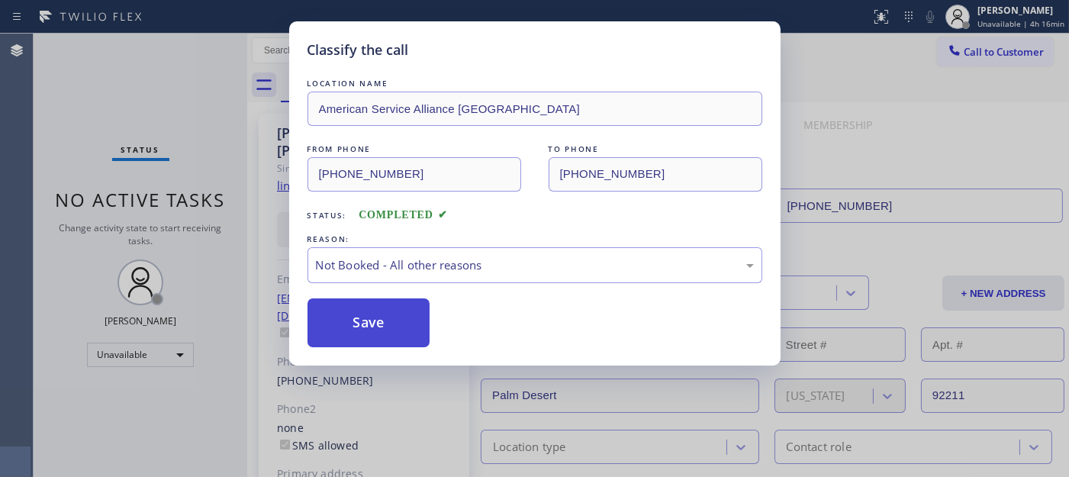
click at [372, 324] on button "Save" at bounding box center [368, 322] width 123 height 49
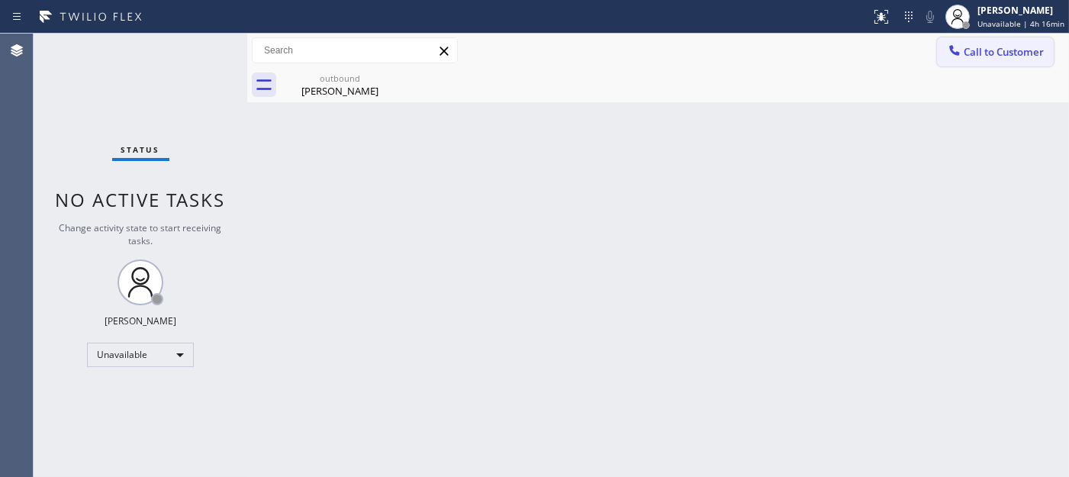
click at [1017, 62] on button "Call to Customer" at bounding box center [995, 51] width 117 height 29
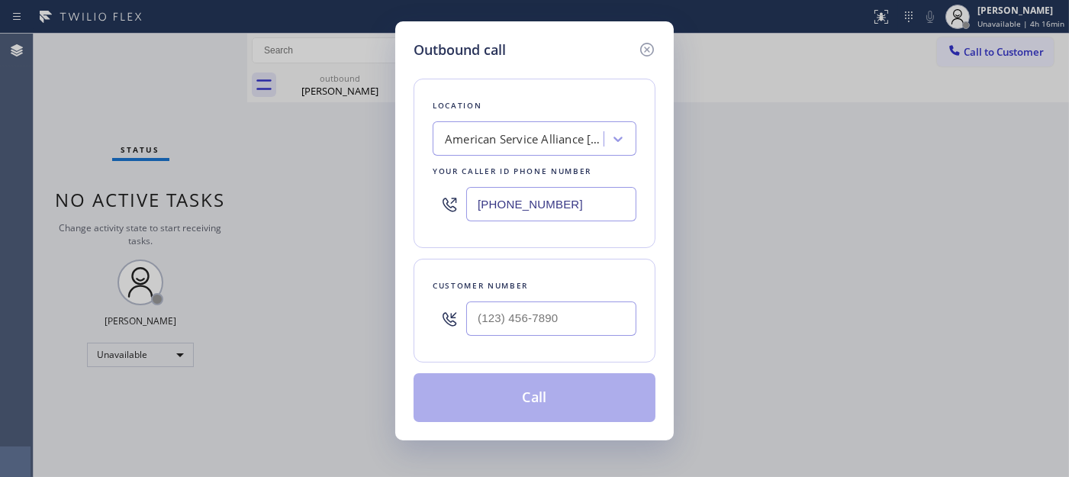
click at [534, 339] on div at bounding box center [551, 319] width 170 height 50
click at [543, 361] on div "Customer number" at bounding box center [535, 311] width 242 height 104
click at [543, 339] on div at bounding box center [551, 319] width 170 height 50
paste input "818) 438-7373"
click at [565, 322] on input "(___) ___-____" at bounding box center [551, 318] width 170 height 34
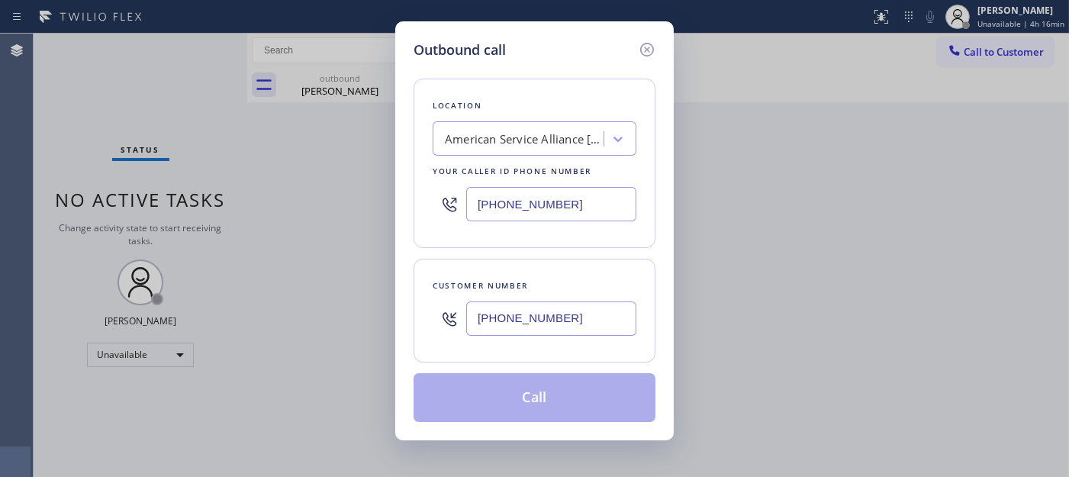
type input "[PHONE_NUMBER]"
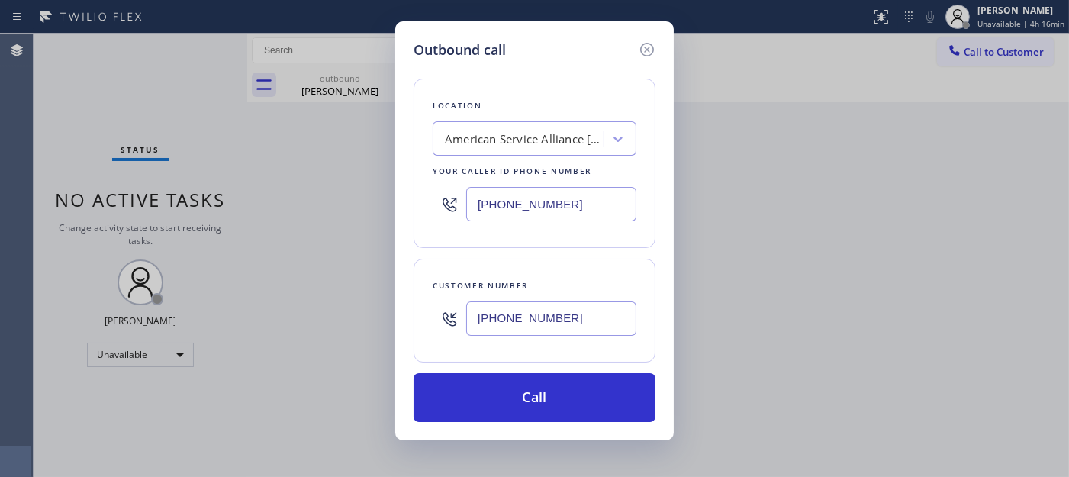
drag, startPoint x: 571, startPoint y: 198, endPoint x: 374, endPoint y: 220, distance: 198.0
click at [378, 220] on div "Outbound call Location American Service Alliance [GEOGRAPHIC_DATA] Your caller …" at bounding box center [534, 238] width 1069 height 477
paste input "818) 696-4891"
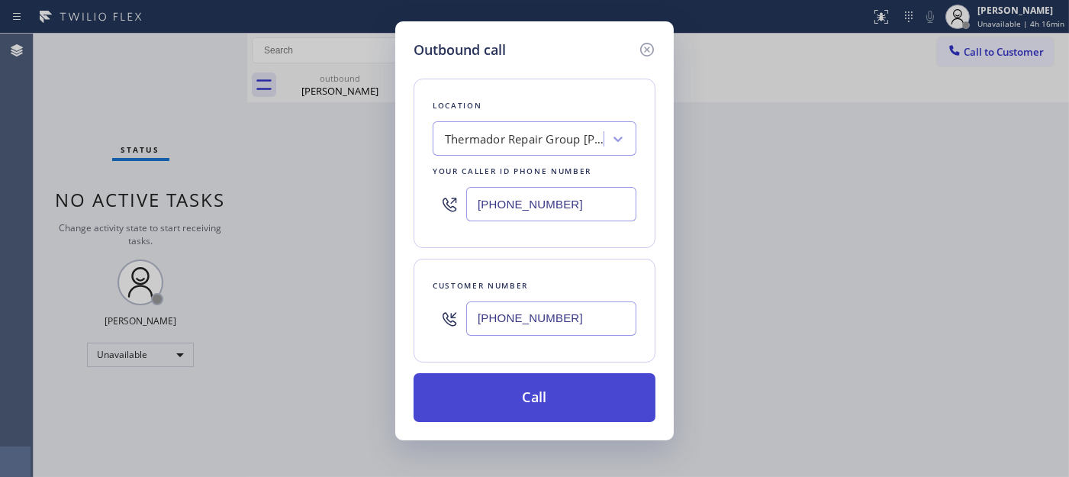
type input "[PHONE_NUMBER]"
click at [576, 390] on button "Call" at bounding box center [535, 397] width 242 height 49
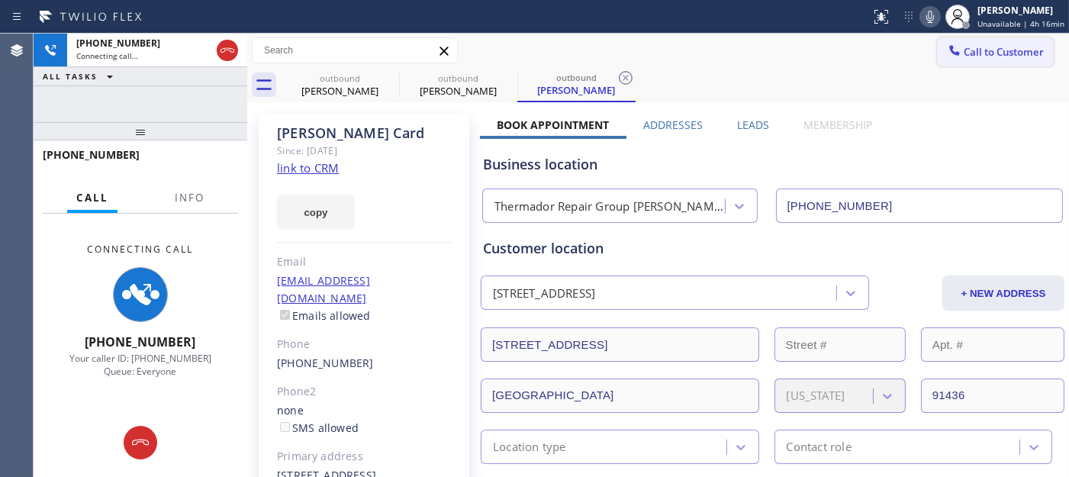
type input "[PHONE_NUMBER]"
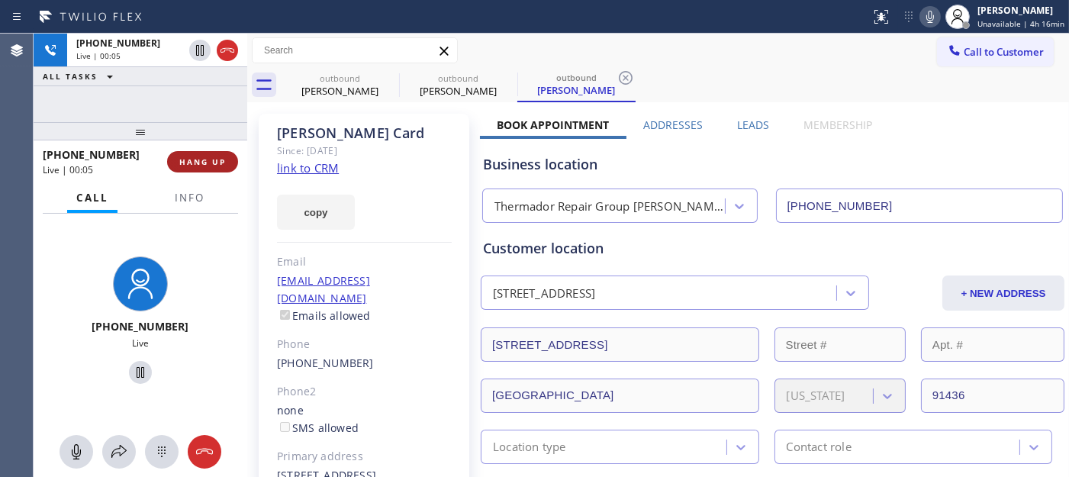
click at [173, 161] on button "HANG UP" at bounding box center [202, 161] width 71 height 21
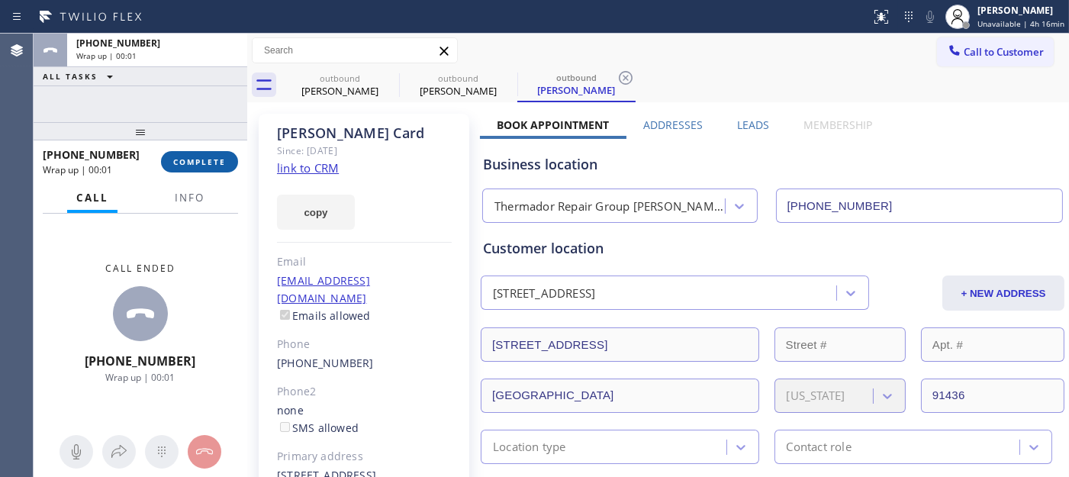
click at [200, 161] on span "COMPLETE" at bounding box center [199, 161] width 53 height 11
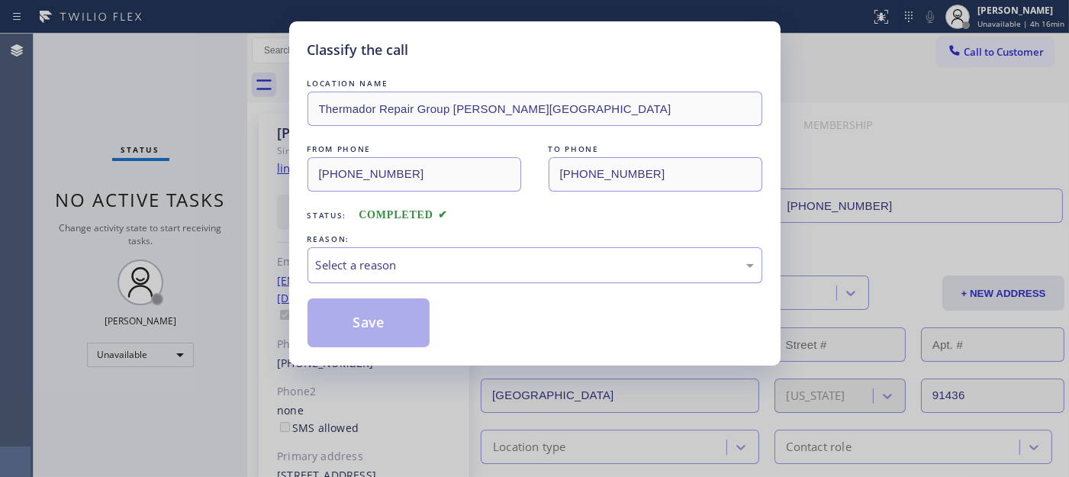
click at [436, 272] on div "Select a reason" at bounding box center [535, 265] width 438 height 18
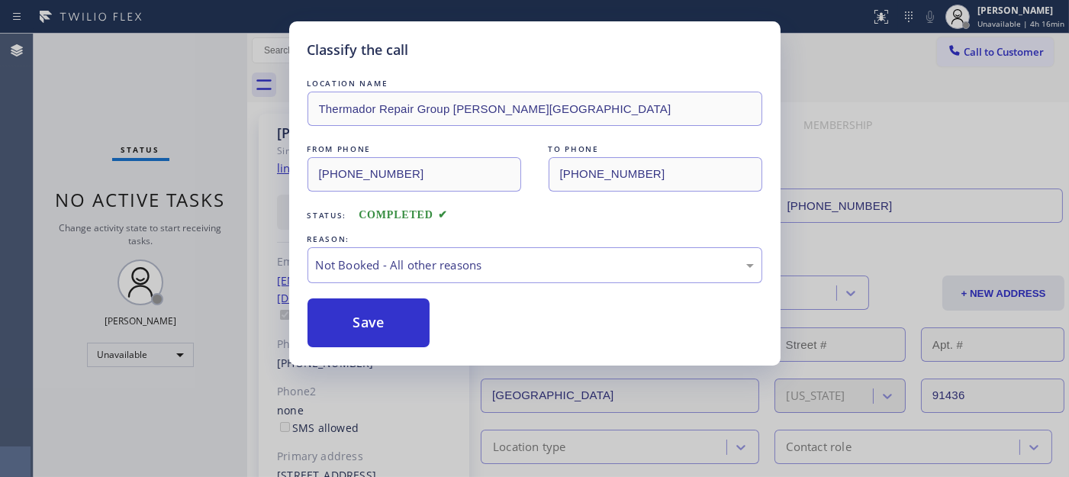
click at [346, 316] on button "Save" at bounding box center [368, 322] width 123 height 49
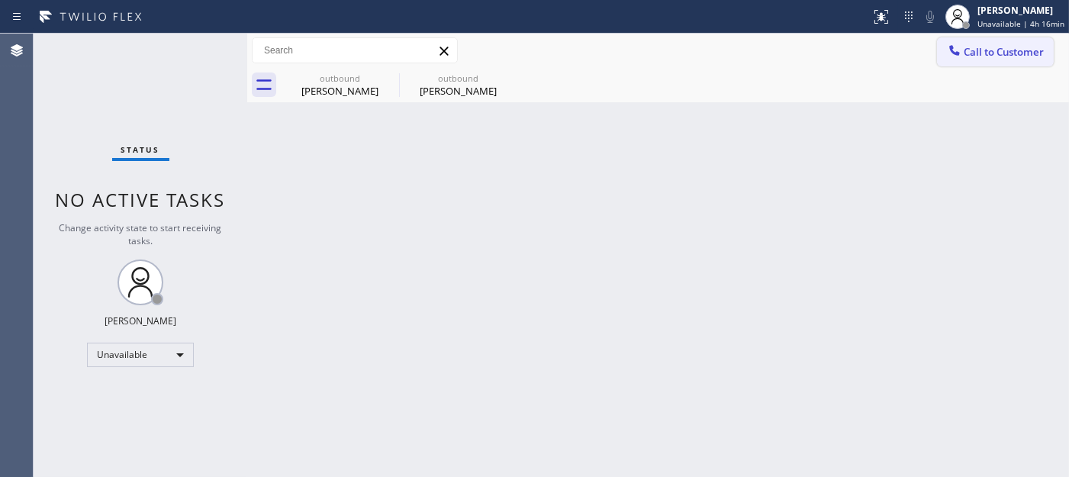
click at [981, 64] on button "Call to Customer" at bounding box center [995, 51] width 117 height 29
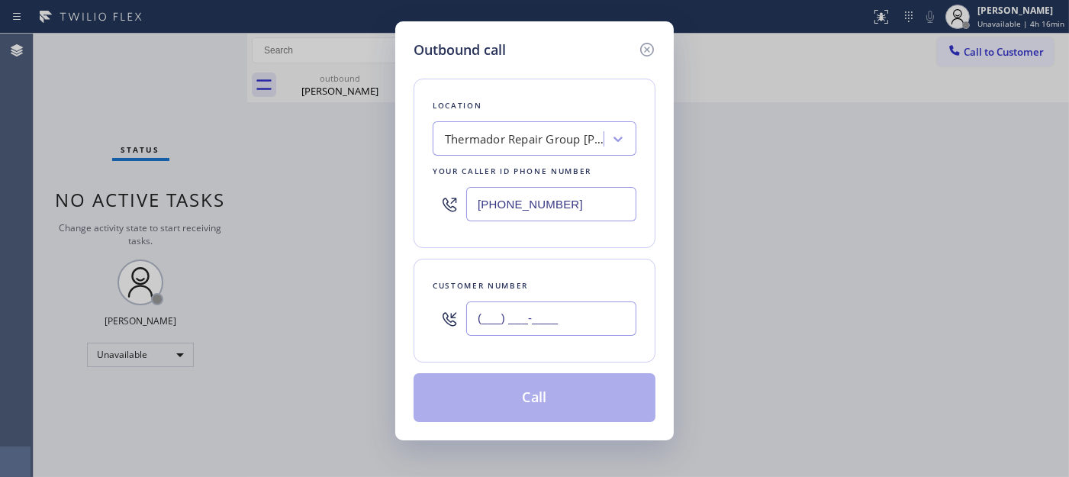
click at [540, 309] on input "(___) ___-____" at bounding box center [551, 318] width 170 height 34
paste input "424) 302-2913"
type input "[PHONE_NUMBER]"
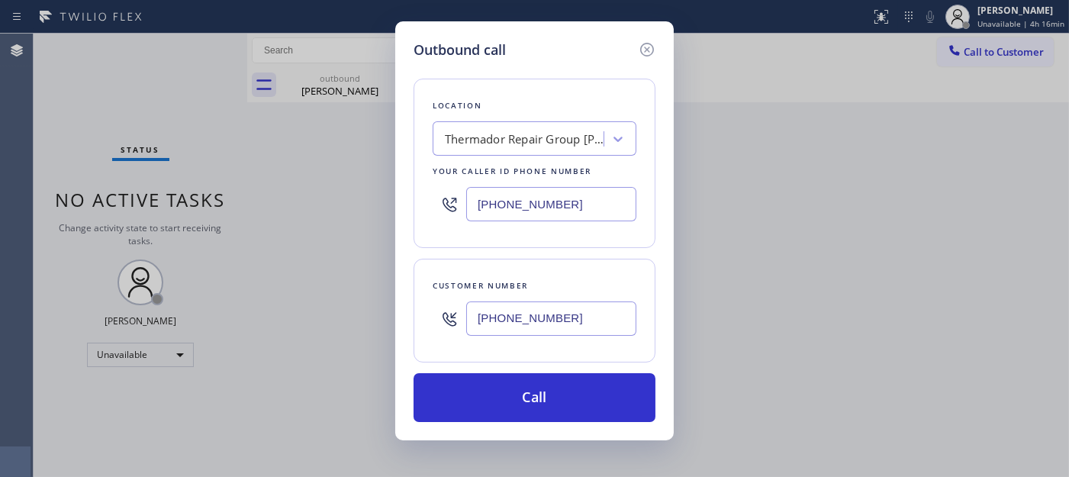
click at [420, 204] on div "Location Thermador Repair Group [PERSON_NAME][GEOGRAPHIC_DATA] Your caller id p…" at bounding box center [535, 163] width 242 height 169
paste input "202) 410-0024"
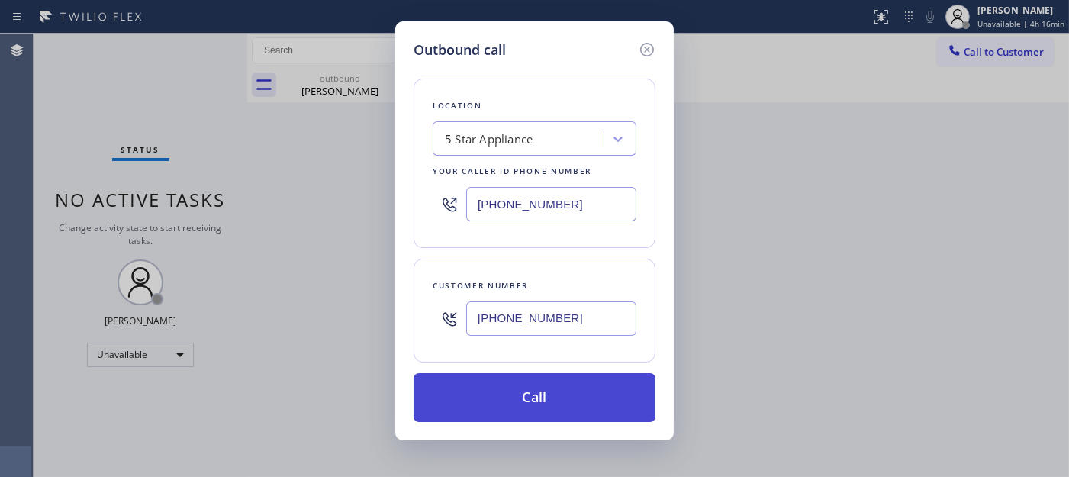
type input "[PHONE_NUMBER]"
click at [581, 378] on button "Call" at bounding box center [535, 397] width 242 height 49
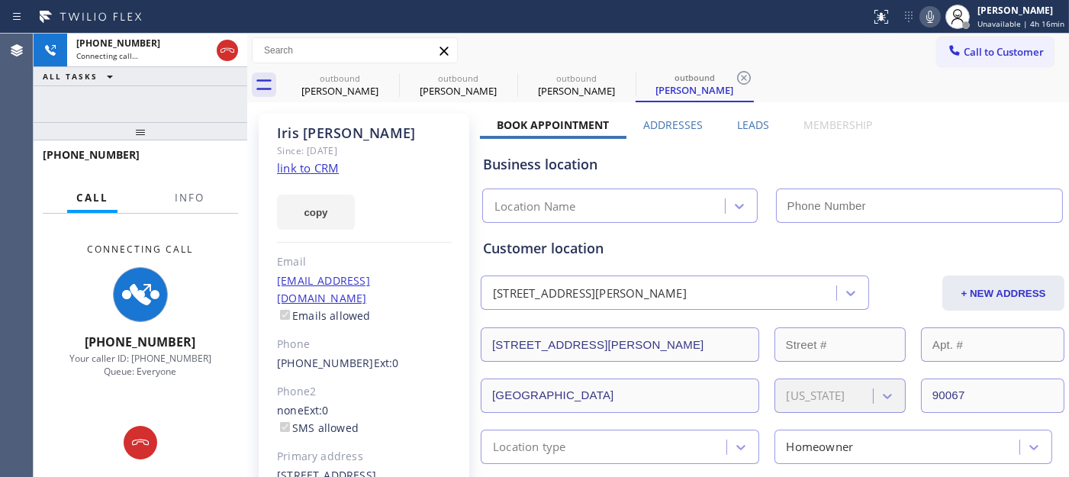
type input "[PHONE_NUMBER]"
drag, startPoint x: 155, startPoint y: 130, endPoint x: 151, endPoint y: 87, distance: 43.7
click at [148, 92] on div "[PHONE_NUMBER] Connecting call… ALL TASKS ALL TASKS ACTIVE TASKS TASKS IN WRAP …" at bounding box center [141, 255] width 214 height 443
click at [385, 76] on icon at bounding box center [389, 78] width 18 height 18
type input "[PHONE_NUMBER]"
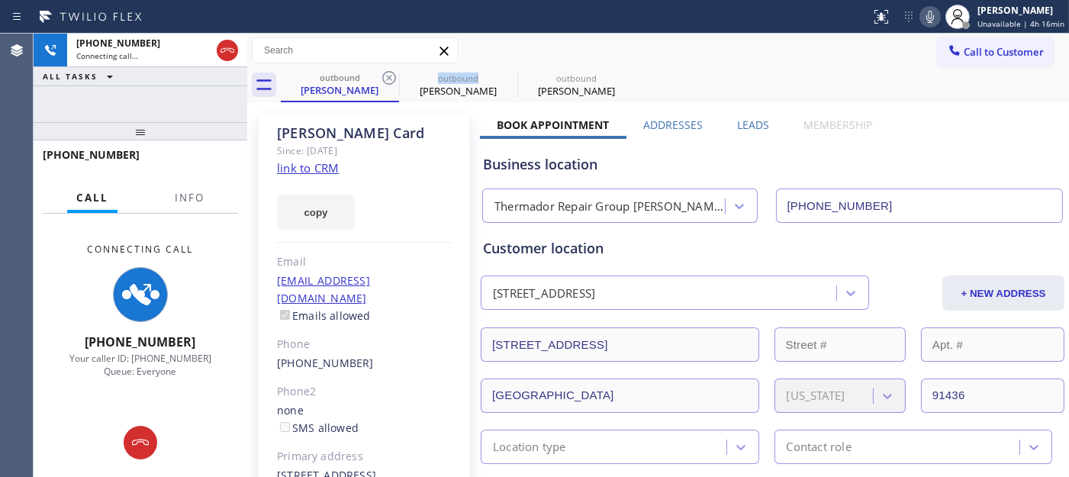
click at [385, 76] on icon at bounding box center [389, 78] width 18 height 18
type input "[PHONE_NUMBER]"
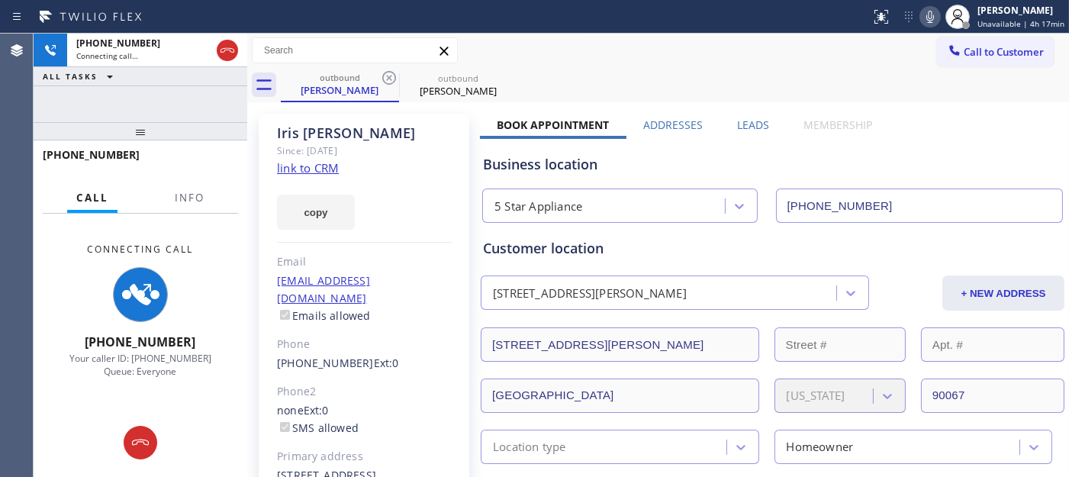
click at [666, 63] on div "Call to Customer Outbound call Location 5 Star Appliance Your caller id phone n…" at bounding box center [658, 50] width 822 height 27
click at [231, 55] on icon at bounding box center [227, 50] width 18 height 18
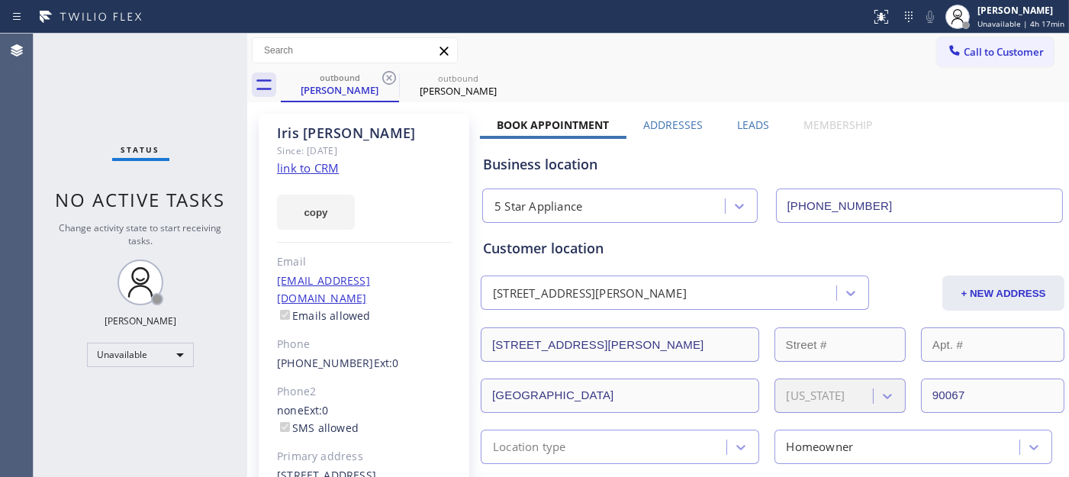
click at [982, 43] on button "Call to Customer" at bounding box center [995, 51] width 117 height 29
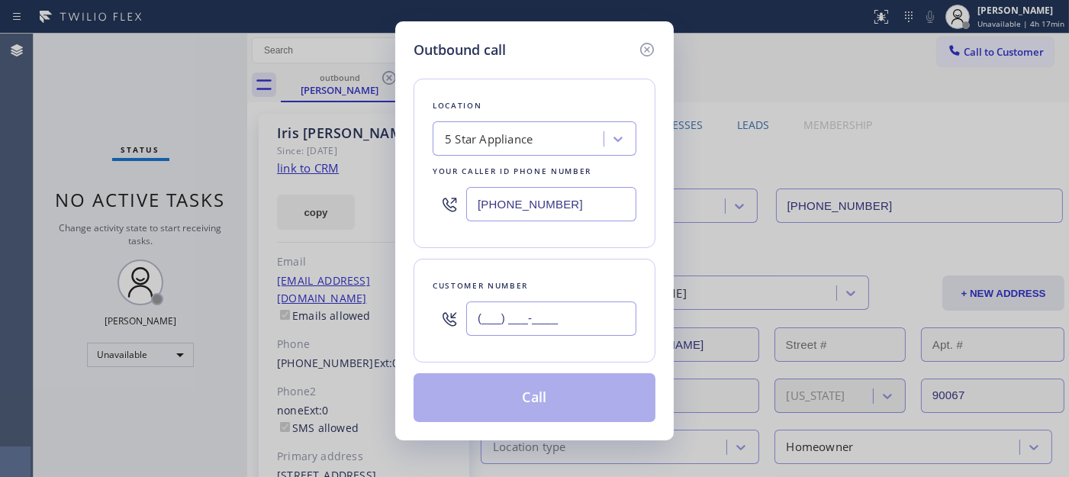
click at [597, 314] on input "(___) ___-____" at bounding box center [551, 318] width 170 height 34
paste input "415) 531-4248"
type input "[PHONE_NUMBER]"
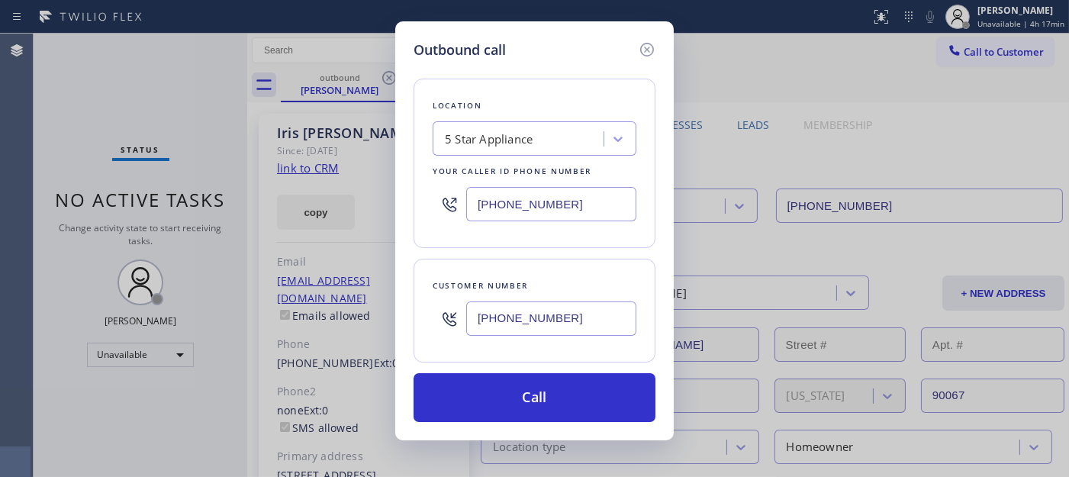
drag, startPoint x: 566, startPoint y: 204, endPoint x: 317, endPoint y: 206, distance: 249.5
click at [318, 204] on div "Outbound call Location 5 Star Appliance Your caller id phone number [PHONE_NUMB…" at bounding box center [534, 238] width 1069 height 477
paste input "855) 731-4952"
type input "[PHONE_NUMBER]"
click at [591, 235] on div "Location 5 Star Appliance Repair Your caller id phone number [PHONE_NUMBER]" at bounding box center [535, 163] width 242 height 169
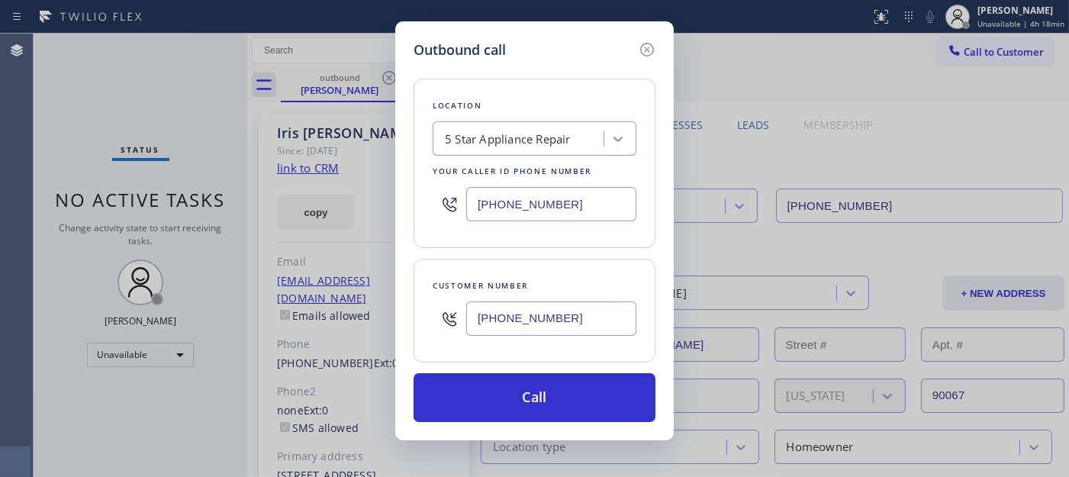
click at [628, 137] on div at bounding box center [617, 138] width 27 height 27
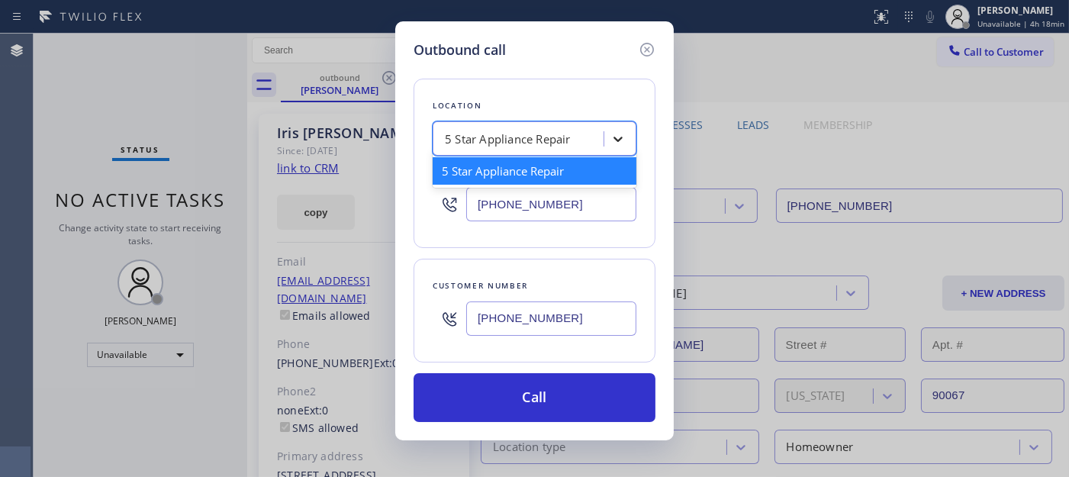
click at [626, 137] on div at bounding box center [617, 138] width 27 height 27
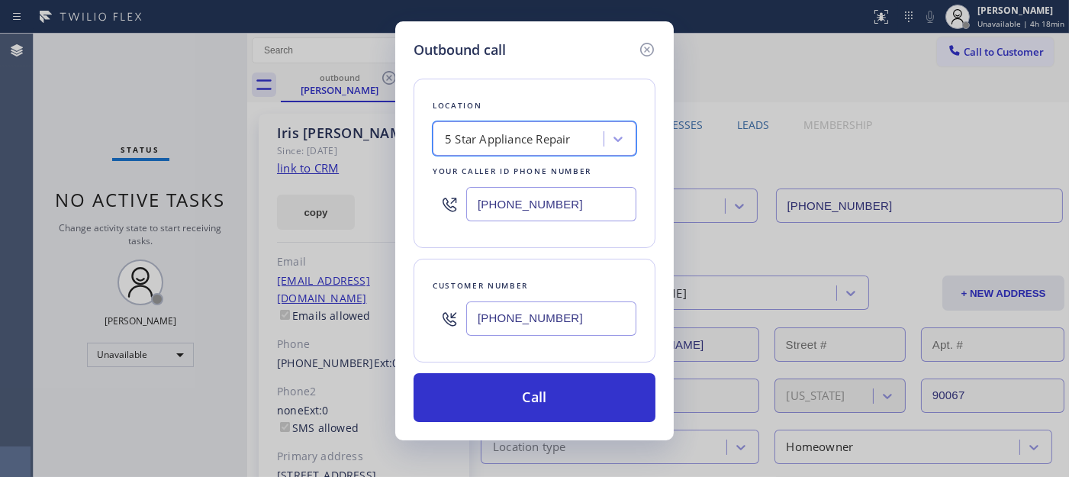
click at [605, 93] on div "Location 1 result available. Select is focused ,type to refine list, press Down…" at bounding box center [535, 163] width 242 height 169
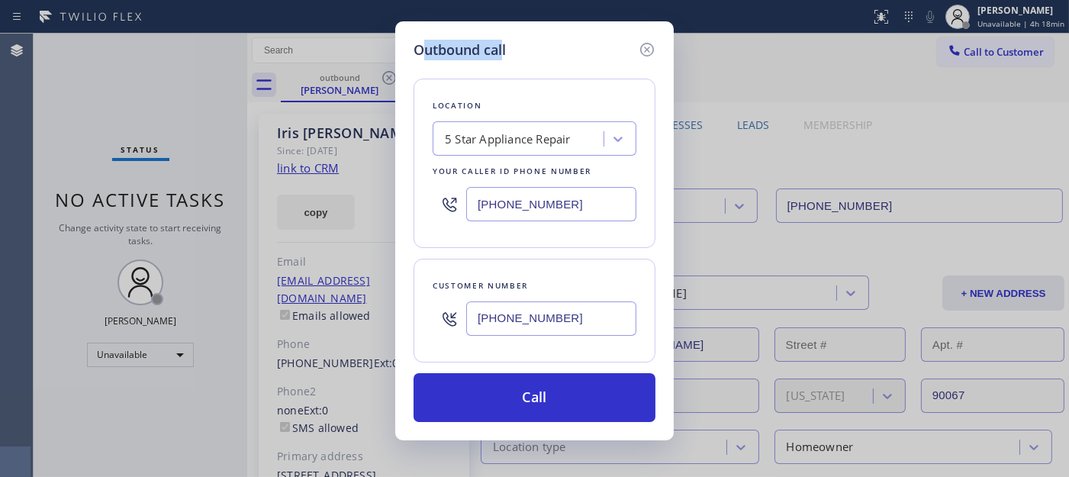
drag, startPoint x: 504, startPoint y: 43, endPoint x: 421, endPoint y: 55, distance: 83.3
click at [421, 55] on h5 "Outbound call" at bounding box center [460, 50] width 92 height 21
click at [500, 49] on h5 "Outbound call" at bounding box center [460, 50] width 92 height 21
drag, startPoint x: 501, startPoint y: 46, endPoint x: 424, endPoint y: 53, distance: 77.4
click at [424, 53] on h5 "Outbound call" at bounding box center [460, 50] width 92 height 21
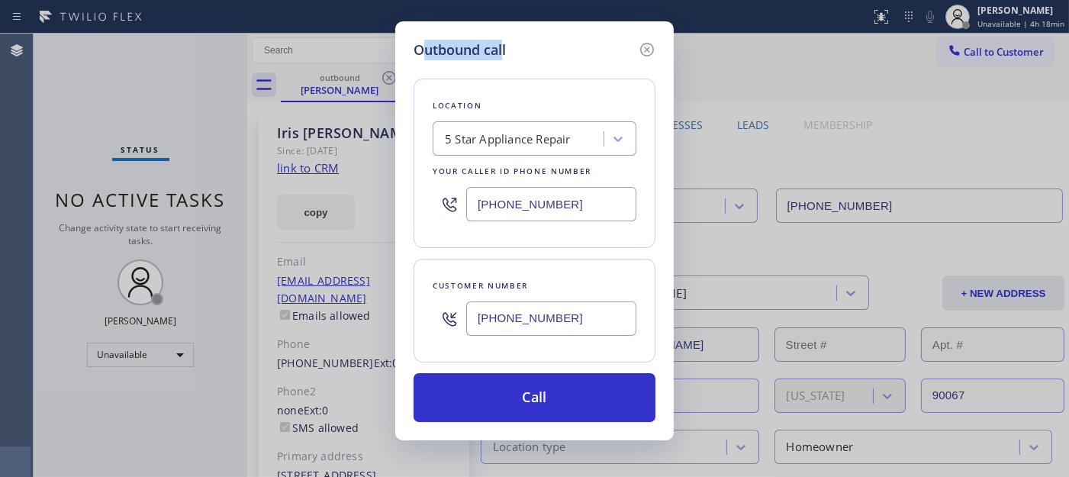
click at [505, 56] on h5 "Outbound call" at bounding box center [460, 50] width 92 height 21
drag, startPoint x: 423, startPoint y: 51, endPoint x: 502, endPoint y: 47, distance: 78.7
click at [502, 47] on h5 "Outbound call" at bounding box center [460, 50] width 92 height 21
click at [535, 50] on div "Outbound call" at bounding box center [535, 50] width 242 height 21
drag, startPoint x: 568, startPoint y: 203, endPoint x: 389, endPoint y: 191, distance: 179.7
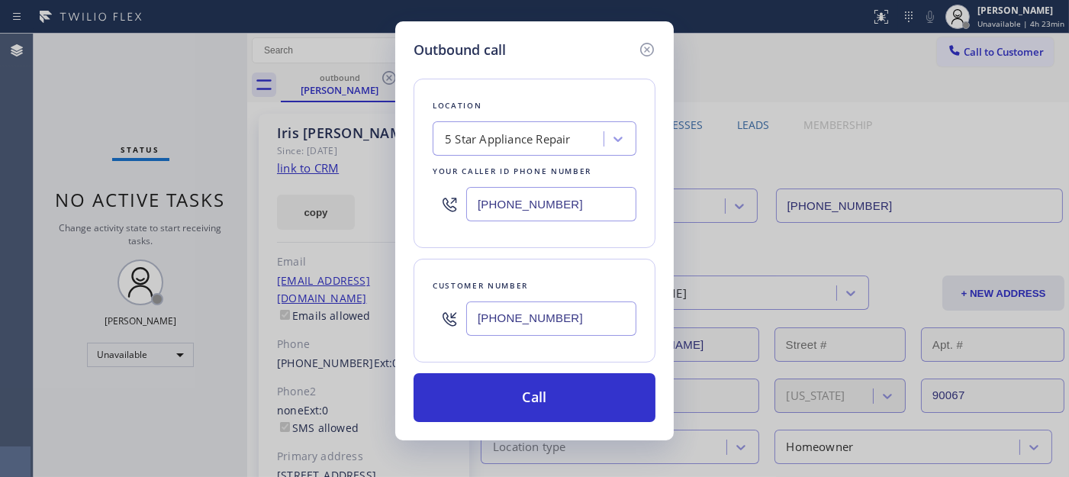
click at [389, 191] on div "Outbound call Location 5 Star Appliance Repair Your caller id phone number [PHO…" at bounding box center [534, 238] width 1069 height 477
click at [558, 245] on div "Location 5 Star Appliance Repair Your caller id phone number [PHONE_NUMBER]" at bounding box center [535, 163] width 242 height 169
drag, startPoint x: 573, startPoint y: 198, endPoint x: 398, endPoint y: 198, distance: 174.7
click at [398, 198] on div "Outbound call Location 5 Star Appliance Repair Your caller id phone number [PHO…" at bounding box center [534, 230] width 278 height 419
click at [568, 244] on div "Location 5 Star Appliance Repair Your caller id phone number [PHONE_NUMBER]" at bounding box center [535, 163] width 242 height 169
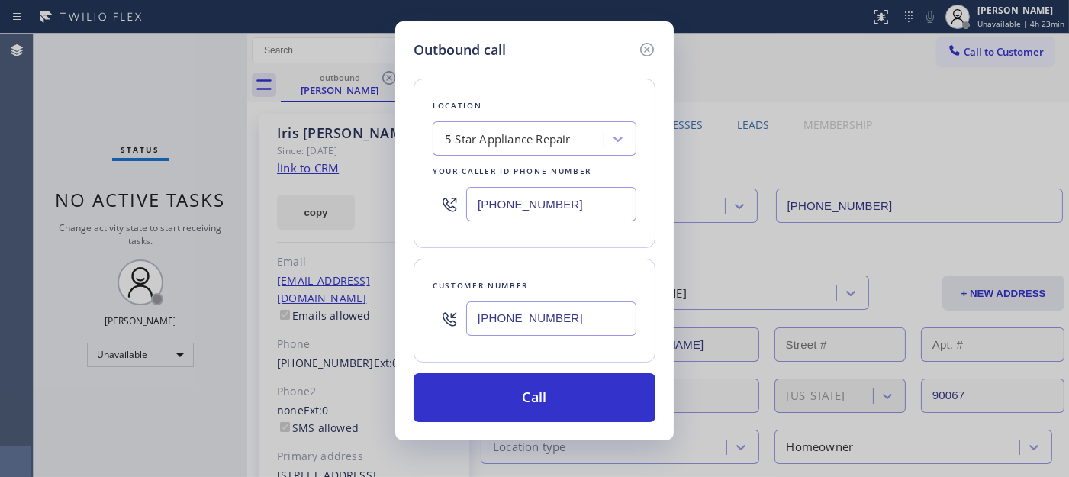
drag, startPoint x: 451, startPoint y: 191, endPoint x: 439, endPoint y: 191, distance: 11.4
click at [439, 191] on div "[PHONE_NUMBER]" at bounding box center [535, 204] width 204 height 50
click at [568, 235] on div "Location 5 Star Appliance Repair Your caller id phone number [PHONE_NUMBER]" at bounding box center [535, 163] width 242 height 169
drag, startPoint x: 568, startPoint y: 212, endPoint x: 427, endPoint y: 204, distance: 140.6
click at [418, 204] on div "Location 5 Star Appliance Repair Your caller id phone number [PHONE_NUMBER]" at bounding box center [535, 163] width 242 height 169
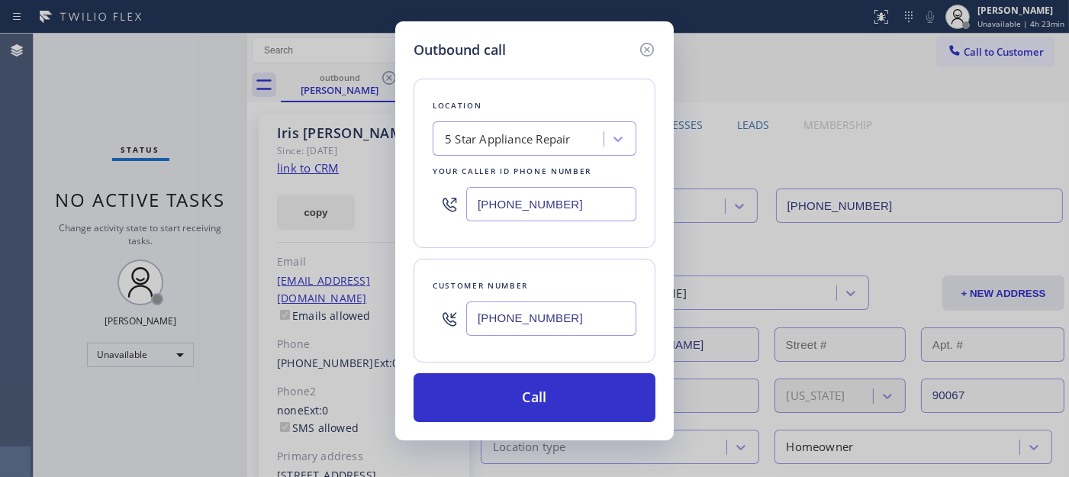
click at [558, 241] on div "Location 5 Star Appliance Repair Your caller id phone number [PHONE_NUMBER]" at bounding box center [535, 163] width 242 height 169
click at [375, 206] on div "Outbound call Location 5 Star Appliance Repair Your caller id phone number [PHO…" at bounding box center [534, 238] width 1069 height 477
click at [532, 239] on div "Location 5 Star Appliance Repair Your caller id phone number [PHONE_NUMBER]" at bounding box center [535, 163] width 242 height 169
drag, startPoint x: 513, startPoint y: 203, endPoint x: 458, endPoint y: 201, distance: 55.7
click at [356, 203] on div "Outbound call Location 5 Star Appliance Repair Your caller id phone number [PHO…" at bounding box center [534, 238] width 1069 height 477
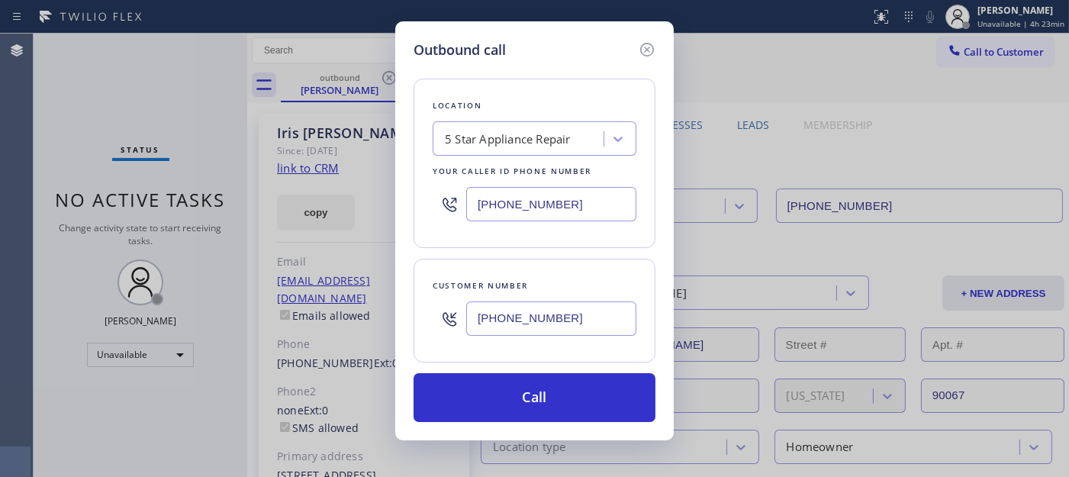
click at [570, 226] on div "[PHONE_NUMBER]" at bounding box center [535, 204] width 204 height 50
drag, startPoint x: 568, startPoint y: 200, endPoint x: 455, endPoint y: 206, distance: 112.3
click at [435, 206] on div "[PHONE_NUMBER]" at bounding box center [535, 204] width 204 height 50
drag, startPoint x: 569, startPoint y: 230, endPoint x: 581, endPoint y: 197, distance: 35.5
click at [569, 231] on div "Location 5 Star Appliance Repair Your caller id phone number [PHONE_NUMBER]" at bounding box center [535, 163] width 242 height 169
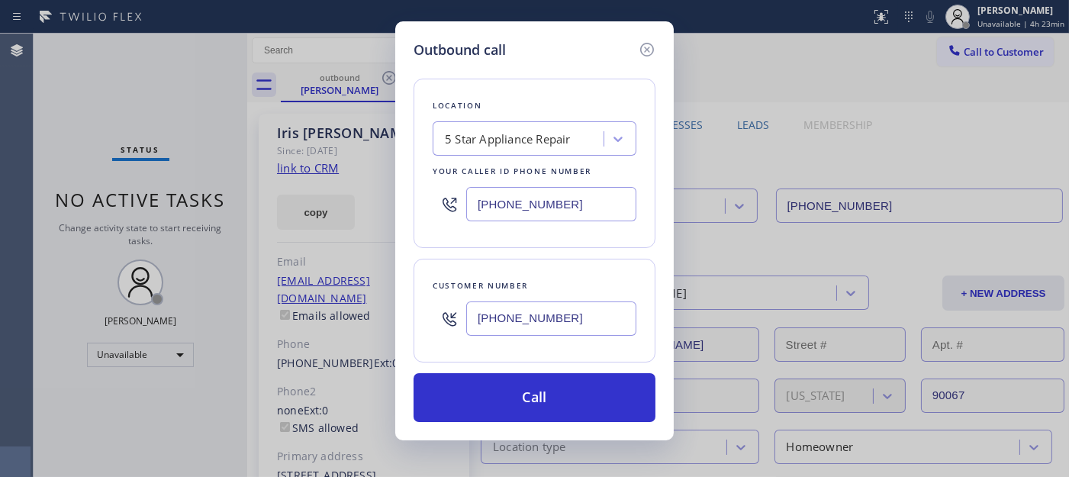
drag, startPoint x: 581, startPoint y: 197, endPoint x: 454, endPoint y: 200, distance: 126.7
click at [459, 200] on div "[PHONE_NUMBER]" at bounding box center [535, 204] width 204 height 50
click at [574, 232] on div "Location 5 Star Appliance Repair Your caller id phone number [PHONE_NUMBER]" at bounding box center [535, 163] width 242 height 169
drag, startPoint x: 562, startPoint y: 209, endPoint x: 417, endPoint y: 208, distance: 145.7
click at [417, 209] on div "Location 5 Star Appliance Repair Your caller id phone number [PHONE_NUMBER]" at bounding box center [535, 163] width 242 height 169
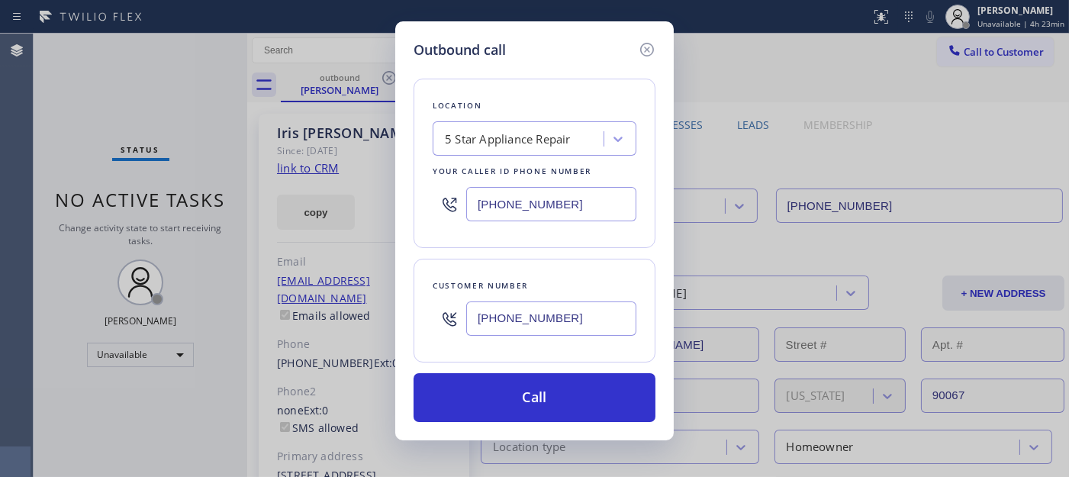
click at [534, 246] on div "Location 5 Star Appliance Repair Your caller id phone number [PHONE_NUMBER]" at bounding box center [535, 163] width 242 height 169
drag, startPoint x: 555, startPoint y: 201, endPoint x: 473, endPoint y: 214, distance: 83.5
click at [449, 211] on div "[PHONE_NUMBER]" at bounding box center [535, 204] width 204 height 50
click at [582, 219] on input "[PHONE_NUMBER]" at bounding box center [551, 204] width 170 height 34
drag, startPoint x: 507, startPoint y: 208, endPoint x: 468, endPoint y: 211, distance: 39.1
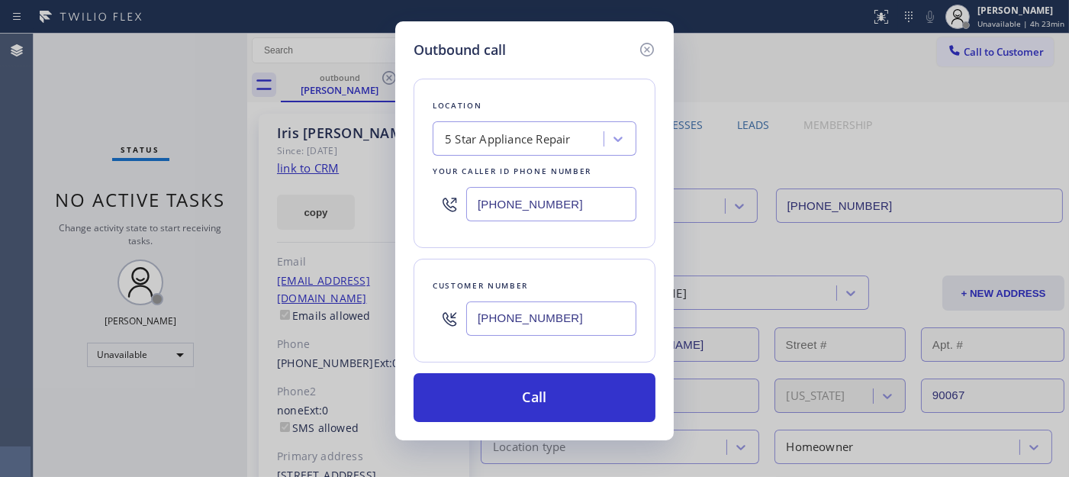
click at [468, 211] on input "[PHONE_NUMBER]" at bounding box center [551, 204] width 170 height 34
click at [558, 245] on div "Location 5 Star Appliance Repair Your caller id phone number [PHONE_NUMBER]" at bounding box center [535, 163] width 242 height 169
drag, startPoint x: 589, startPoint y: 211, endPoint x: 497, endPoint y: 207, distance: 92.4
click at [497, 207] on input "[PHONE_NUMBER]" at bounding box center [551, 204] width 170 height 34
click at [559, 220] on input "[PHONE_NUMBER]" at bounding box center [551, 204] width 170 height 34
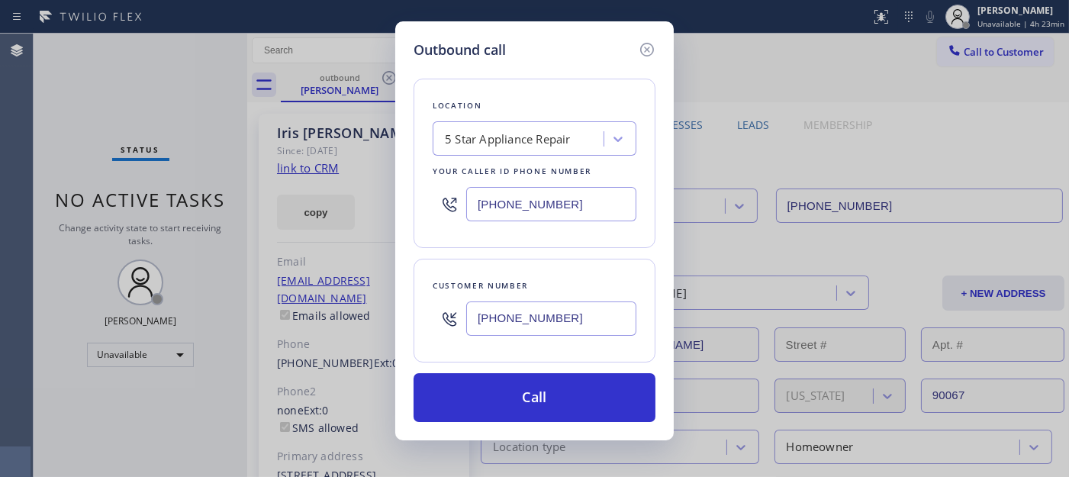
click at [529, 232] on div "Location 5 Star Appliance Repair Your caller id phone number [PHONE_NUMBER]" at bounding box center [535, 163] width 242 height 169
drag, startPoint x: 559, startPoint y: 206, endPoint x: 449, endPoint y: 201, distance: 110.7
click at [467, 204] on input "[PHONE_NUMBER]" at bounding box center [551, 204] width 170 height 34
click at [539, 214] on input "[PHONE_NUMBER]" at bounding box center [551, 204] width 170 height 34
drag, startPoint x: 583, startPoint y: 197, endPoint x: 446, endPoint y: 201, distance: 137.4
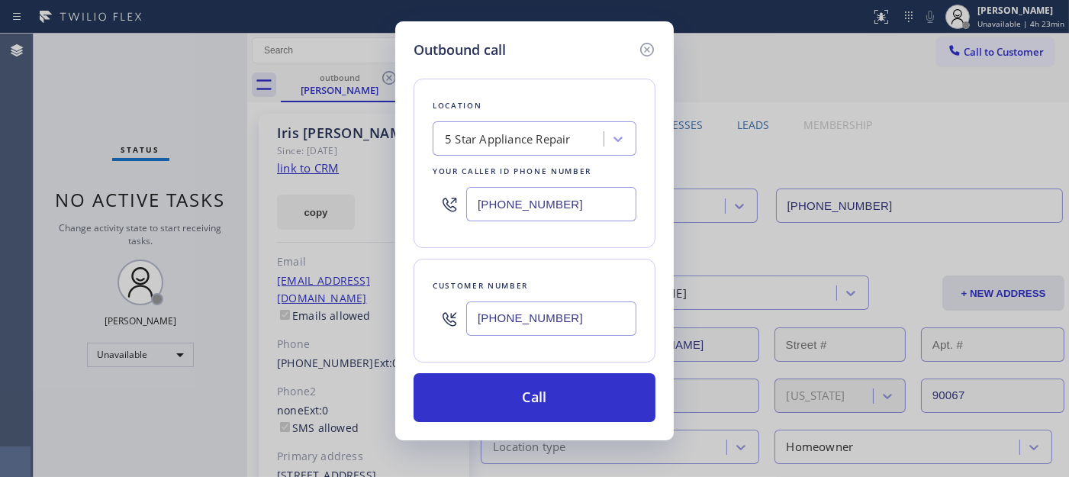
click at [446, 201] on div "[PHONE_NUMBER]" at bounding box center [535, 204] width 204 height 50
click at [525, 247] on div "Location 5 Star Appliance Repair Your caller id phone number [PHONE_NUMBER]" at bounding box center [535, 163] width 242 height 169
click at [531, 259] on div "Customer number [PHONE_NUMBER]" at bounding box center [535, 311] width 242 height 104
drag, startPoint x: 566, startPoint y: 208, endPoint x: 381, endPoint y: 193, distance: 185.3
click at [372, 194] on div "Outbound call Location 5 Star Appliance Repair Your caller id phone number [PHO…" at bounding box center [534, 238] width 1069 height 477
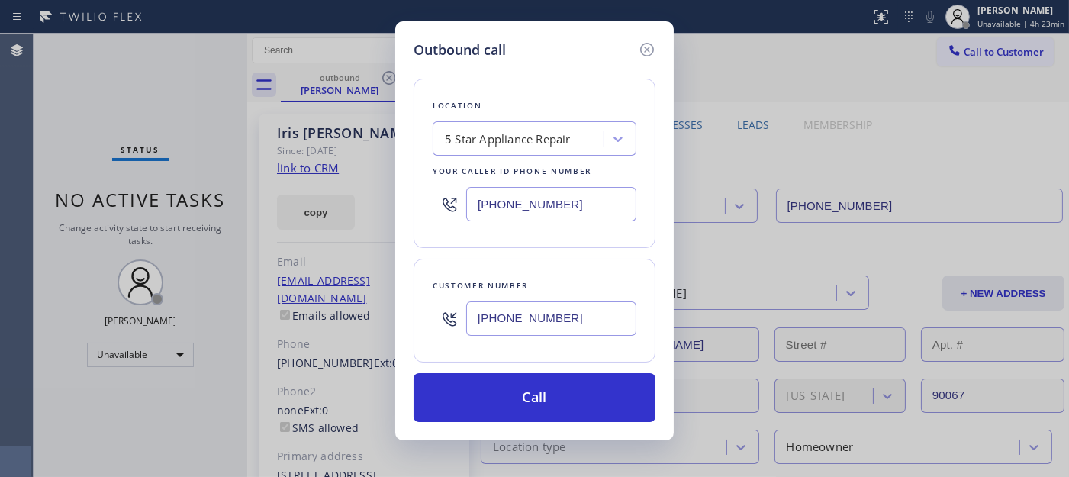
click at [491, 208] on input "[PHONE_NUMBER]" at bounding box center [551, 204] width 170 height 34
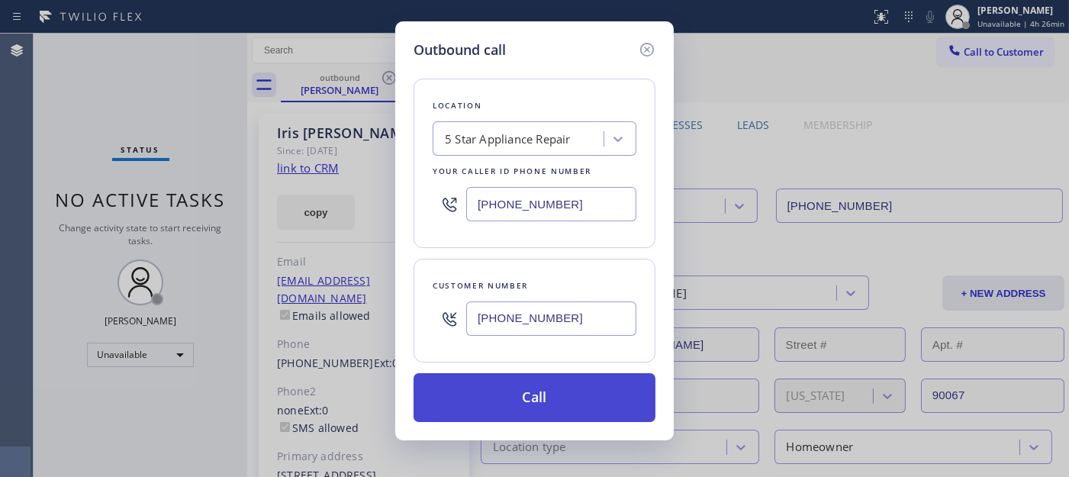
click at [577, 385] on button "Call" at bounding box center [535, 397] width 242 height 49
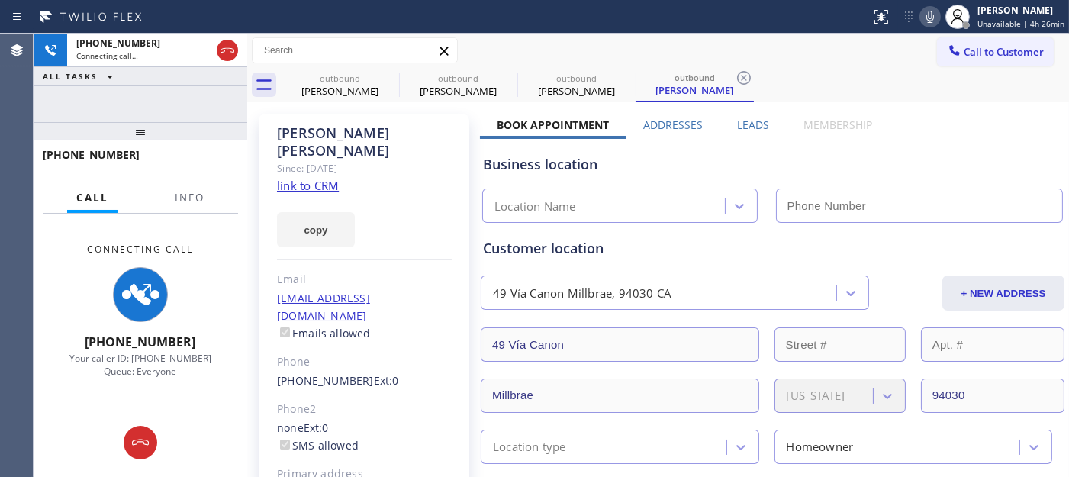
drag, startPoint x: 127, startPoint y: 127, endPoint x: 127, endPoint y: 88, distance: 38.9
click at [123, 88] on div "[PHONE_NUMBER] Connecting call… ALL TASKS ALL TASKS ACTIVE TASKS TASKS IN WRAP …" at bounding box center [141, 255] width 214 height 443
type input "[PHONE_NUMBER]"
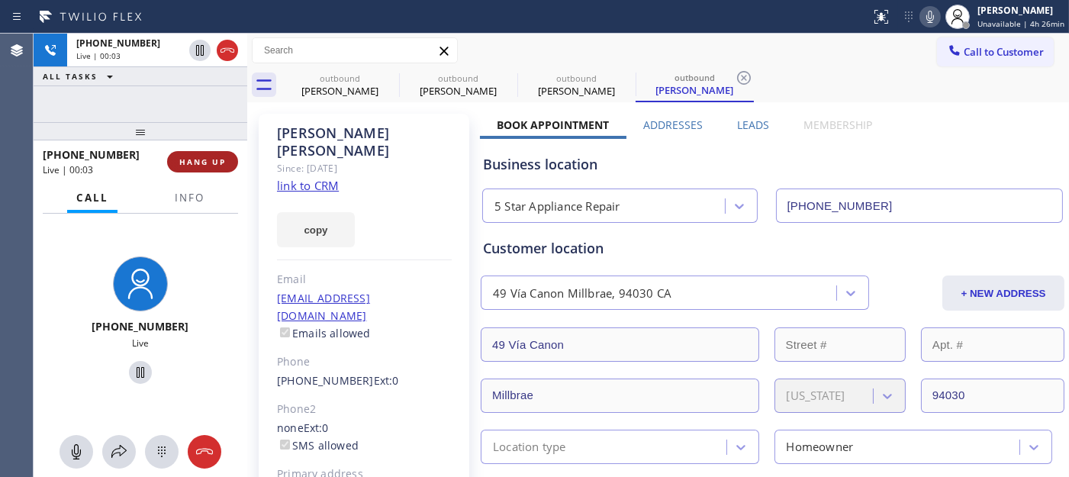
click at [188, 155] on button "HANG UP" at bounding box center [202, 161] width 71 height 21
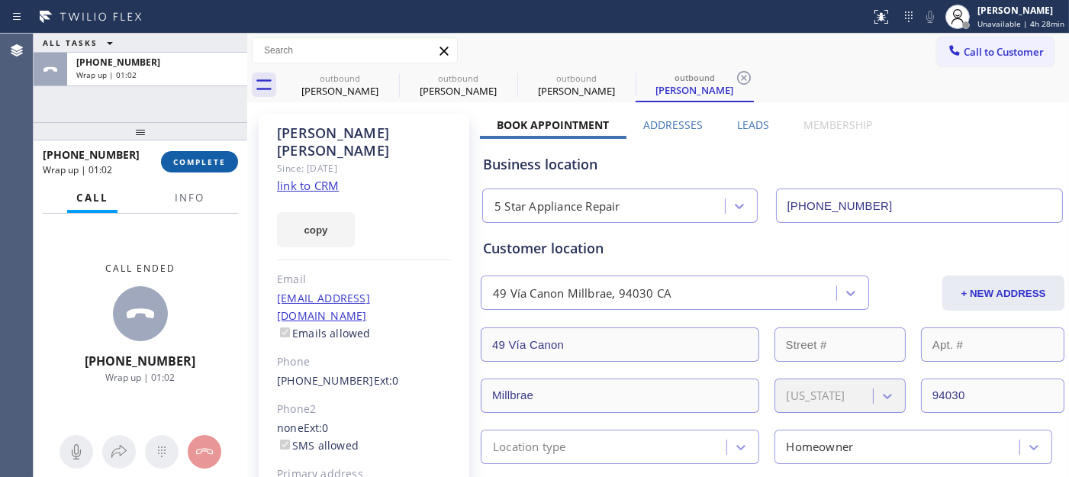
click at [189, 154] on button "COMPLETE" at bounding box center [199, 161] width 77 height 21
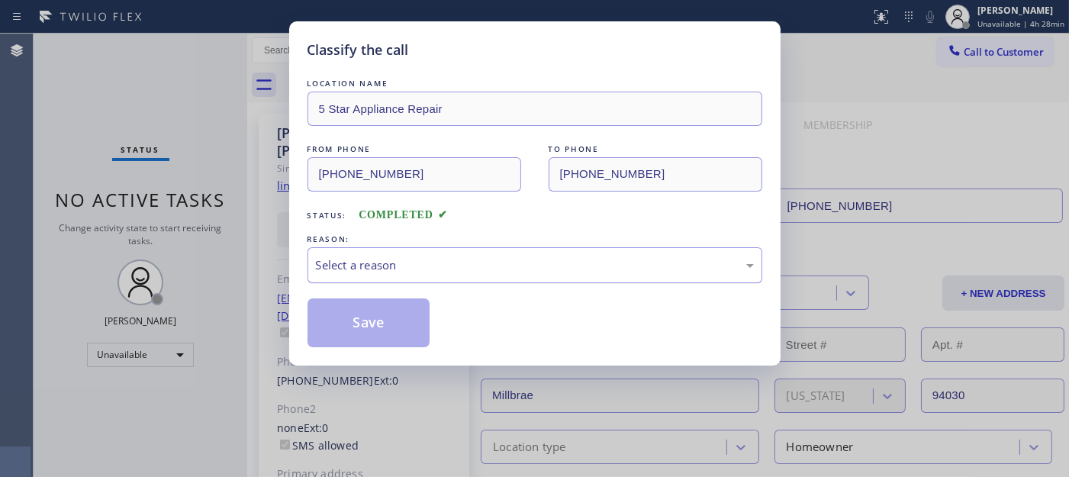
click at [385, 267] on div "Select a reason" at bounding box center [535, 265] width 438 height 18
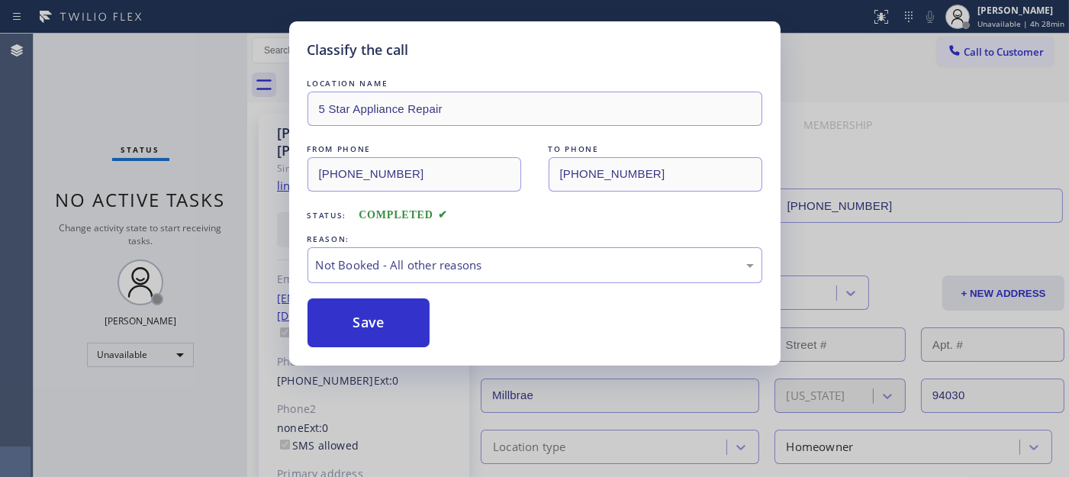
click at [367, 323] on button "Save" at bounding box center [368, 322] width 123 height 49
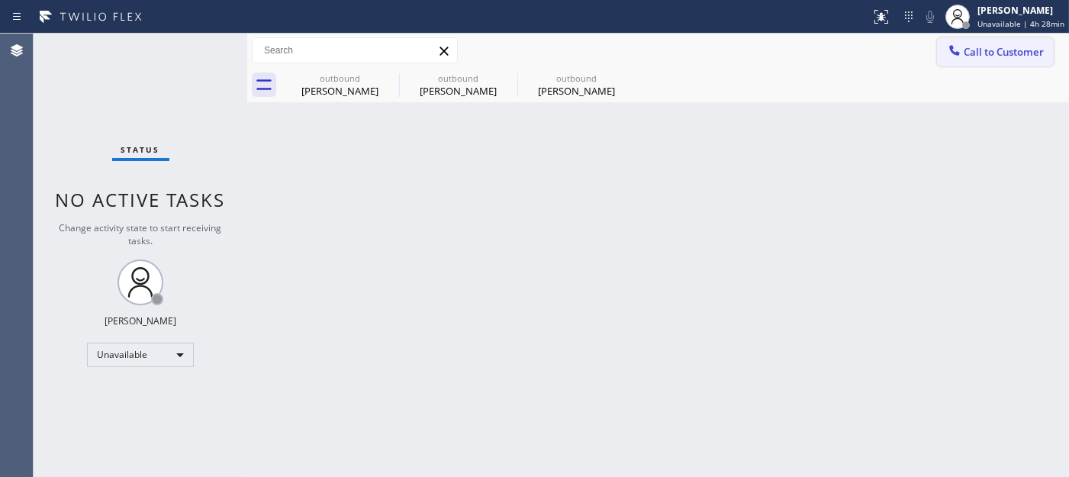
click at [992, 49] on span "Call to Customer" at bounding box center [1004, 52] width 80 height 14
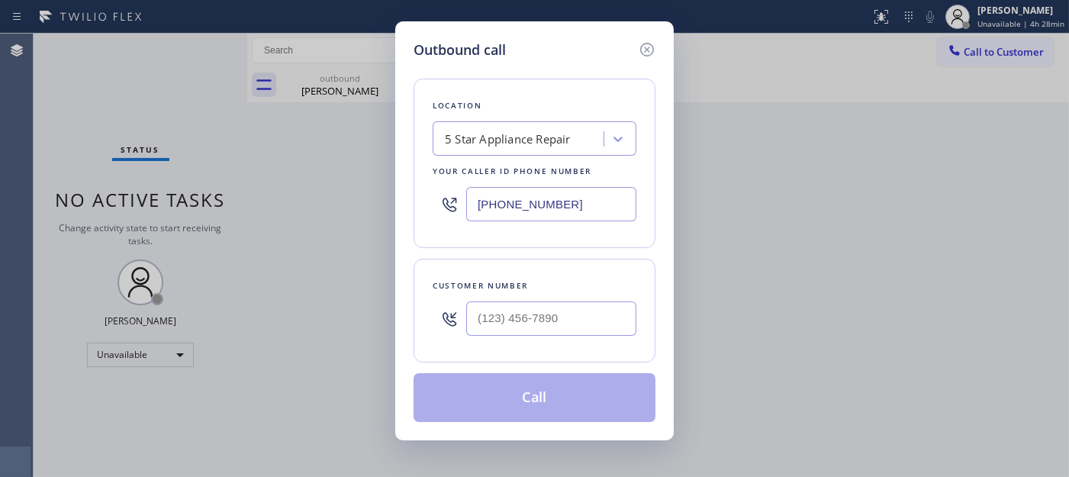
drag, startPoint x: 550, startPoint y: 300, endPoint x: 526, endPoint y: 334, distance: 41.7
click at [547, 305] on div at bounding box center [551, 319] width 170 height 50
click at [500, 319] on input "(___) ___-____" at bounding box center [551, 318] width 170 height 34
paste input "619) 292-6803"
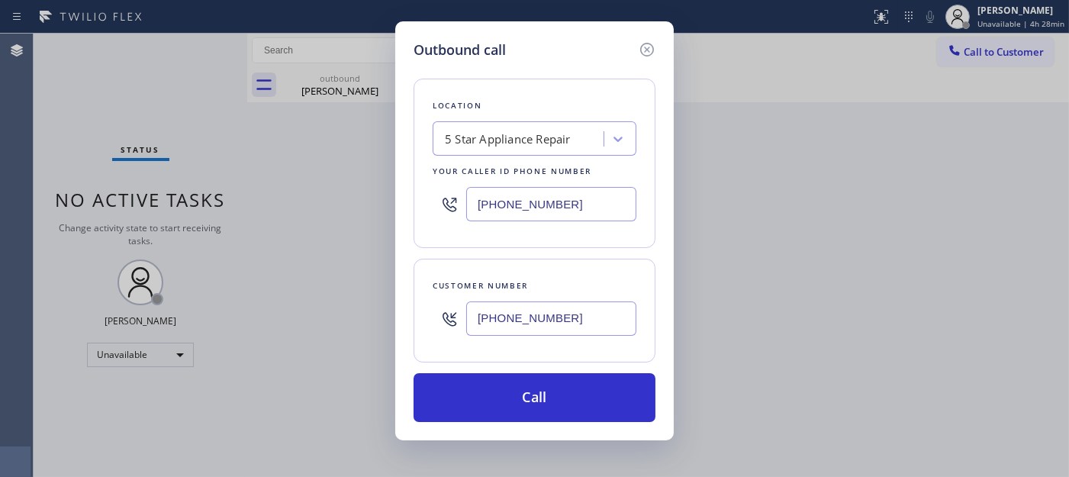
type input "[PHONE_NUMBER]"
drag, startPoint x: 558, startPoint y: 204, endPoint x: 333, endPoint y: 208, distance: 225.9
click at [307, 211] on div "Outbound call Location 5 Star Appliance Repair Your caller id phone number [PHO…" at bounding box center [534, 238] width 1069 height 477
paste input "77) 777-0796"
type input "[PHONE_NUMBER]"
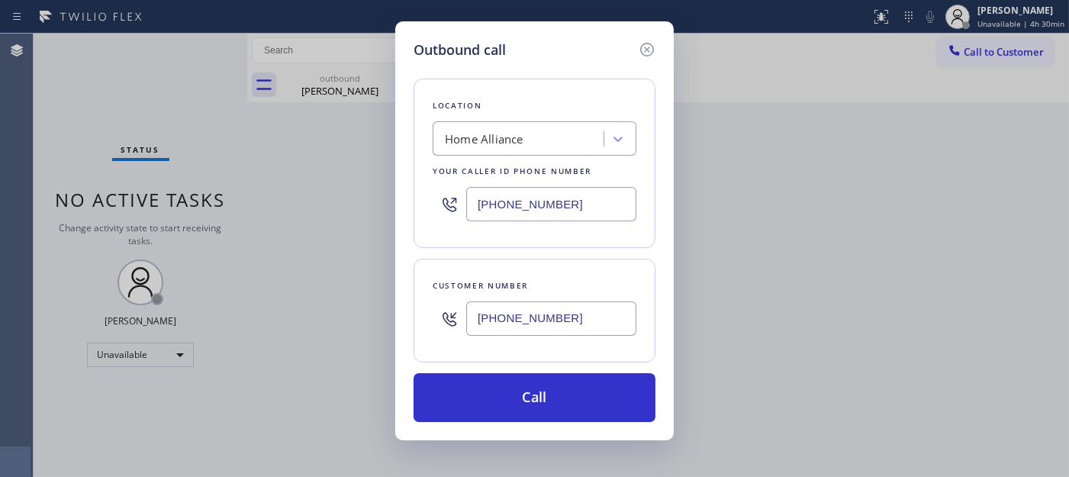
drag, startPoint x: 647, startPoint y: 56, endPoint x: 771, endPoint y: 52, distance: 124.4
click at [646, 54] on icon at bounding box center [647, 49] width 18 height 18
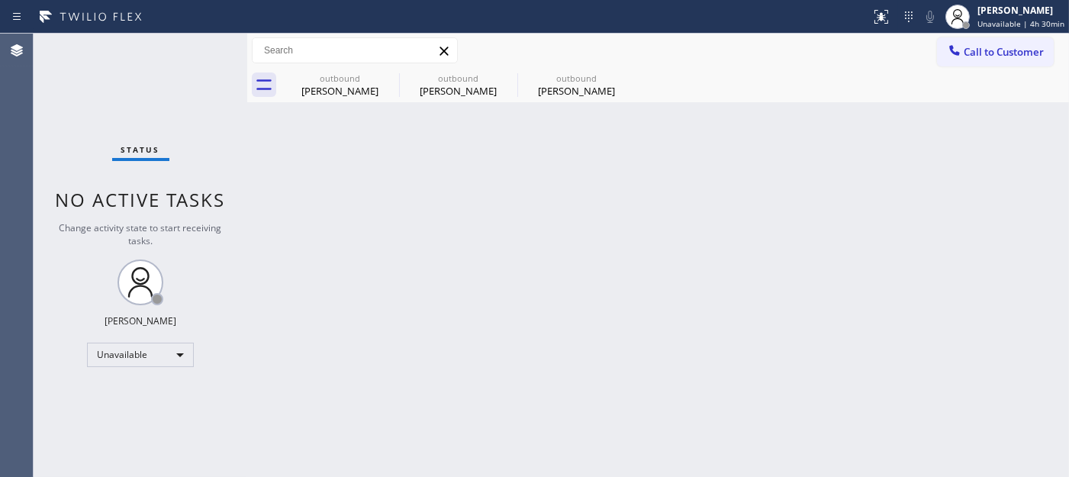
drag, startPoint x: 1000, startPoint y: 18, endPoint x: 967, endPoint y: 63, distance: 55.5
click at [999, 18] on span "Unavailable | 4h 30min" at bounding box center [1020, 23] width 87 height 11
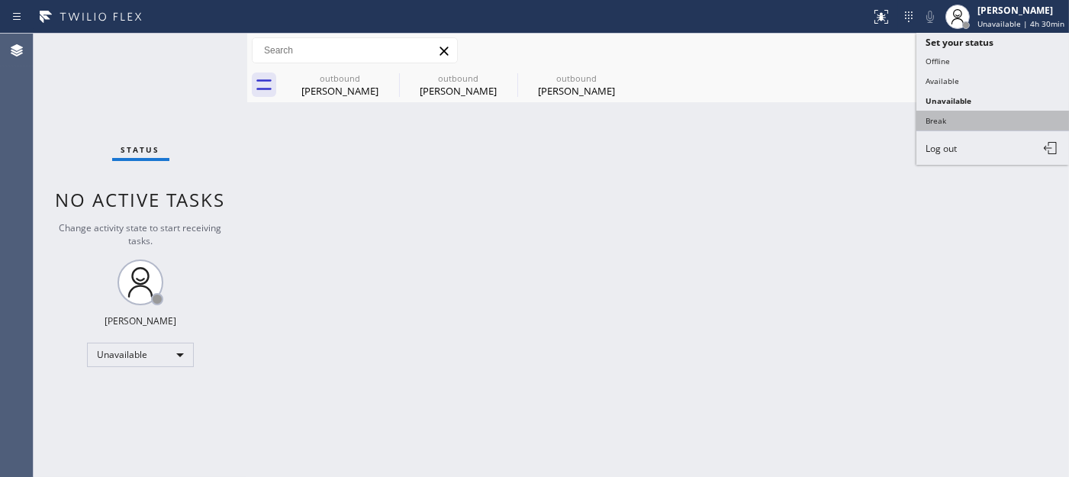
click at [957, 112] on button "Break" at bounding box center [992, 121] width 153 height 20
